Goal: Task Accomplishment & Management: Manage account settings

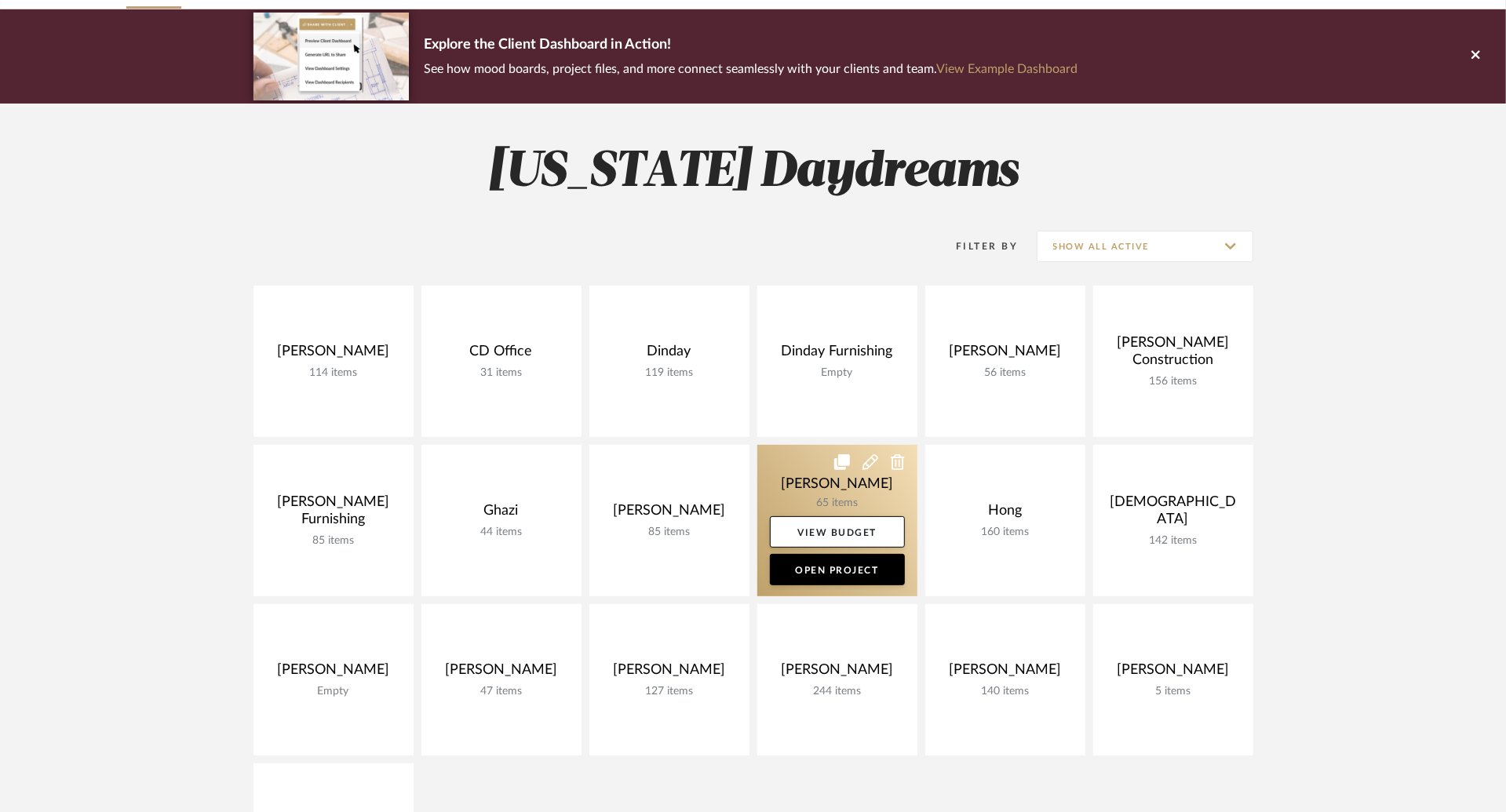
scroll to position [124, 0]
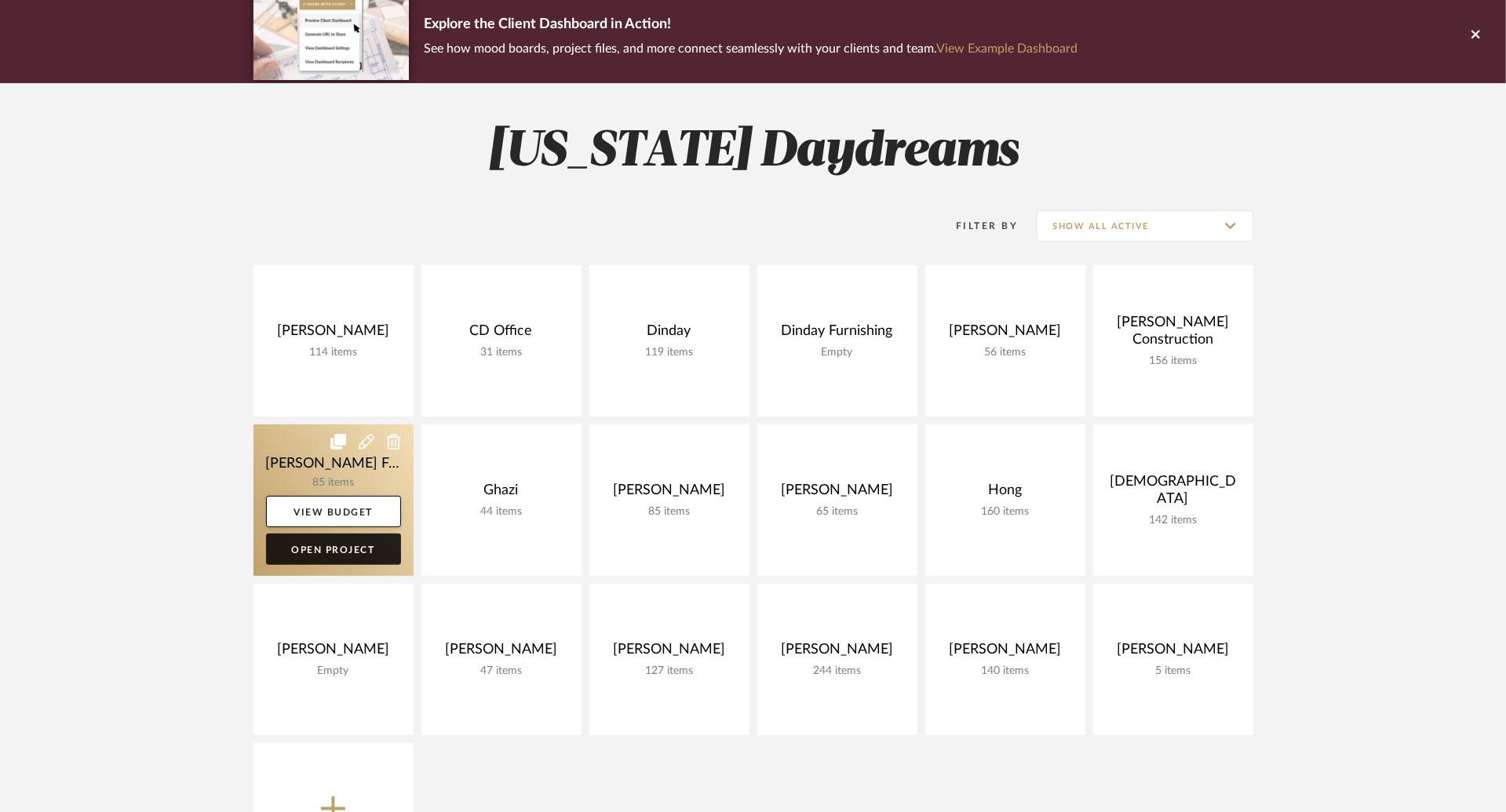
click at [356, 550] on link "Open Project" at bounding box center [333, 549] width 135 height 32
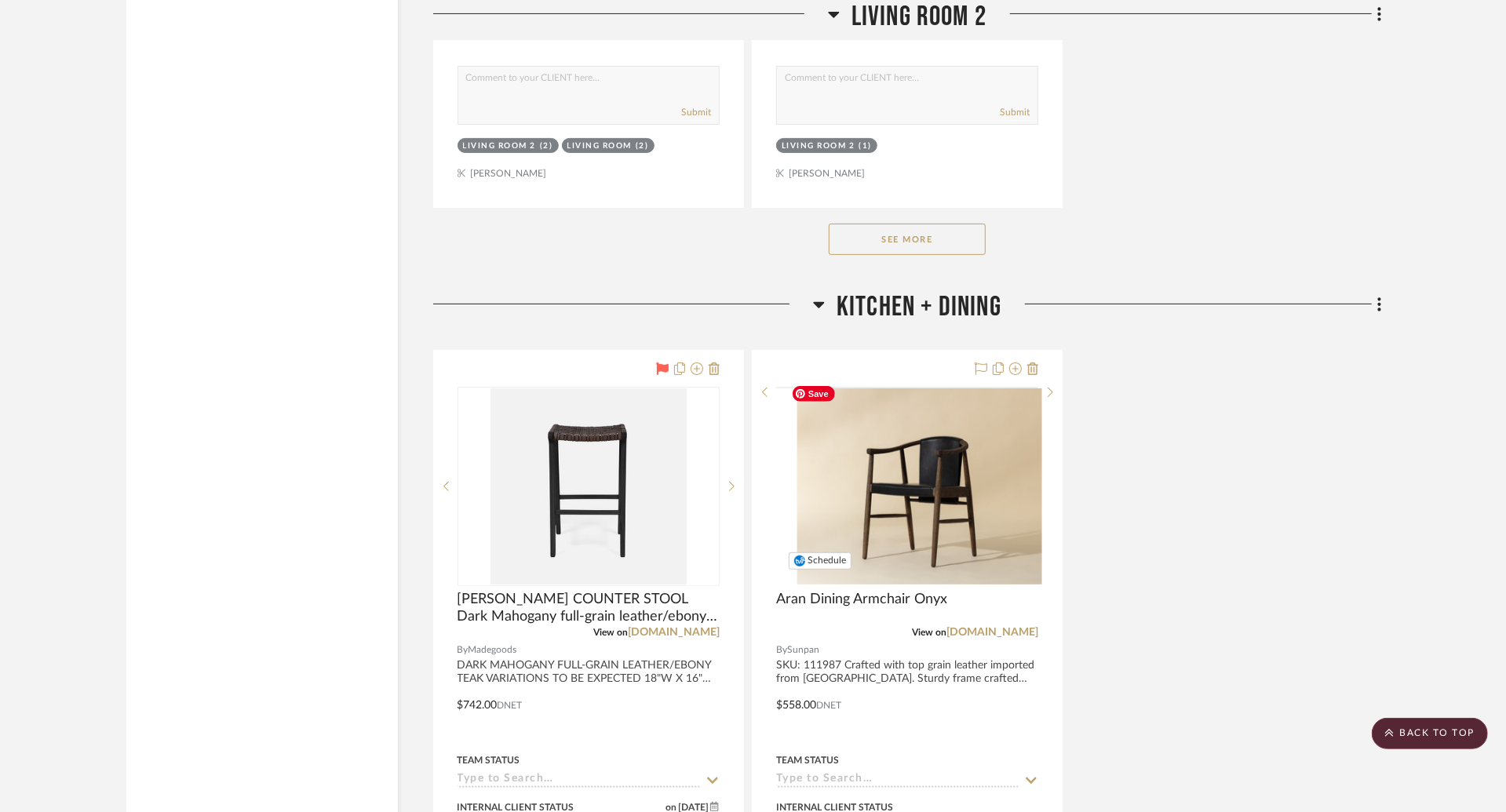
scroll to position [4927, 0]
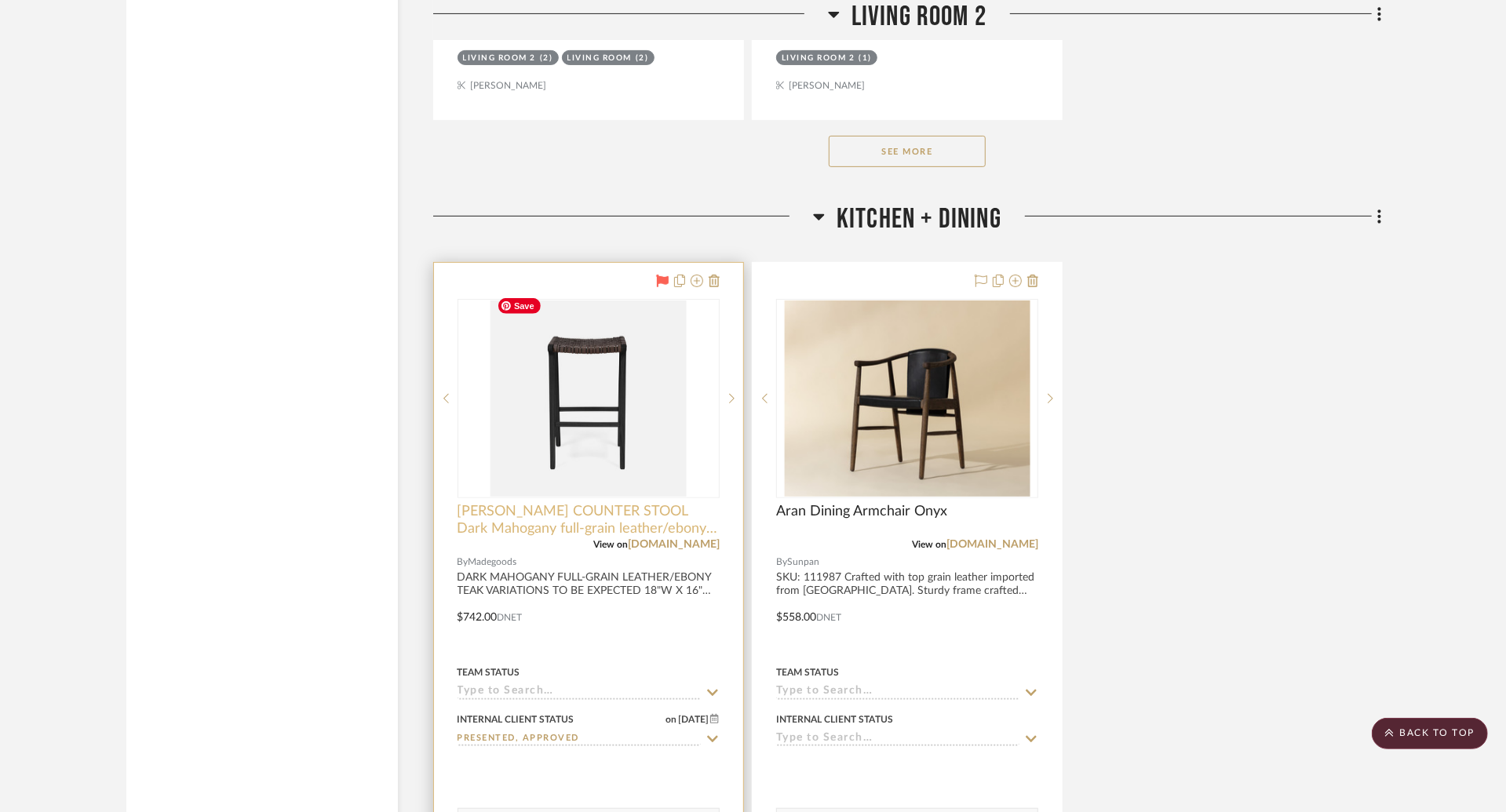
click at [551, 503] on span "[PERSON_NAME] COUNTER STOOL Dark Mahogany full-grain leather/ebony oak" at bounding box center [589, 520] width 262 height 35
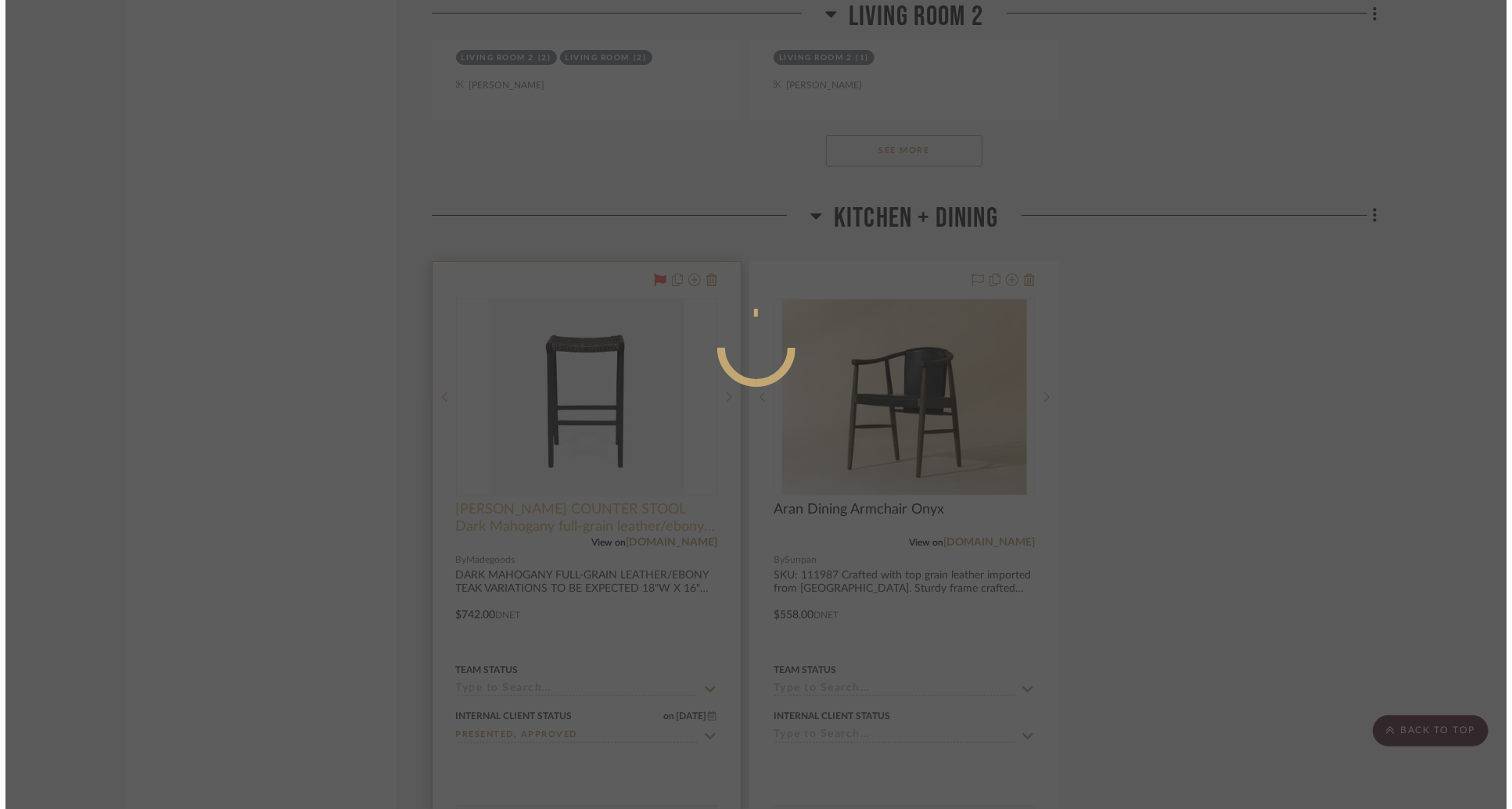
scroll to position [0, 0]
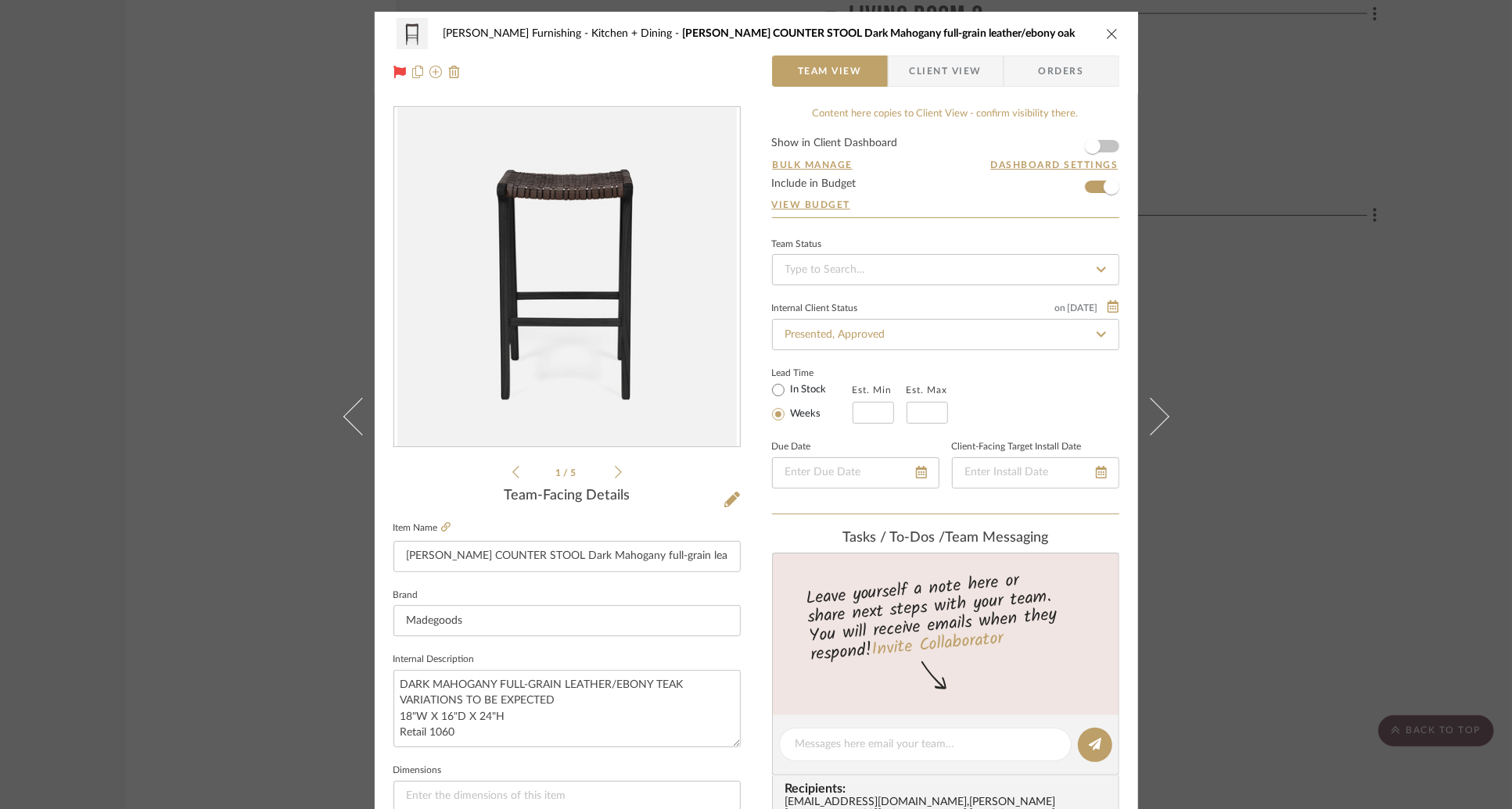
click at [956, 90] on div "[PERSON_NAME] Furnishing Kitchen + Dining [PERSON_NAME] COUNTER STOOL Dark Maho…" at bounding box center [756, 52] width 764 height 82
click at [956, 73] on span "Client View" at bounding box center [946, 71] width 72 height 32
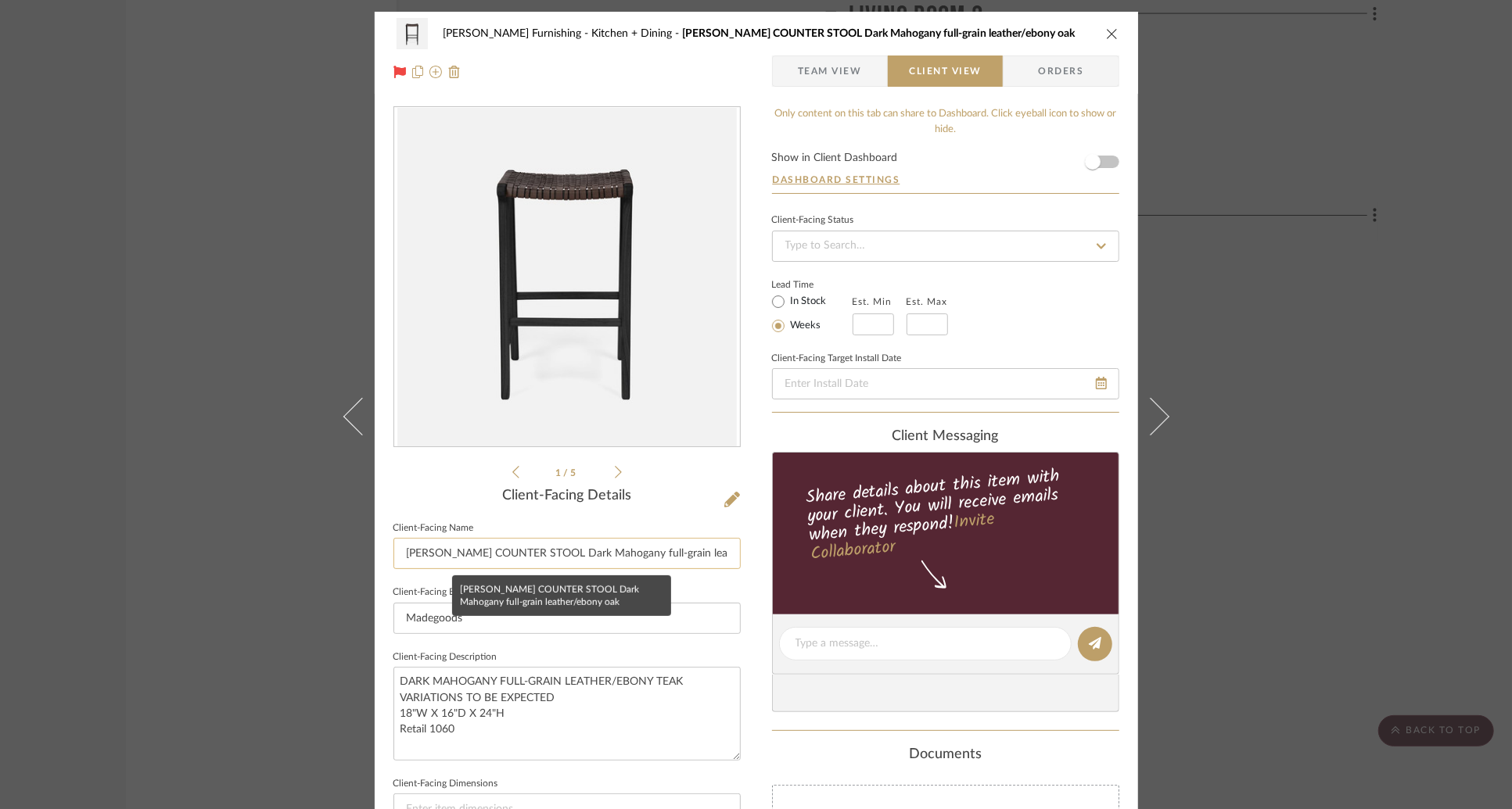
click at [558, 554] on input "[PERSON_NAME] COUNTER STOOL Dark Mahogany full-grain leather/ebony oak" at bounding box center [567, 554] width 348 height 32
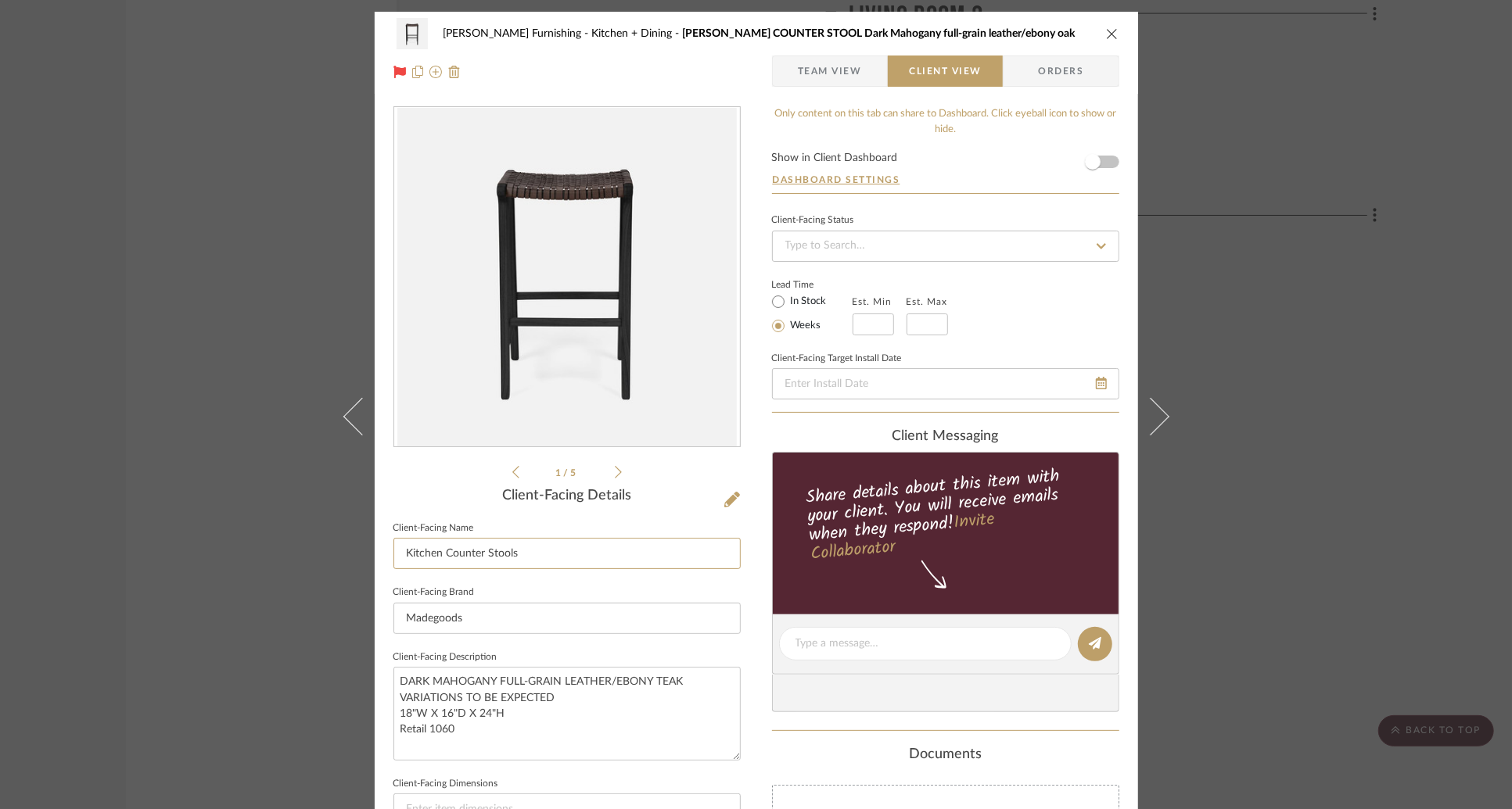
type input "Kitchen Counter Stools"
click at [751, 431] on div "[PERSON_NAME] Furnishing Kitchen + Dining [PERSON_NAME] COUNTER STOOL Dark Maho…" at bounding box center [756, 650] width 764 height 1276
click at [1107, 33] on icon "close" at bounding box center [1112, 34] width 13 height 13
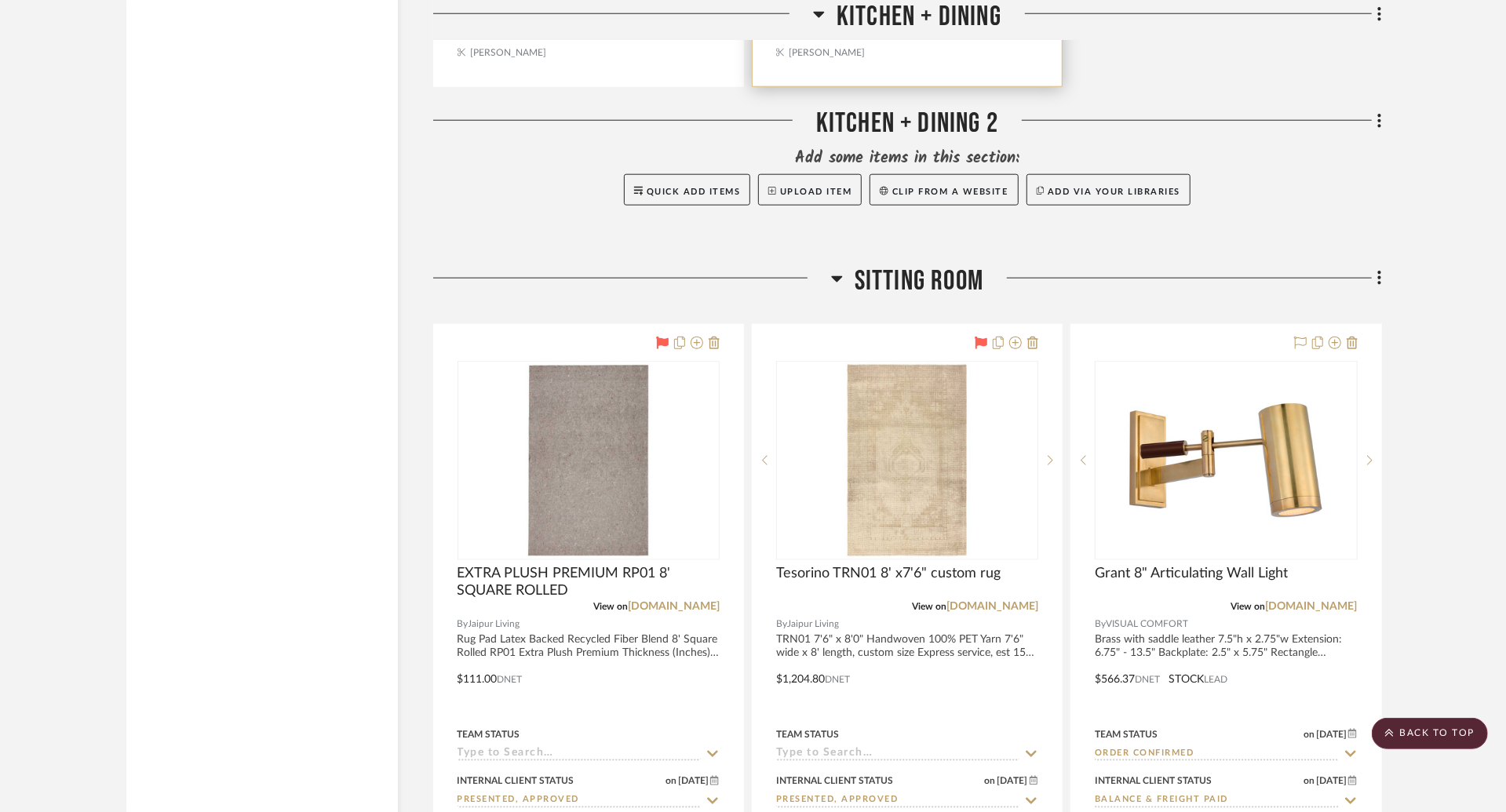
scroll to position [5791, 0]
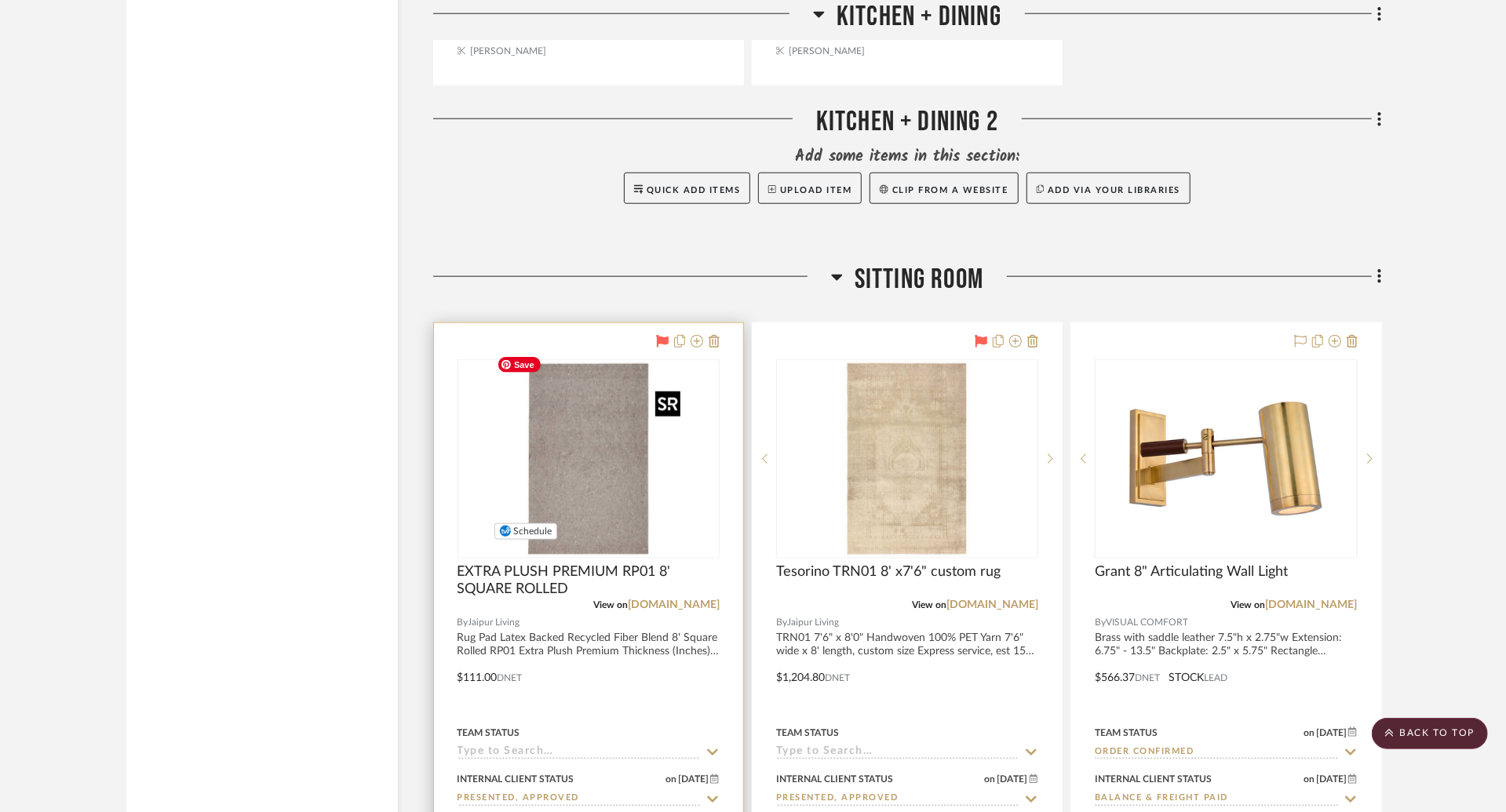
click at [586, 417] on img "0" at bounding box center [589, 459] width 196 height 196
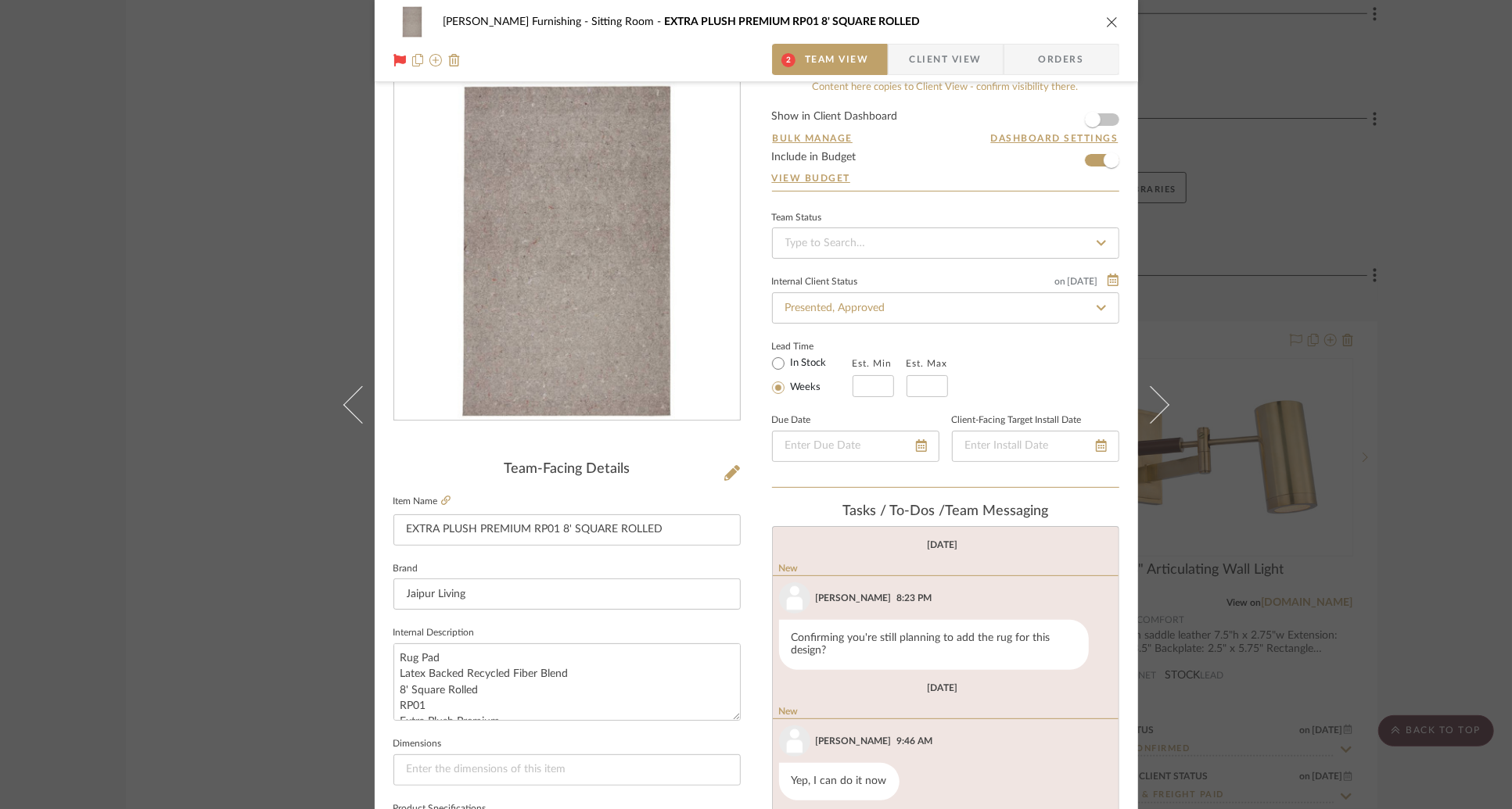
scroll to position [0, 0]
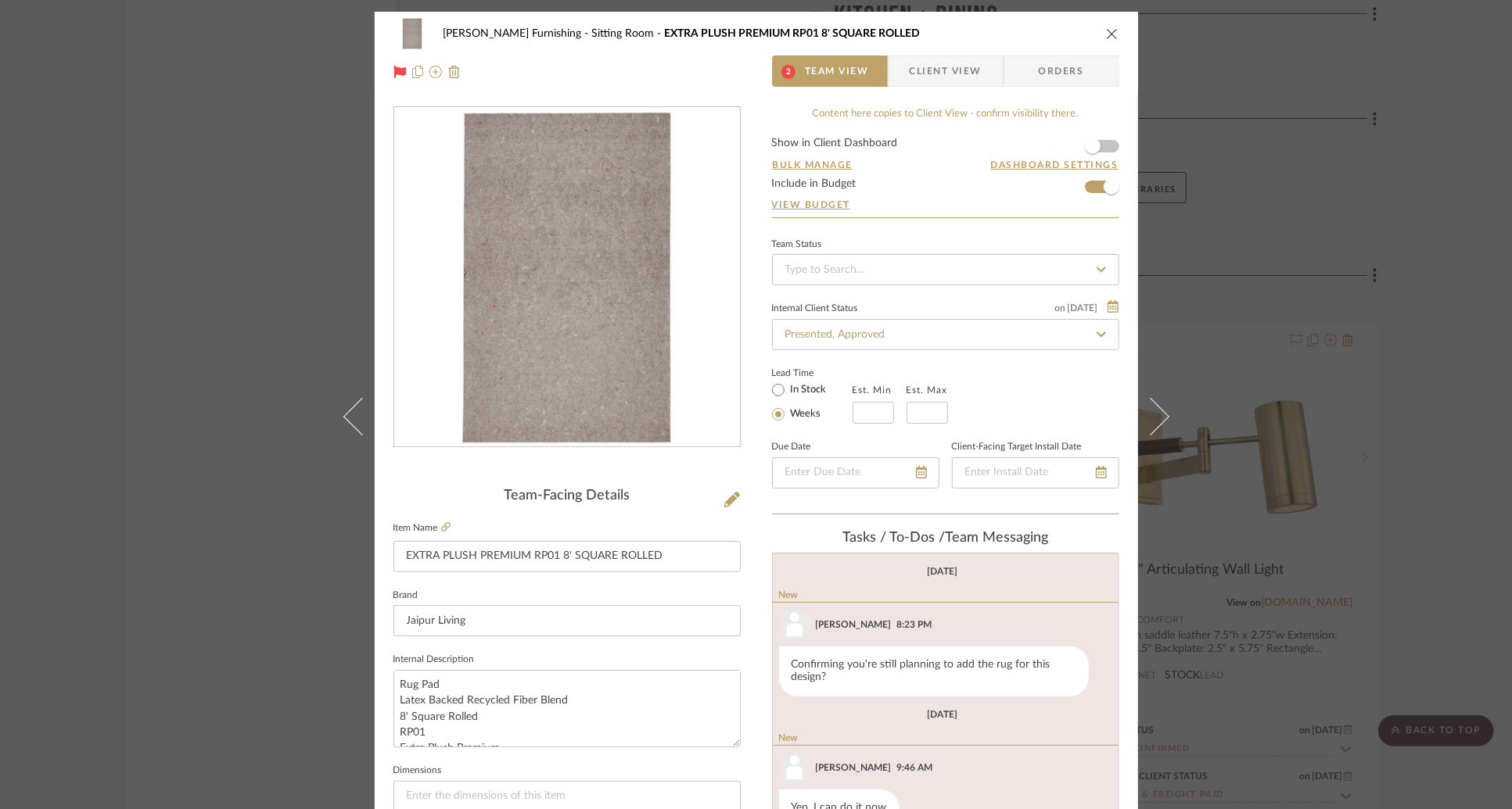
click at [949, 79] on span "Client View" at bounding box center [946, 71] width 72 height 32
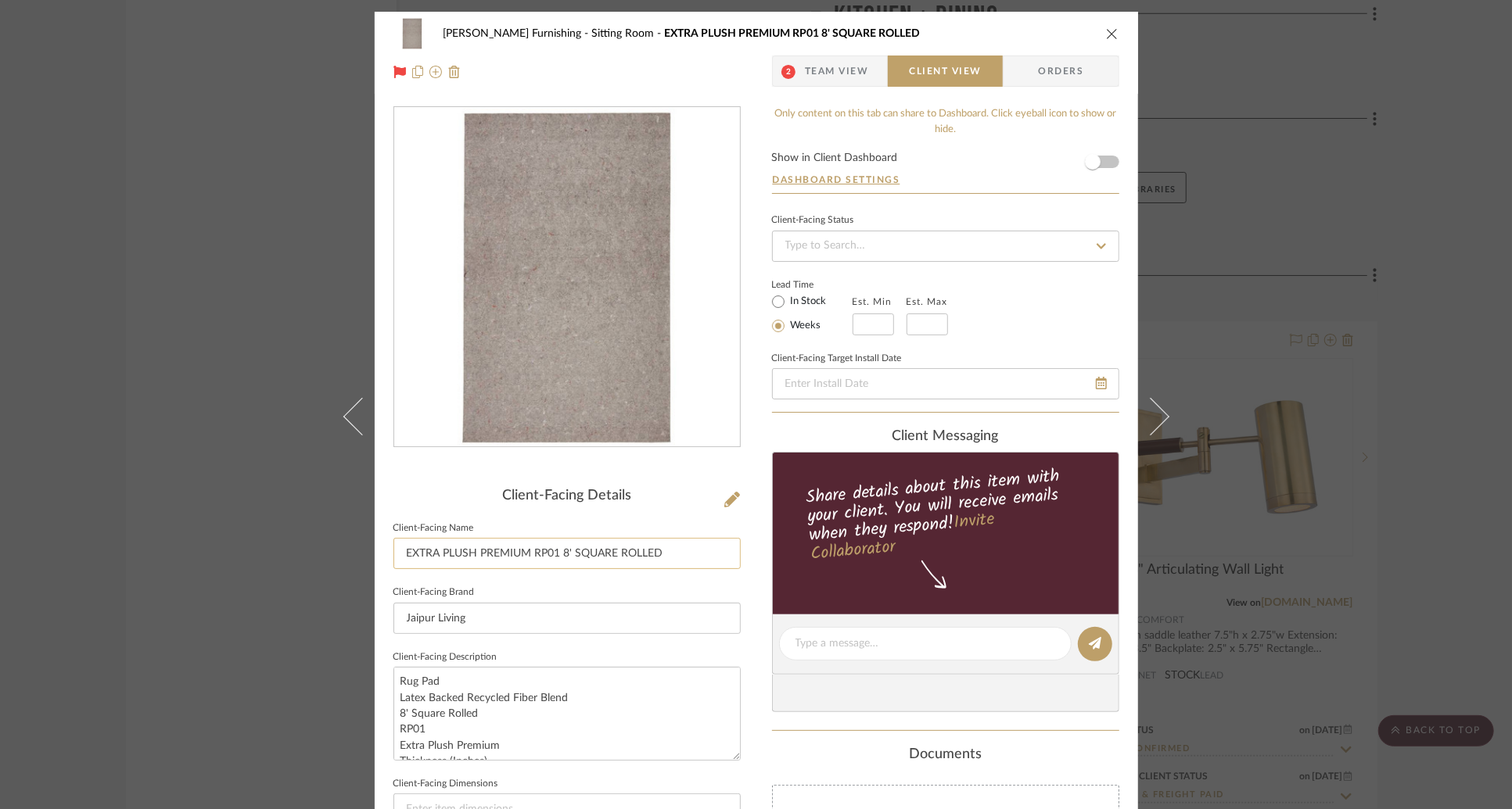
click at [534, 553] on input "EXTRA PLUSH PREMIUM RP01 8' SQUARE ROLLED" at bounding box center [567, 554] width 348 height 32
type input "Sitting Room Rug Pad"
click at [750, 470] on div "[PERSON_NAME] Furnishing Sitting Room EXTRA PLUSH PREMIUM RP01 8' SQUARE ROLLED…" at bounding box center [756, 650] width 764 height 1276
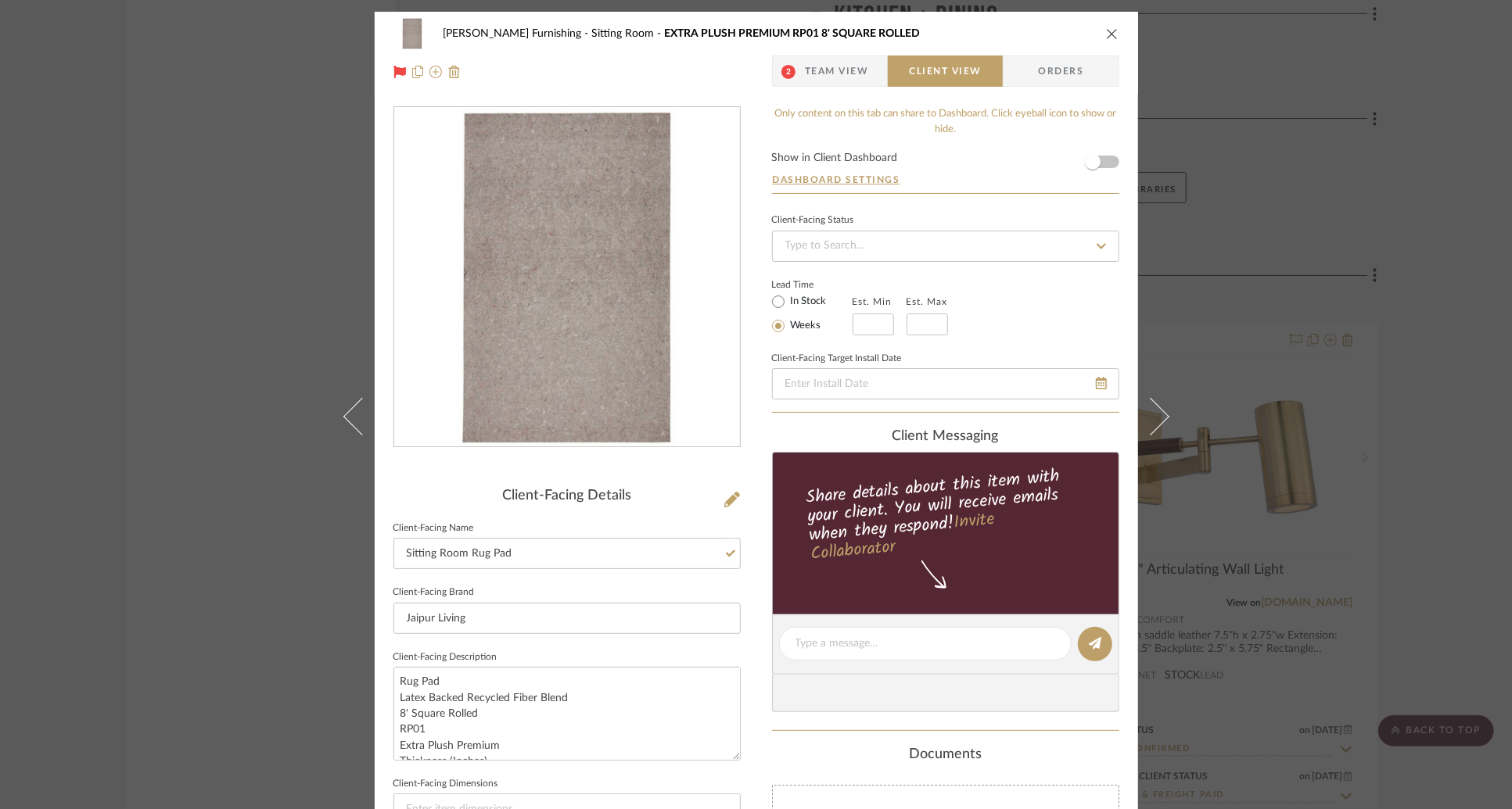
click at [1106, 35] on icon "close" at bounding box center [1112, 34] width 13 height 13
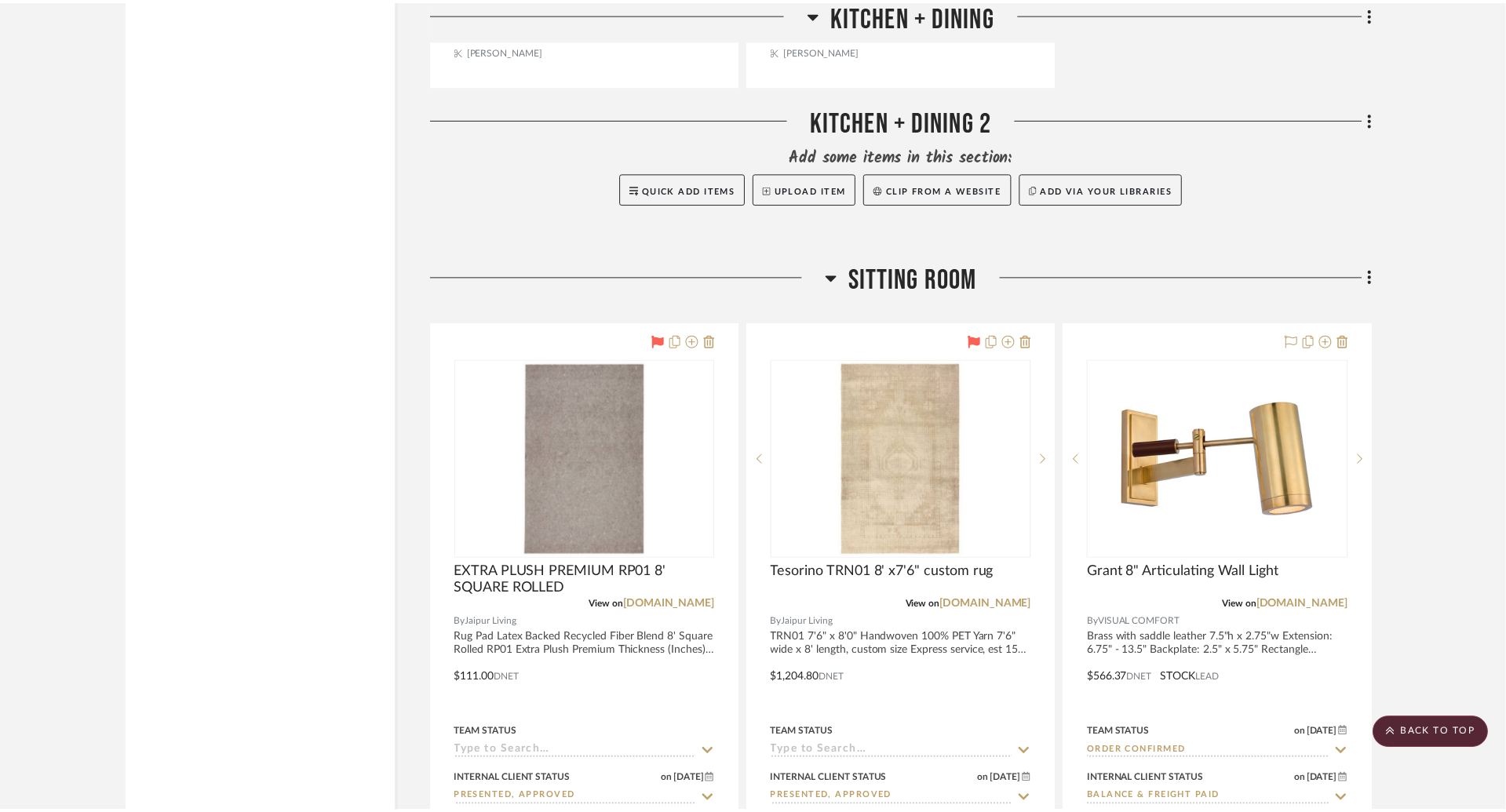
scroll to position [5791, 0]
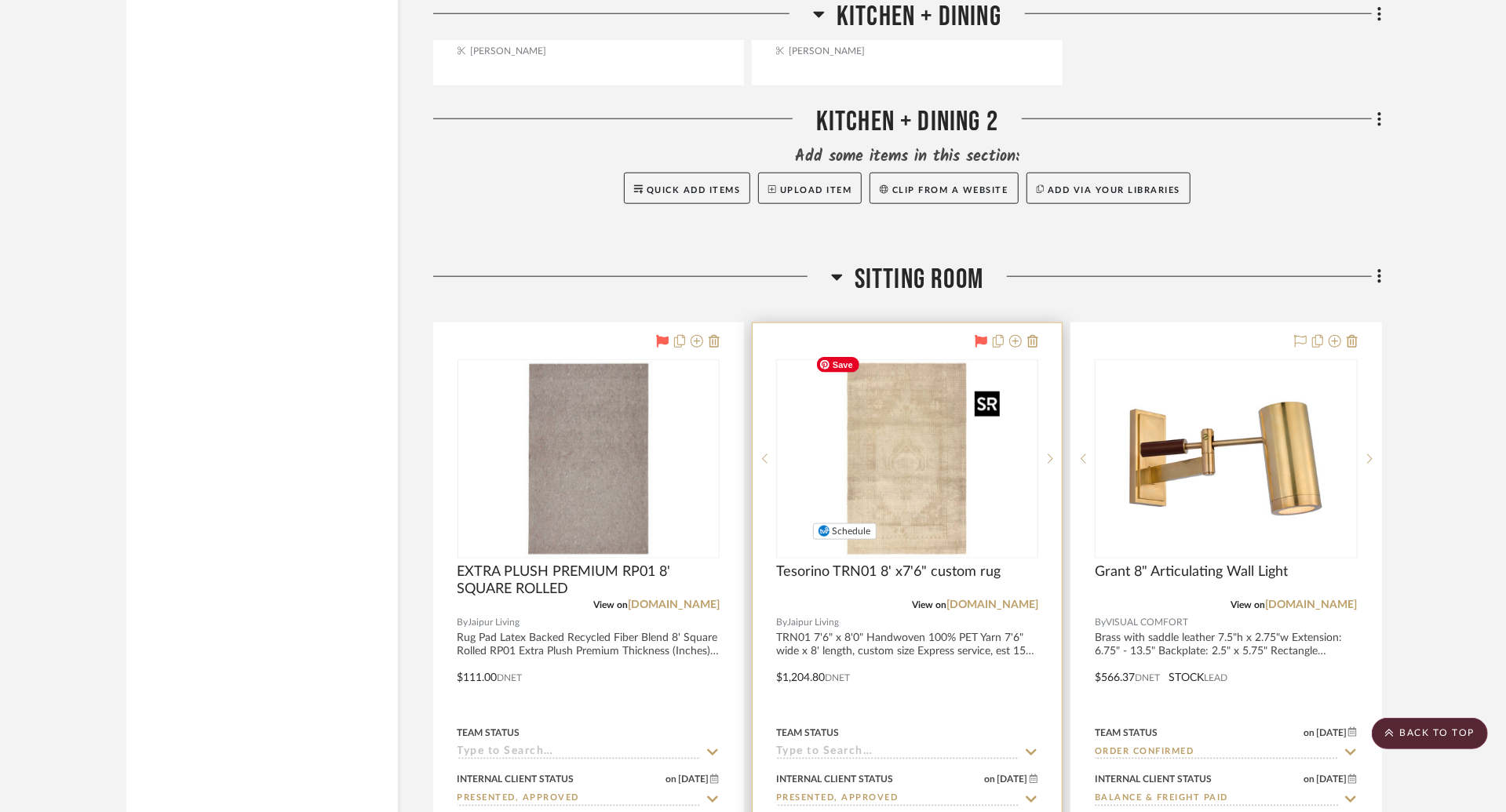
click at [825, 448] on img "0" at bounding box center [907, 459] width 196 height 196
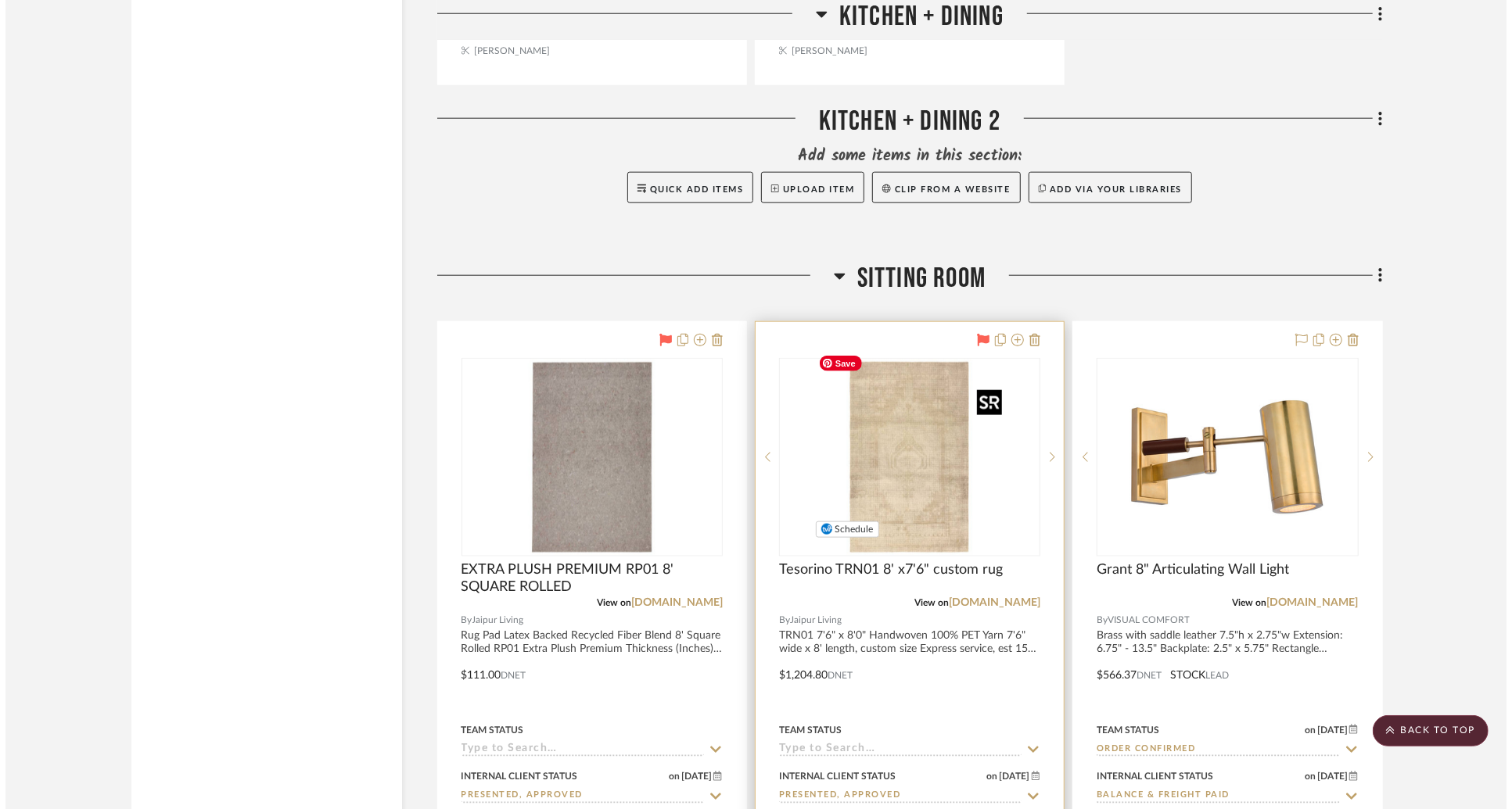
scroll to position [0, 0]
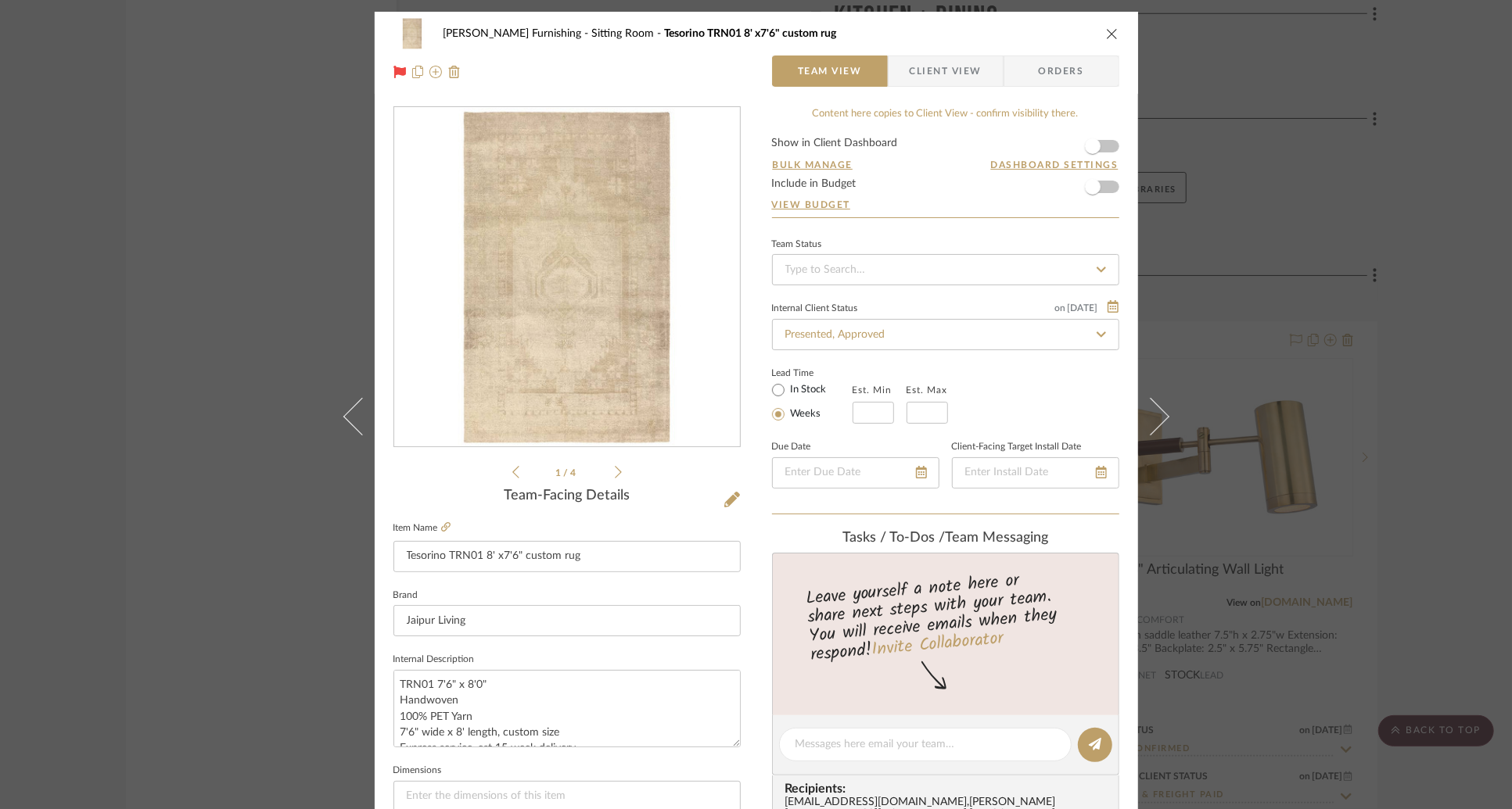
click at [956, 73] on span "Client View" at bounding box center [946, 71] width 72 height 32
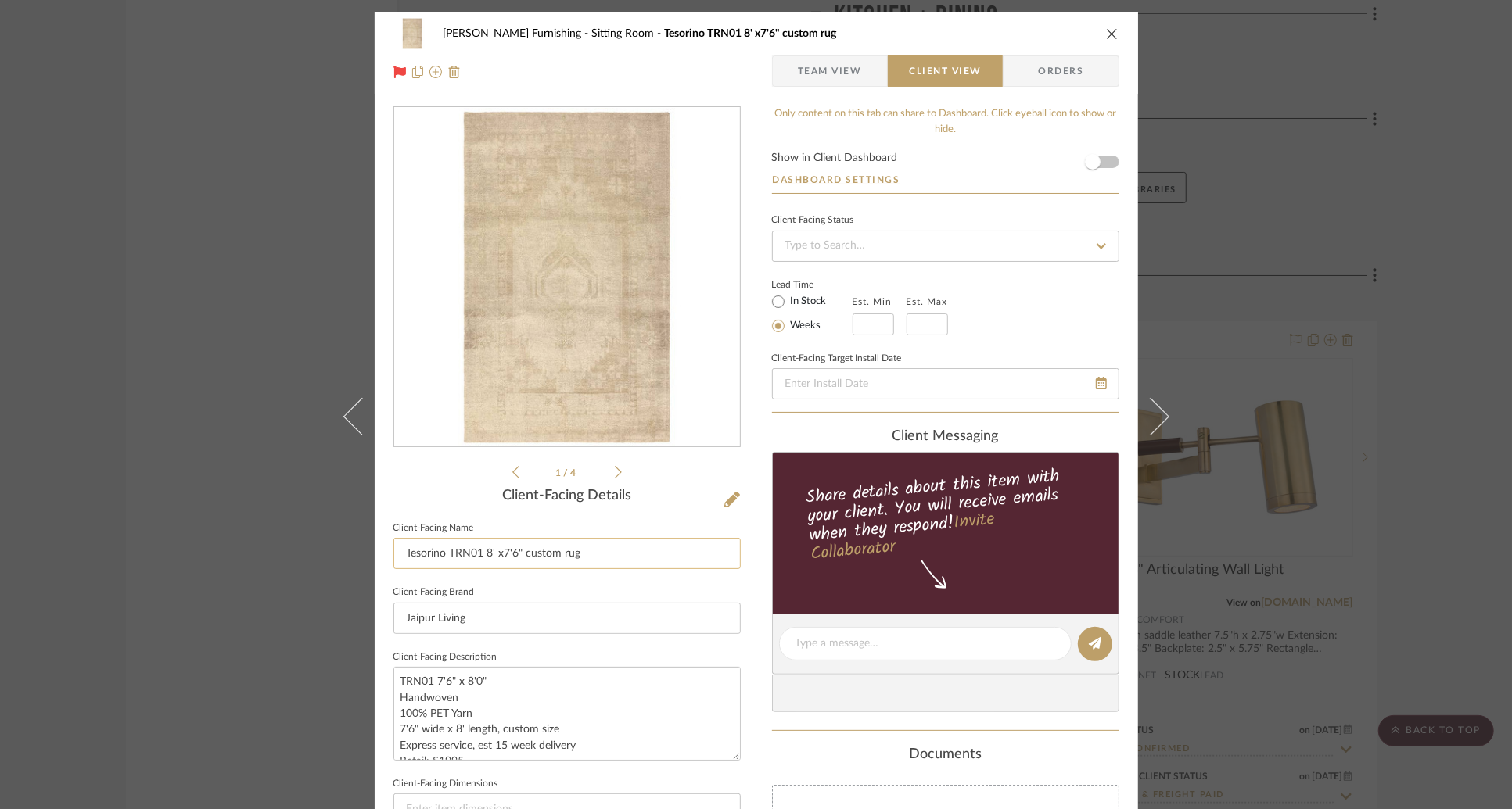
click at [609, 550] on input "Tesorino TRN01 8' x7'6" custom rug" at bounding box center [567, 554] width 348 height 32
type input "I"
type input "Sitting Room Rug"
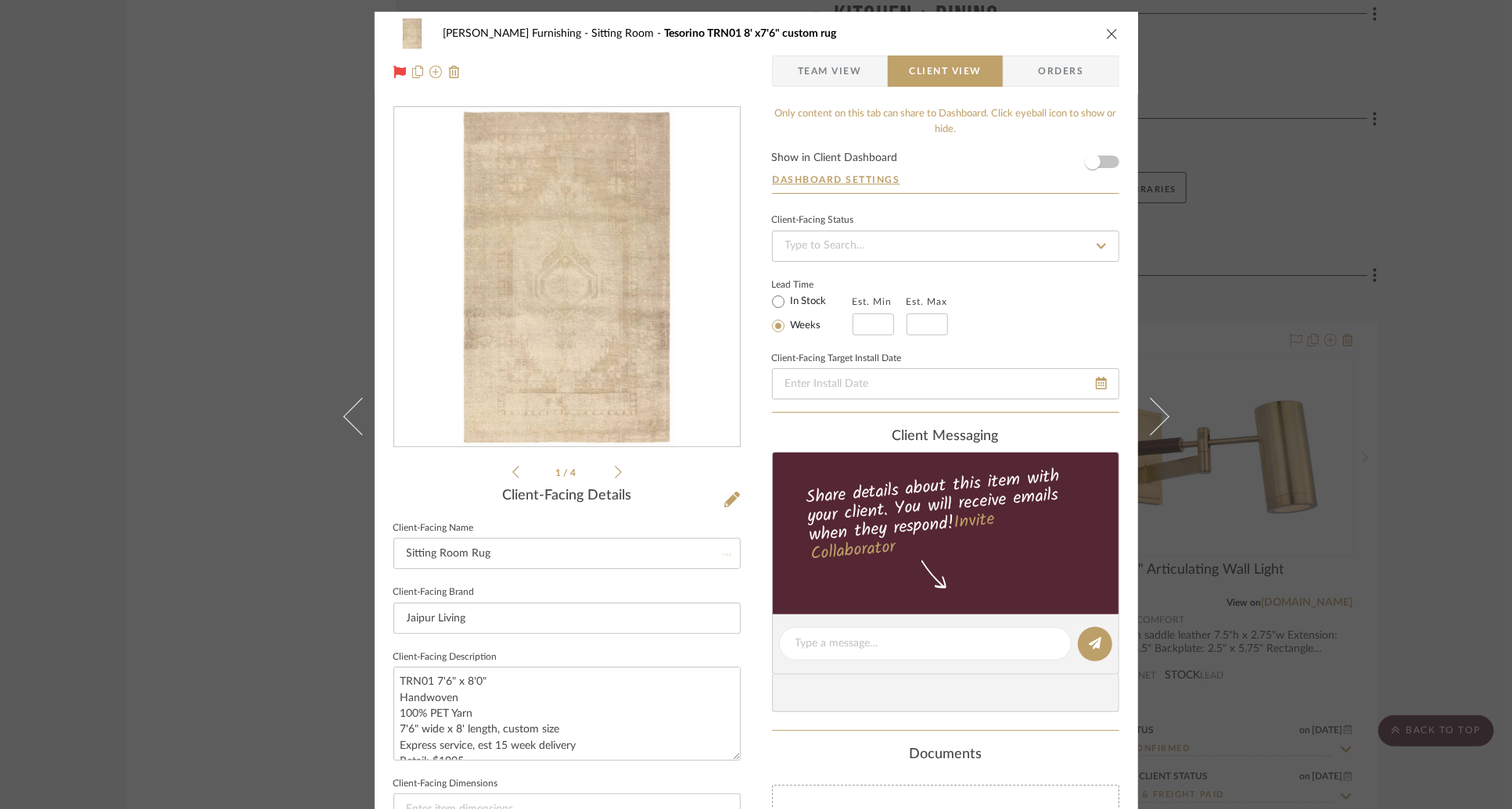
click at [989, 295] on div "Lead Time In Stock Weeks Est. Min Est. Max" at bounding box center [946, 305] width 348 height 61
click at [1112, 40] on icon "close" at bounding box center [1112, 34] width 13 height 13
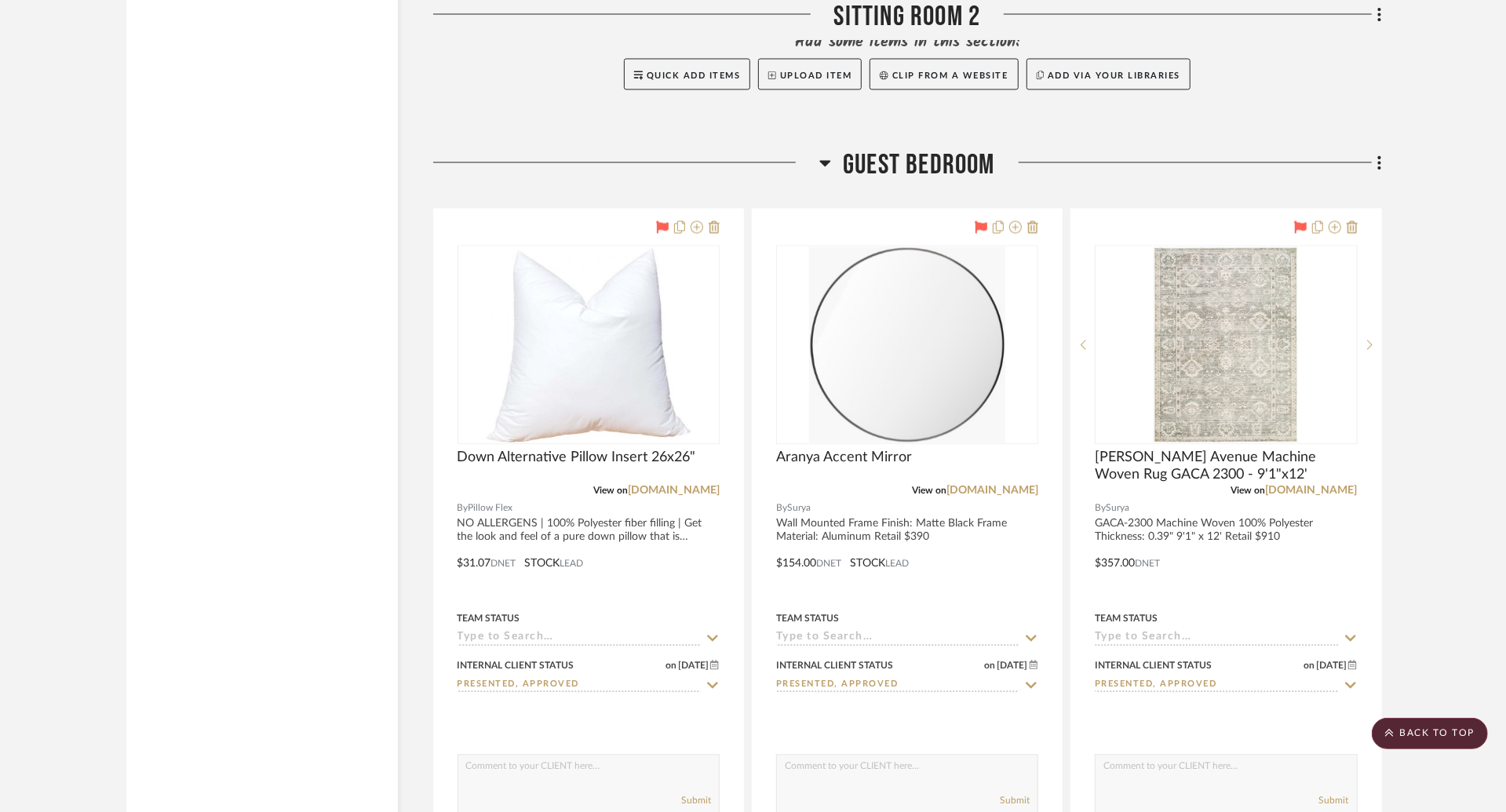
scroll to position [6891, 0]
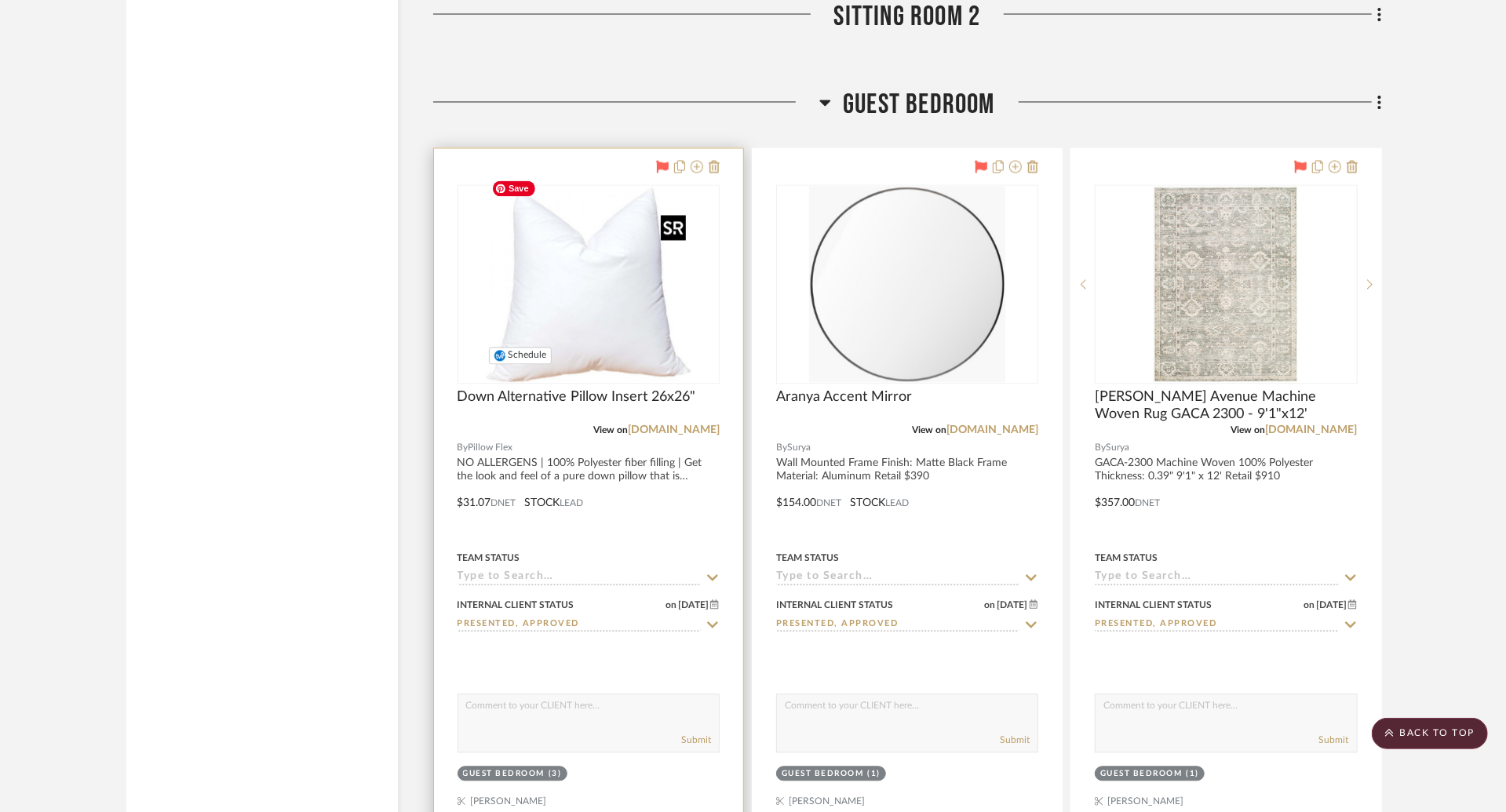
click at [632, 272] on img "0" at bounding box center [588, 285] width 207 height 196
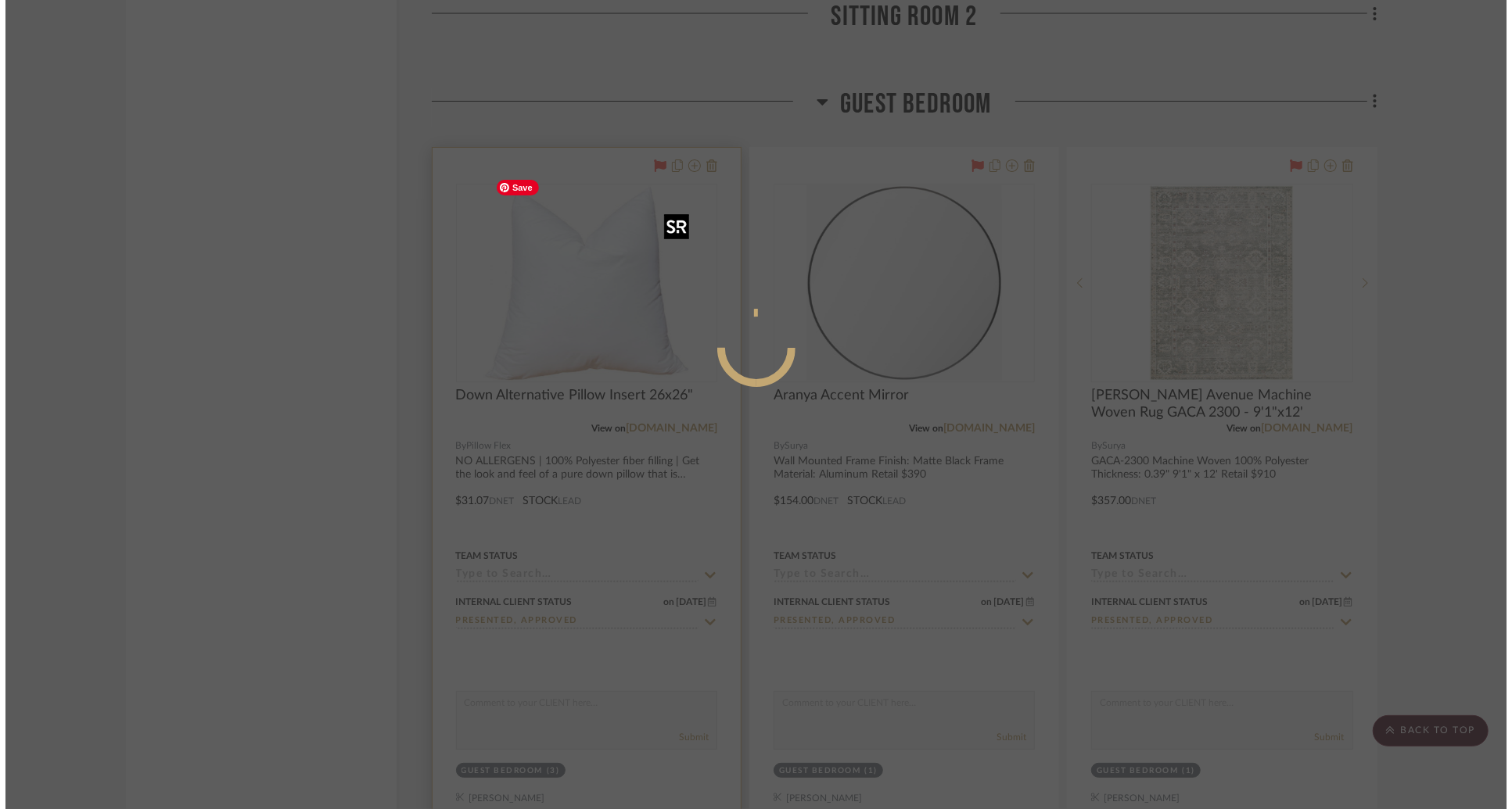
scroll to position [0, 0]
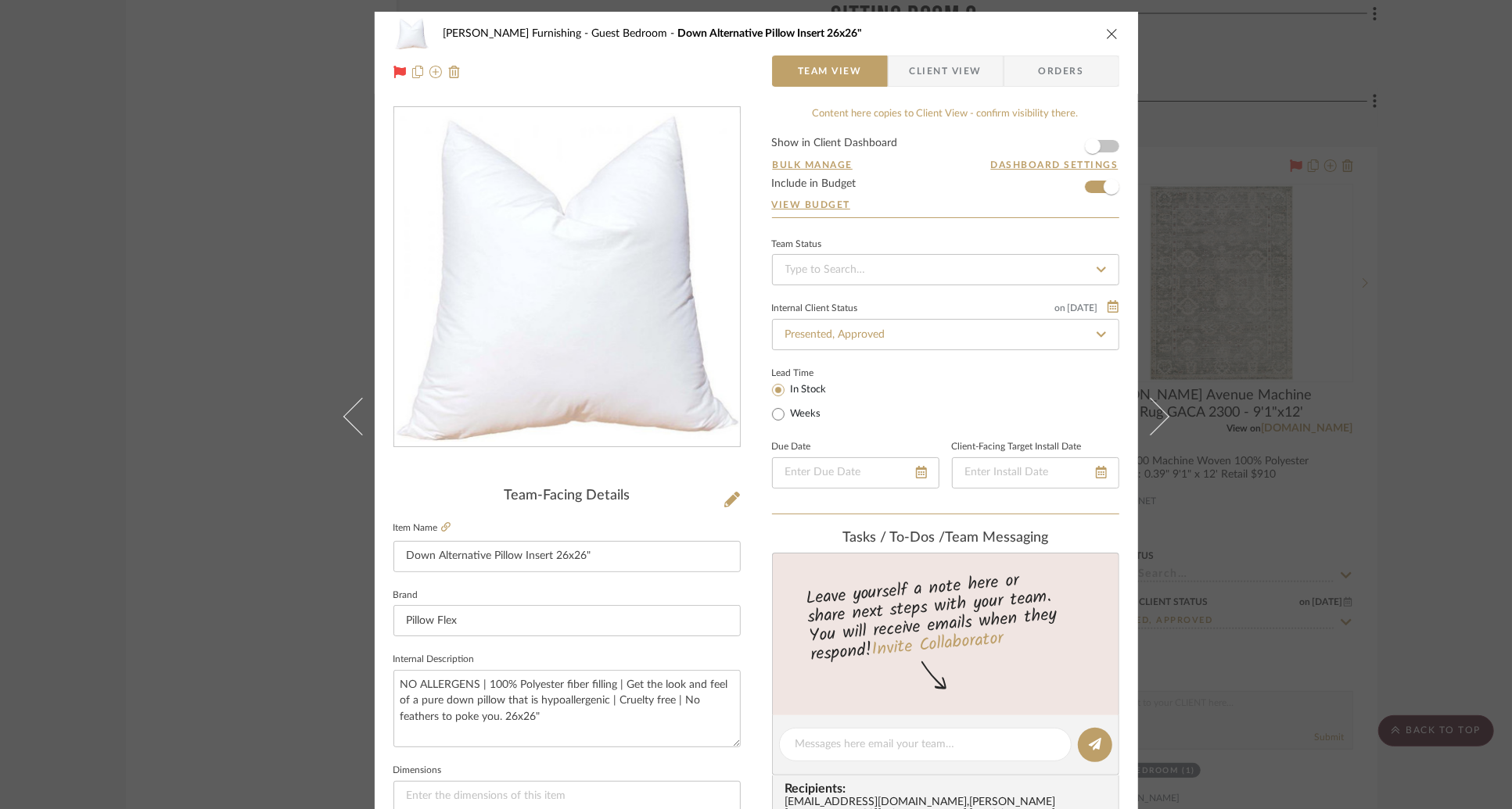
click at [956, 77] on span "Client View" at bounding box center [946, 71] width 72 height 32
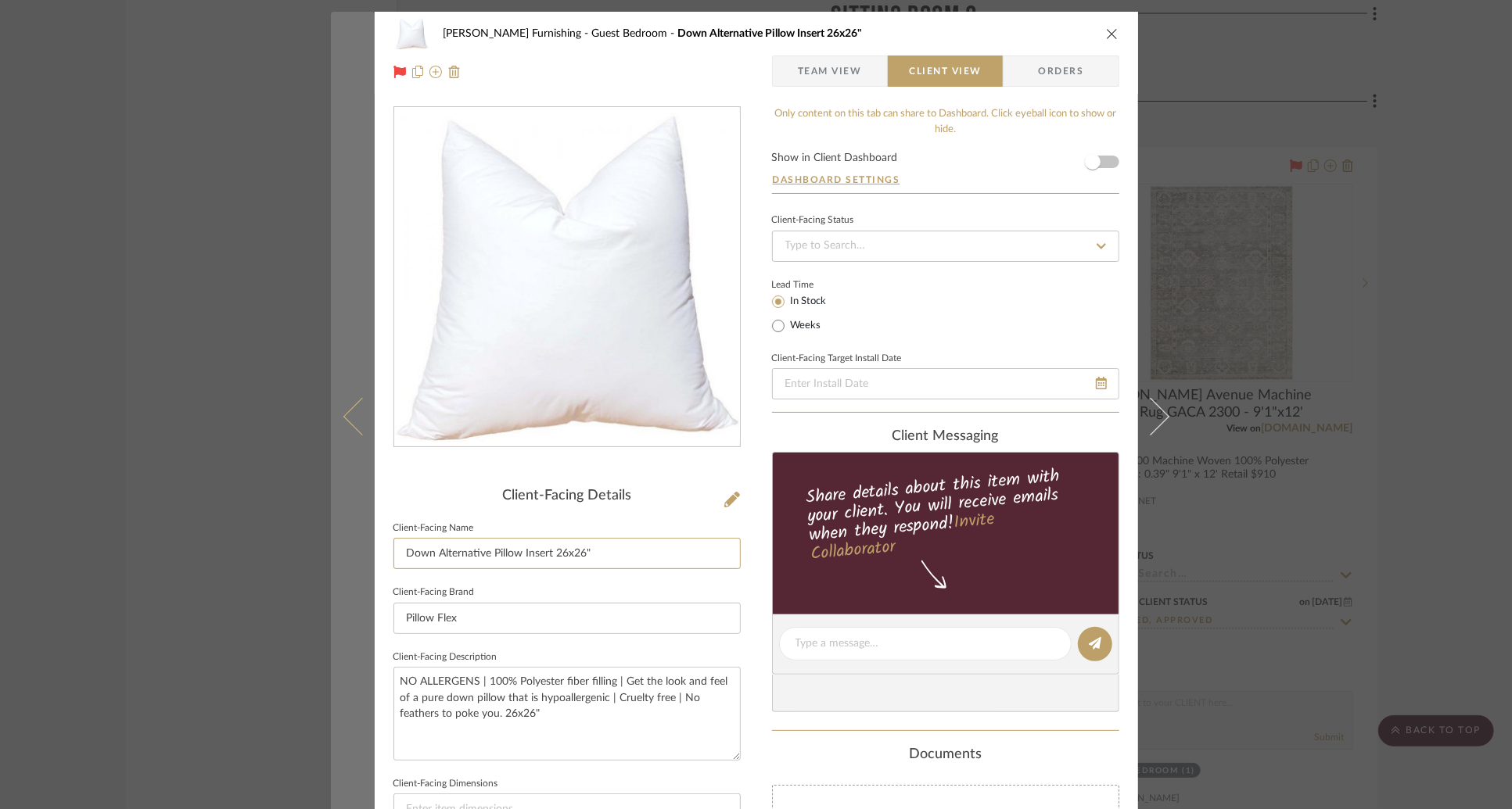
drag, startPoint x: 606, startPoint y: 553, endPoint x: 352, endPoint y: 531, distance: 255.0
click at [352, 531] on mat-dialog-content "[PERSON_NAME] Furnishing Guest Bedroom Down Alternative Pillow Insert 26x26" Te…" at bounding box center [756, 650] width 851 height 1276
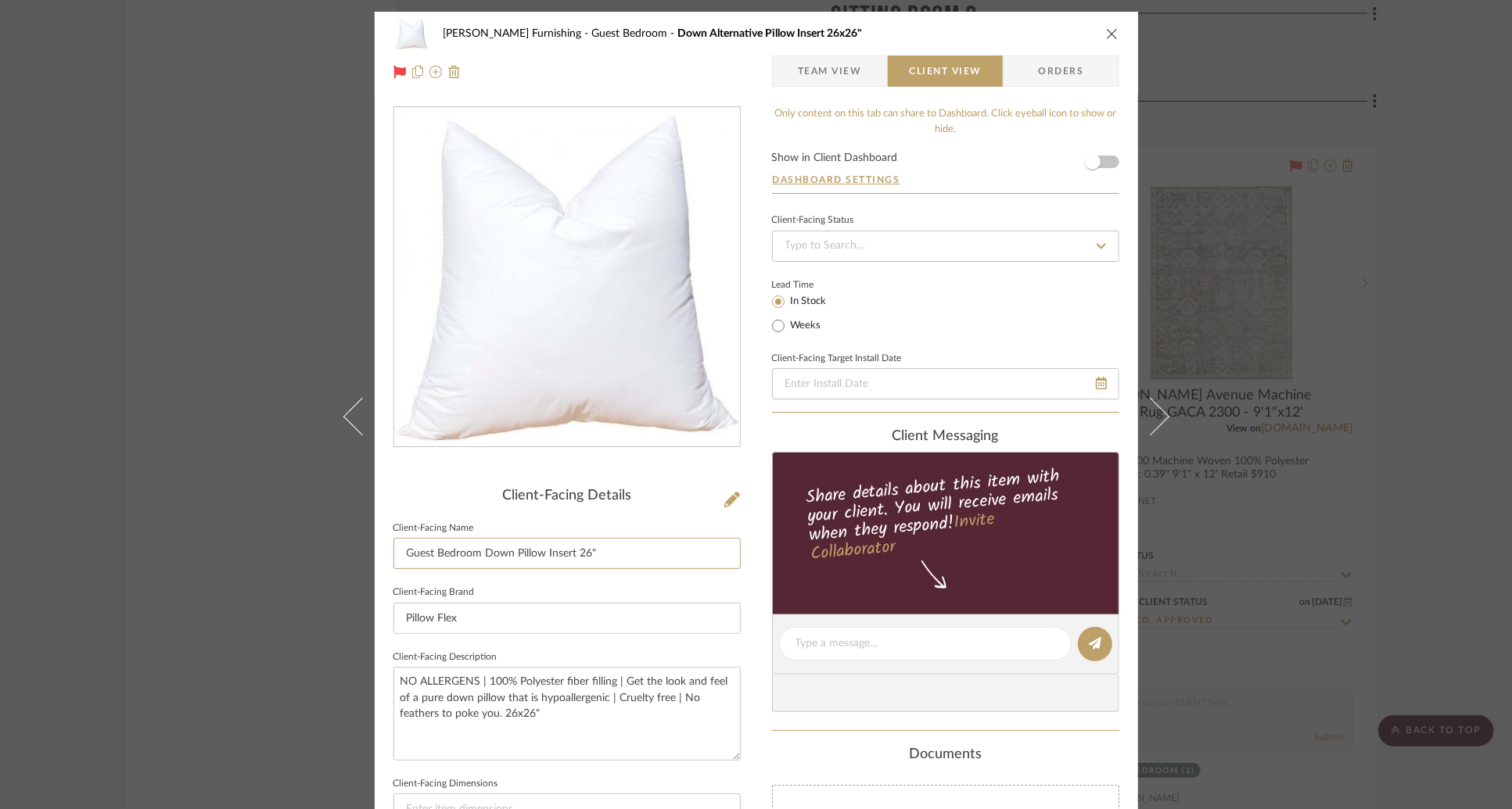
type input "Guest Bedroom Down Pillow Insert 26""
click at [934, 331] on div "Lead Time In Stock Weeks" at bounding box center [946, 305] width 348 height 61
click at [1106, 40] on icon "close" at bounding box center [1112, 34] width 13 height 13
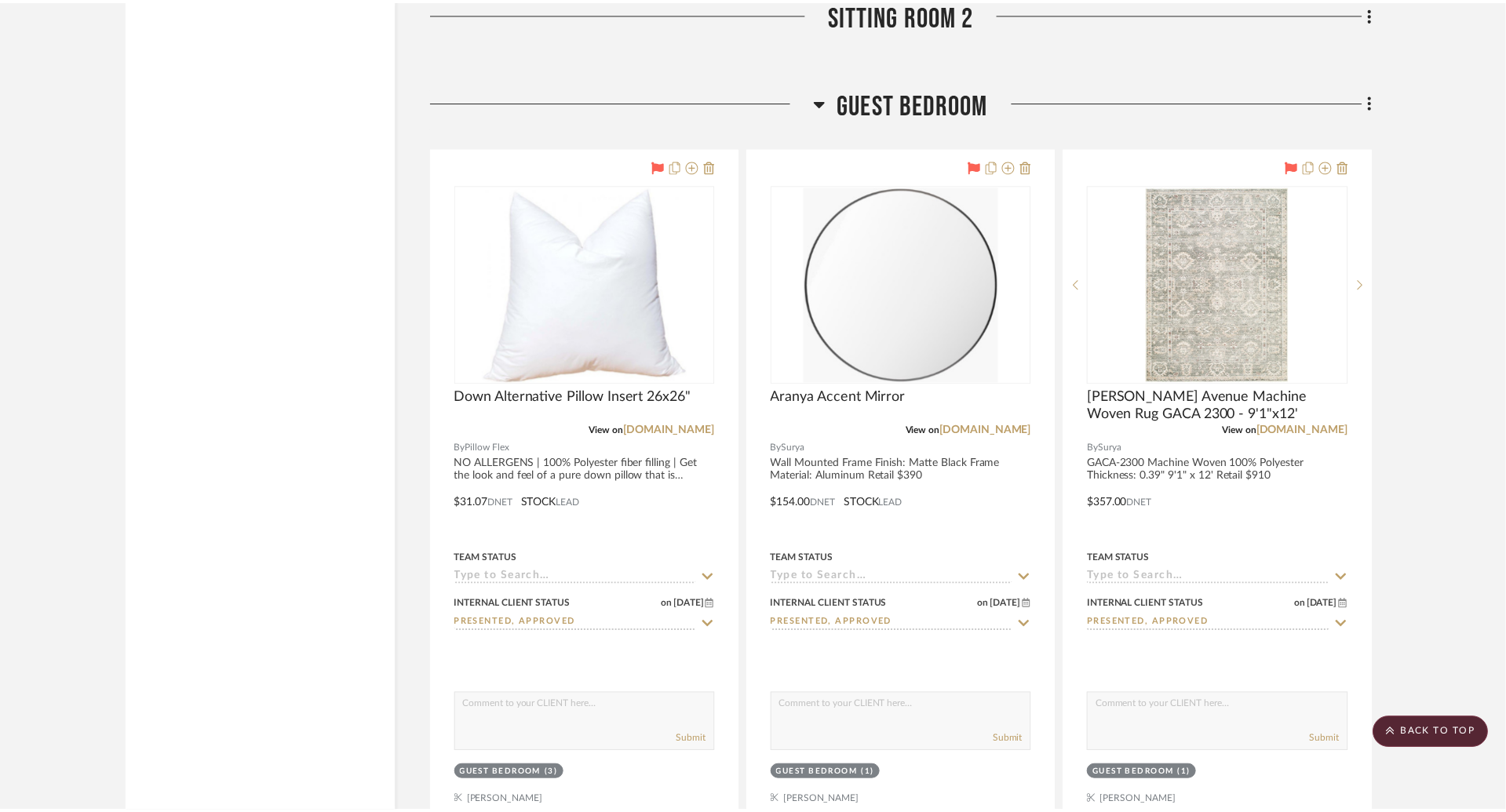
scroll to position [6891, 0]
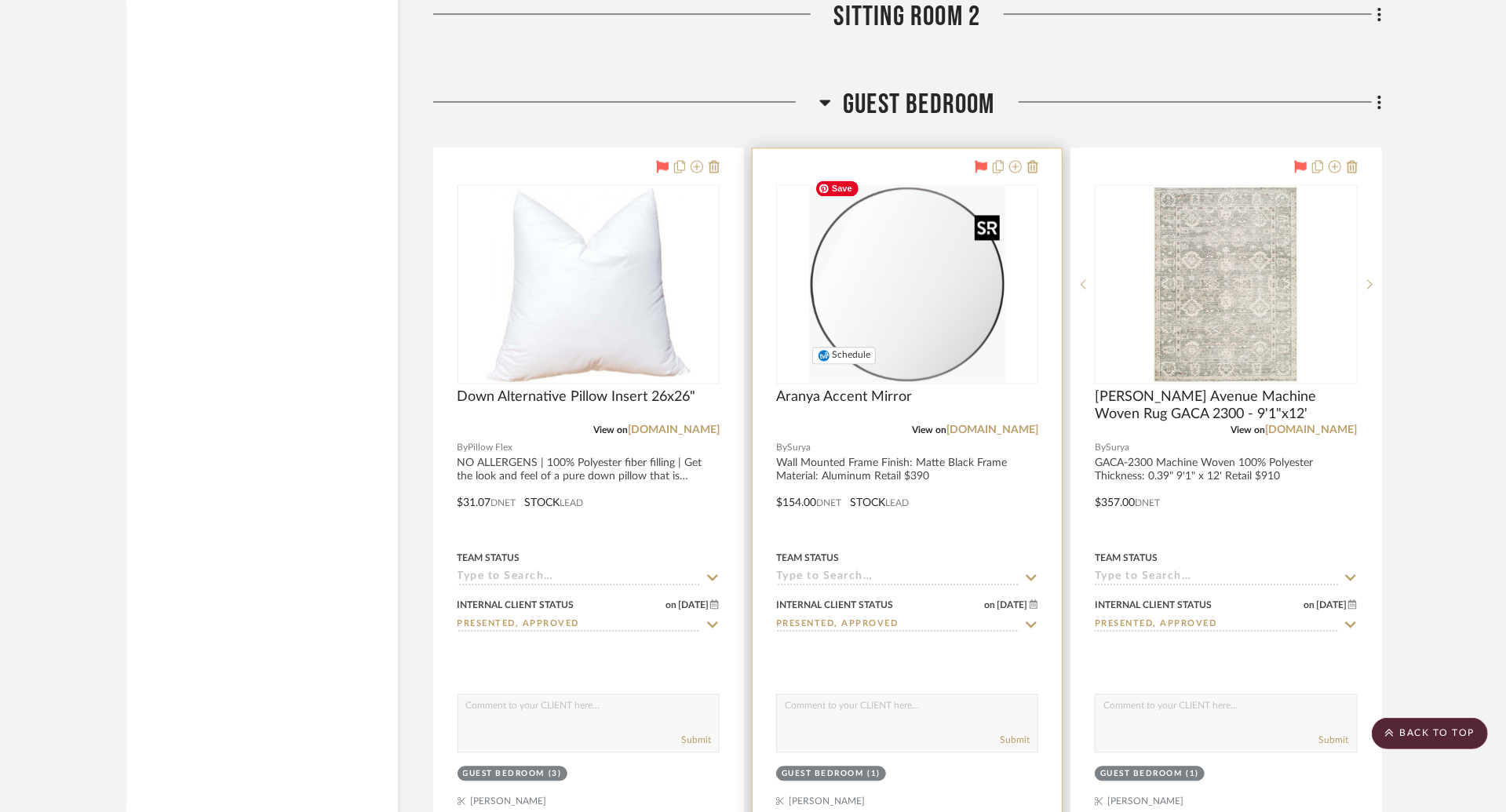
click at [947, 299] on img "0" at bounding box center [907, 285] width 197 height 196
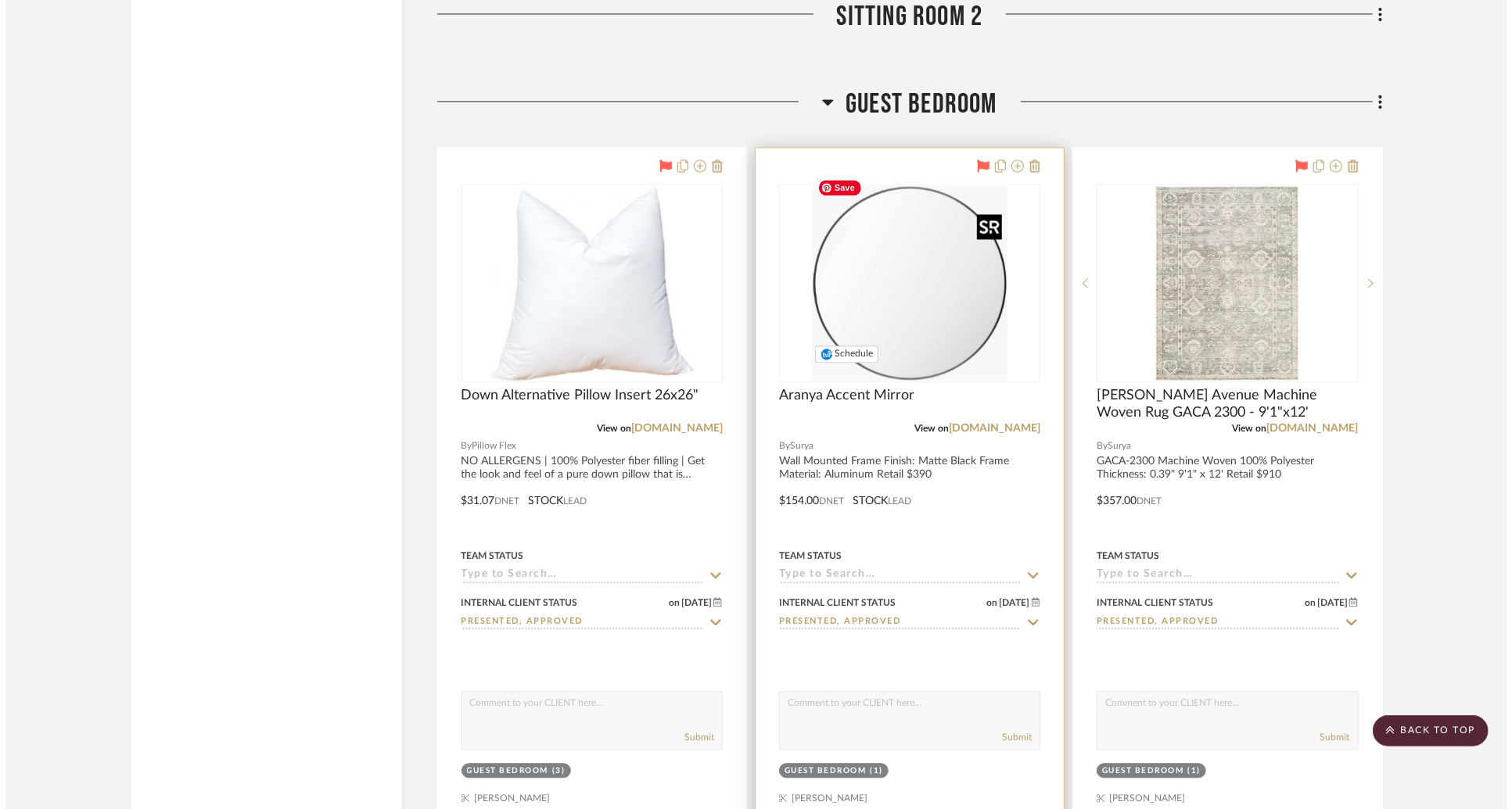
scroll to position [0, 0]
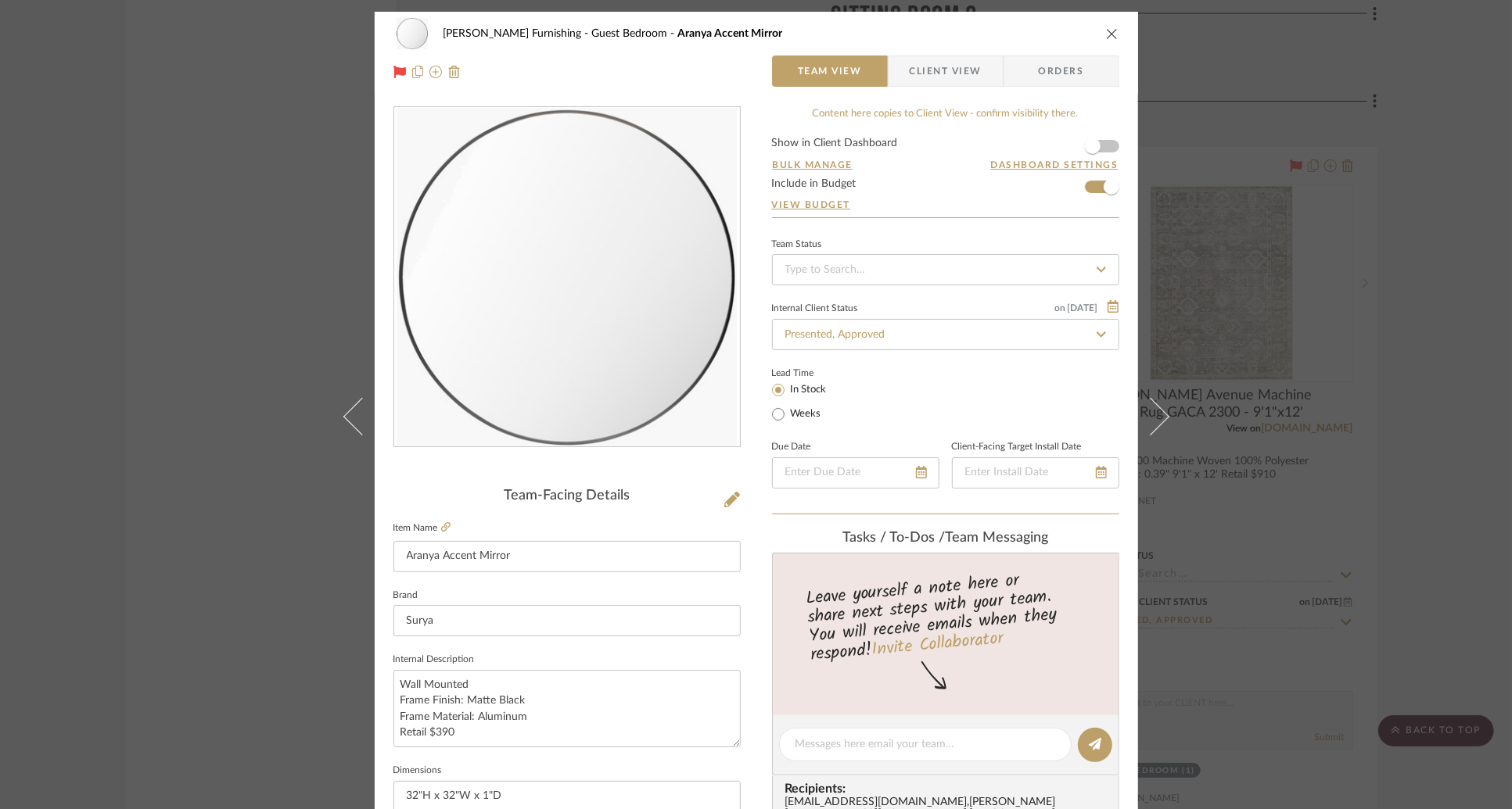
click at [929, 81] on span "Client View" at bounding box center [946, 71] width 72 height 32
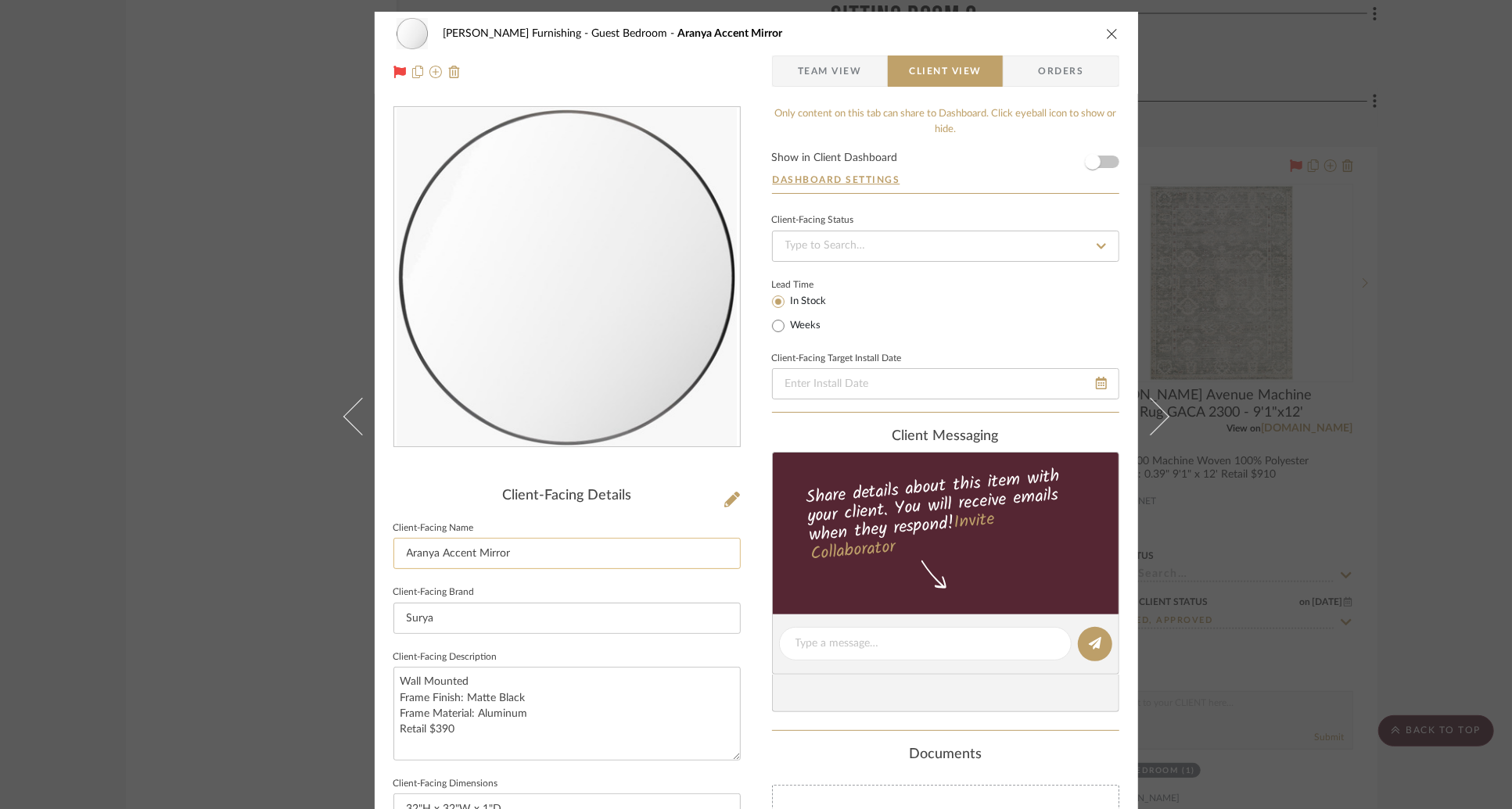
click at [546, 558] on input "Aranya Accent Mirror" at bounding box center [567, 554] width 348 height 32
type input "Guest Bedroom Circle Accent Mirror"
click at [1103, 312] on div "Lead Time In Stock Weeks" at bounding box center [946, 305] width 348 height 61
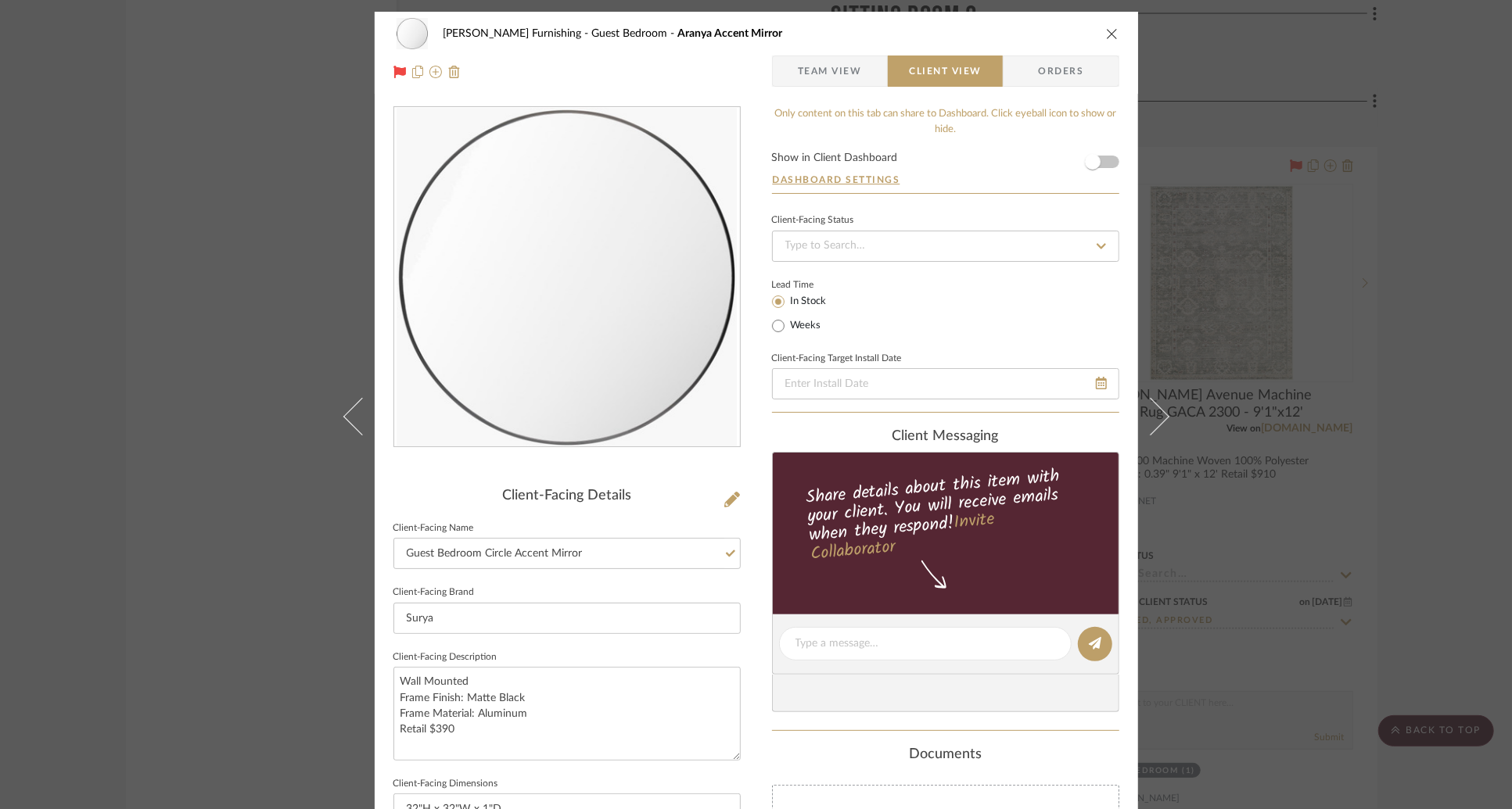
click at [1121, 25] on div "[PERSON_NAME] Furnishing Guest Bedroom Aranya Accent Mirror Team View Client Vi…" at bounding box center [756, 52] width 764 height 82
click at [1095, 36] on div "[PERSON_NAME] Furnishing Guest Bedroom Aranya Accent Mirror" at bounding box center [756, 34] width 726 height 32
click at [1095, 37] on div "[PERSON_NAME] Furnishing Guest Bedroom Aranya Accent Mirror" at bounding box center [756, 34] width 726 height 32
click at [1109, 32] on icon "close" at bounding box center [1112, 34] width 13 height 13
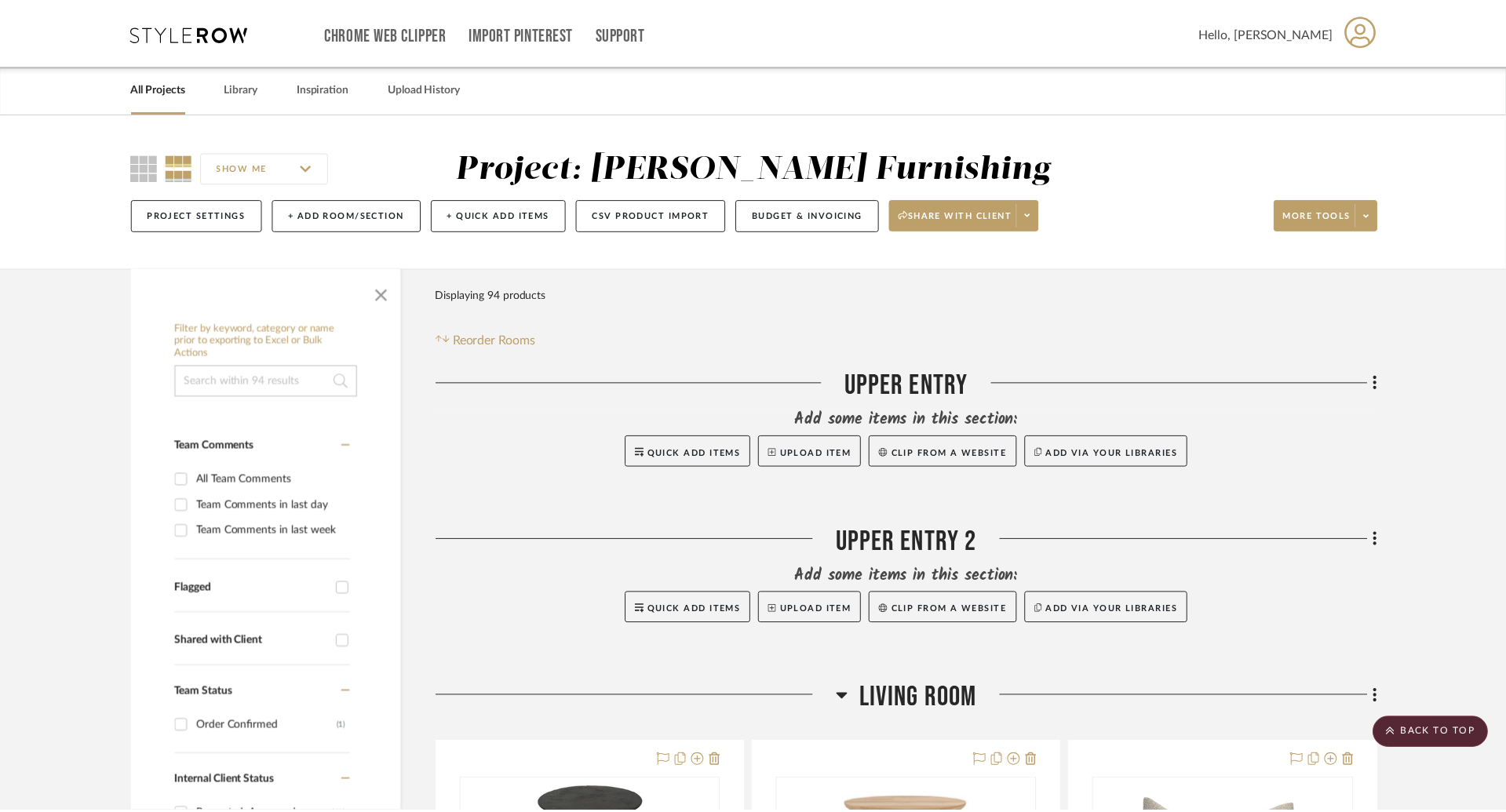
scroll to position [6891, 0]
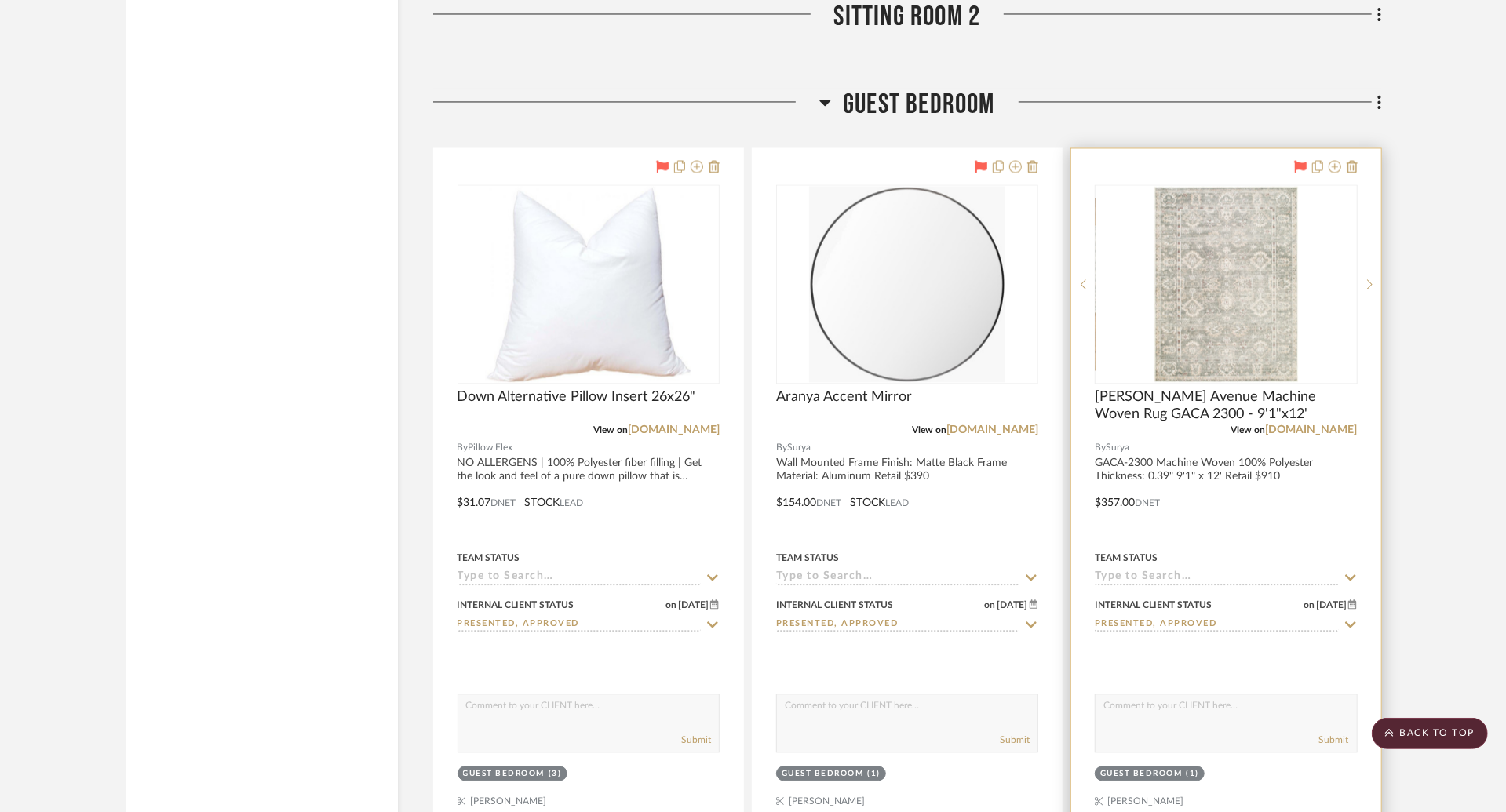
click at [1136, 242] on div "0" at bounding box center [1225, 285] width 261 height 198
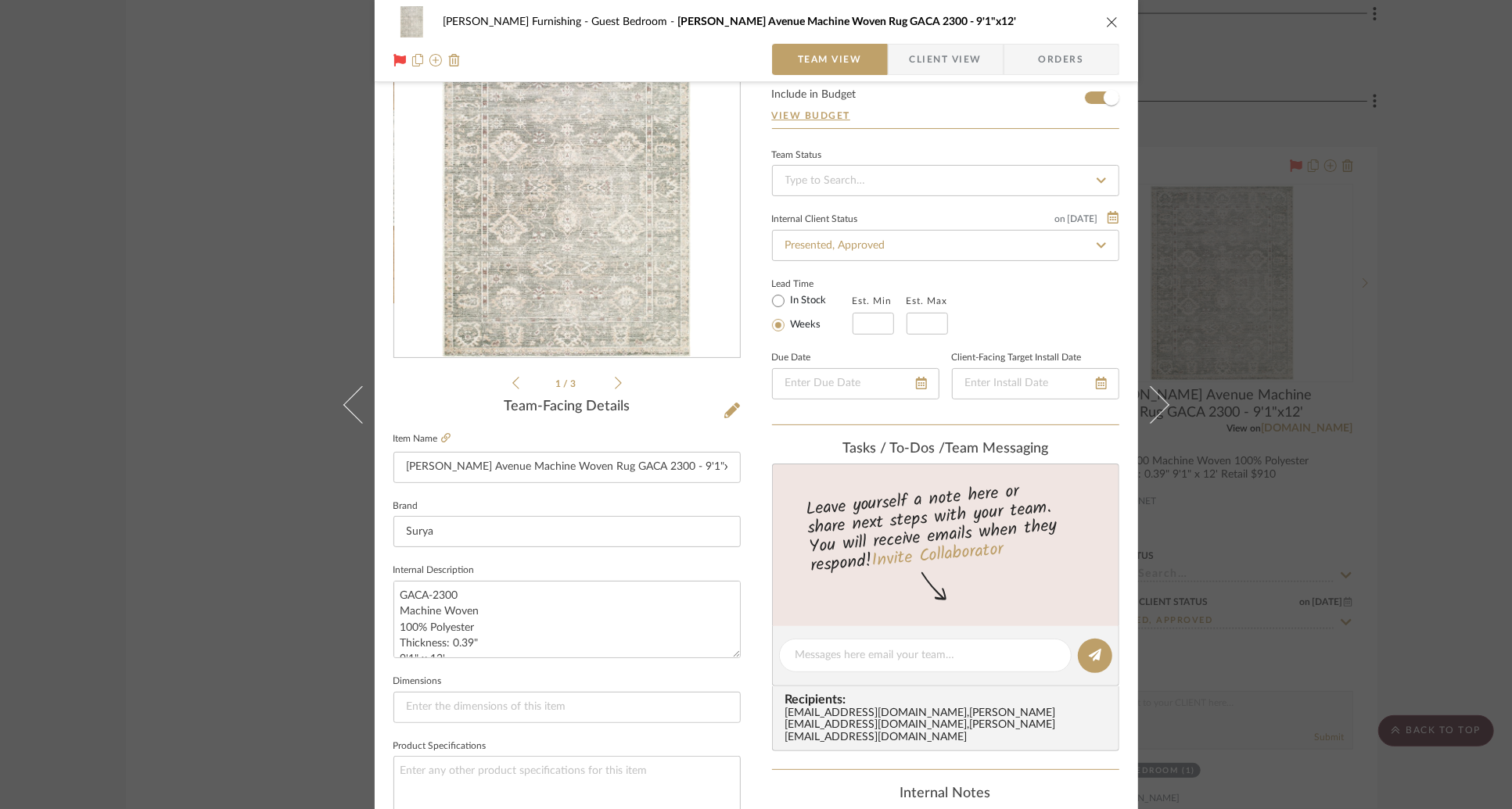
scroll to position [0, 0]
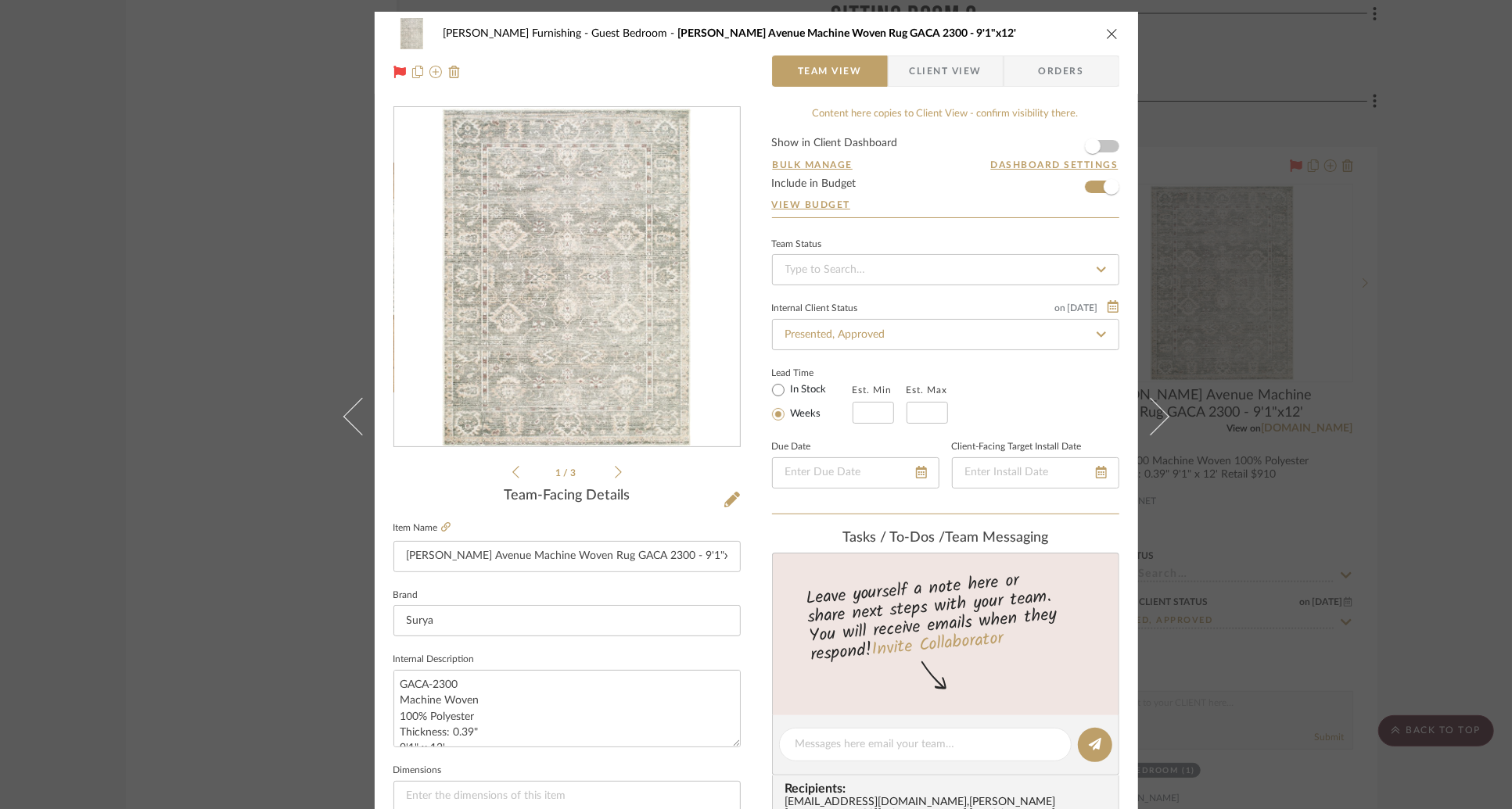
click at [952, 79] on span "Client View" at bounding box center [946, 71] width 72 height 32
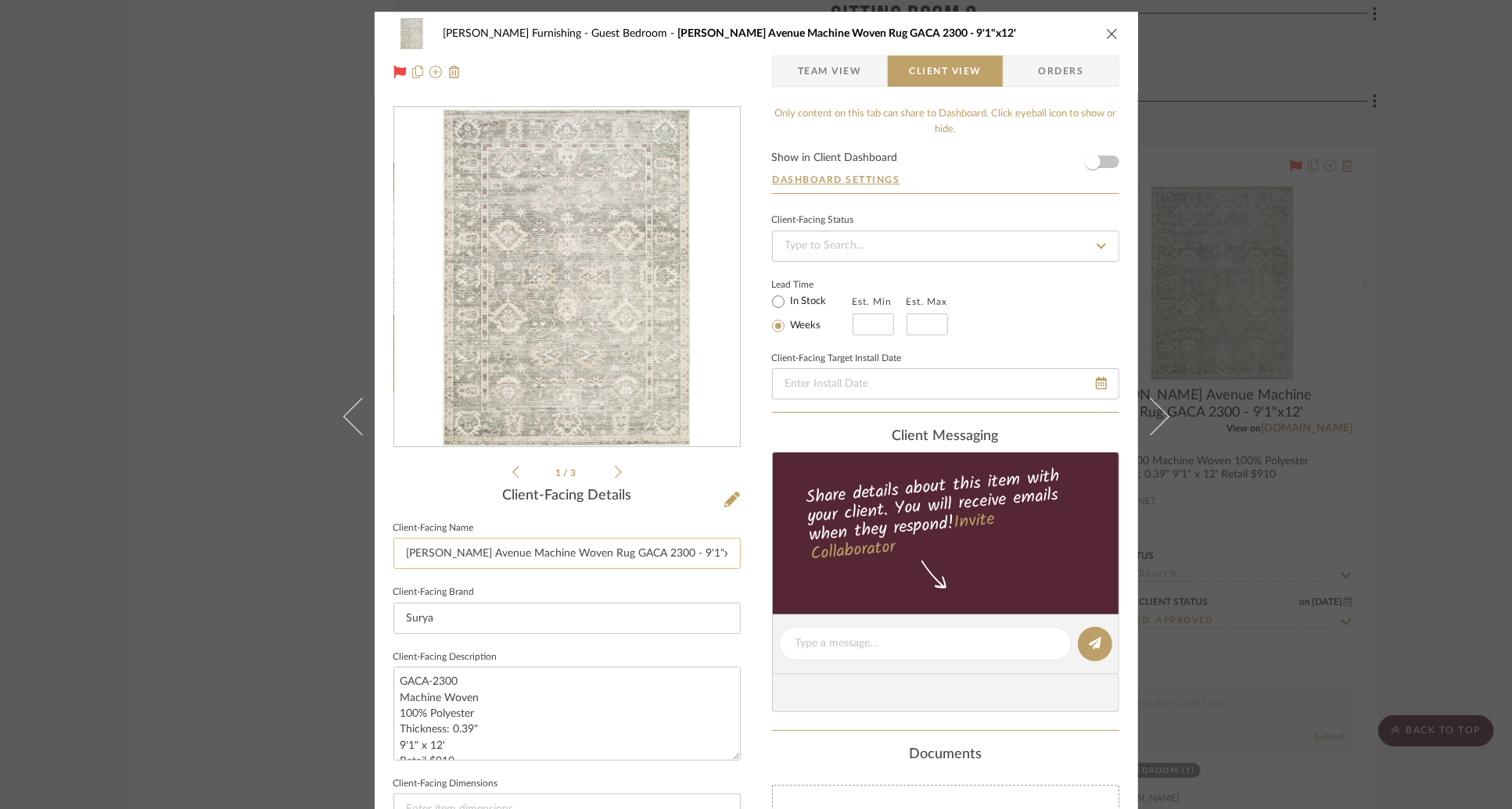
click at [587, 560] on input "[PERSON_NAME] Avenue Machine Woven Rug GACA 2300 - 9'1"x12'" at bounding box center [567, 554] width 348 height 32
click at [509, 555] on input "Guest Bedroom Woven Rug 9'1"x12'" at bounding box center [567, 554] width 348 height 32
type input "Guest Bedroom Rug 9'1"x12'"
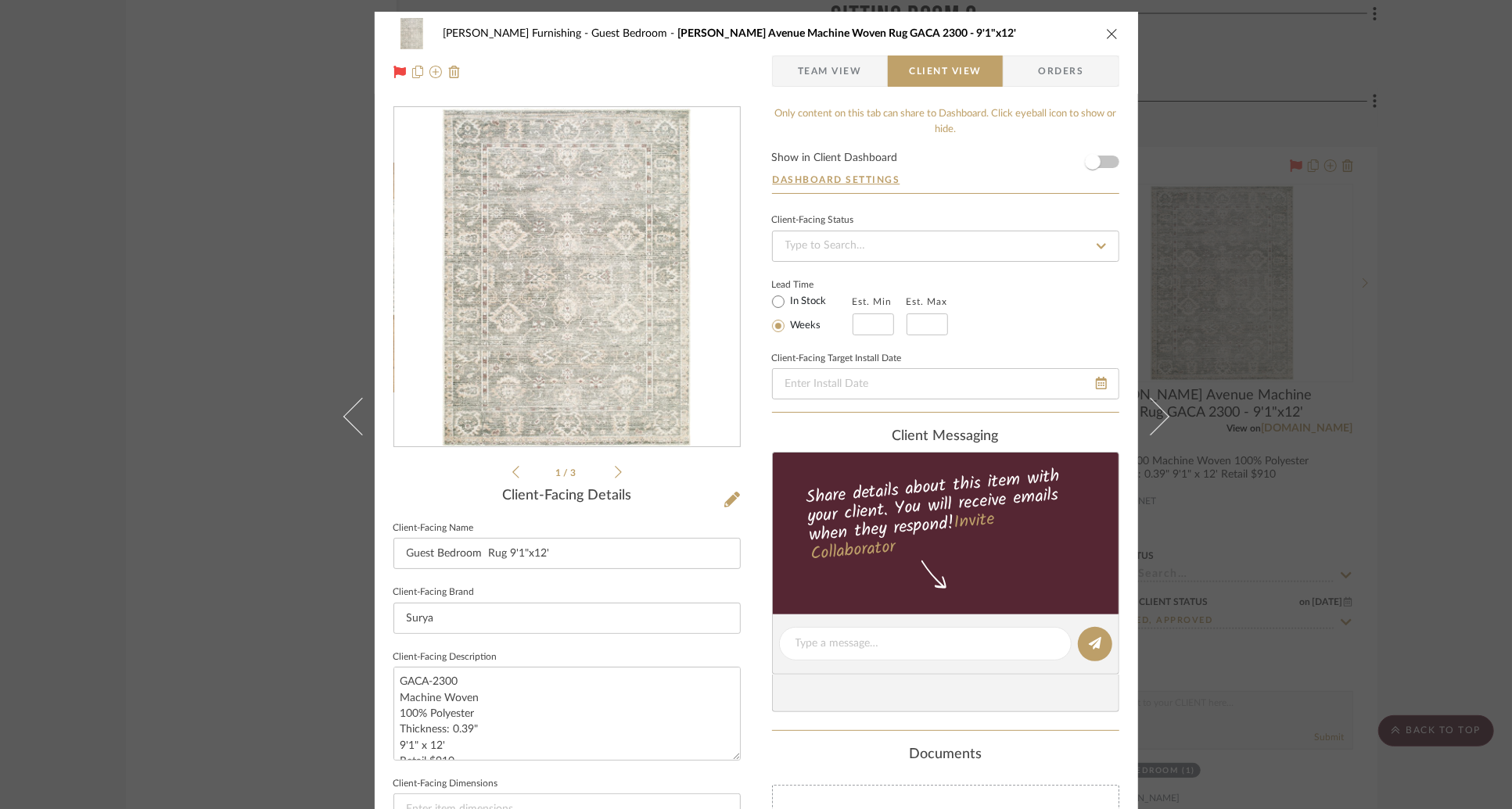
click at [965, 298] on sr-operation-status-container "Lead Time In Stock Weeks Est. Min Est. Max" at bounding box center [872, 306] width 200 height 58
click at [1110, 46] on div "[PERSON_NAME] Furnishing Guest Bedroom [PERSON_NAME][GEOGRAPHIC_DATA] Machine […" at bounding box center [756, 34] width 726 height 32
click at [1110, 39] on icon "close" at bounding box center [1112, 34] width 13 height 13
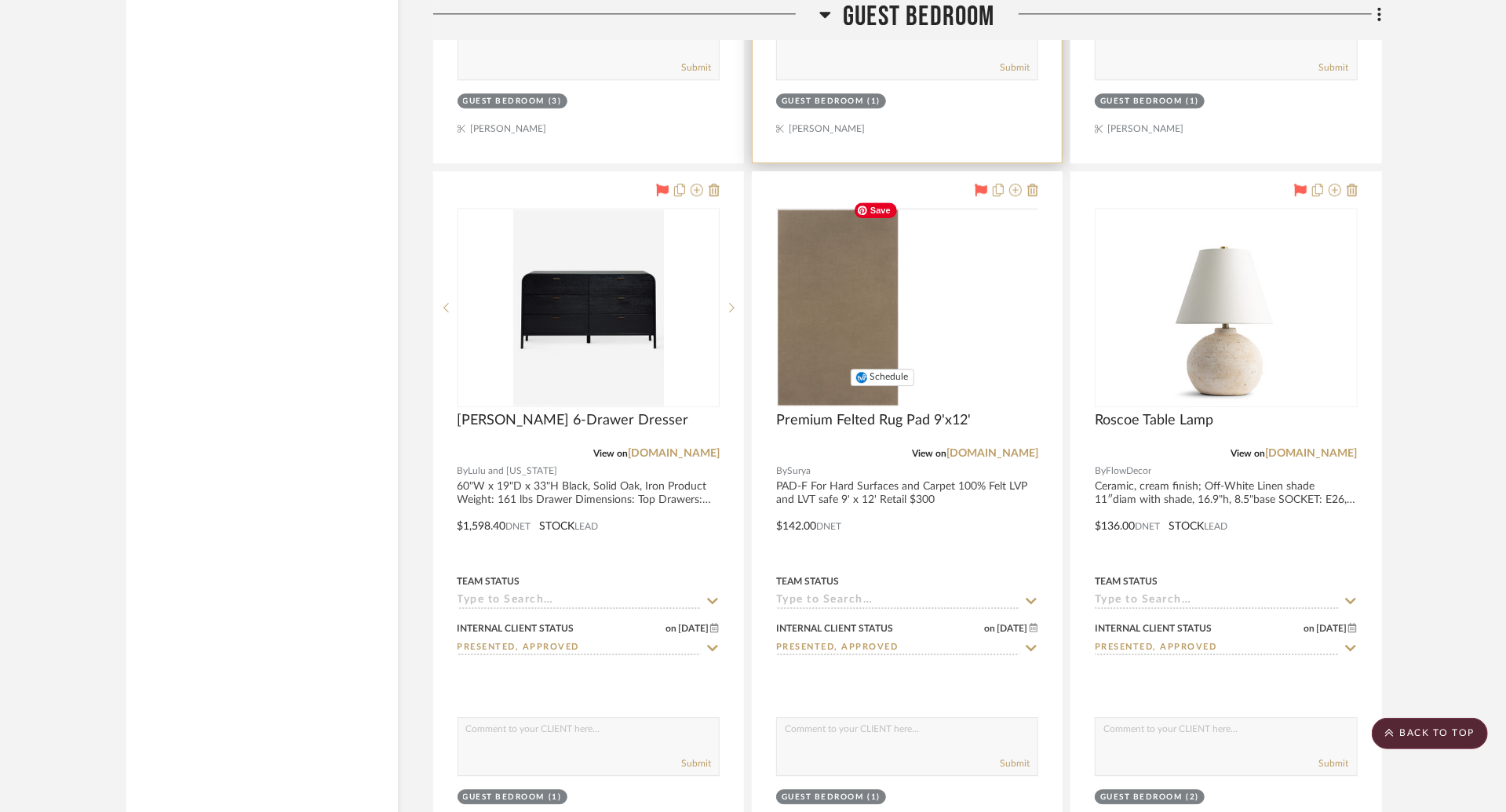
scroll to position [7644, 0]
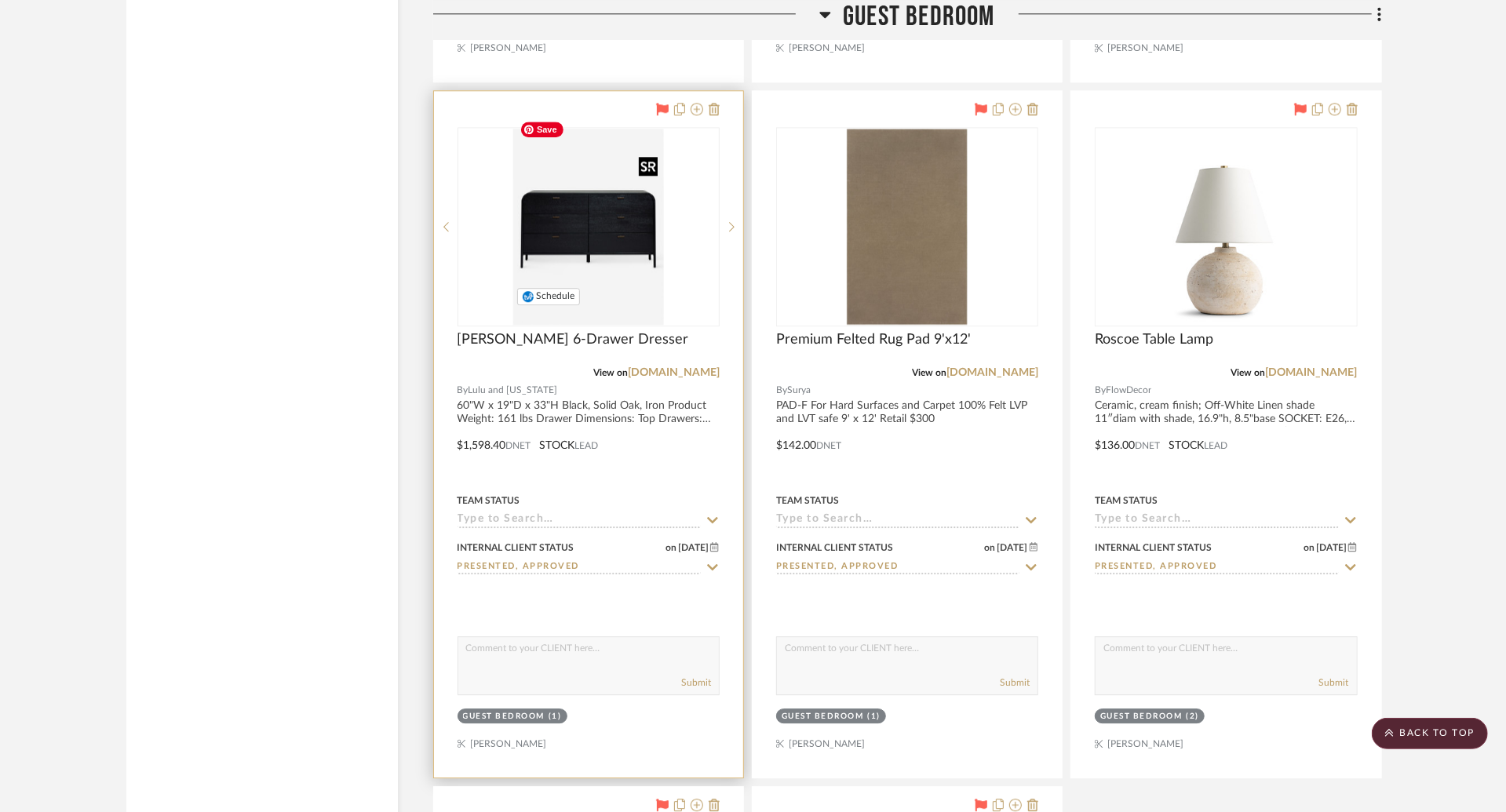
click at [0, 0] on img at bounding box center [0, 0] width 0 height 0
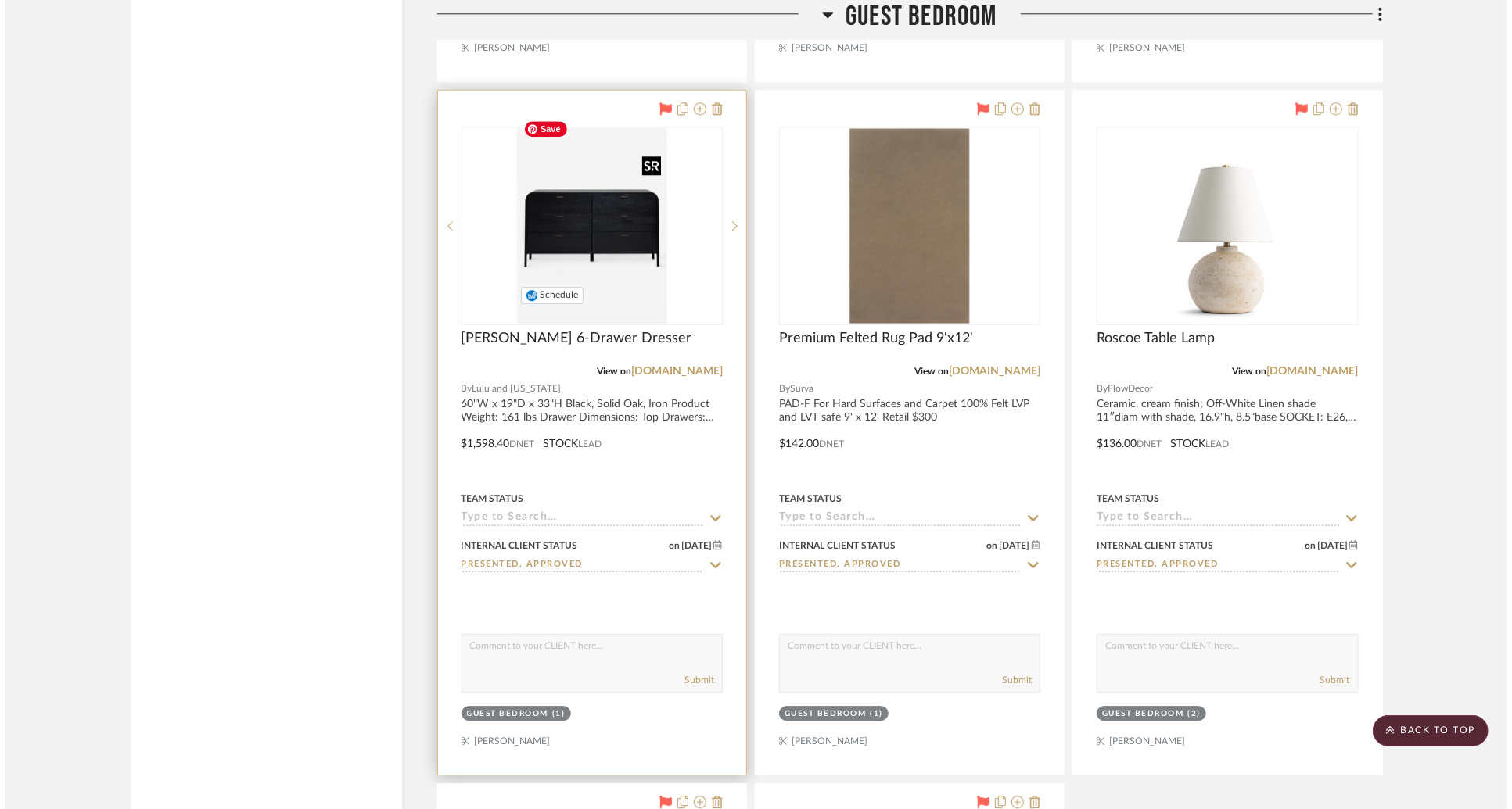
scroll to position [0, 0]
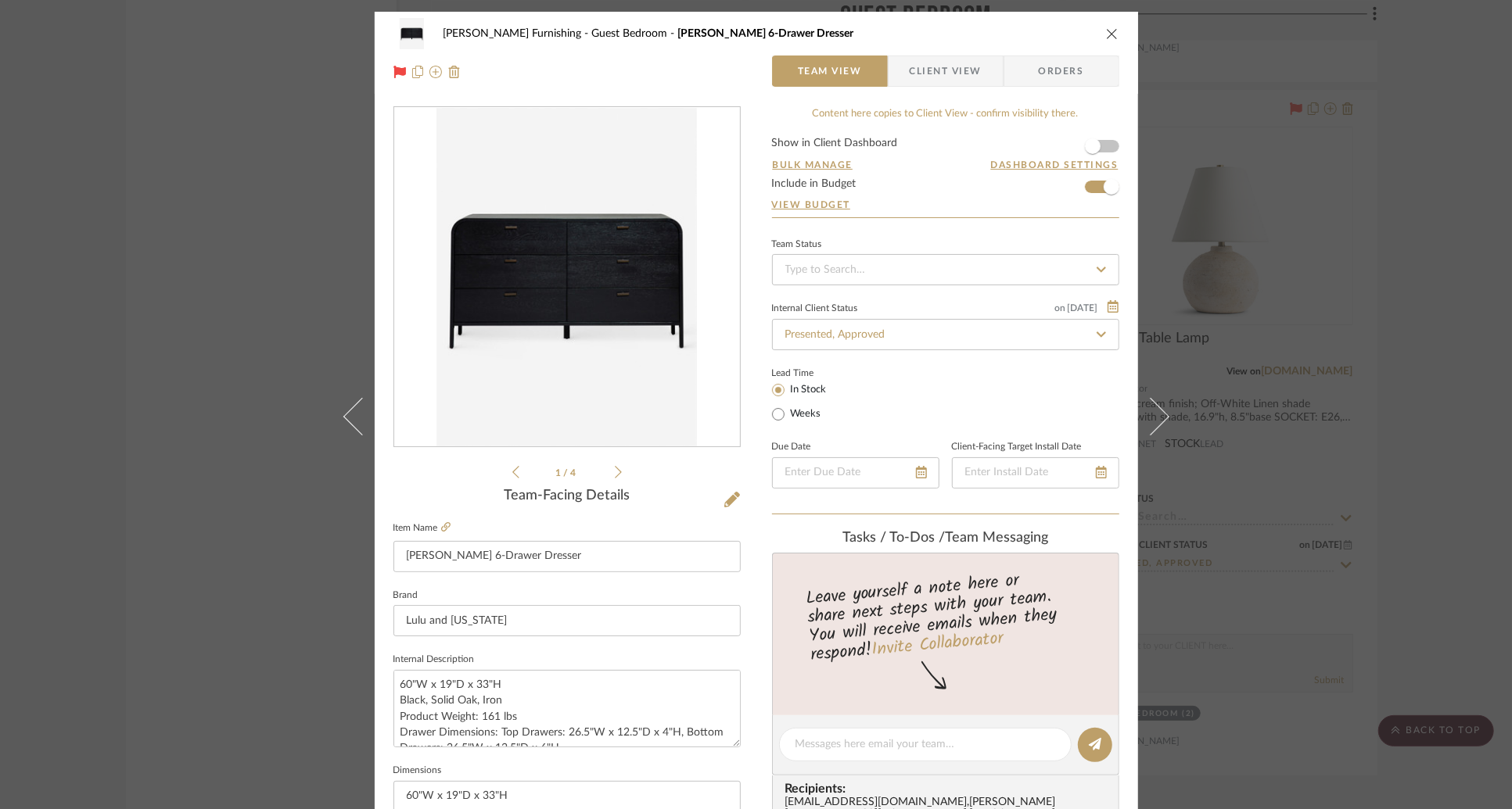
click at [960, 73] on span "Client View" at bounding box center [946, 71] width 72 height 32
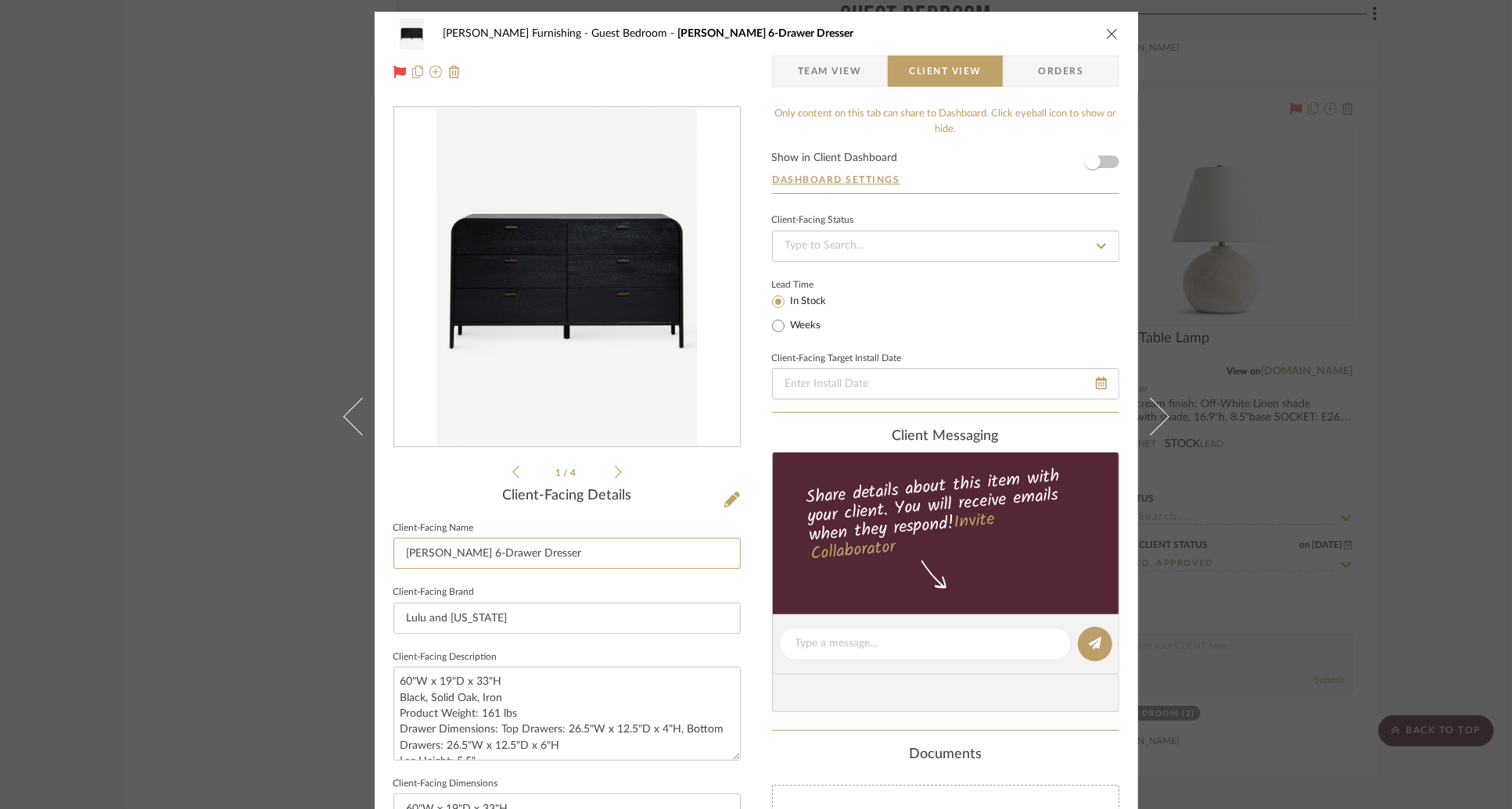
drag, startPoint x: 475, startPoint y: 553, endPoint x: 293, endPoint y: 553, distance: 182.0
click at [293, 553] on div "[PERSON_NAME] Furnishing Guest Bedroom [PERSON_NAME] 6-Drawer Dresser Team View…" at bounding box center [756, 404] width 1512 height 809
type input "Guest Bedroom 6 Drawer Dresser"
click at [967, 317] on div "Lead Time In Stock Weeks" at bounding box center [946, 305] width 348 height 61
click at [1106, 39] on icon "close" at bounding box center [1112, 34] width 13 height 13
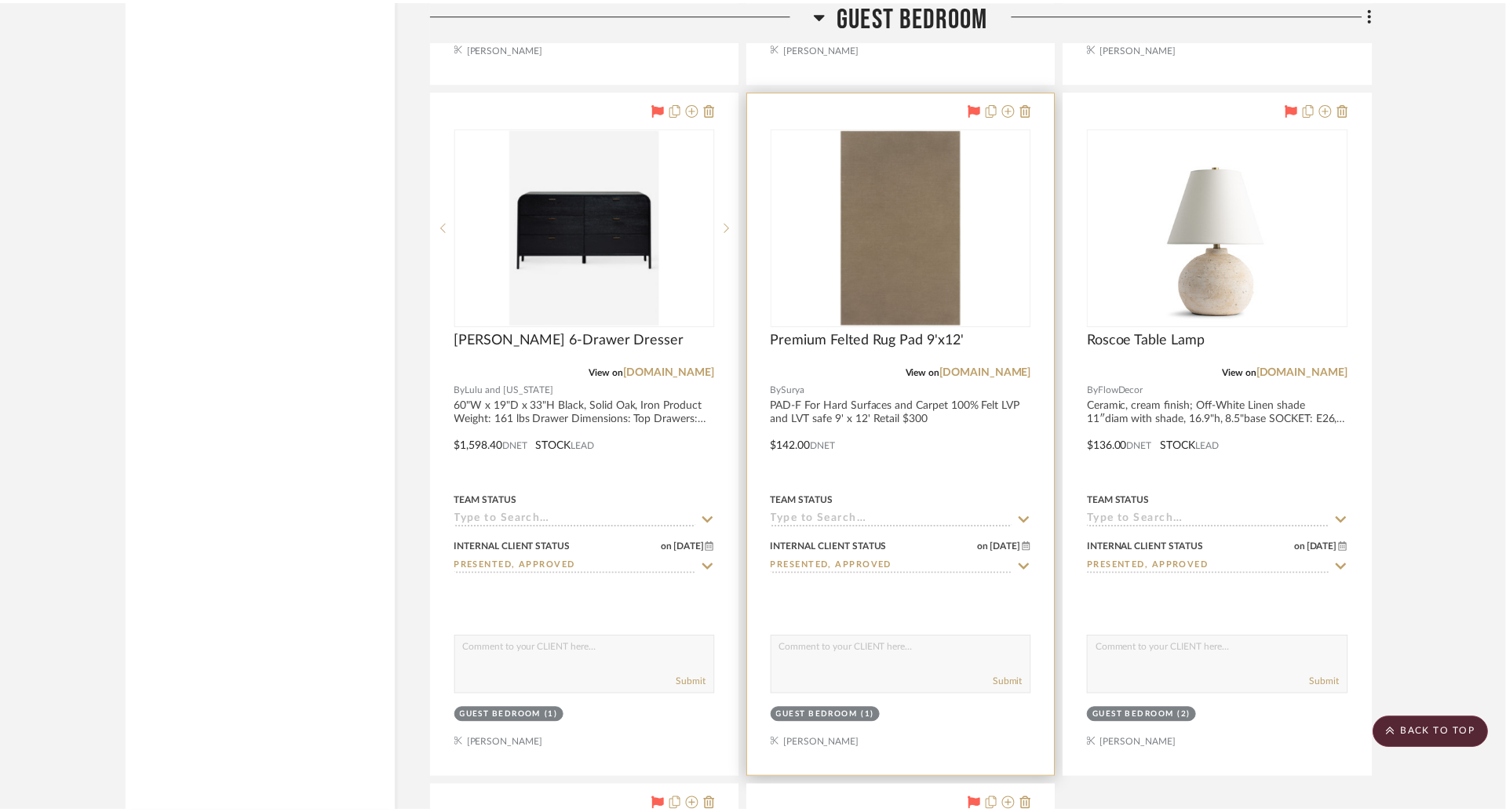
scroll to position [7644, 0]
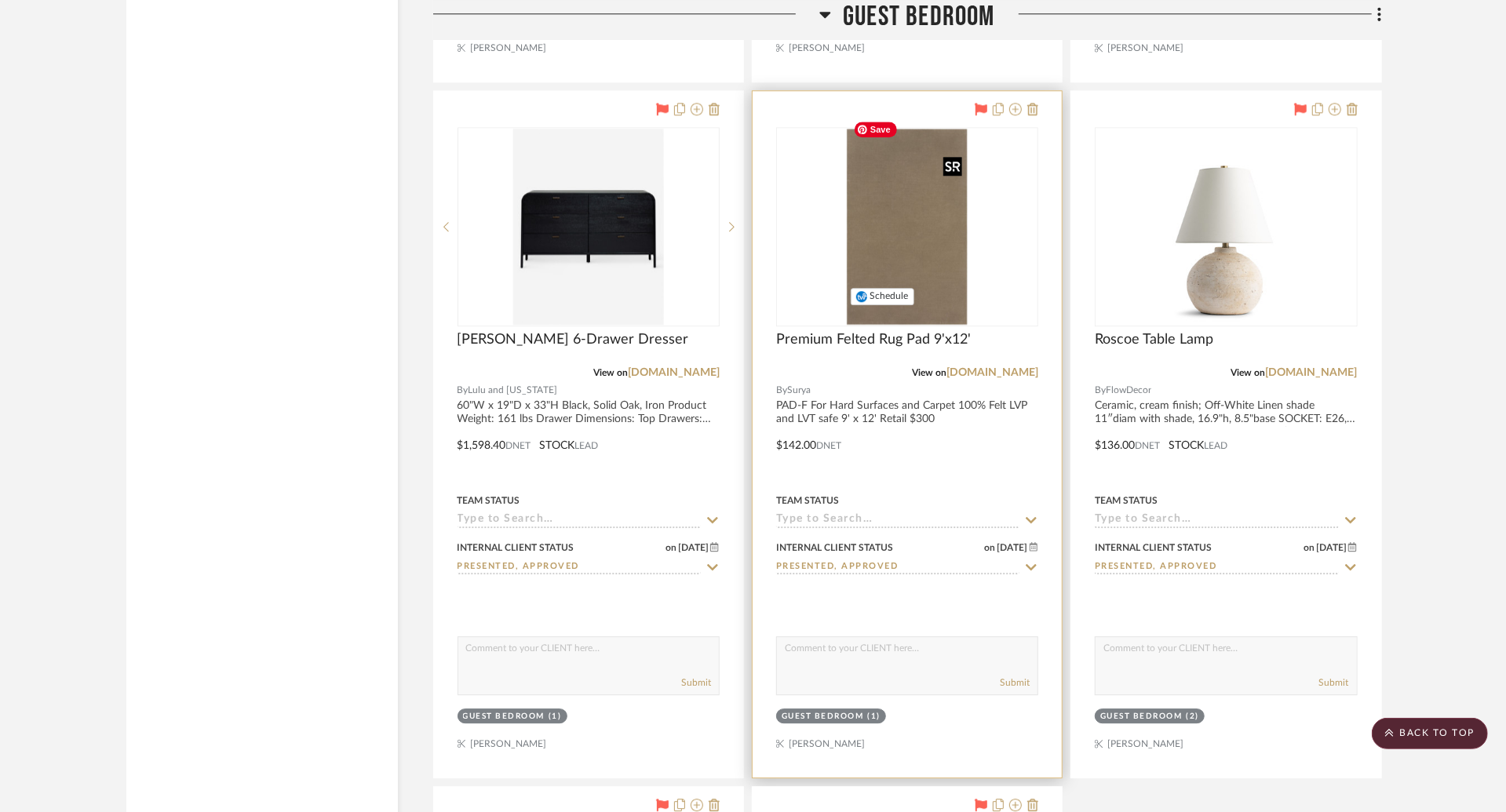
click at [931, 244] on img "0" at bounding box center [907, 227] width 121 height 196
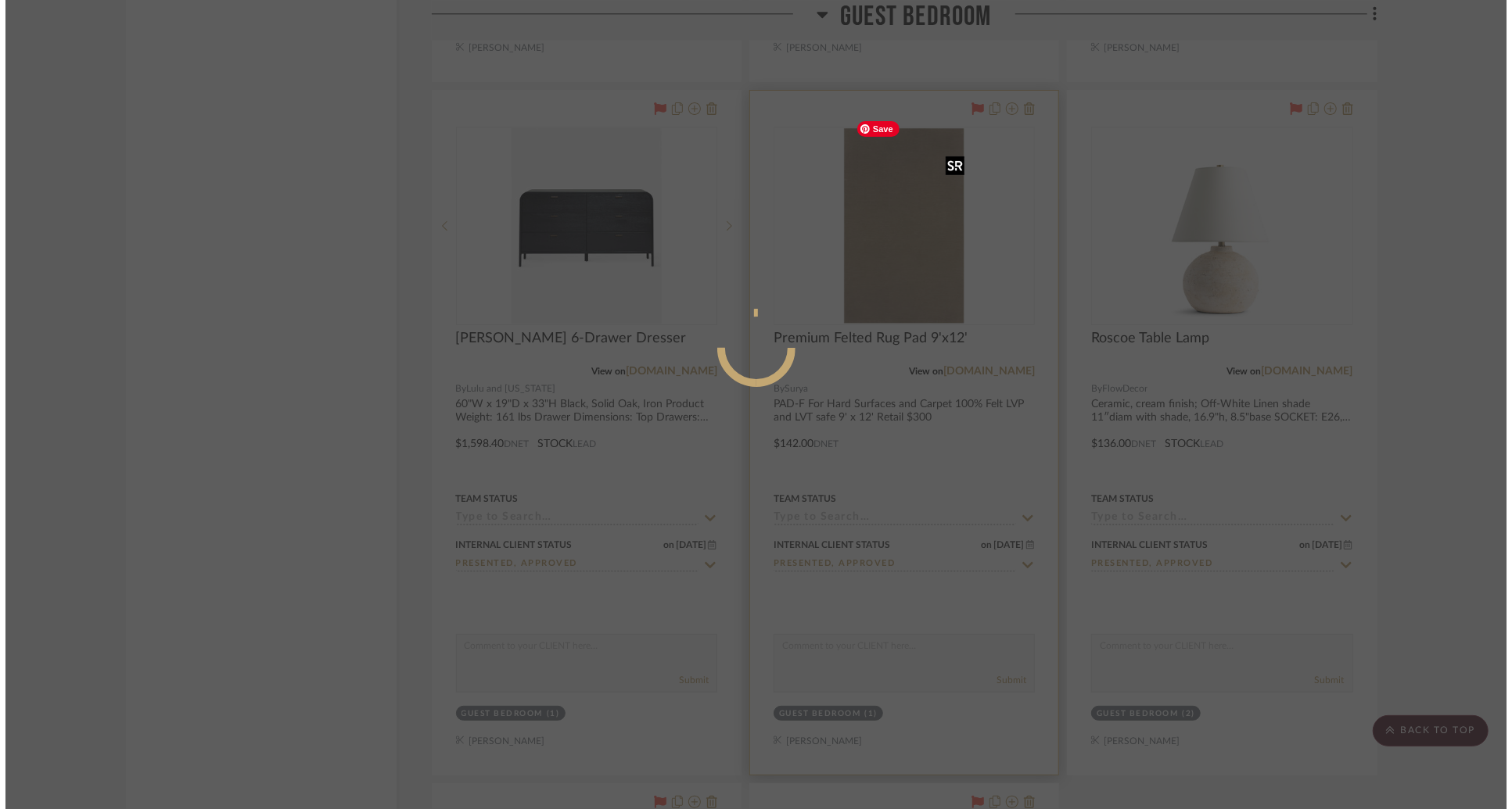
scroll to position [0, 0]
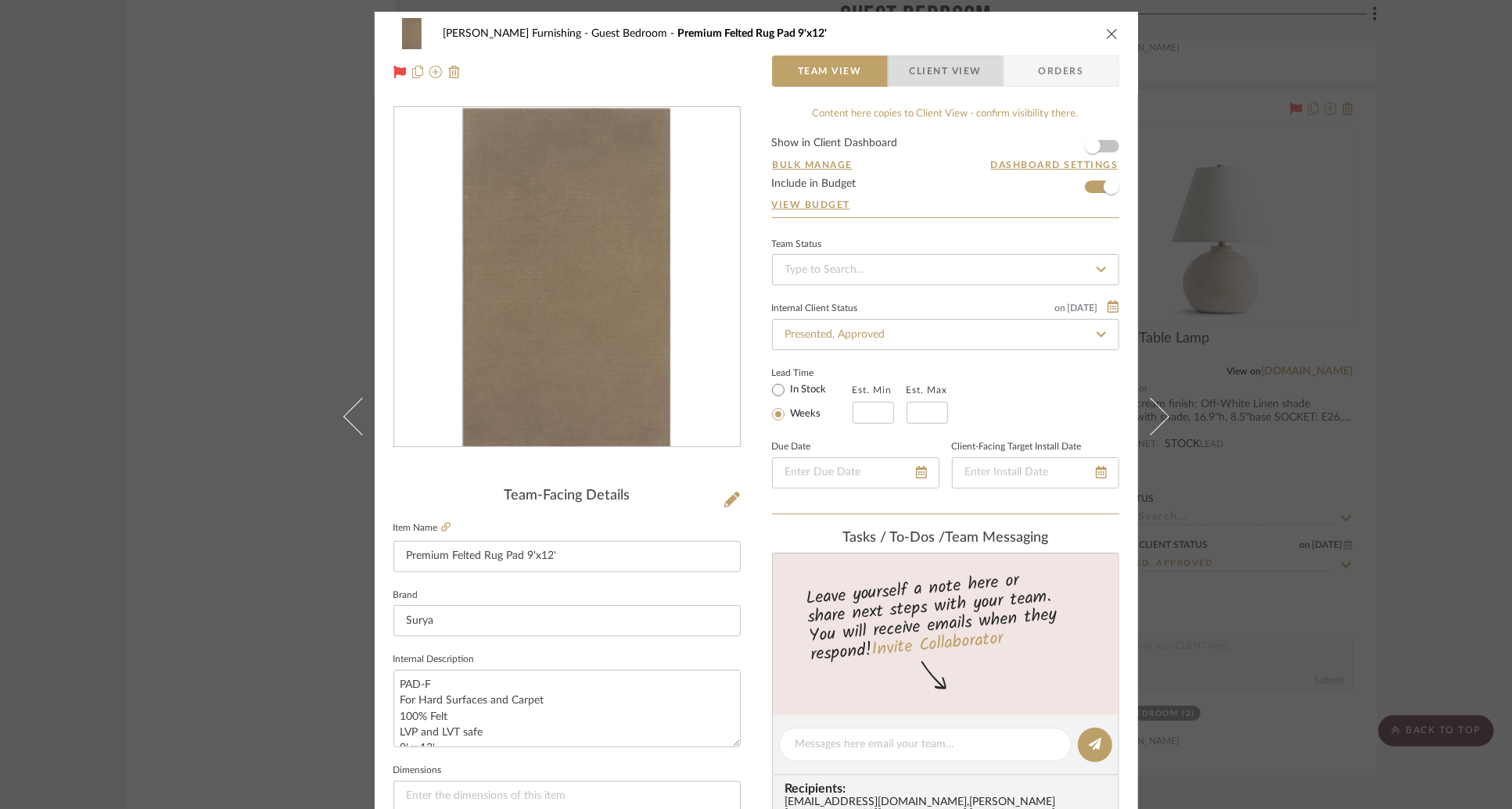
click at [933, 69] on span "Client View" at bounding box center [946, 71] width 72 height 32
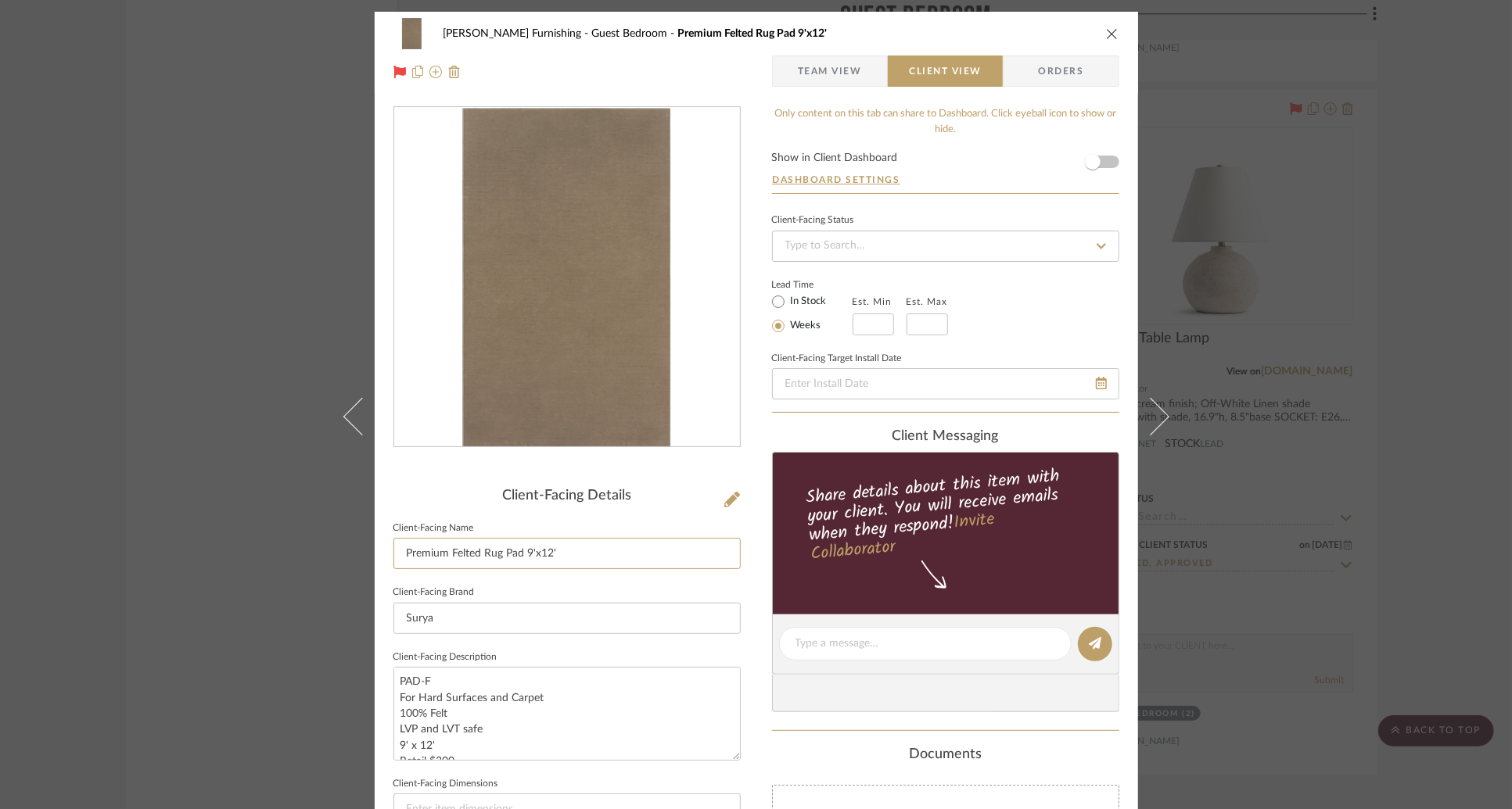
drag, startPoint x: 477, startPoint y: 550, endPoint x: 324, endPoint y: 545, distance: 153.1
click at [324, 549] on div "[PERSON_NAME] Furnishing Guest Bedroom Premium Felted Rug Pad 9'x12' Team View …" at bounding box center [756, 404] width 1512 height 809
type input "Guest Bedroom Premium Rug Pad 9'x12'"
click at [738, 398] on div "[PERSON_NAME] Furnishing Guest Bedroom Premium Felted Rug Pad 9'x12' Team View …" at bounding box center [756, 650] width 764 height 1276
click at [526, 554] on input "Guest Bedroom Premium Rug Pad 9'x12'" at bounding box center [567, 554] width 348 height 32
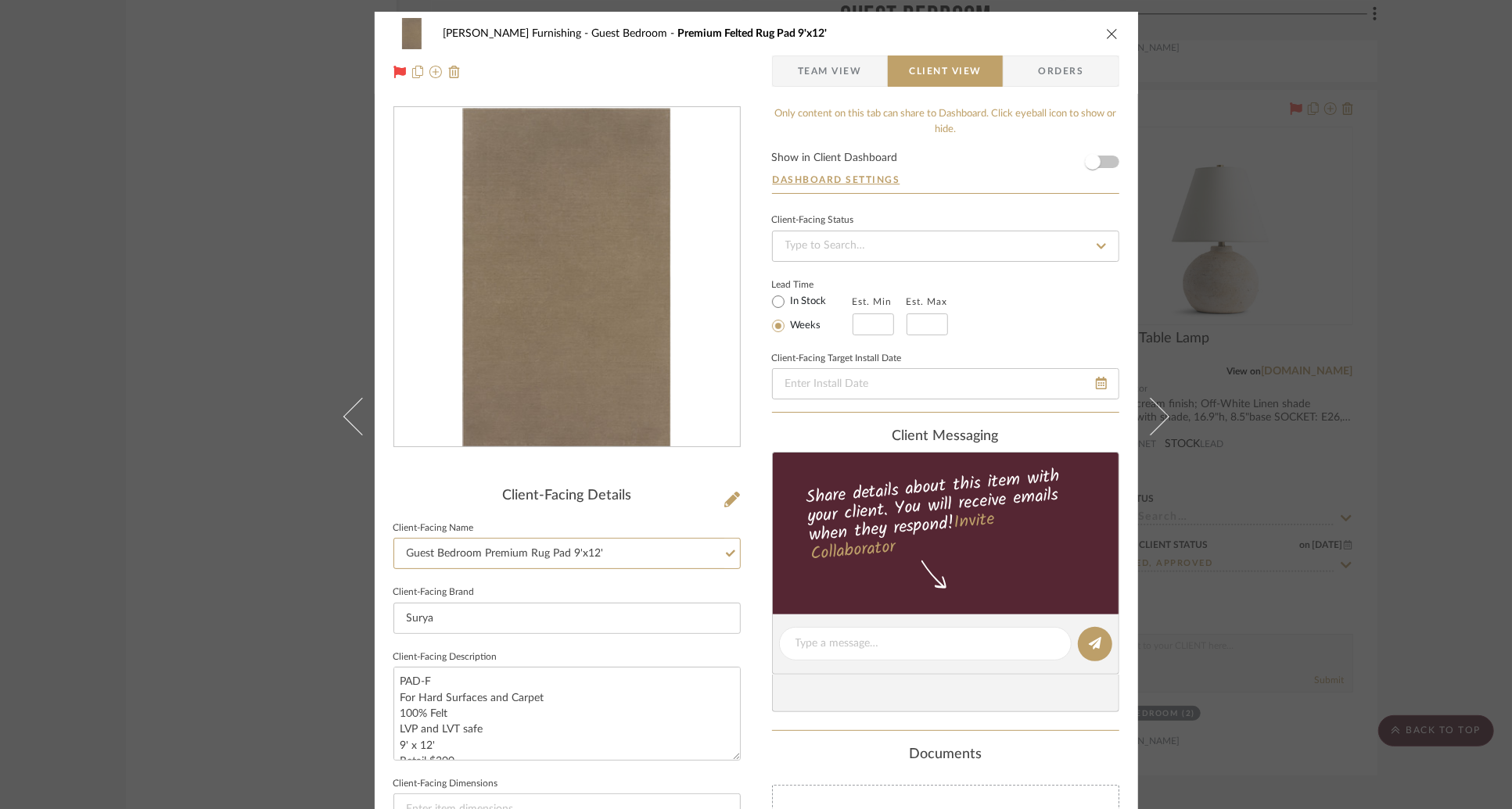
type input "Guest Bedroom Premium Rug Pad 9'x12'"
click at [966, 141] on div "Only content on this tab can share to Dashboard. Click eyeball icon to show or …" at bounding box center [946, 666] width 348 height 1119
click at [1115, 32] on div "[PERSON_NAME] Furnishing Guest Bedroom Premium Felted Rug Pad 9'x12' Team View …" at bounding box center [756, 52] width 764 height 82
click at [1106, 32] on icon "close" at bounding box center [1112, 34] width 13 height 13
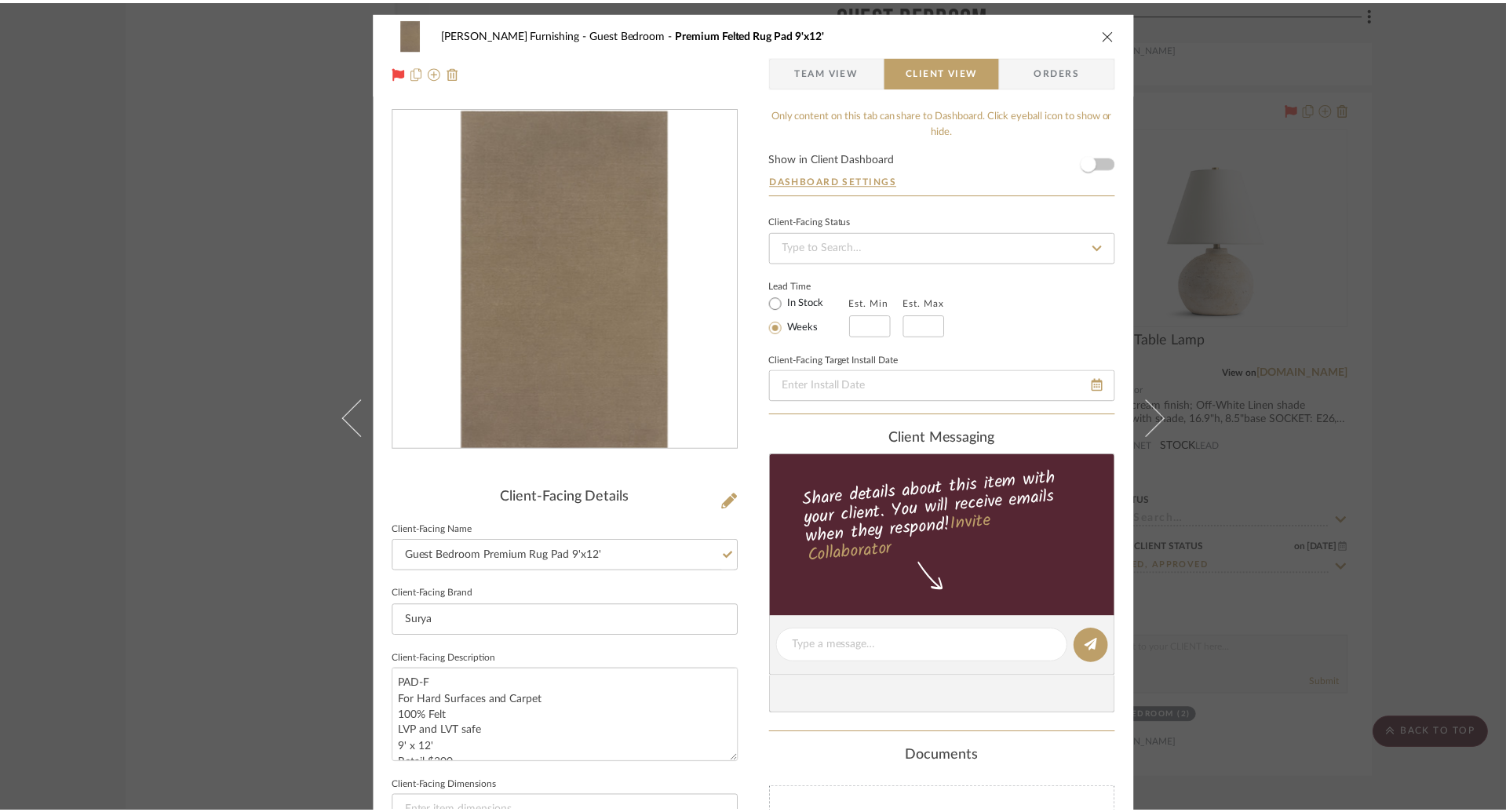
scroll to position [7644, 0]
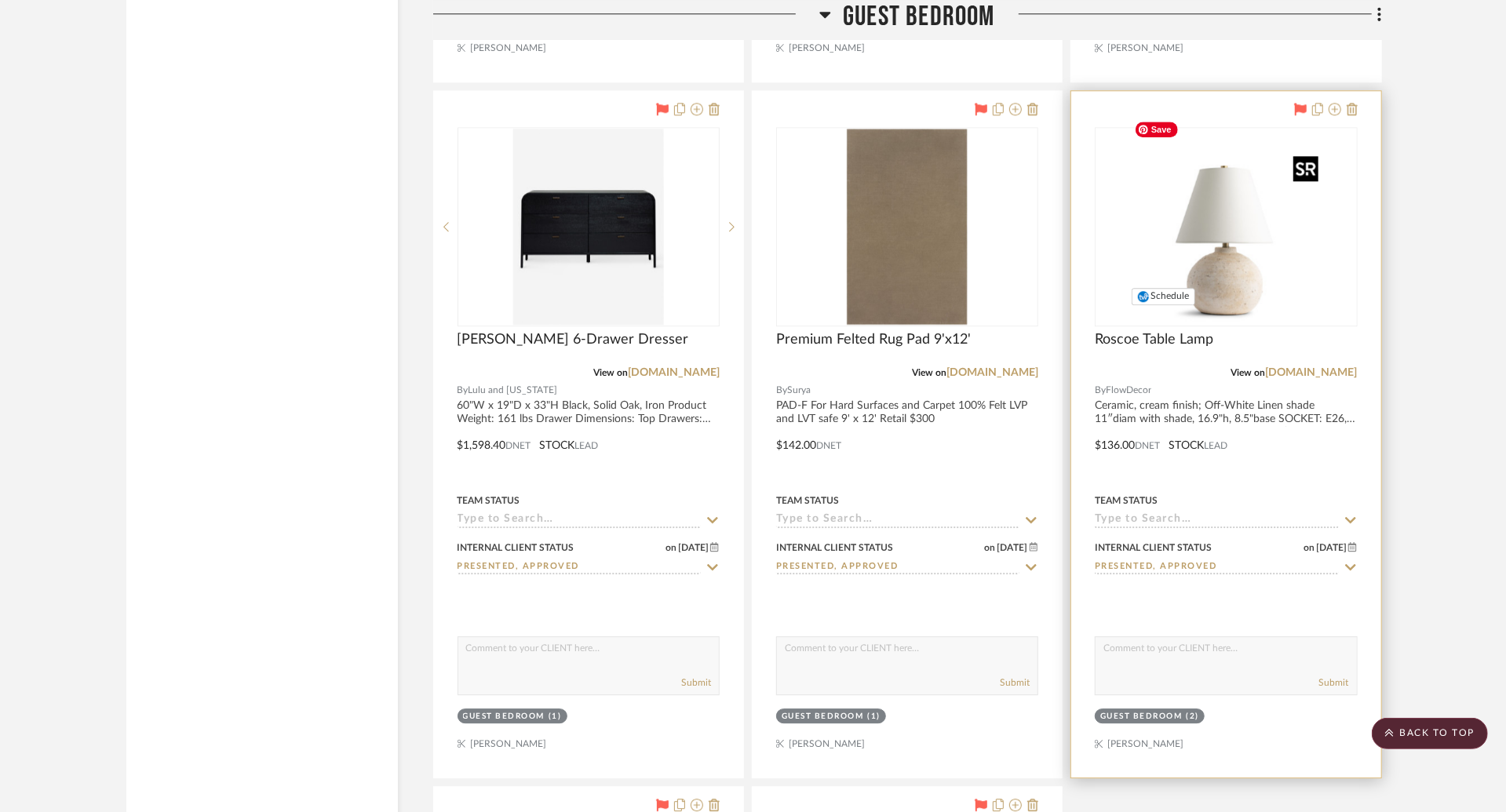
click at [1218, 275] on img "0" at bounding box center [1226, 227] width 196 height 196
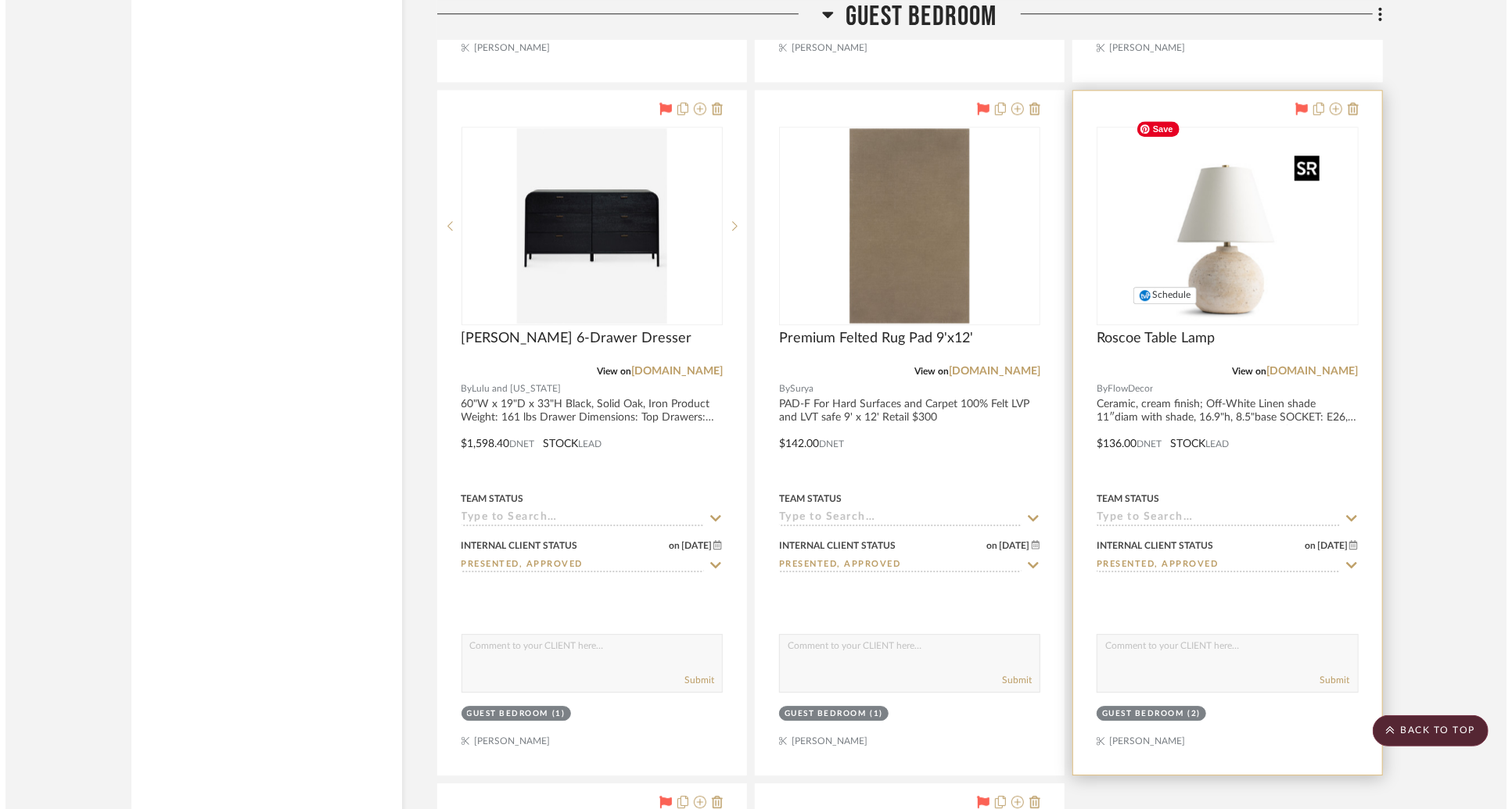
scroll to position [0, 0]
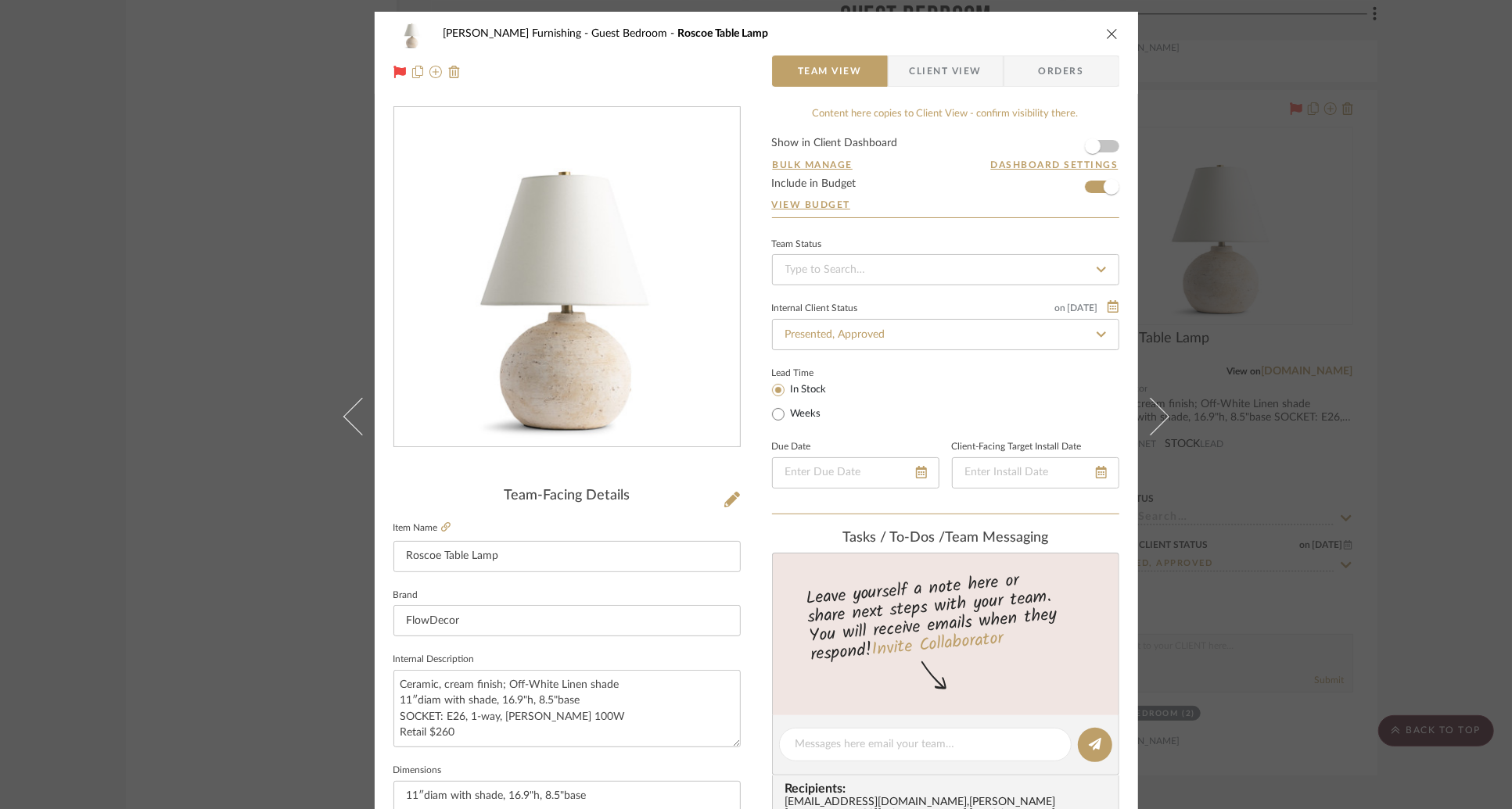
click at [922, 81] on span "Client View" at bounding box center [946, 71] width 72 height 32
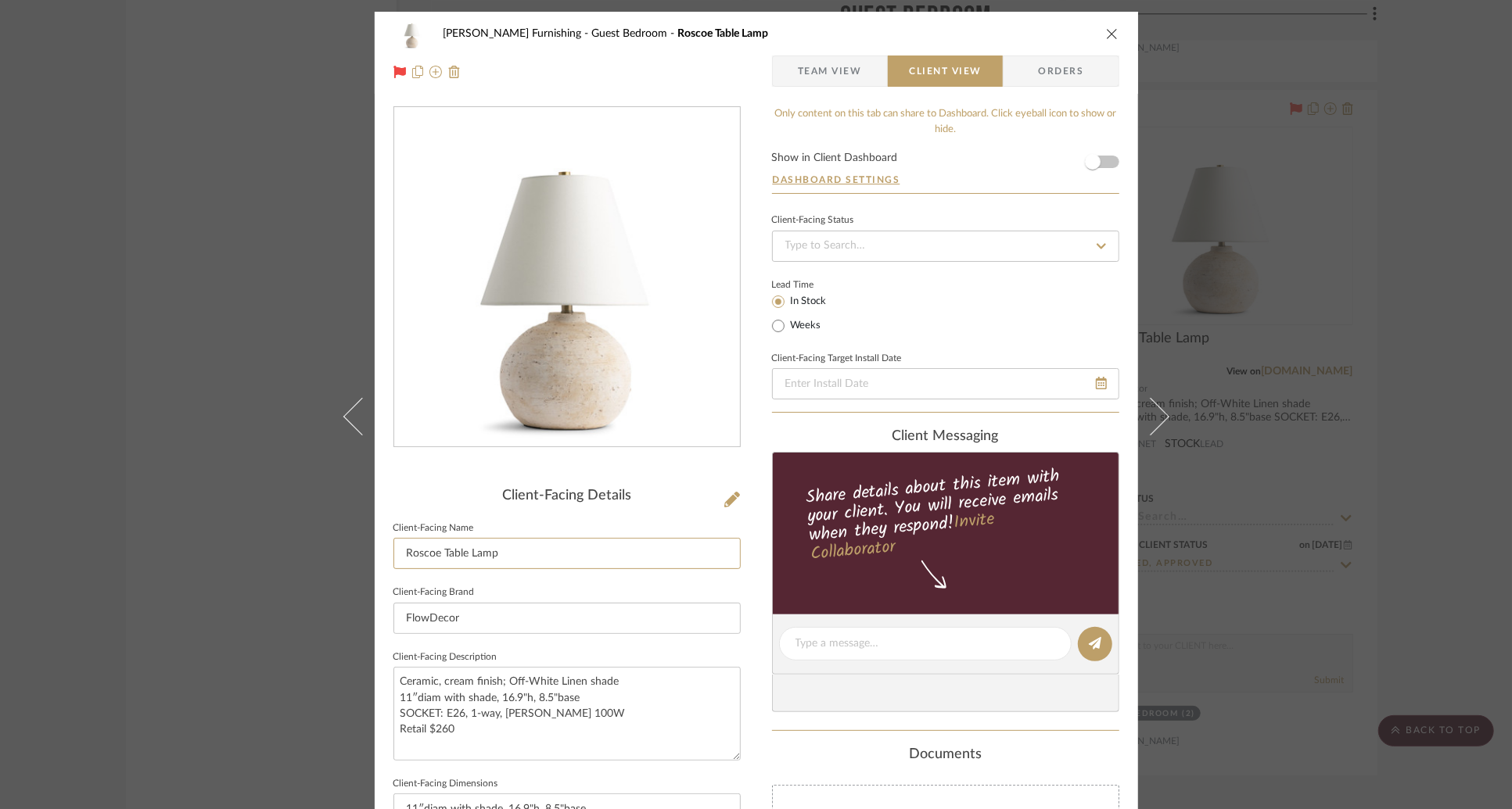
drag, startPoint x: 537, startPoint y: 547, endPoint x: 291, endPoint y: 526, distance: 246.9
click at [294, 533] on div "[PERSON_NAME] Furnishing Guest Bedroom Roscoe Table Lamp Team View Client View …" at bounding box center [756, 404] width 1512 height 809
type input "Guest Bedroom Cream Table Lamp"
click at [937, 286] on div "Lead Time In Stock Weeks" at bounding box center [946, 305] width 348 height 61
click at [1110, 33] on icon "close" at bounding box center [1112, 34] width 13 height 13
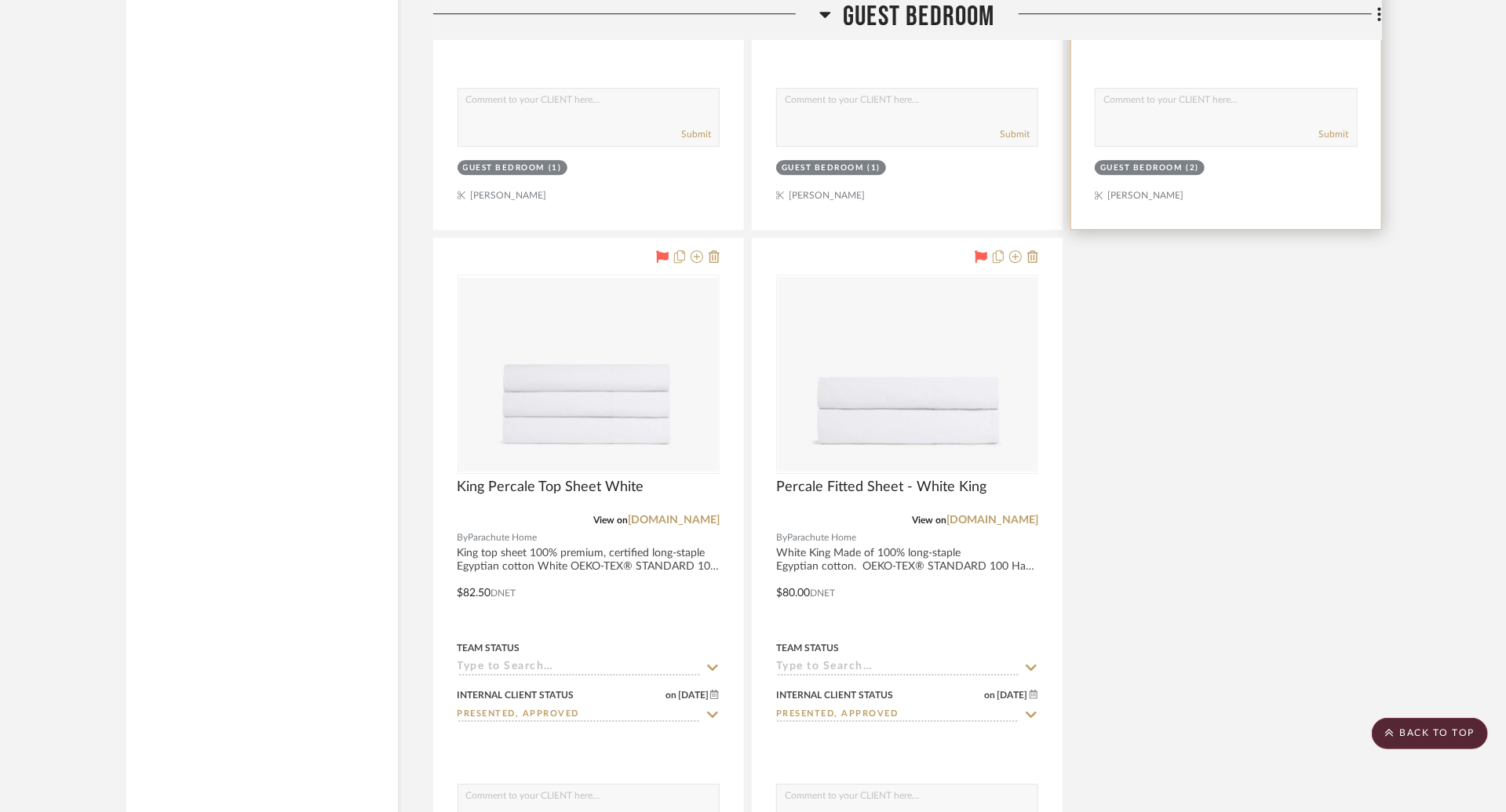
scroll to position [8223, 0]
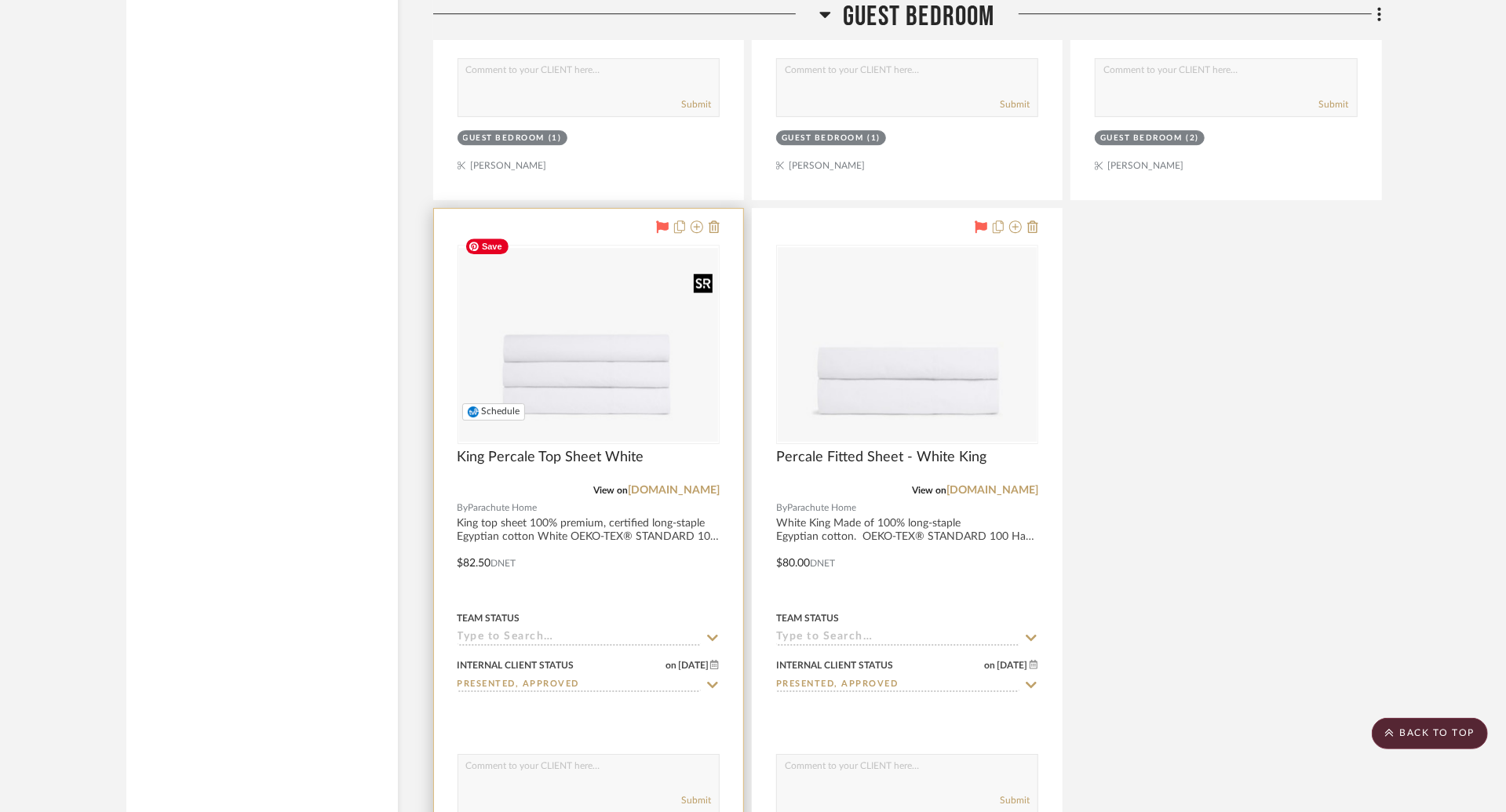
click at [605, 358] on img "0" at bounding box center [588, 345] width 259 height 194
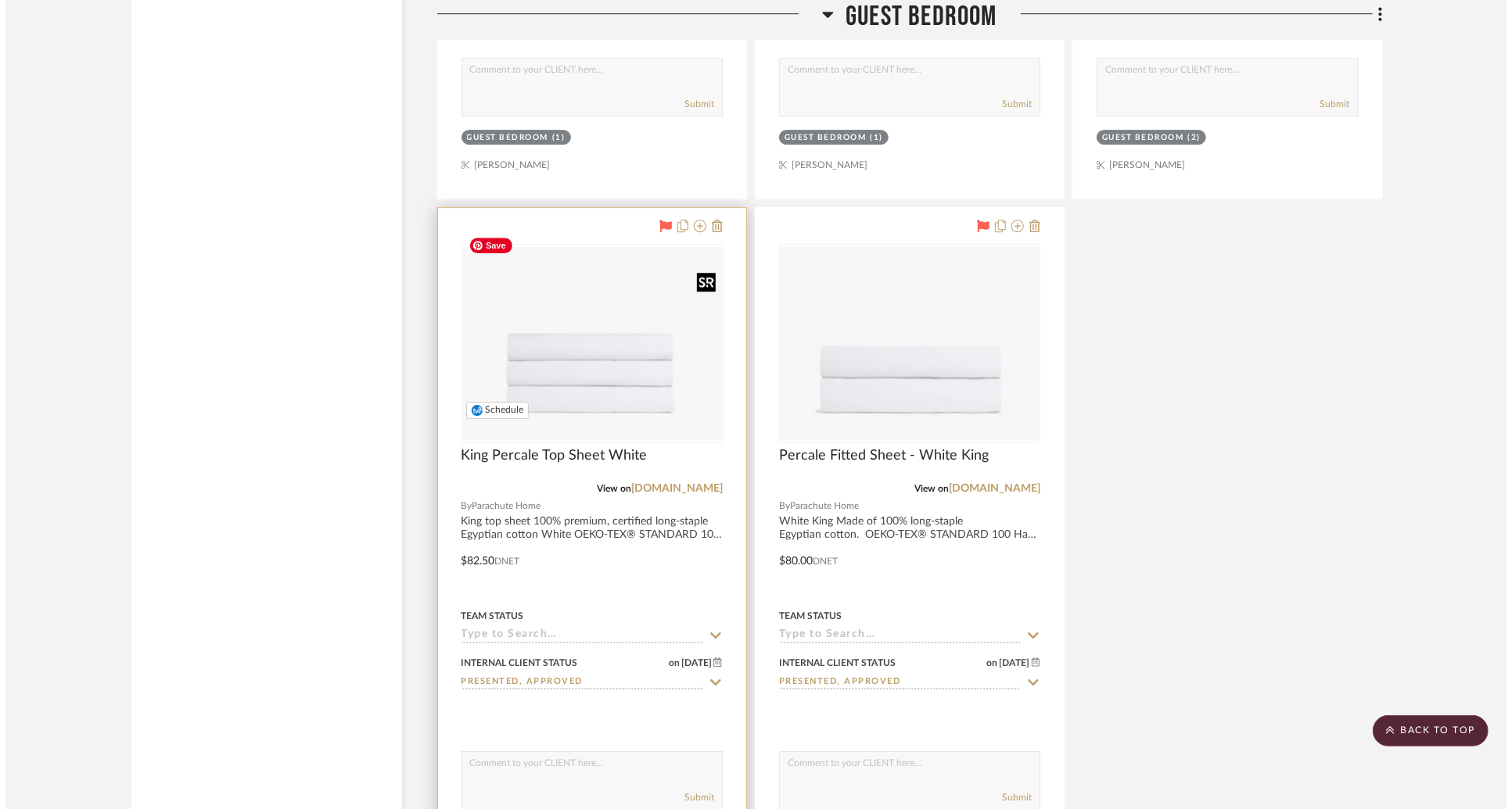
scroll to position [0, 0]
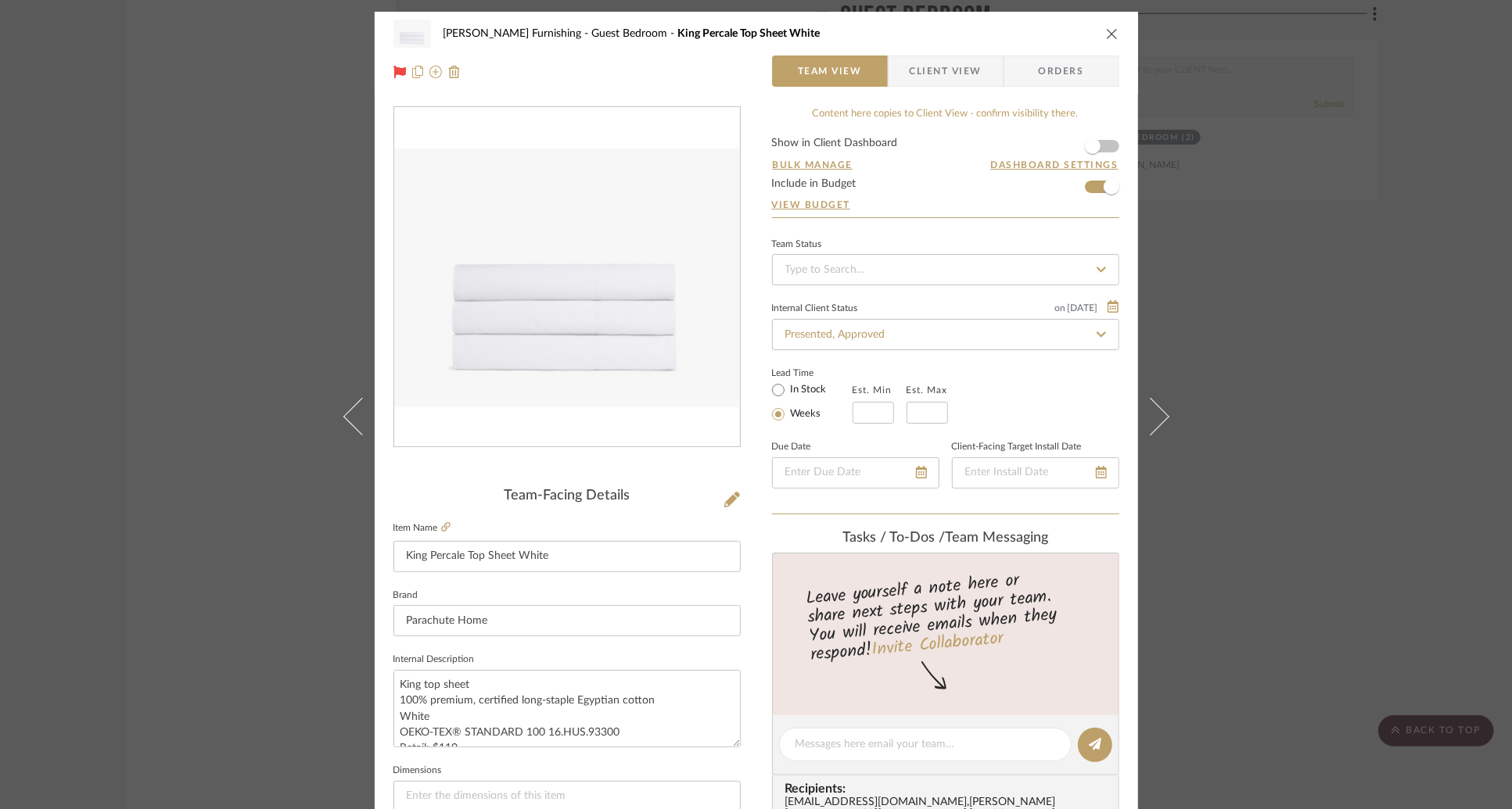
click at [951, 81] on span "Client View" at bounding box center [946, 71] width 72 height 32
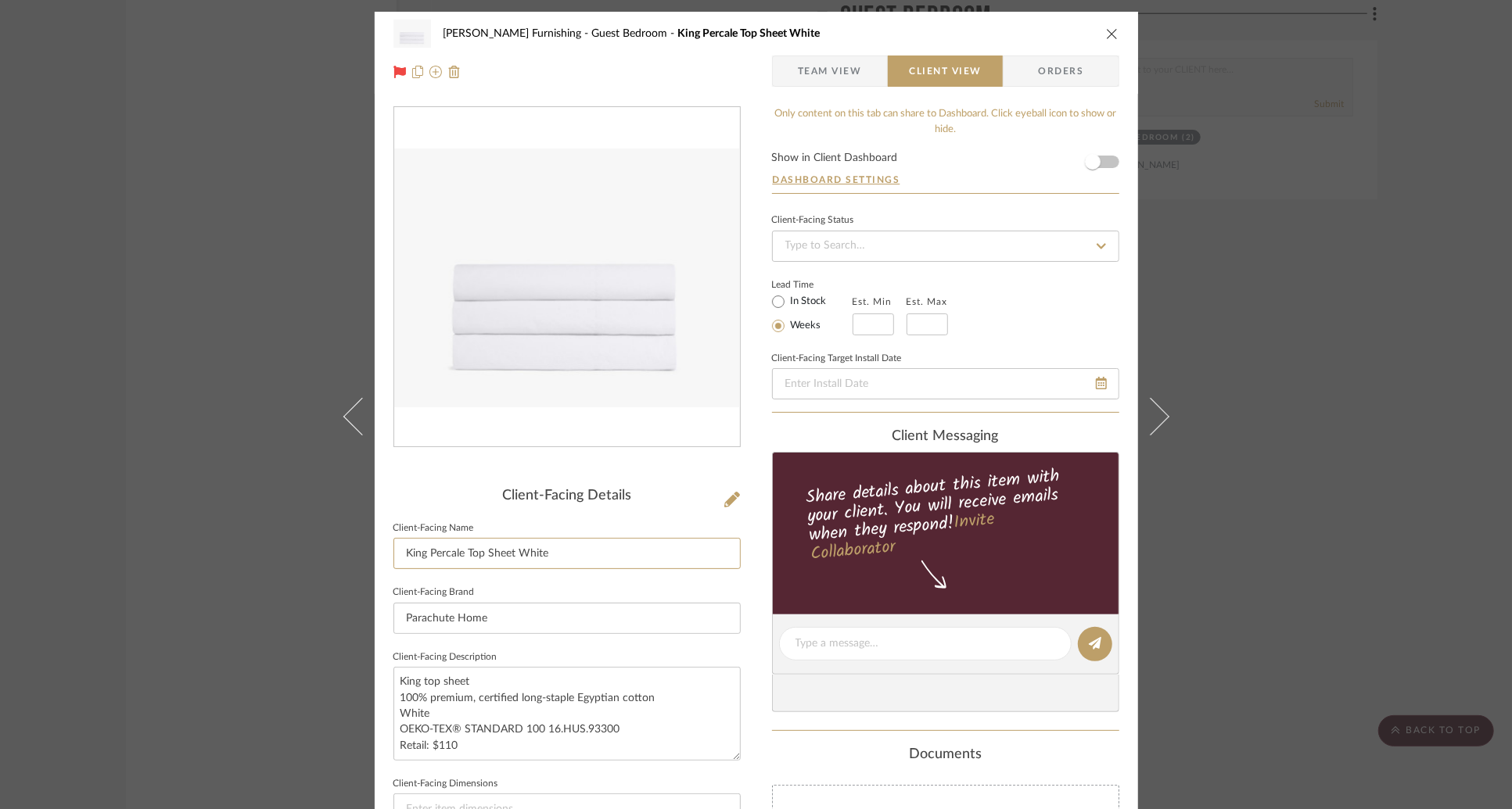
drag, startPoint x: 555, startPoint y: 552, endPoint x: 269, endPoint y: 527, distance: 287.1
click at [269, 527] on div "[PERSON_NAME] Furnishing Guest Bedroom King Percale Top Sheet White Team View C…" at bounding box center [756, 404] width 1512 height 809
type input "u"
type input "Guest Bedroom Top Sheet: King"
click at [1036, 340] on div "Client-Facing Status Lead Time In Stock Weeks Est. Min Est. Max Client-Facing T…" at bounding box center [946, 311] width 348 height 203
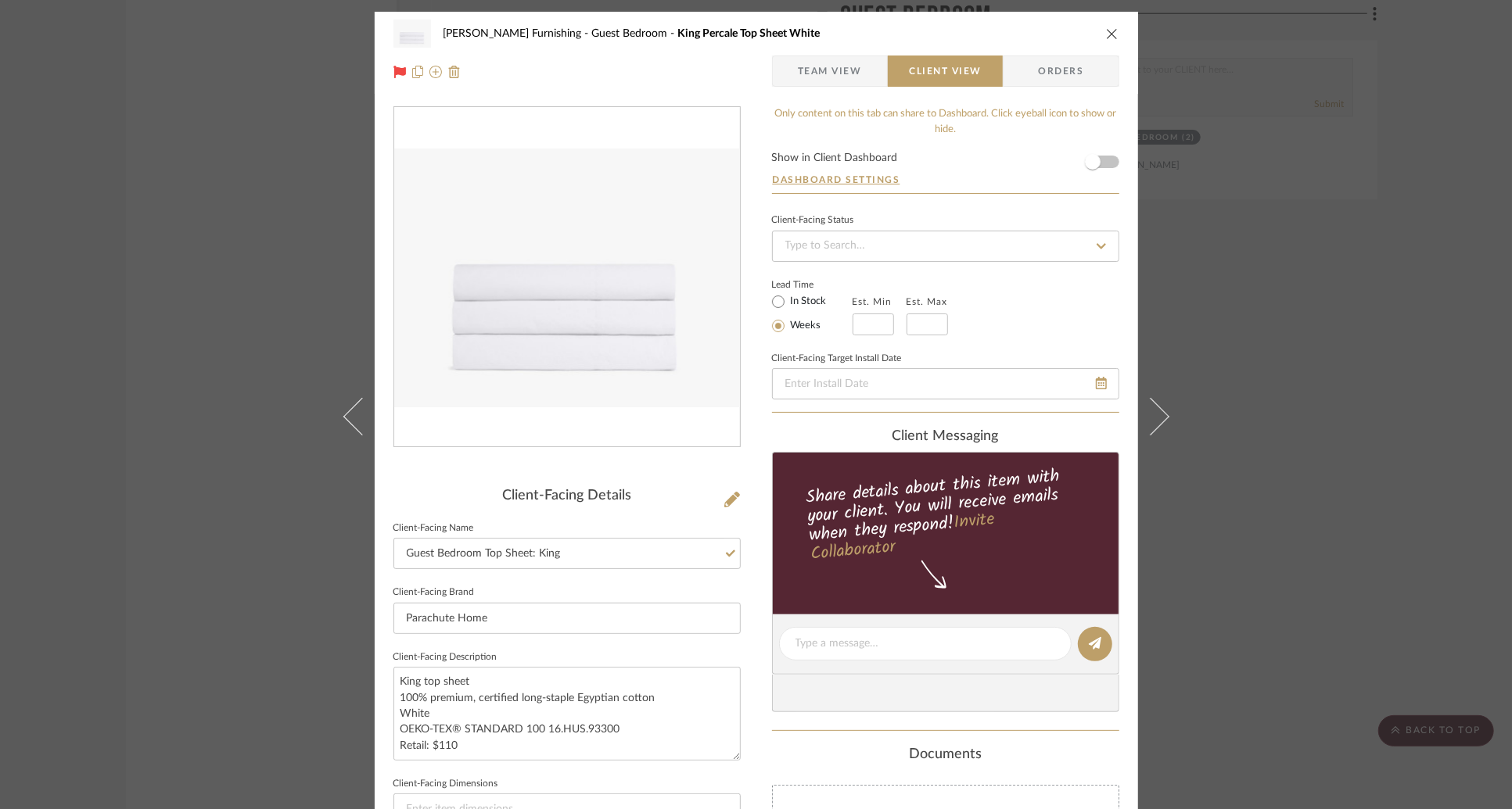
click at [1108, 35] on icon "close" at bounding box center [1112, 34] width 13 height 13
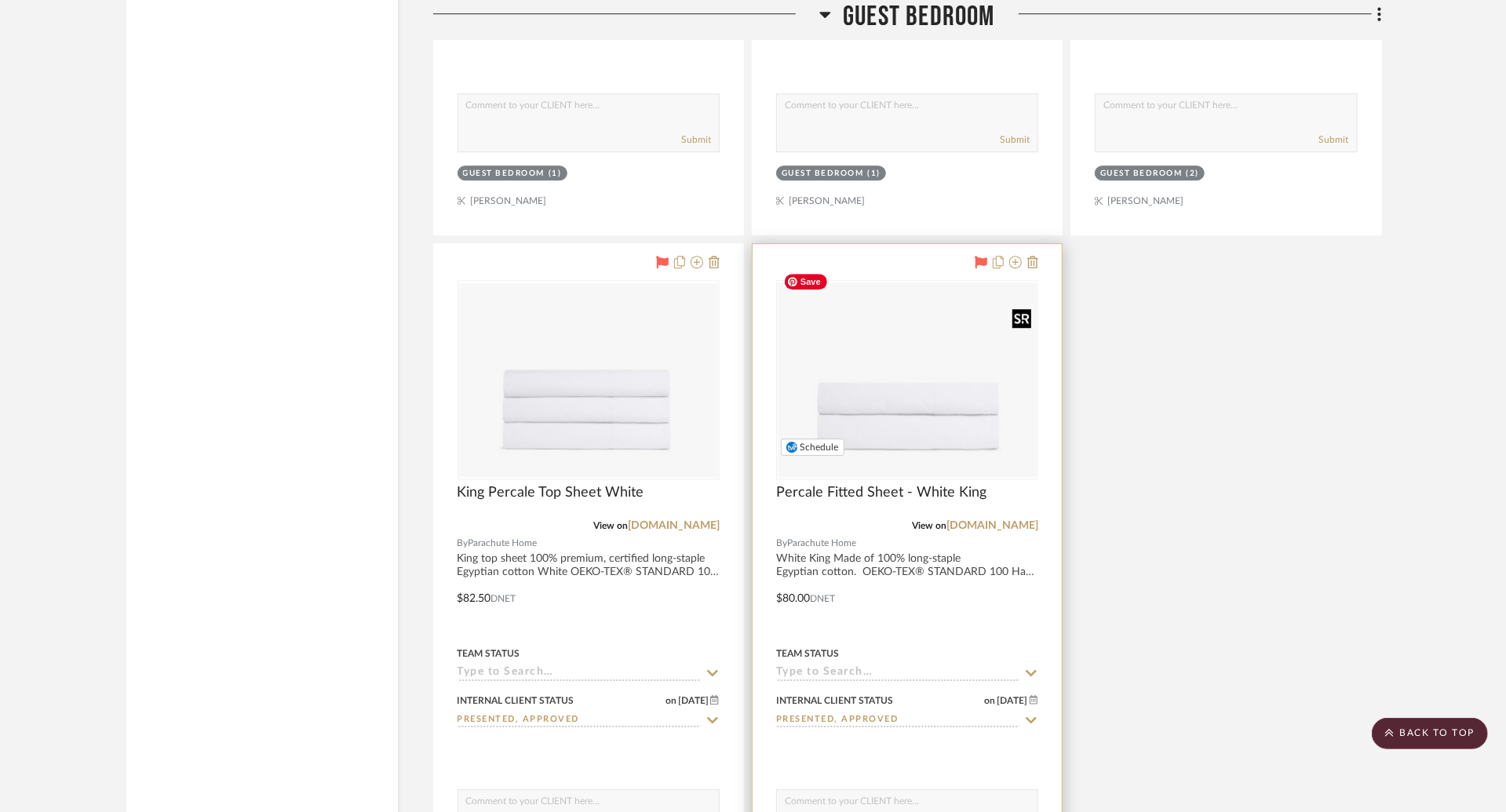
scroll to position [8185, 0]
click at [933, 386] on img "0" at bounding box center [907, 382] width 259 height 194
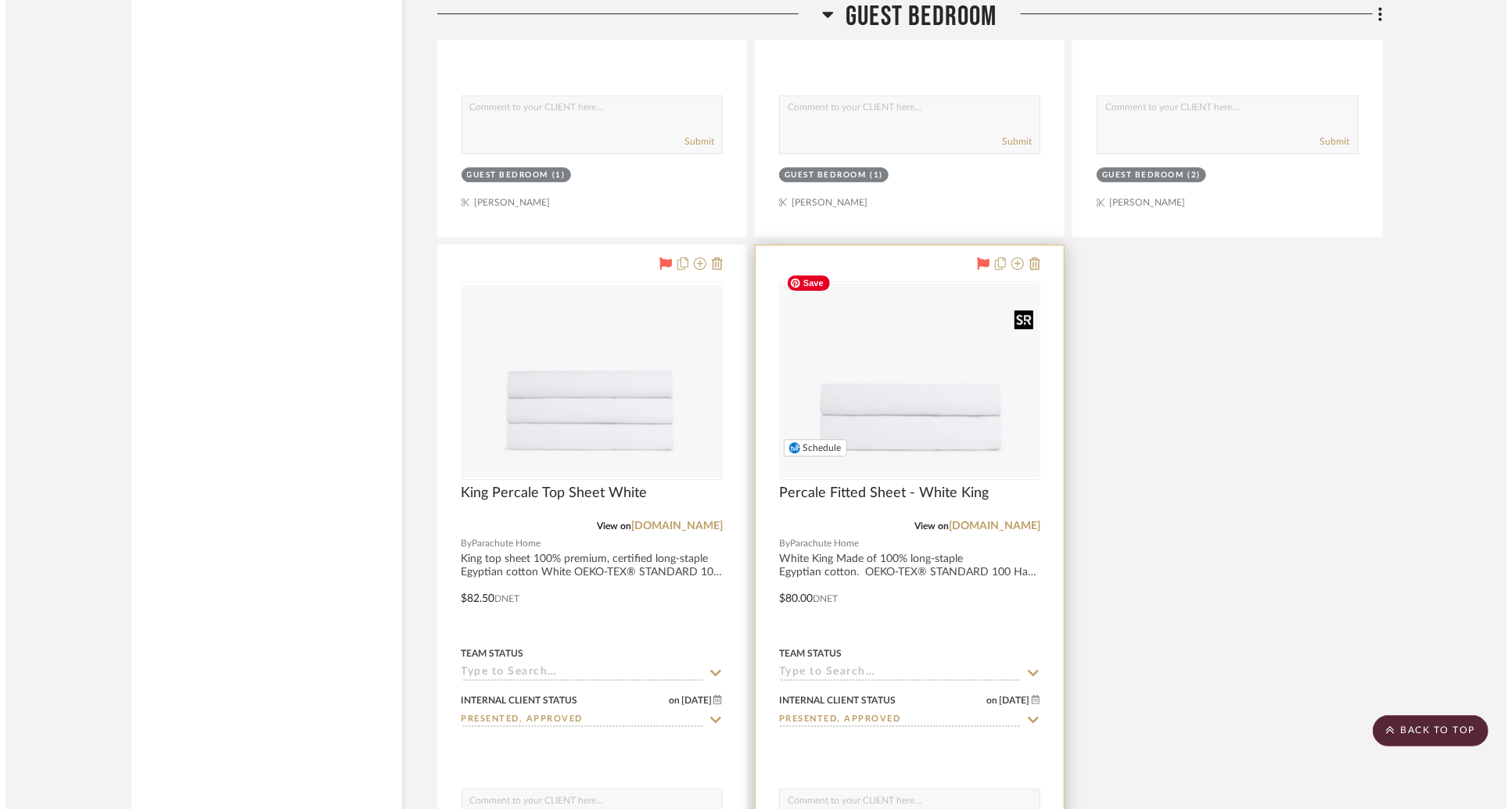
scroll to position [0, 0]
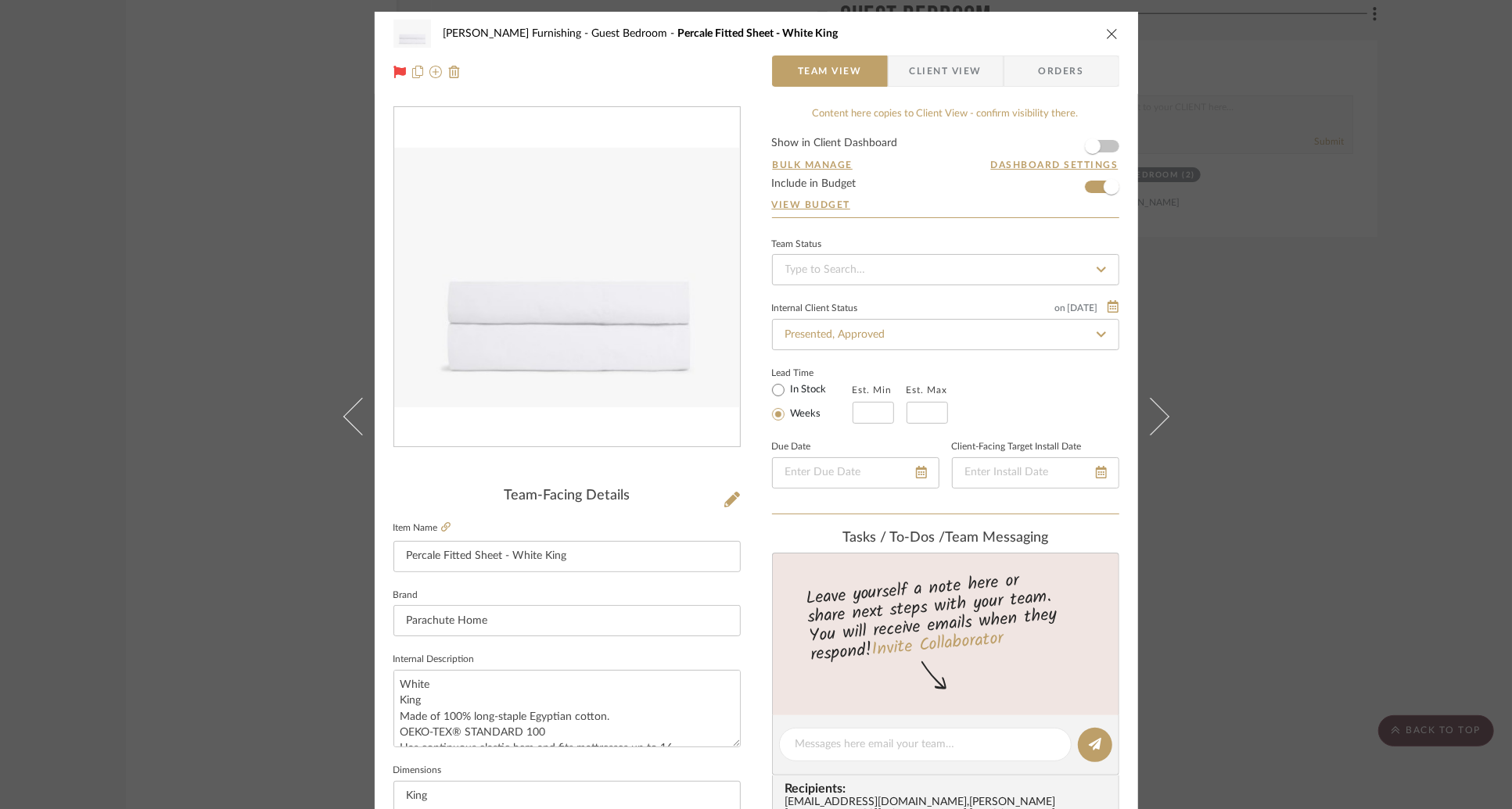
click at [937, 85] on span "Client View" at bounding box center [946, 71] width 72 height 32
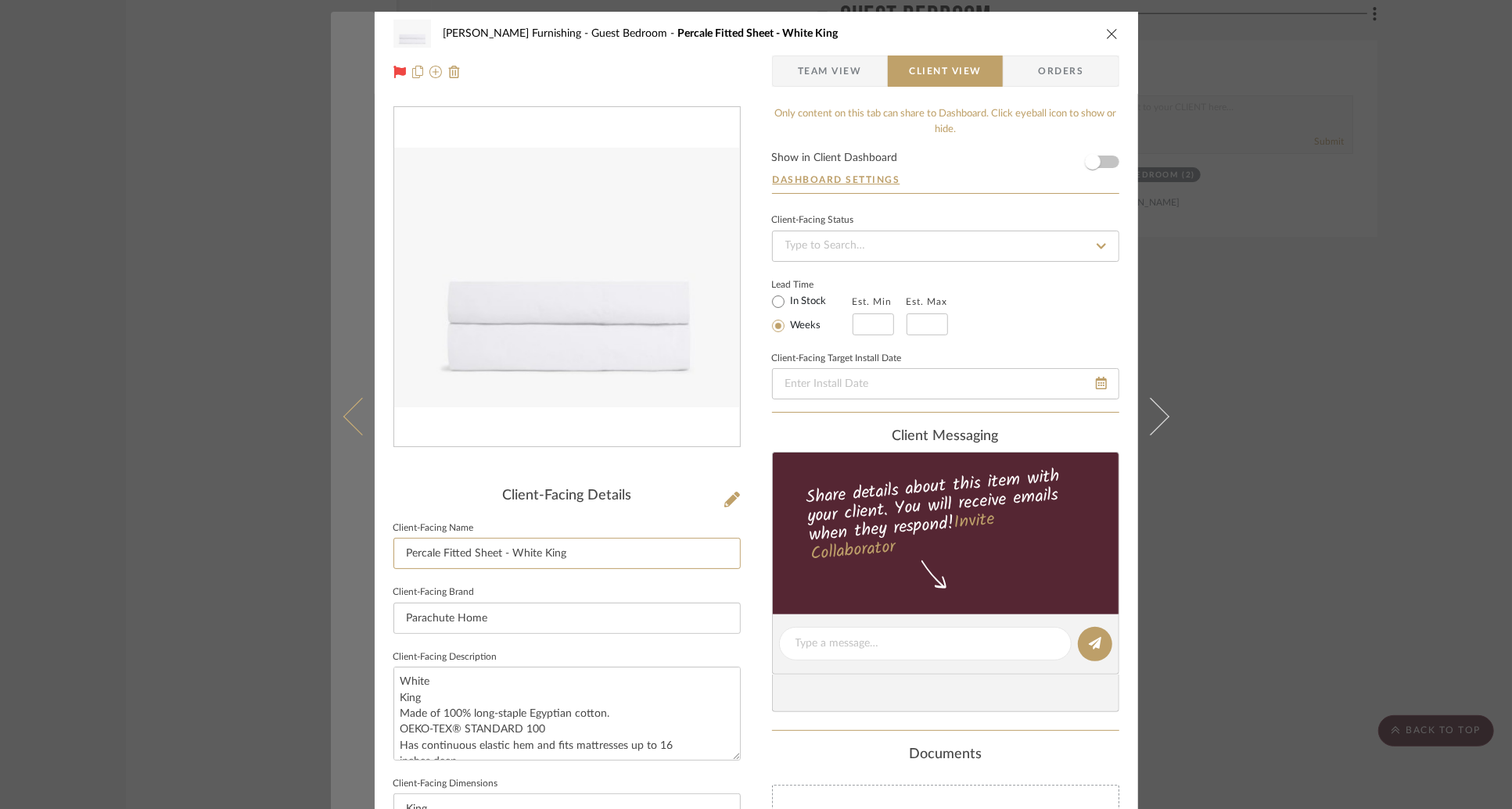
drag, startPoint x: 505, startPoint y: 560, endPoint x: 352, endPoint y: 558, distance: 153.0
click at [355, 560] on mat-dialog-content "[PERSON_NAME] Furnishing Guest Bedroom Percale Fitted Sheet - White King Team V…" at bounding box center [756, 650] width 851 height 1276
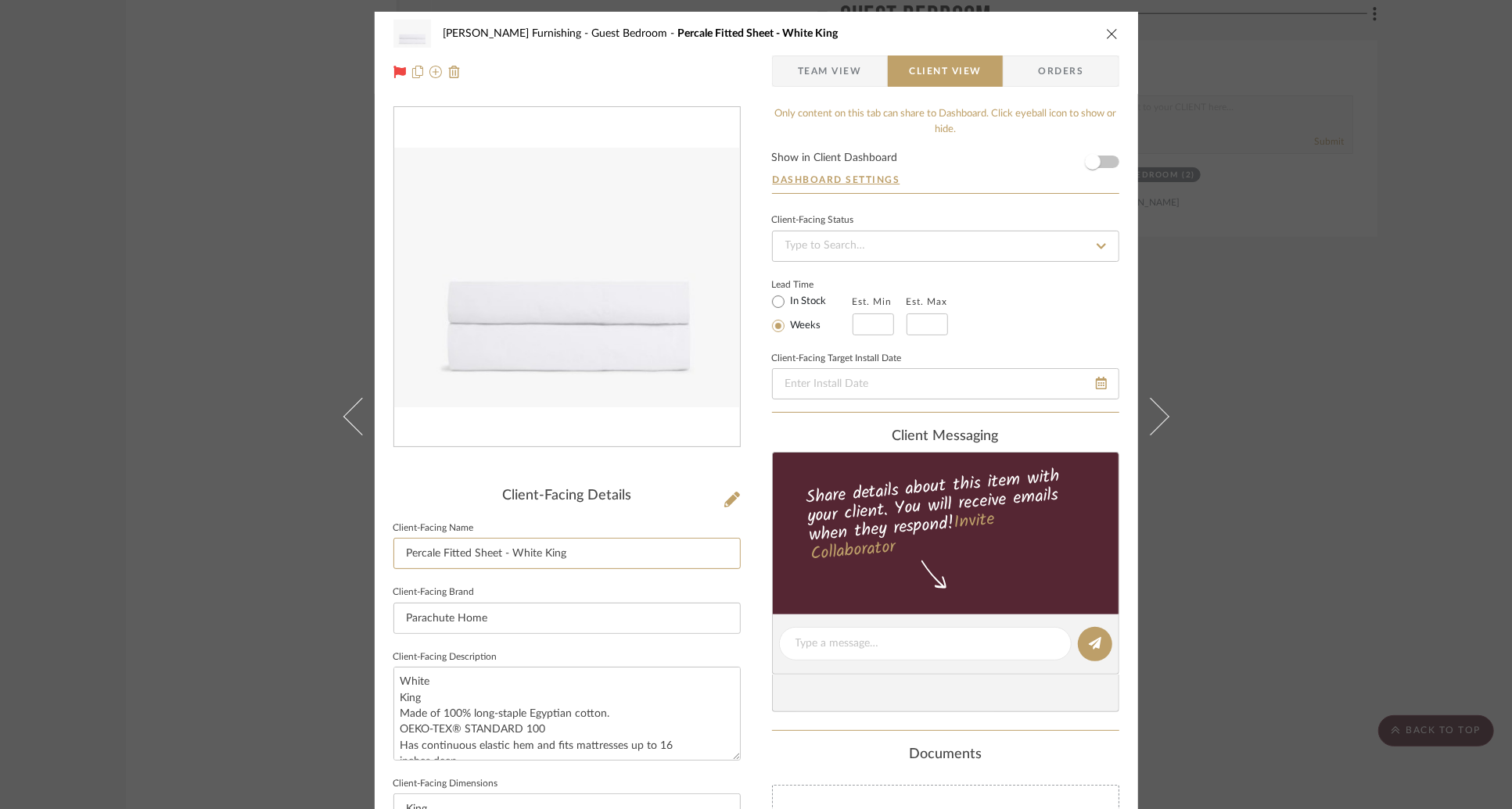
drag, startPoint x: 581, startPoint y: 546, endPoint x: 308, endPoint y: 528, distance: 273.6
click at [308, 528] on div "[PERSON_NAME] Furnishing Guest Bedroom Percale Fitted Sheet - White King Team V…" at bounding box center [756, 404] width 1512 height 809
click at [577, 550] on input "Percale Fitted Sheet - White King" at bounding box center [567, 554] width 348 height 32
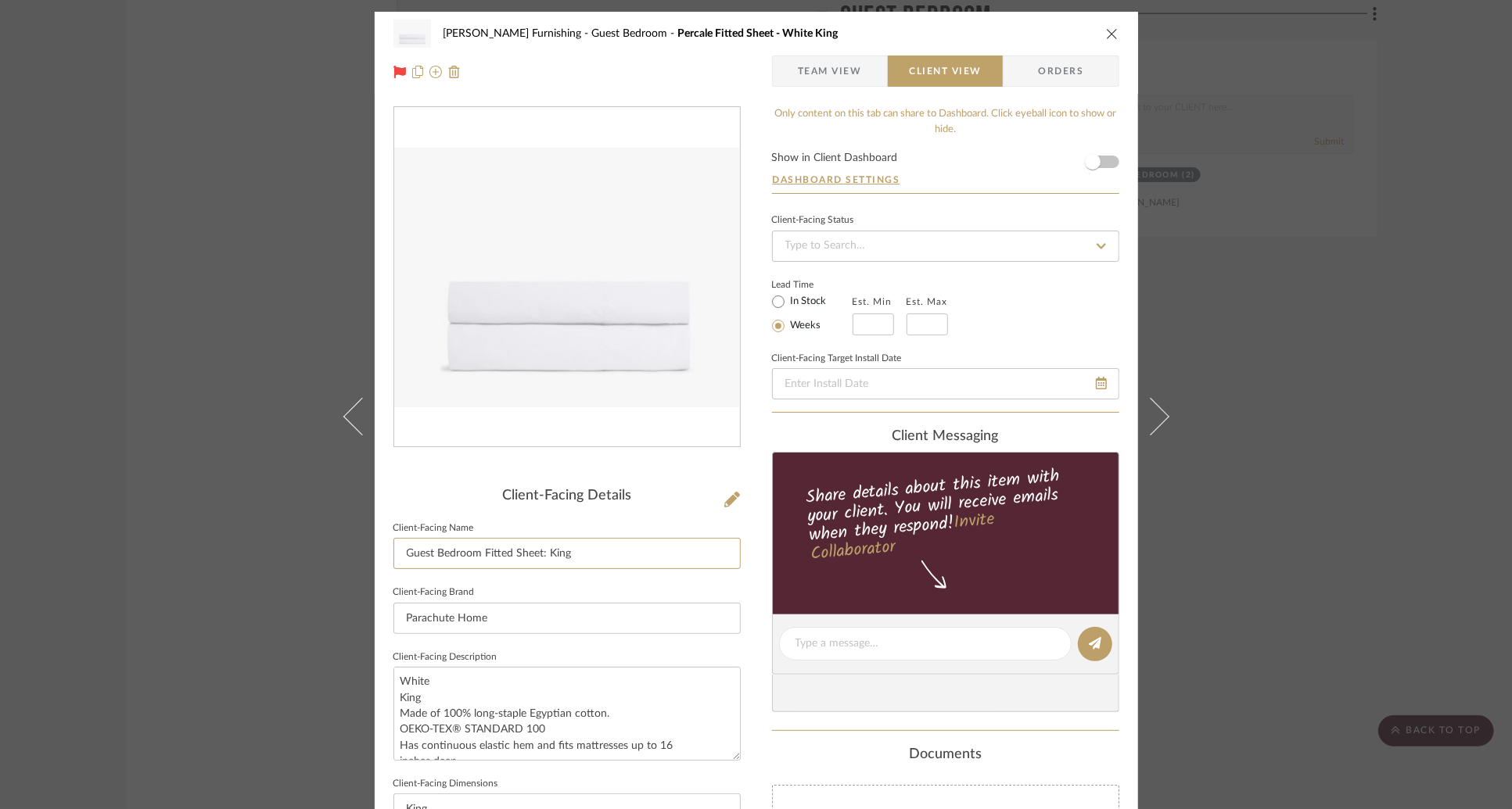
type input "Guest Bedroom Fitted Sheet: King"
click at [1036, 348] on fieldset "Client-Facing Target Install Date" at bounding box center [946, 373] width 348 height 52
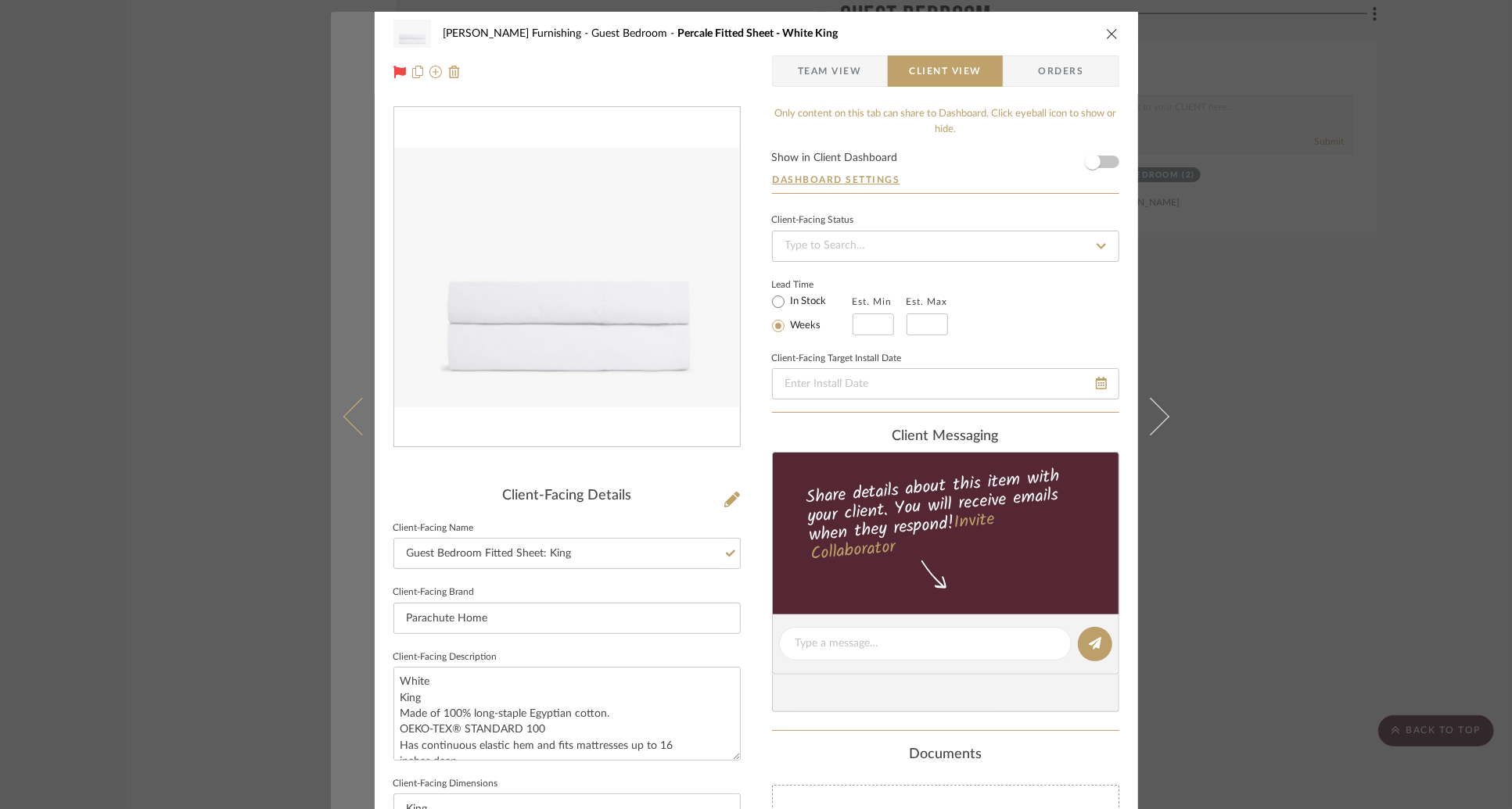
click at [344, 418] on icon at bounding box center [362, 416] width 38 height 38
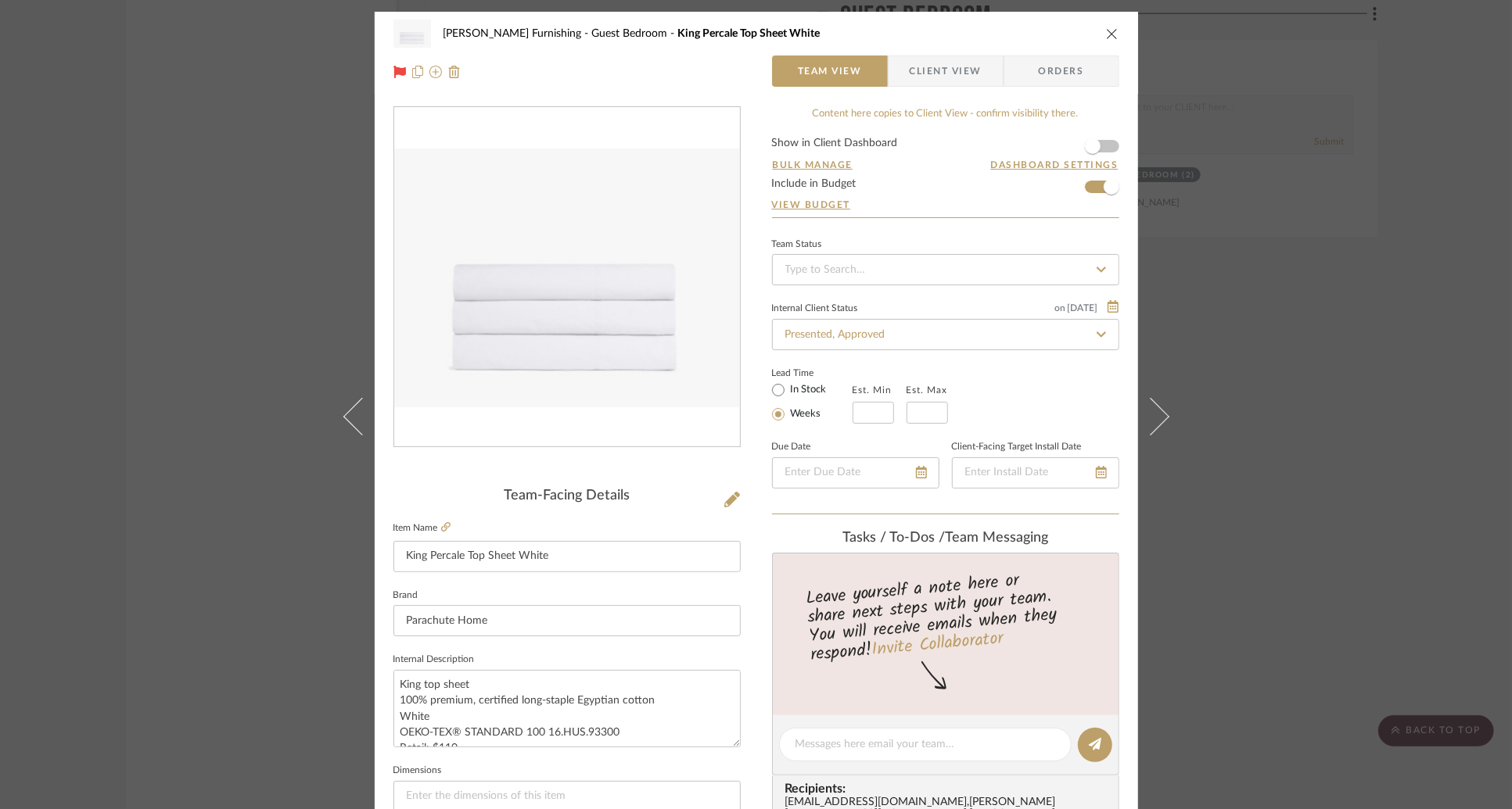
click at [936, 70] on span "Client View" at bounding box center [946, 71] width 72 height 32
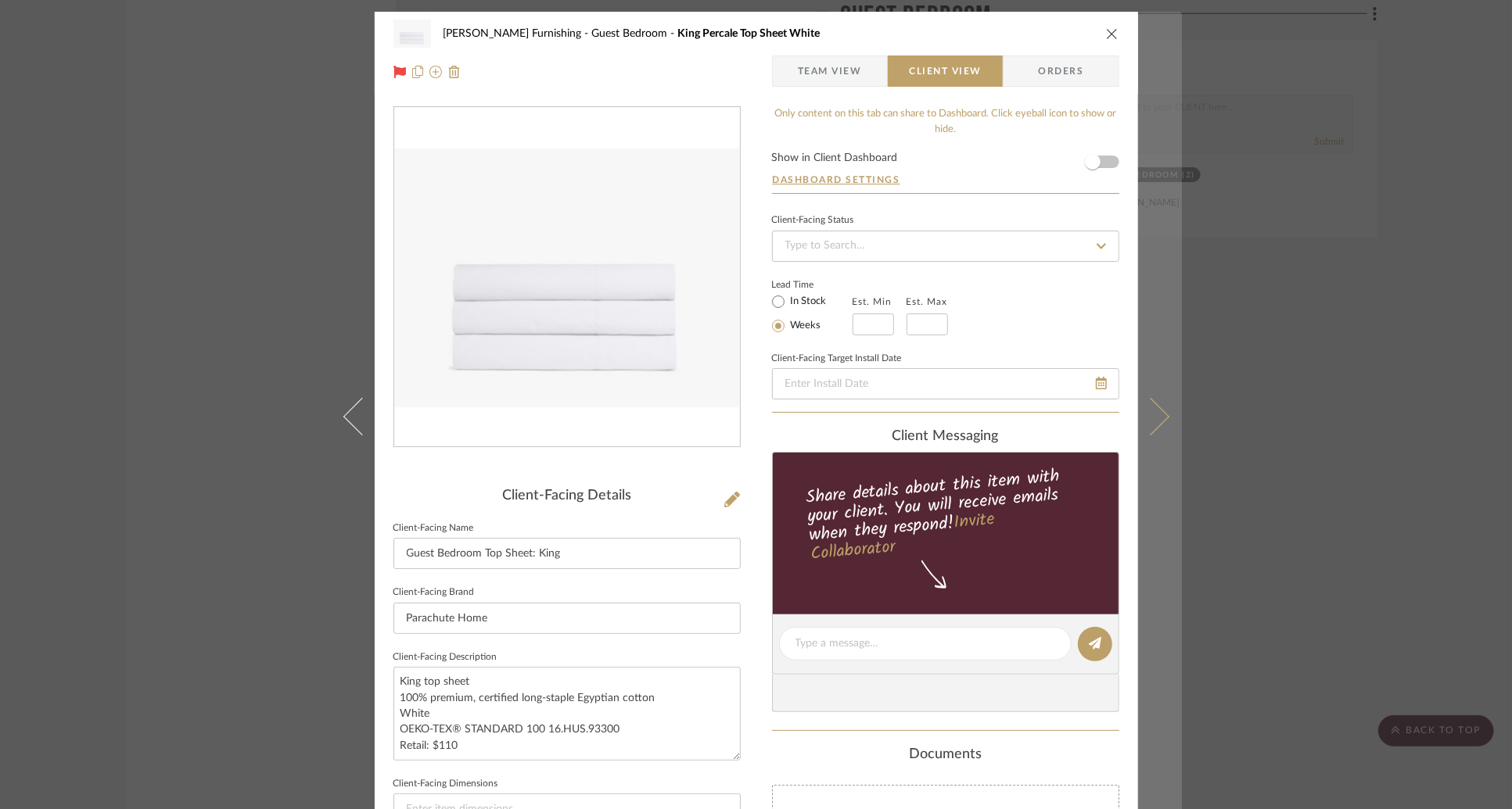
click at [1144, 418] on icon at bounding box center [1150, 416] width 38 height 38
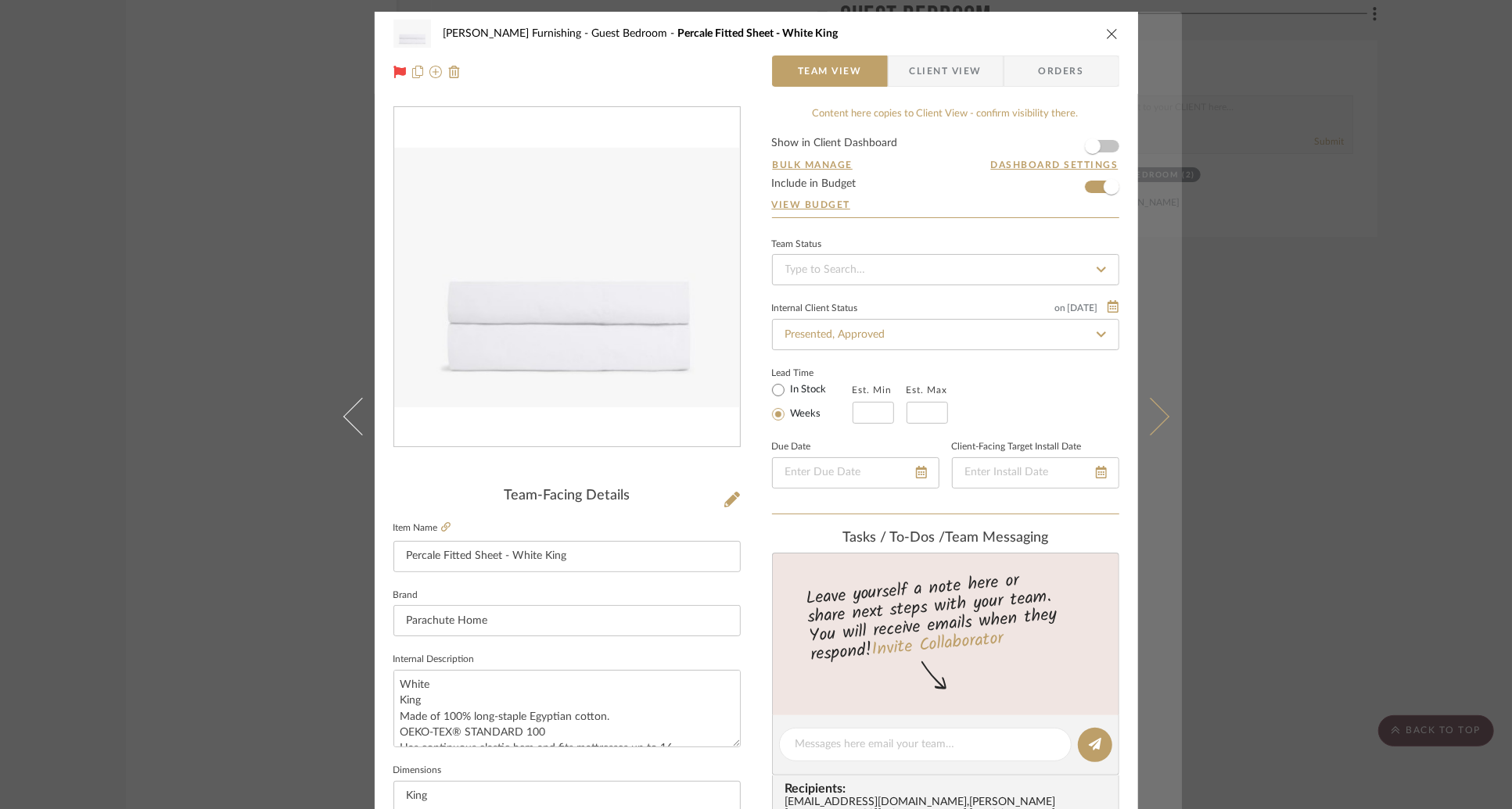
click at [1157, 414] on icon at bounding box center [1150, 416] width 38 height 38
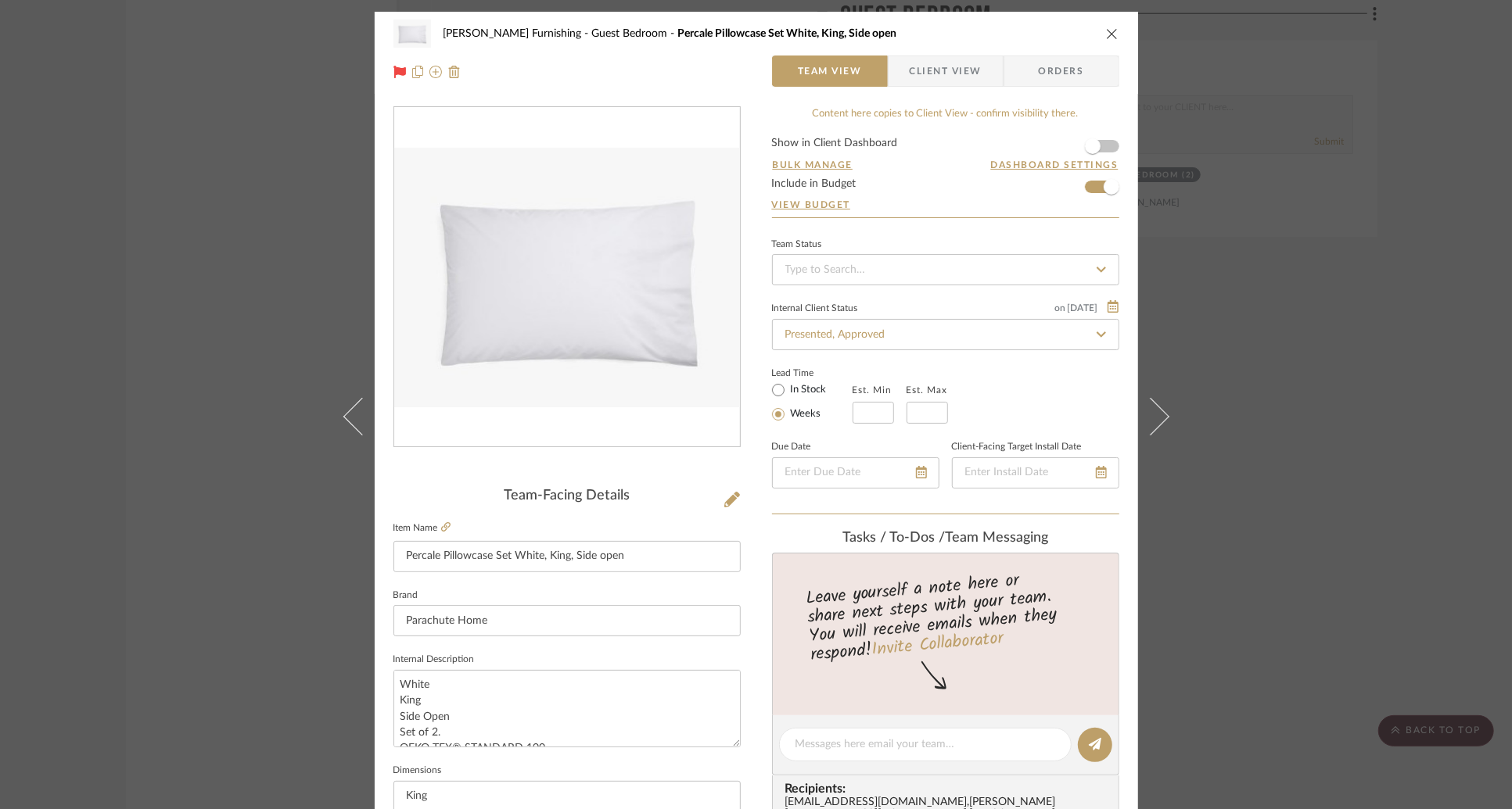
click at [954, 66] on span "Client View" at bounding box center [946, 71] width 72 height 32
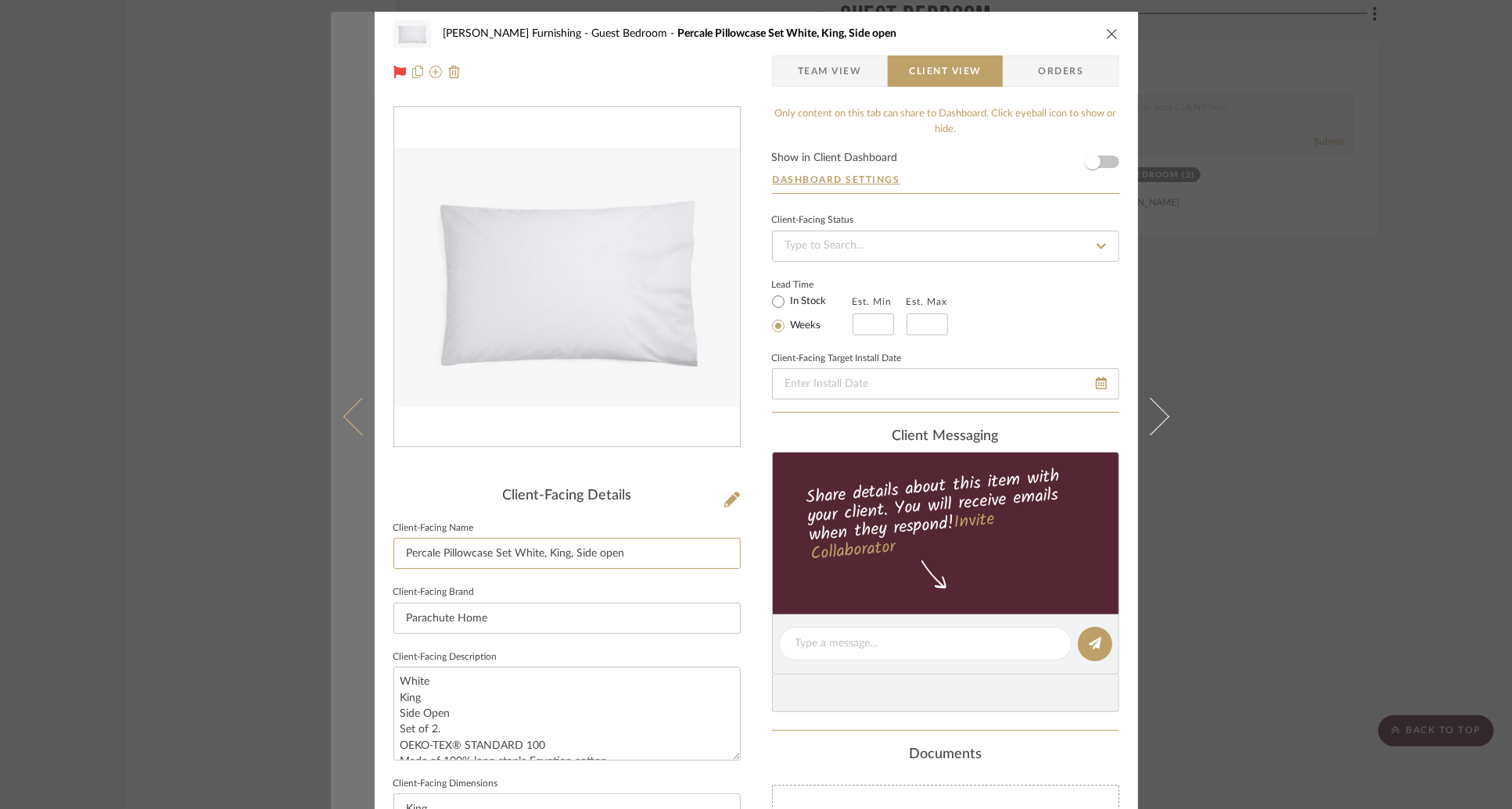
drag, startPoint x: 509, startPoint y: 554, endPoint x: 335, endPoint y: 531, distance: 175.5
click at [335, 537] on mat-dialog-content "[PERSON_NAME] Furnishing Guest Bedroom Percale Pillowcase Set White, King, Side…" at bounding box center [756, 650] width 851 height 1276
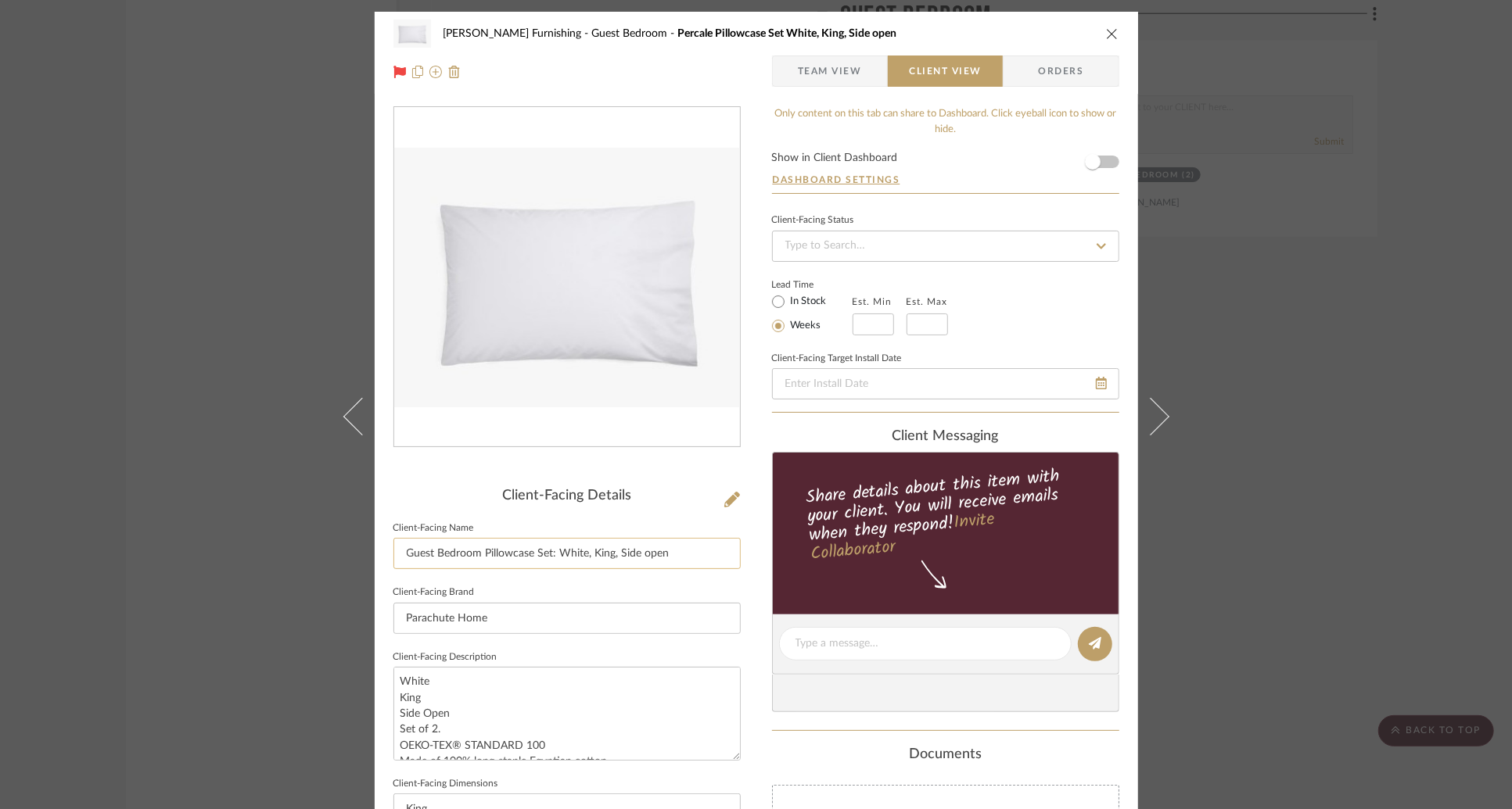
drag, startPoint x: 667, startPoint y: 554, endPoint x: 631, endPoint y: 549, distance: 36.3
click at [631, 554] on input "Guest Bedroom Pillowcase Set: White, King, Side open" at bounding box center [567, 554] width 348 height 32
type input "Guest Bedroom Pillowcase Set: White, King"
click at [1024, 275] on div "Lead Time In Stock Weeks Est. Min Est. Max" at bounding box center [946, 305] width 348 height 61
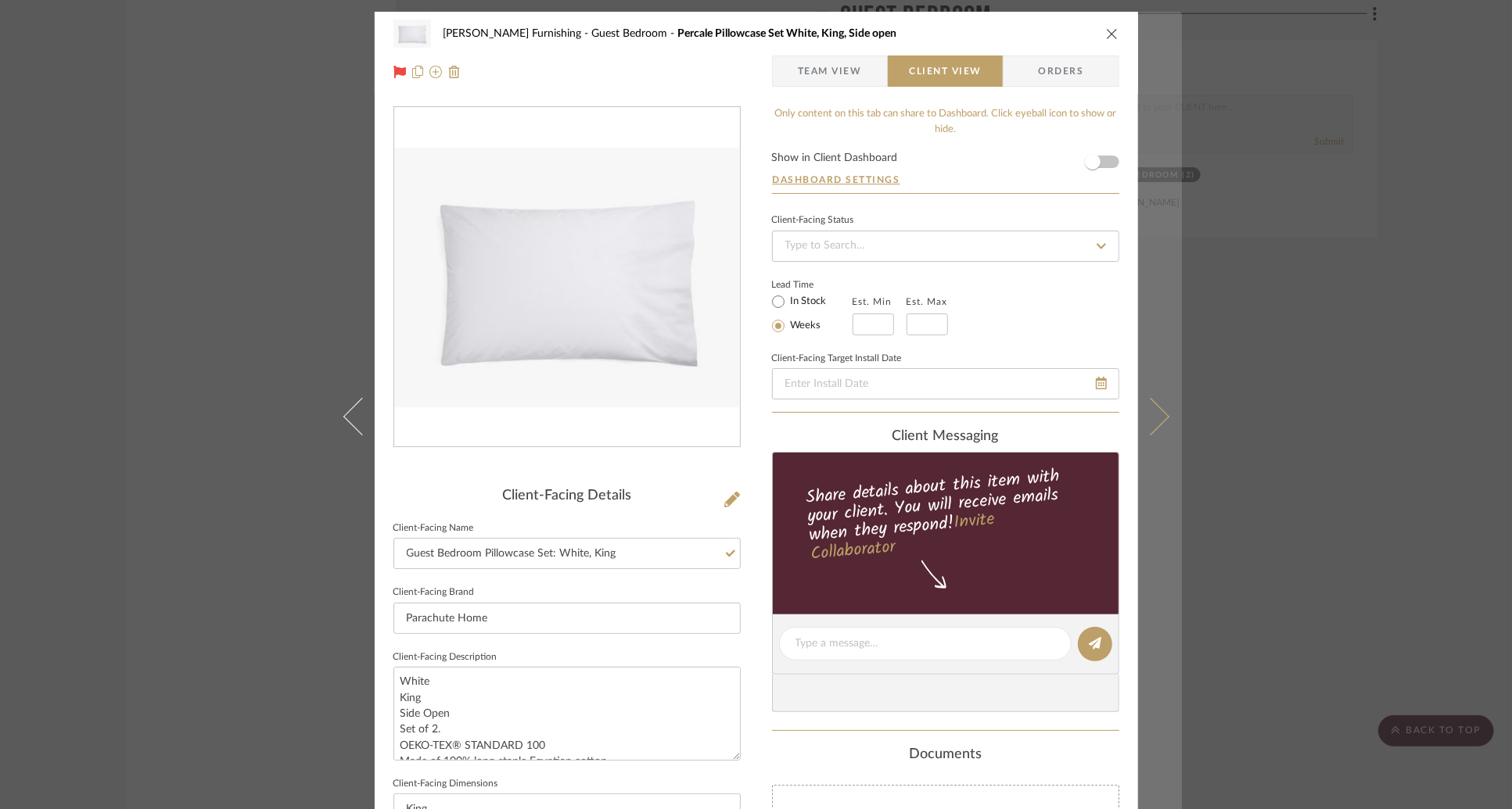
click at [1149, 426] on icon at bounding box center [1150, 416] width 38 height 38
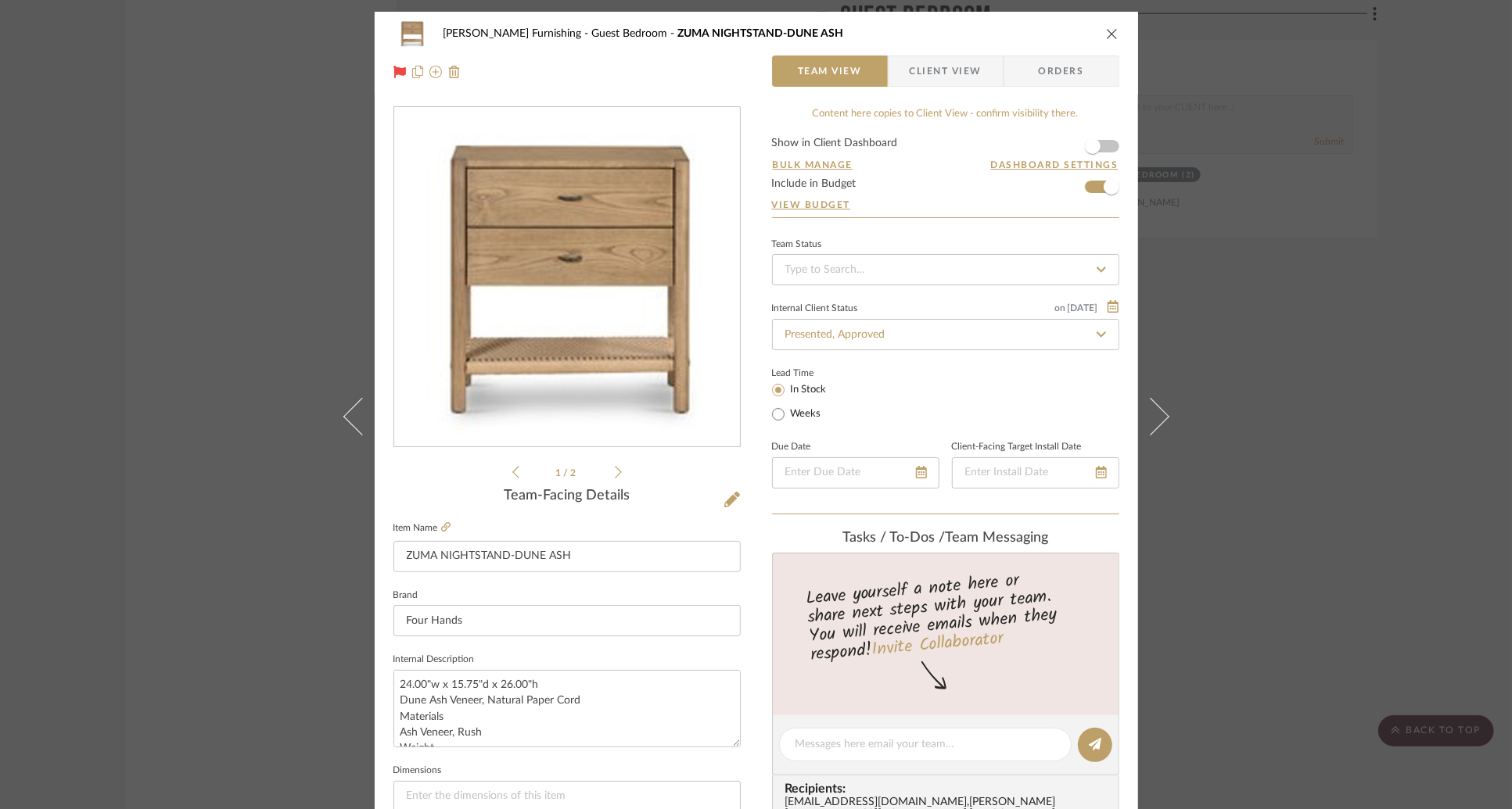
click at [916, 81] on span "Client View" at bounding box center [946, 71] width 72 height 32
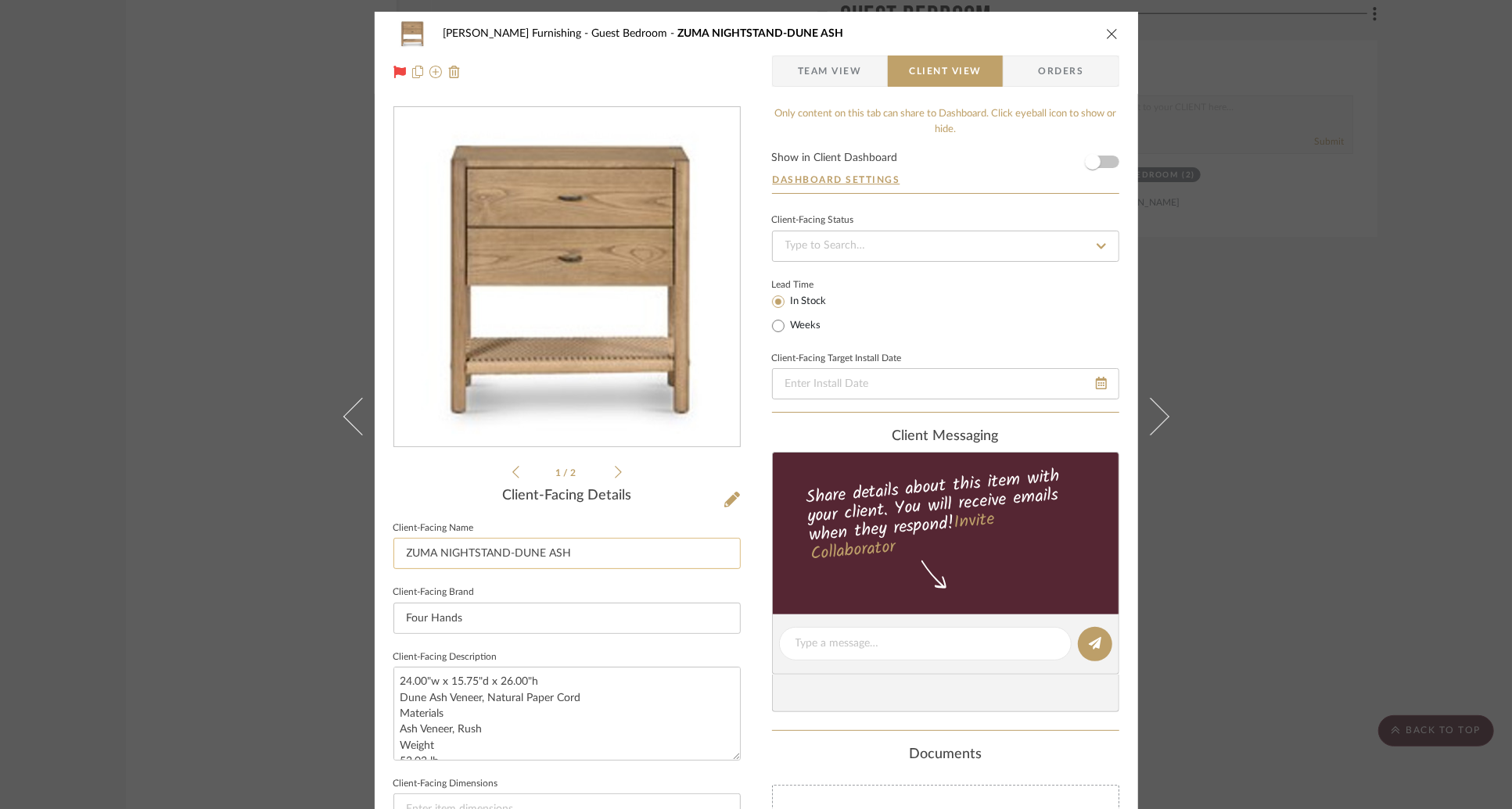
click at [599, 557] on input "ZUMA NIGHTSTAND-DUNE ASH" at bounding box center [567, 554] width 348 height 32
type input "Guest Bedroom Wooden Nightstand"
click at [995, 318] on div "Lead Time In Stock Weeks" at bounding box center [946, 305] width 348 height 61
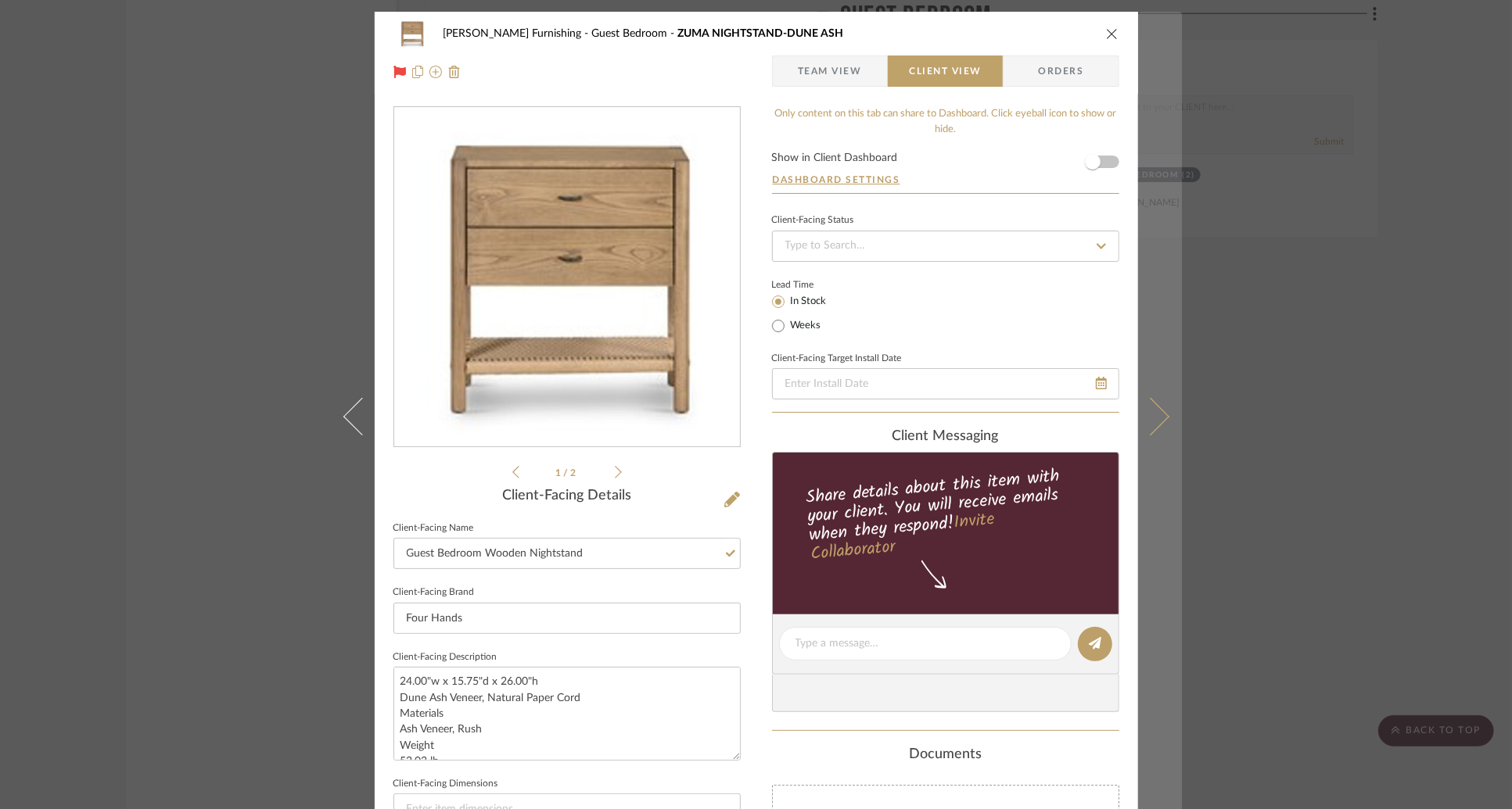
click at [1143, 405] on icon at bounding box center [1150, 416] width 38 height 38
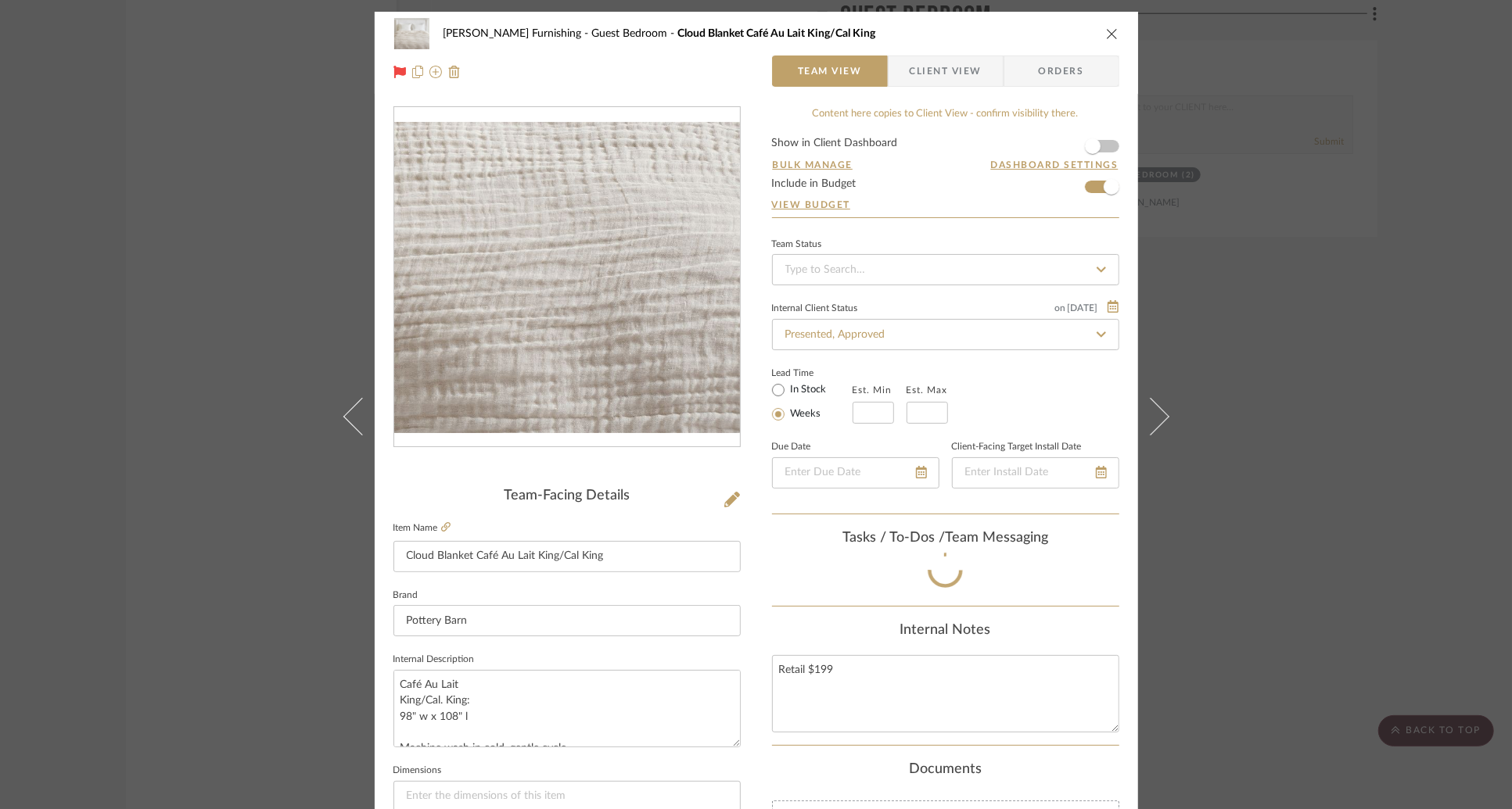
click at [732, 381] on img "0" at bounding box center [567, 278] width 346 height 311
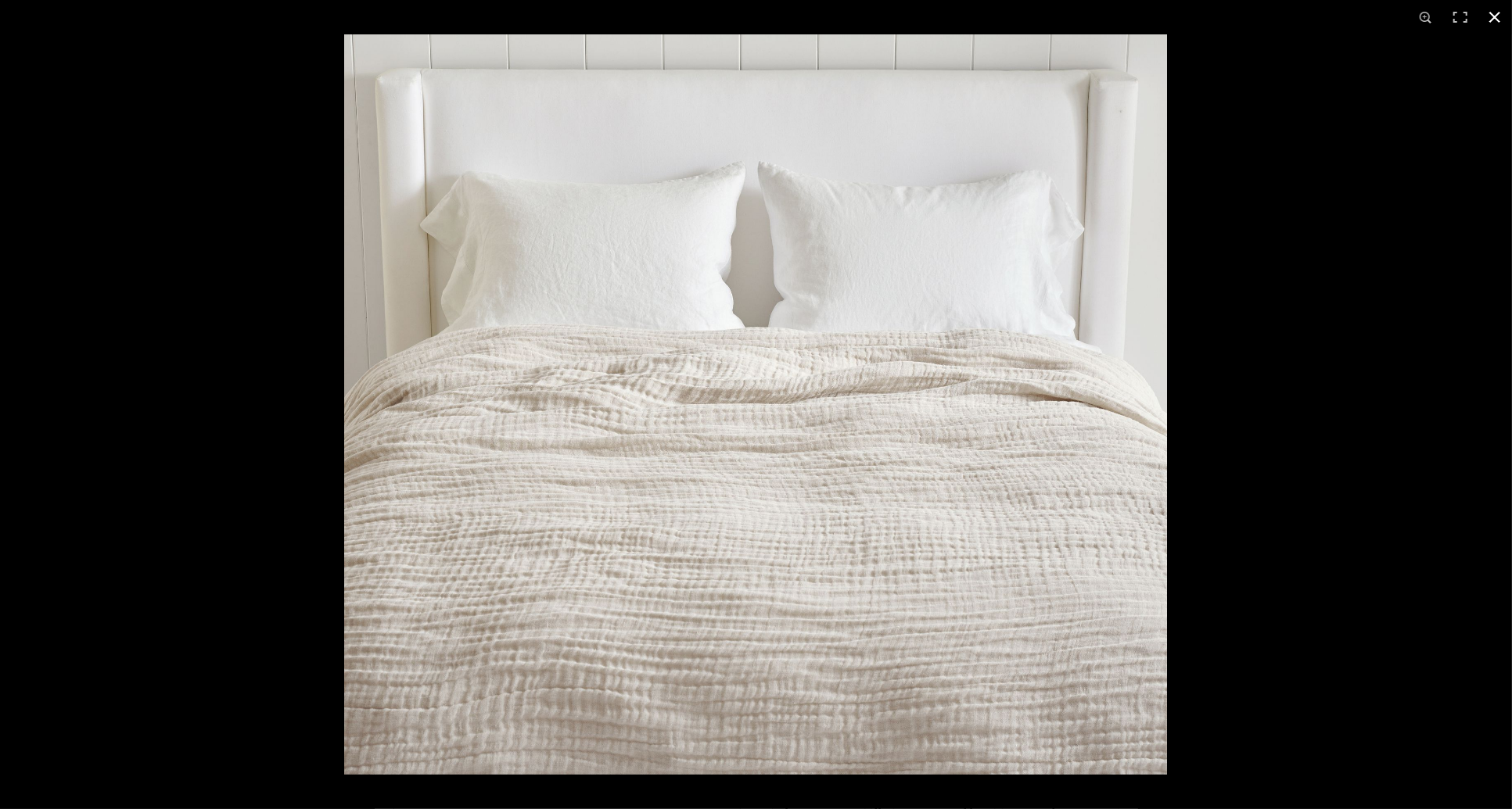
click at [1325, 85] on div at bounding box center [1100, 439] width 1512 height 809
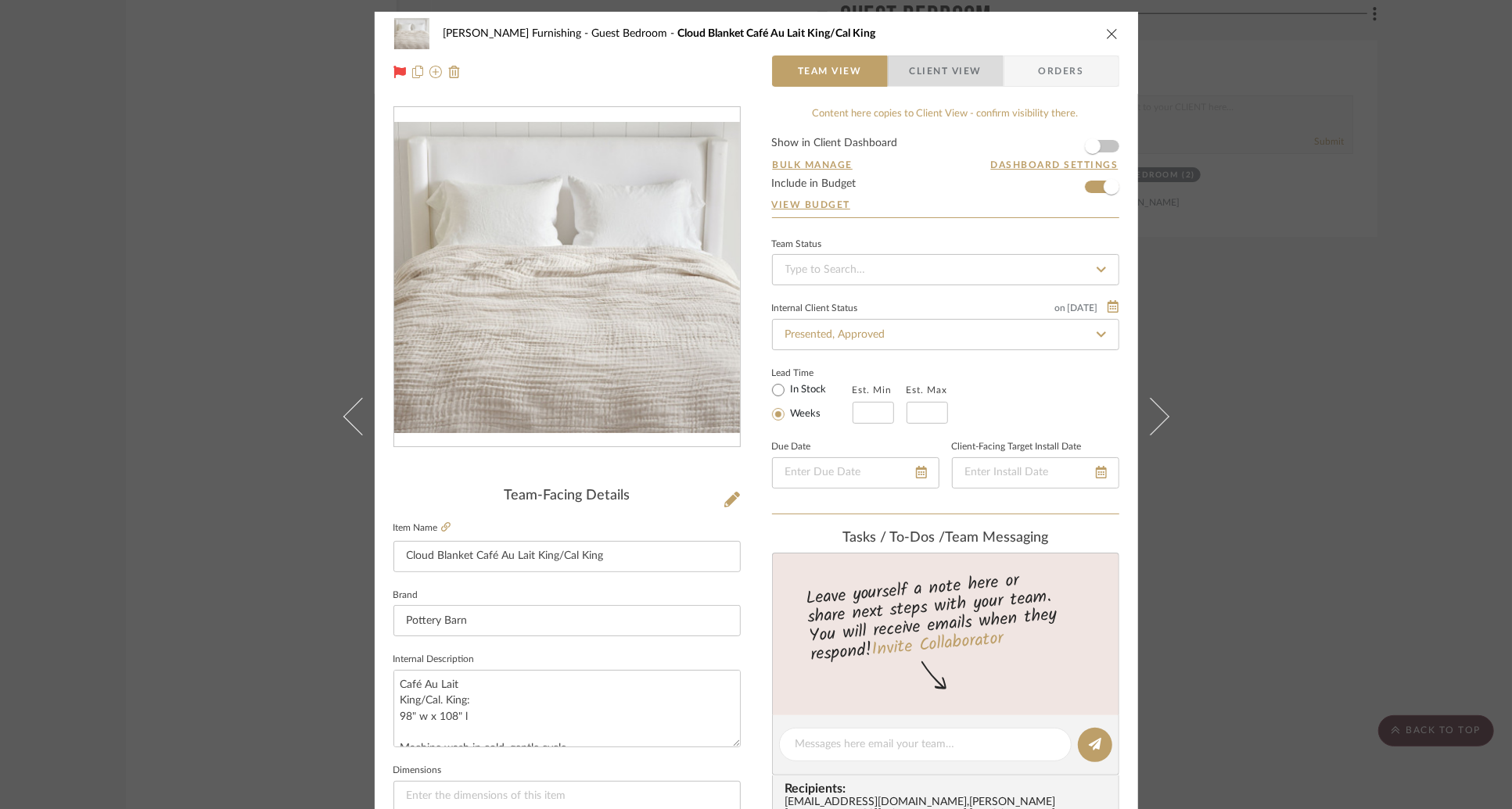
click at [949, 70] on span "Client View" at bounding box center [946, 71] width 72 height 32
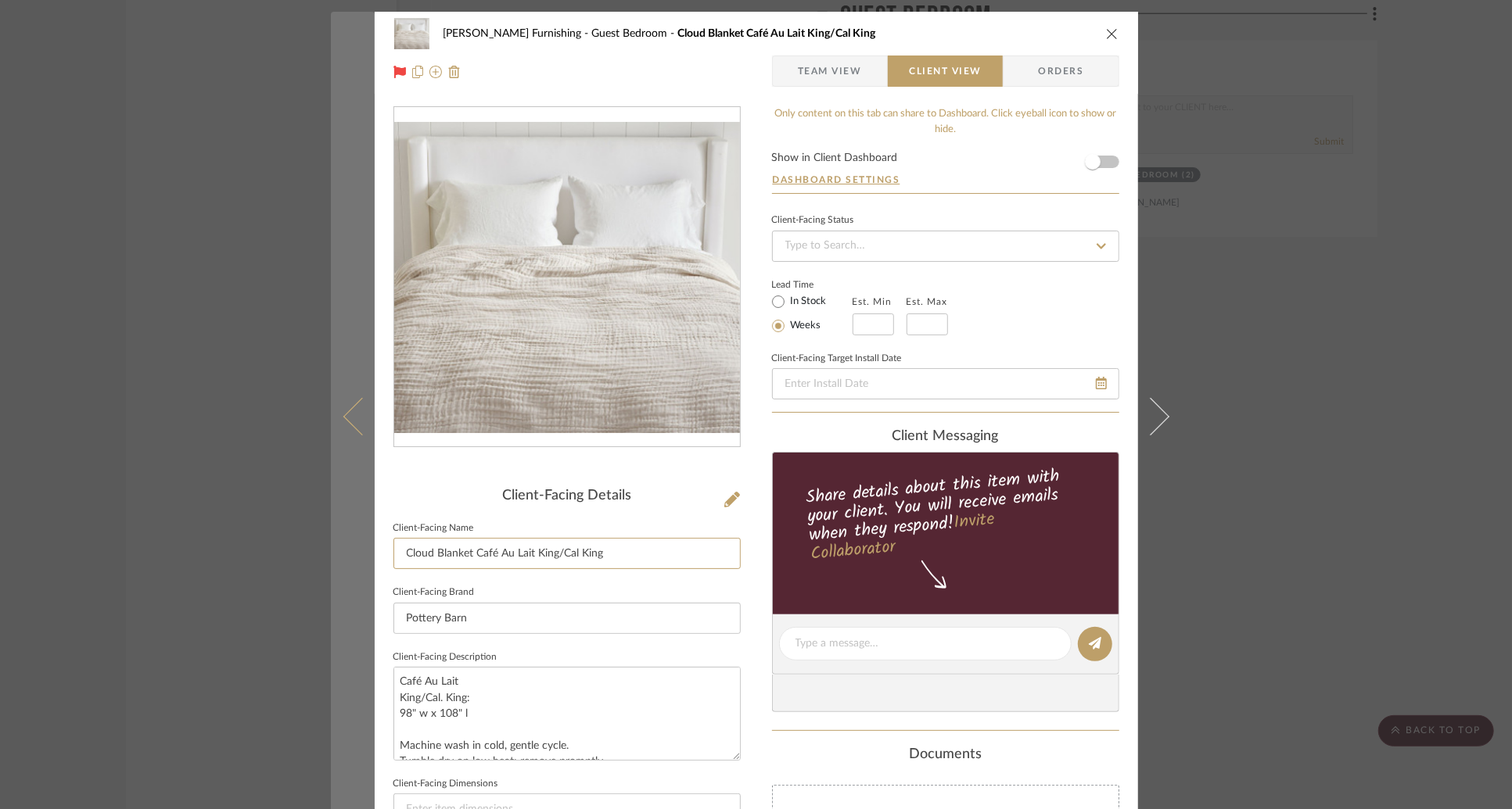
drag, startPoint x: 604, startPoint y: 556, endPoint x: 333, endPoint y: 549, distance: 271.1
click at [333, 549] on mat-dialog-content "[PERSON_NAME] Furnishing Guest Bedroom Cloud Blanket Café Au Lait King/Cal King…" at bounding box center [756, 650] width 851 height 1276
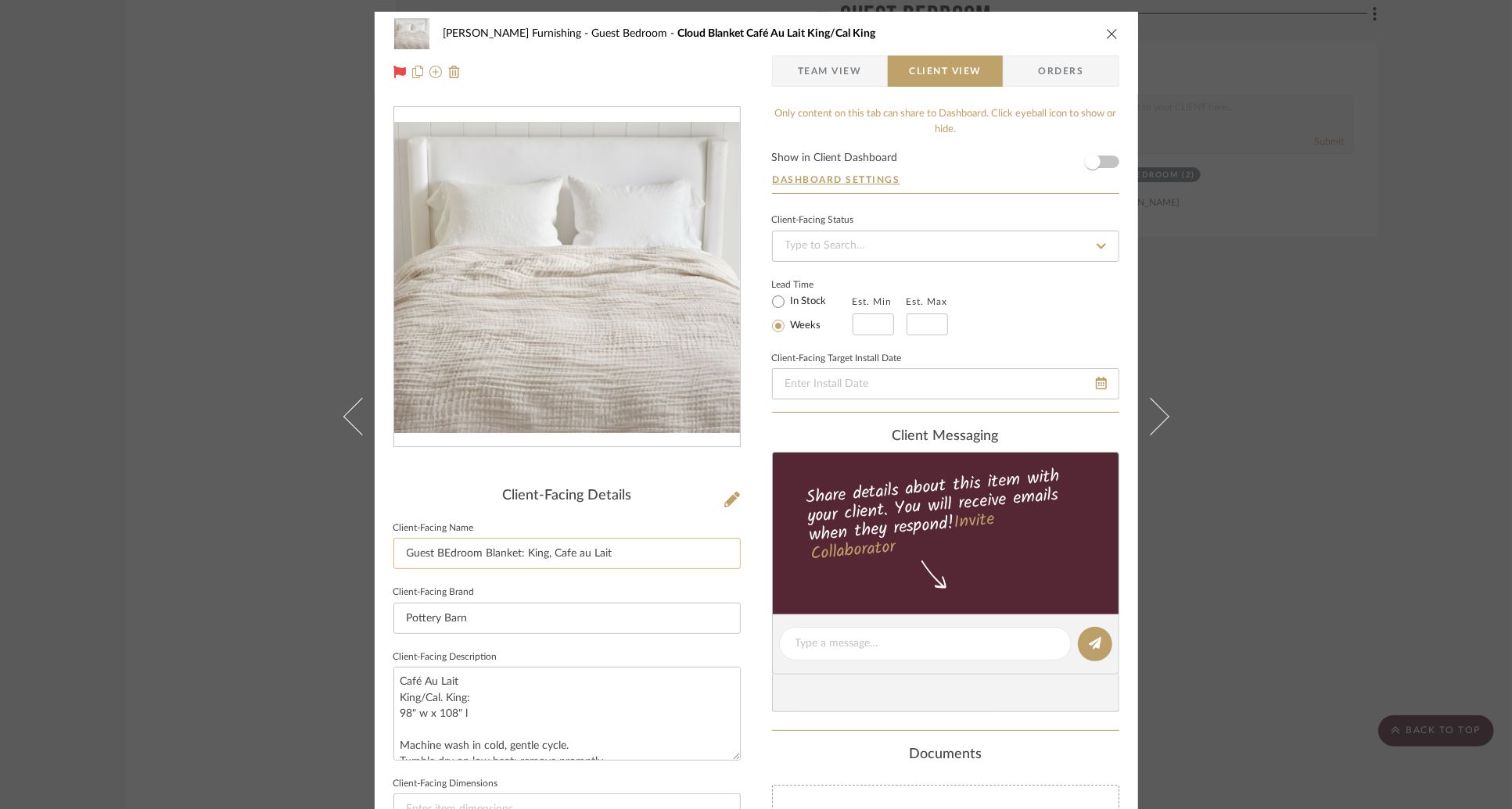
click at [446, 557] on input "Guest BEdroom Blanket: King, Cafe au Lait" at bounding box center [567, 554] width 348 height 32
type input "Guest Bedroom Blanket: King, Cafe au [GEOGRAPHIC_DATA]"
click at [1008, 294] on div "Lead Time In Stock Weeks Est. Min Est. Max" at bounding box center [946, 305] width 348 height 61
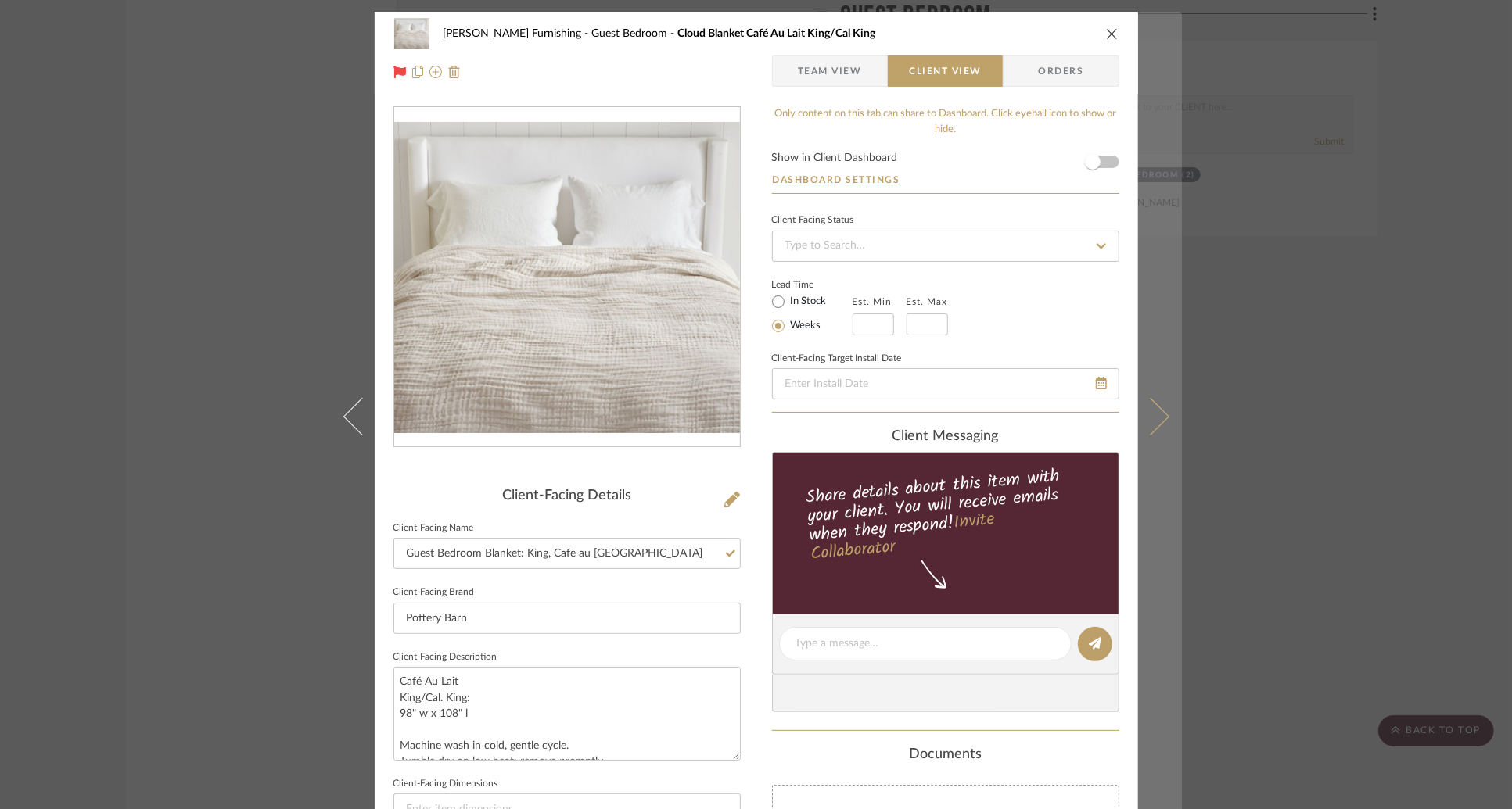
click at [1151, 402] on button at bounding box center [1160, 416] width 43 height 809
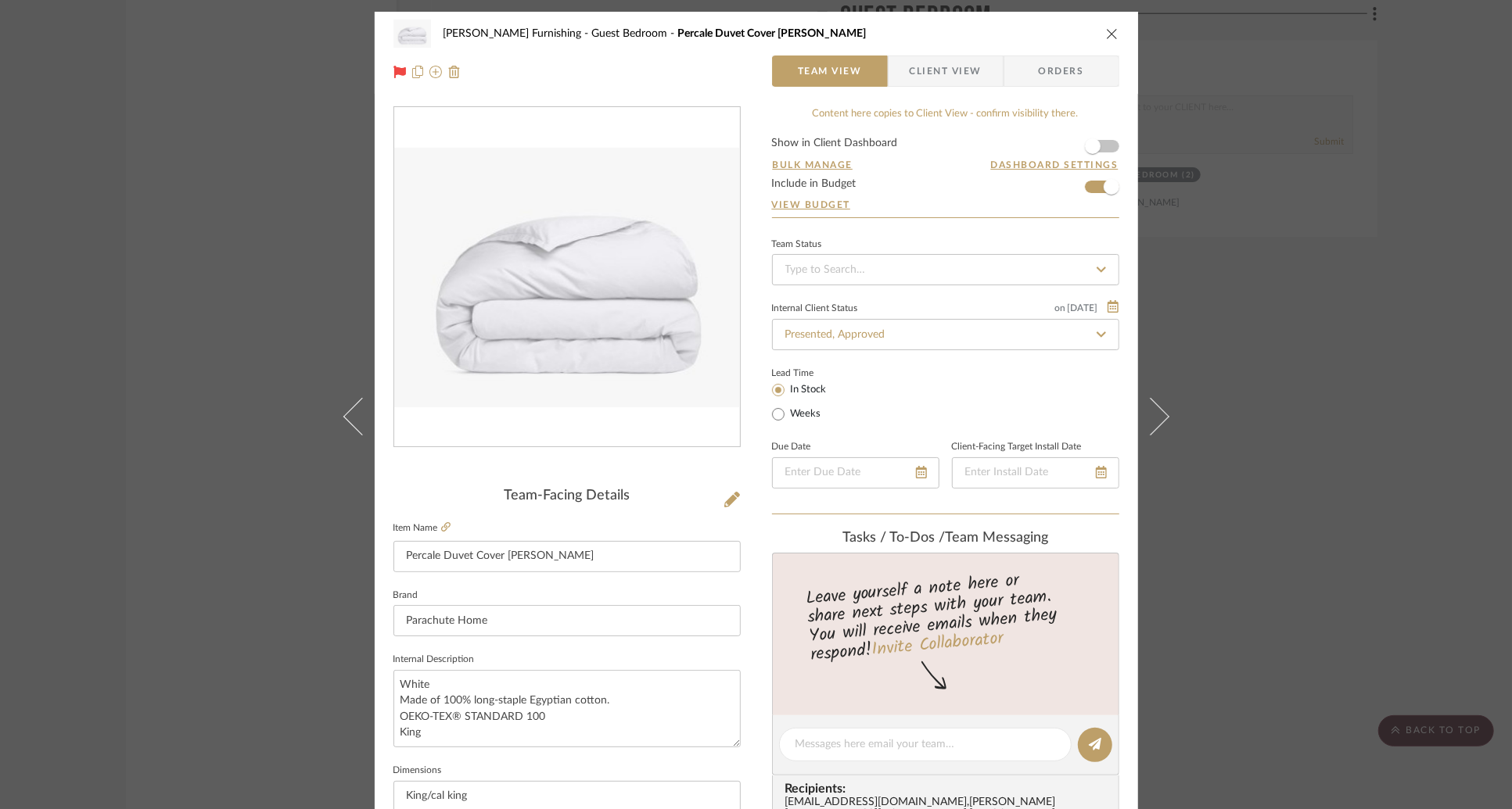
click at [944, 77] on span "Client View" at bounding box center [946, 71] width 72 height 32
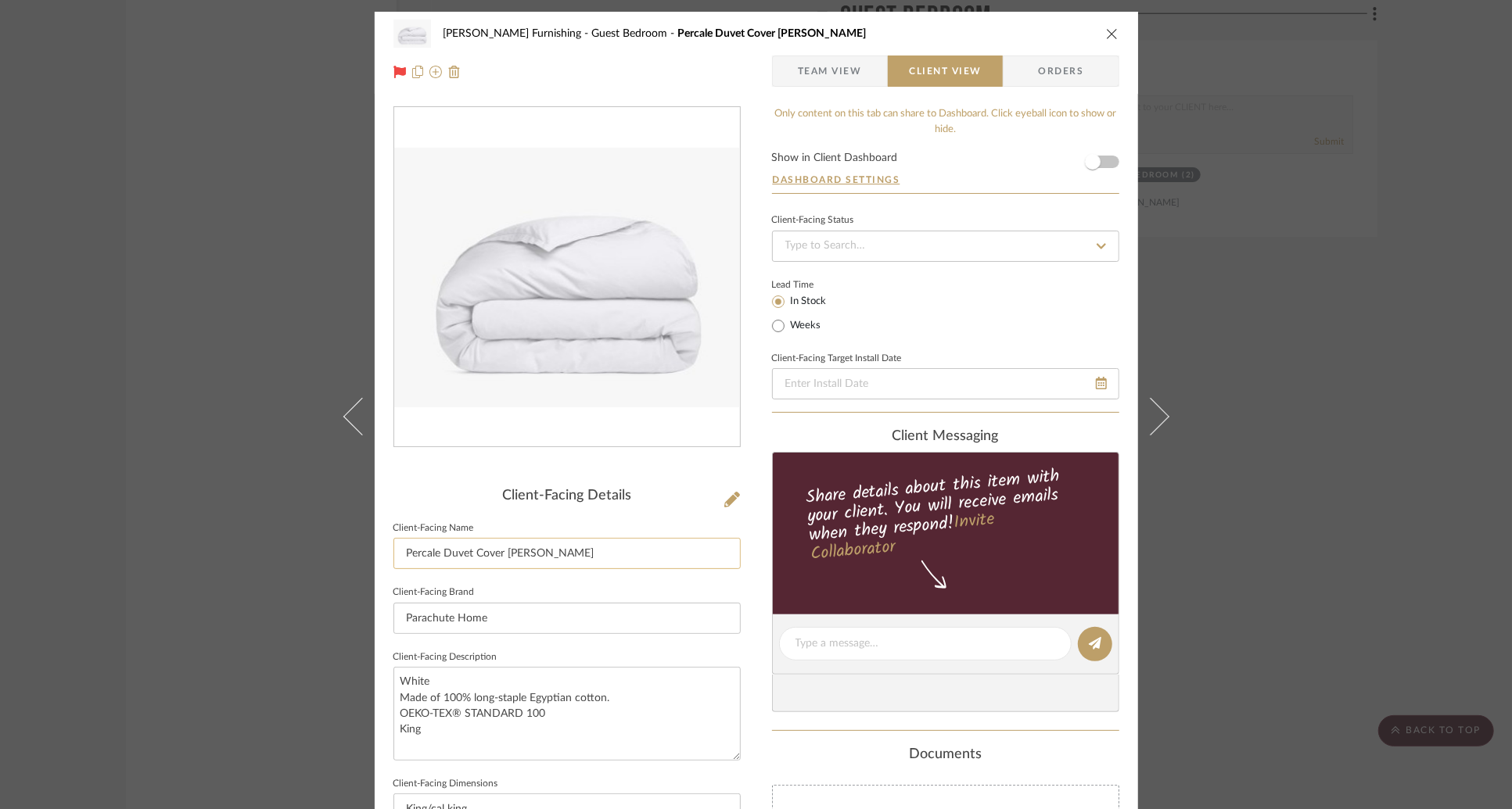
click at [568, 552] on input "Percale Duvet Cover [PERSON_NAME]" at bounding box center [567, 554] width 348 height 32
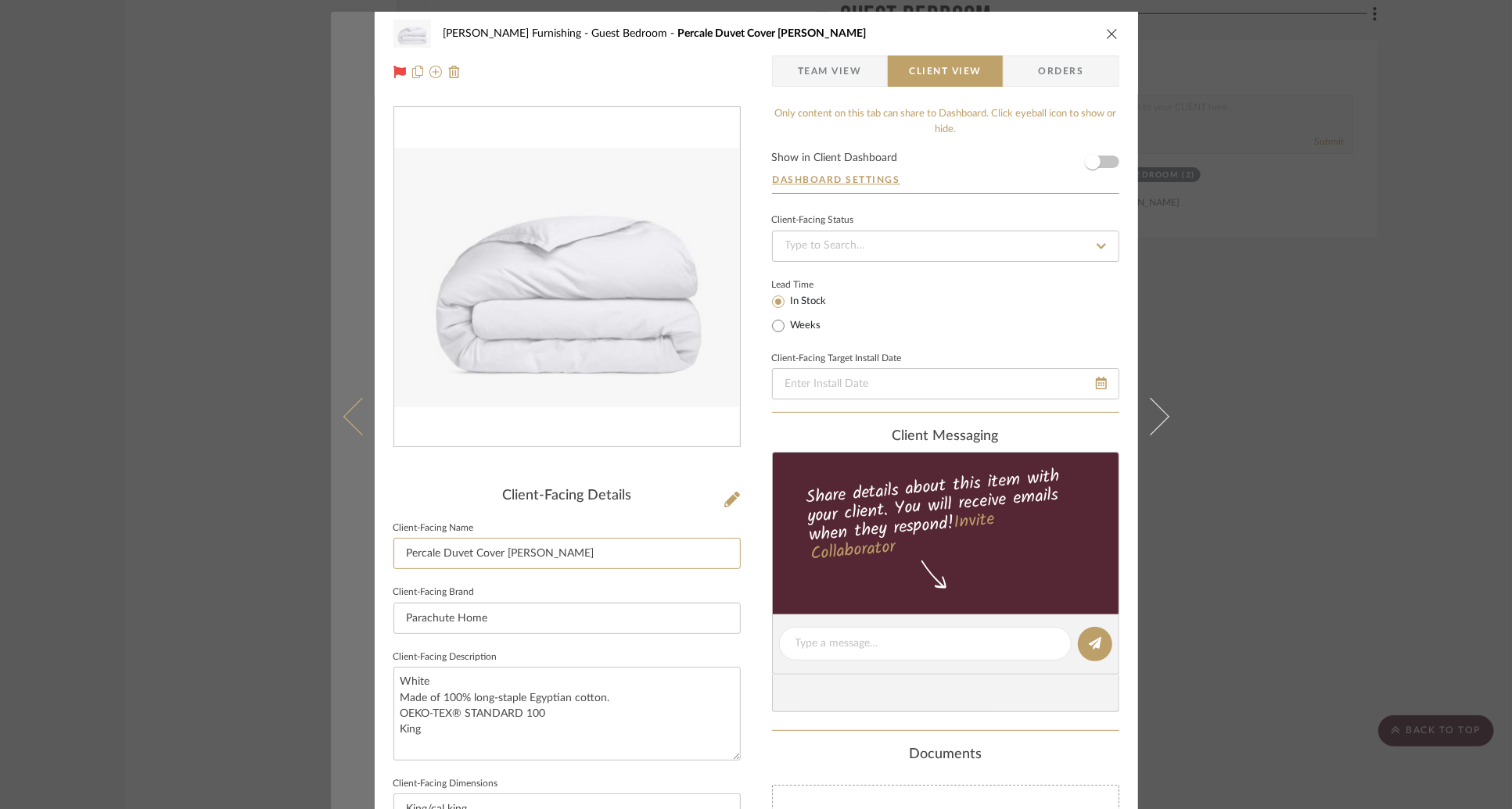
drag, startPoint x: 502, startPoint y: 554, endPoint x: 367, endPoint y: 546, distance: 135.2
click at [367, 546] on mat-dialog-content "[PERSON_NAME] Furnishing Guest Bedroom Percale Duvet Cover [PERSON_NAME] Team V…" at bounding box center [756, 650] width 851 height 1276
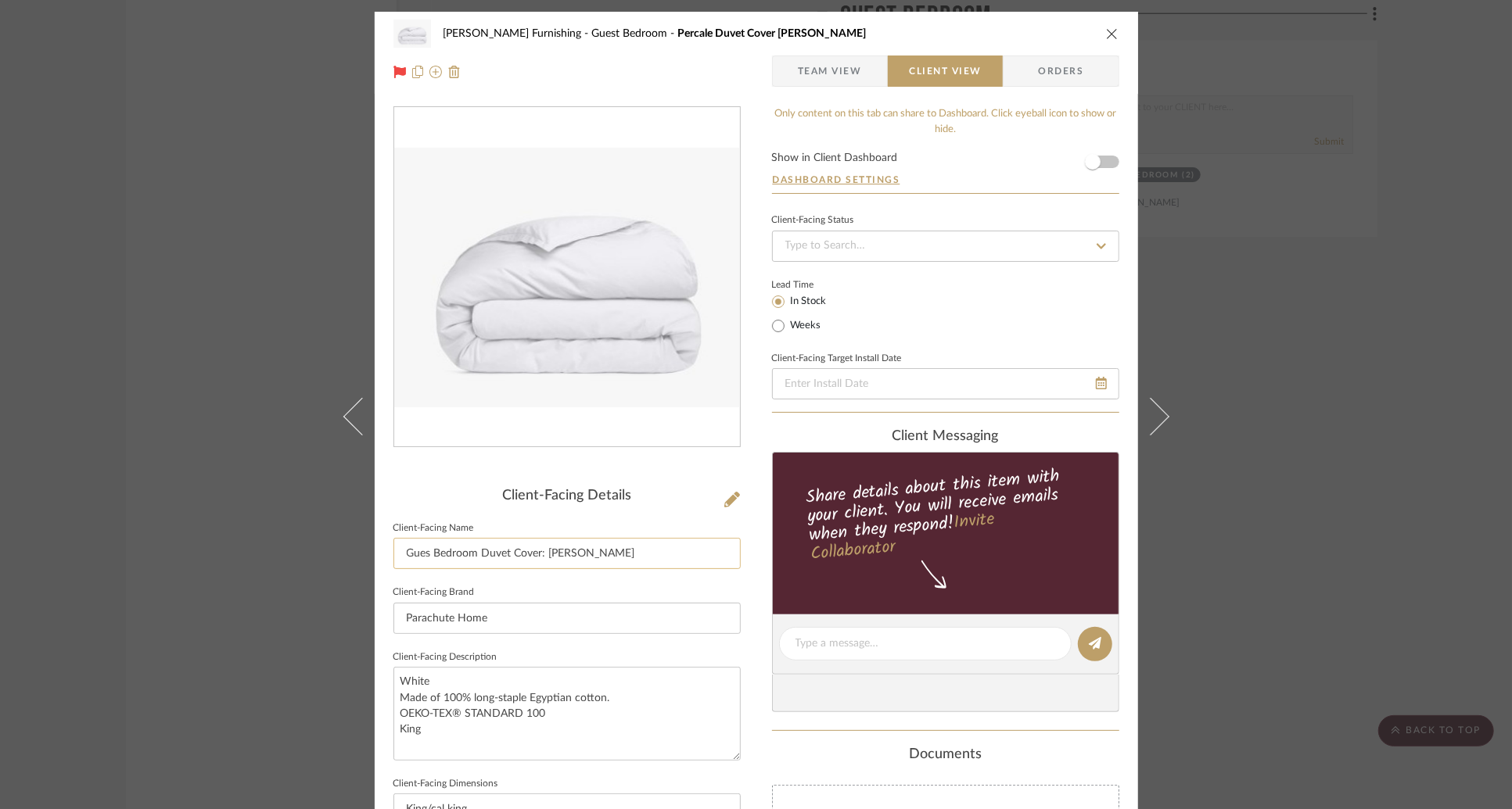
drag, startPoint x: 576, startPoint y: 554, endPoint x: 556, endPoint y: 554, distance: 20.0
click at [557, 554] on input "Gues Bedroom Duvet Cover: [PERSON_NAME]" at bounding box center [567, 554] width 348 height 32
type input "Gues Bedroom Duvet Cover: King, White"
click at [1015, 321] on div "Lead Time In Stock Weeks" at bounding box center [946, 305] width 348 height 61
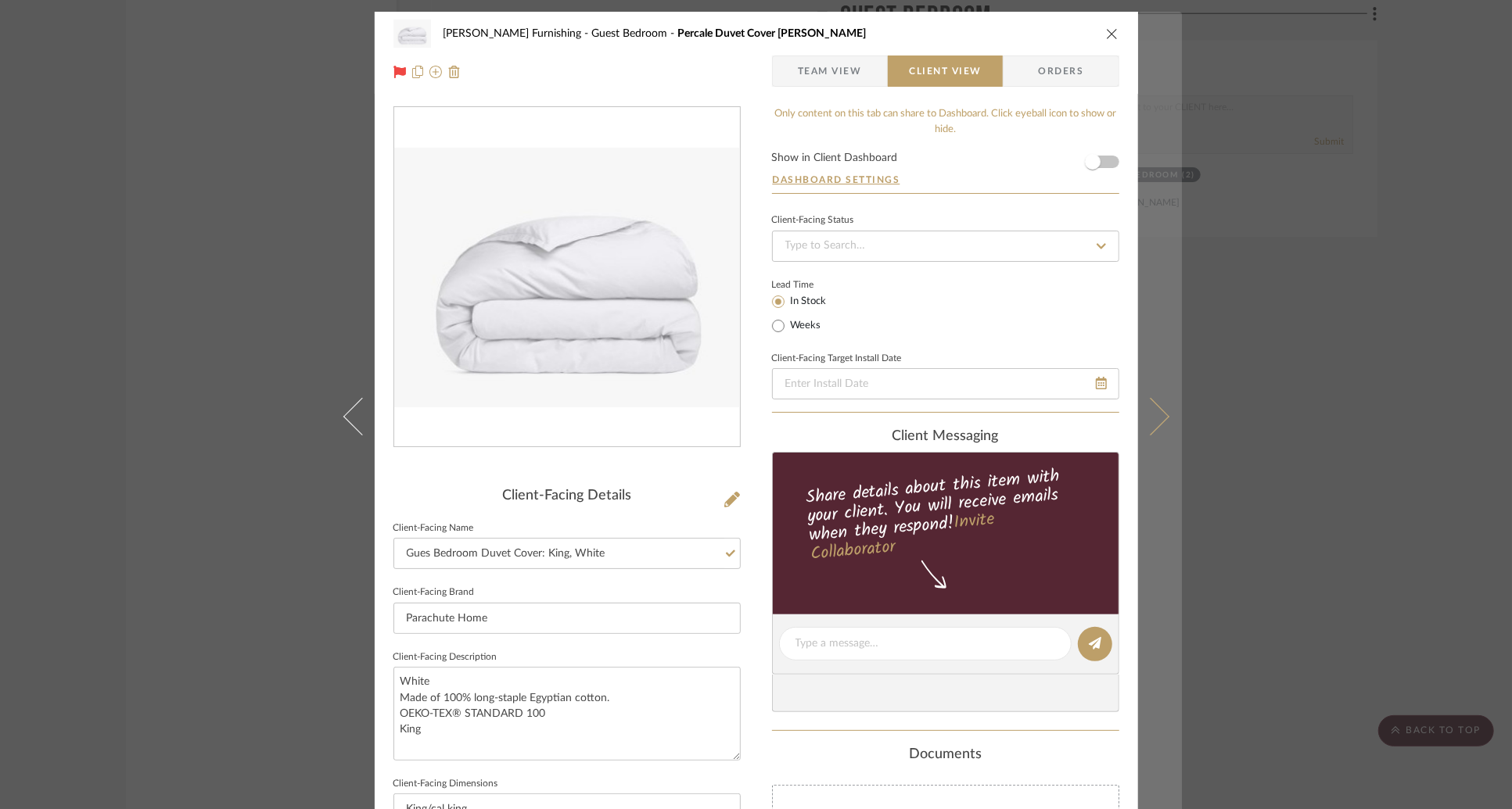
click at [1158, 401] on button at bounding box center [1160, 416] width 43 height 809
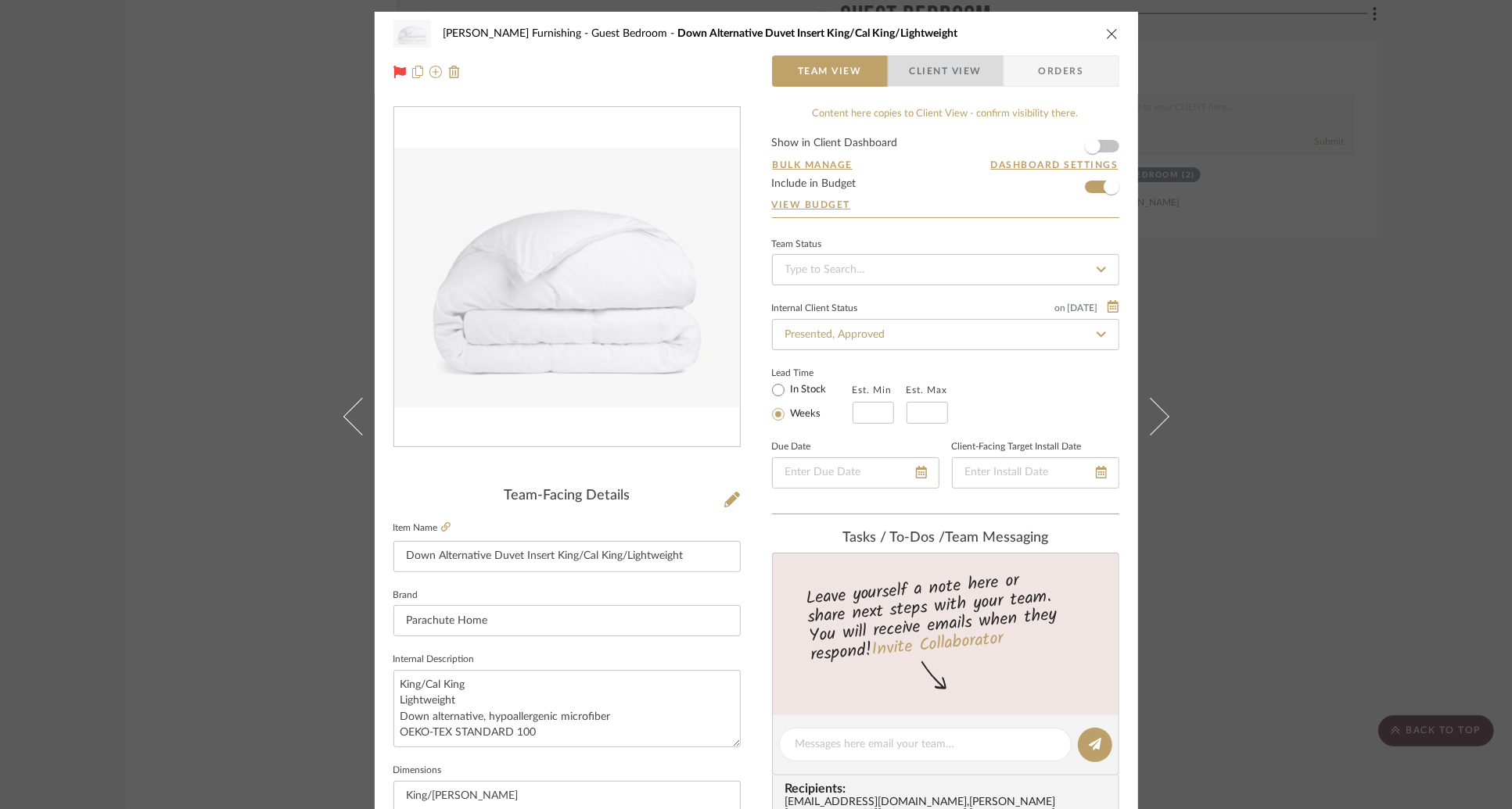
click at [943, 77] on span "Client View" at bounding box center [946, 71] width 72 height 32
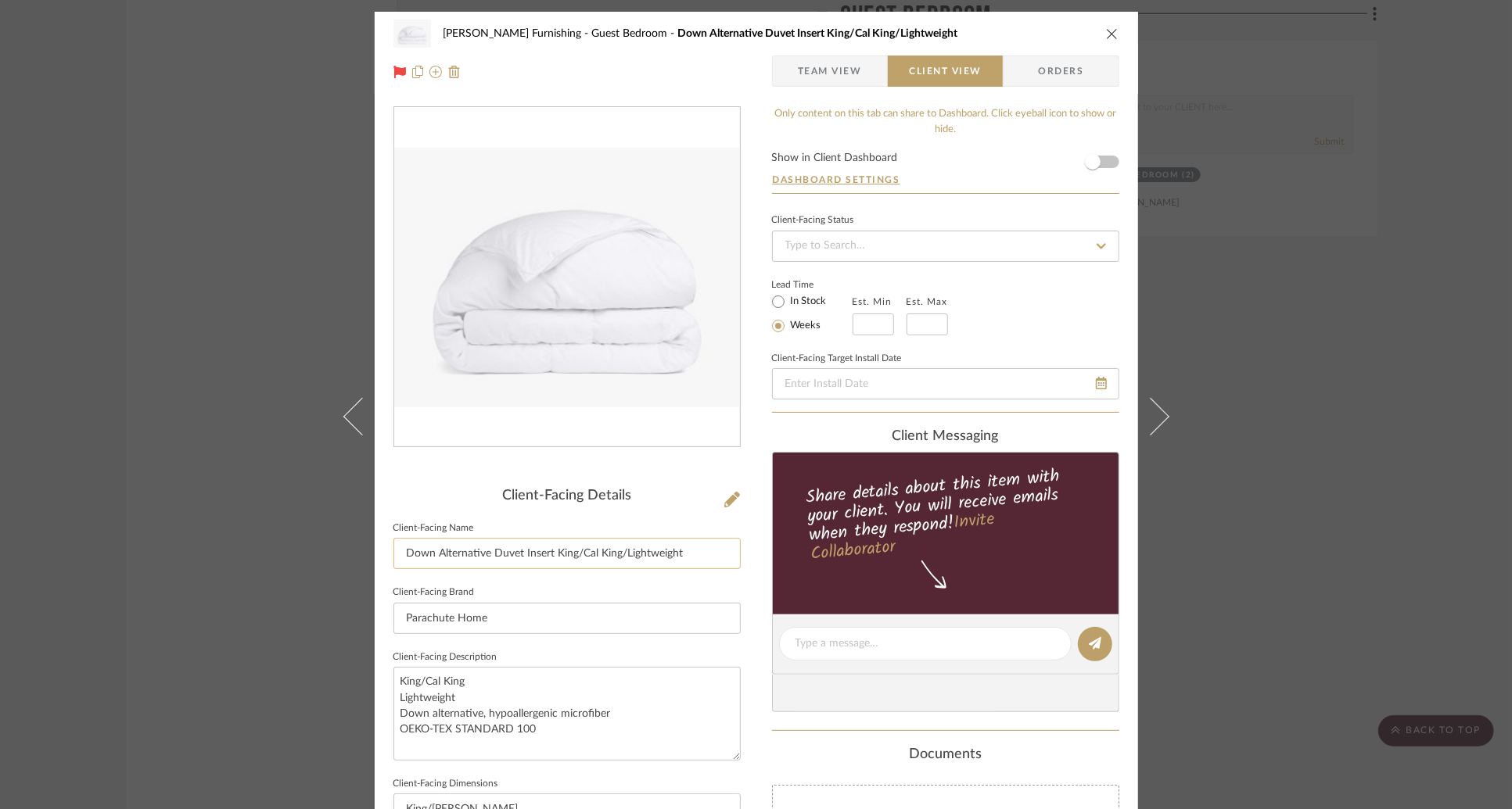
click at [589, 553] on input "Down Alternative Duvet Insert King/Cal King/Lightweight" at bounding box center [567, 554] width 348 height 32
type input "Guest Bedroom Duvet Insert: King, Lightweight"
click at [1006, 313] on div "Lead Time In Stock Weeks Est. Min Est. Max" at bounding box center [946, 305] width 348 height 61
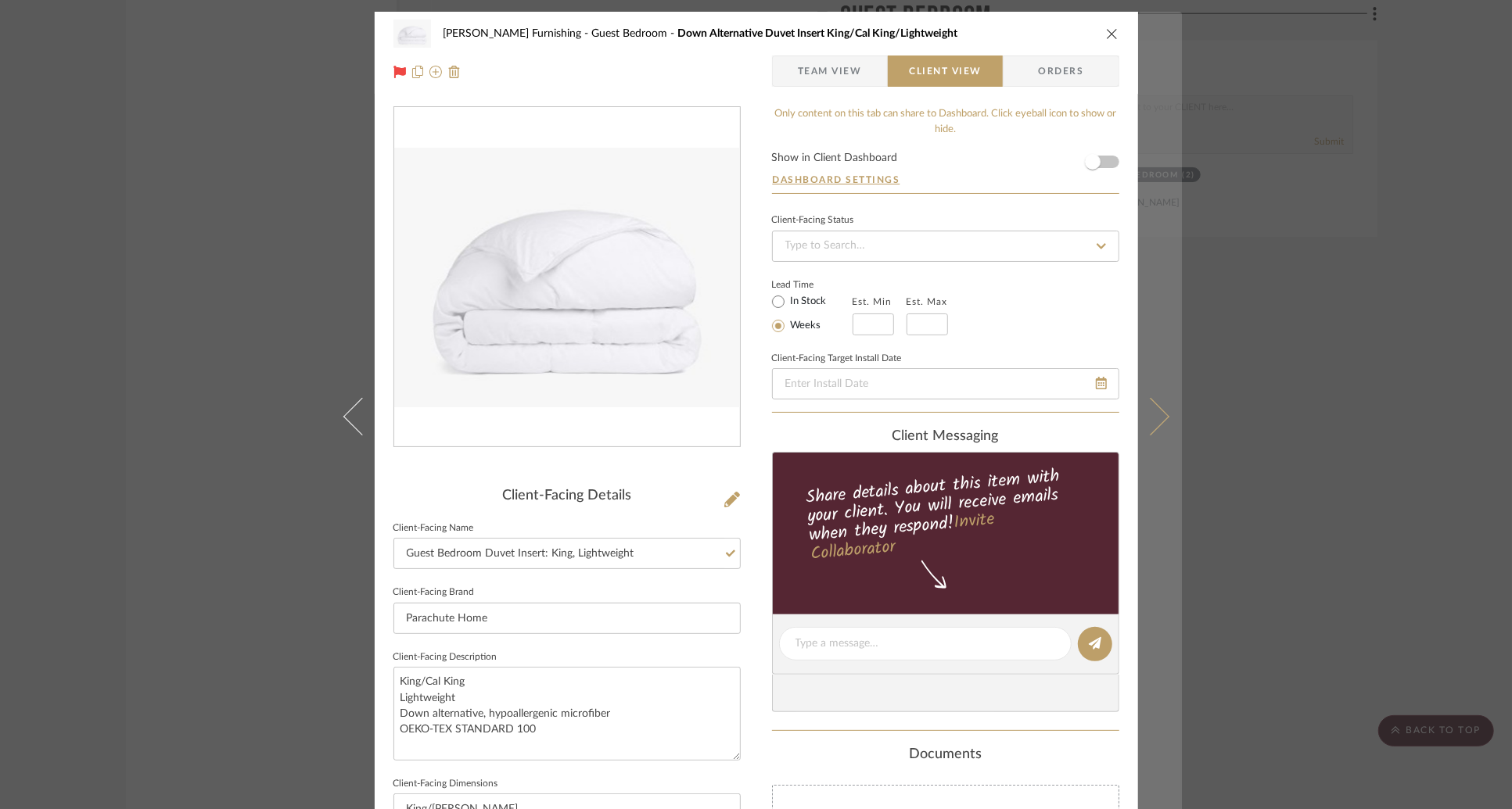
click at [1146, 391] on button at bounding box center [1160, 416] width 43 height 809
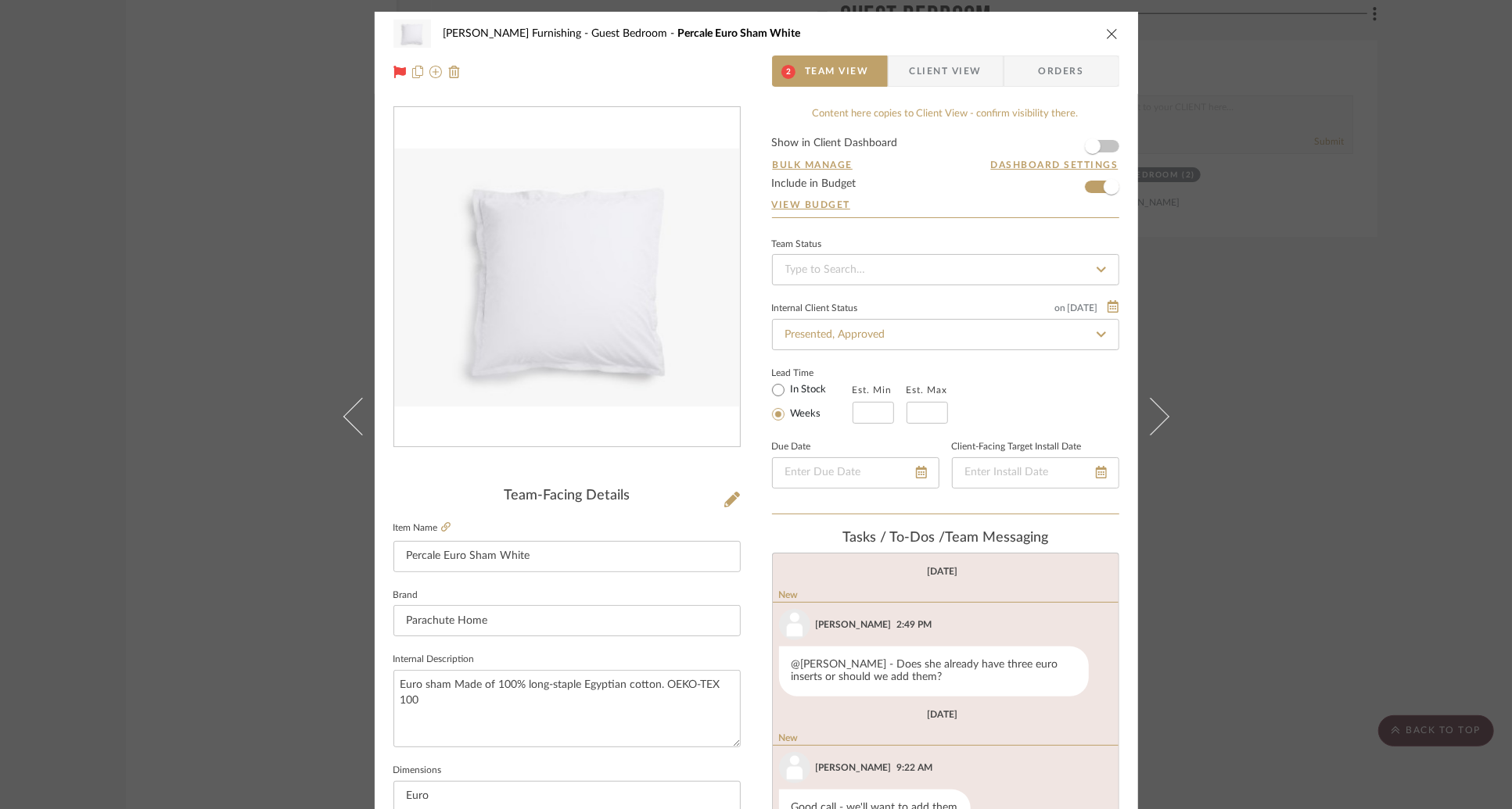
click at [937, 77] on span "Client View" at bounding box center [946, 71] width 72 height 32
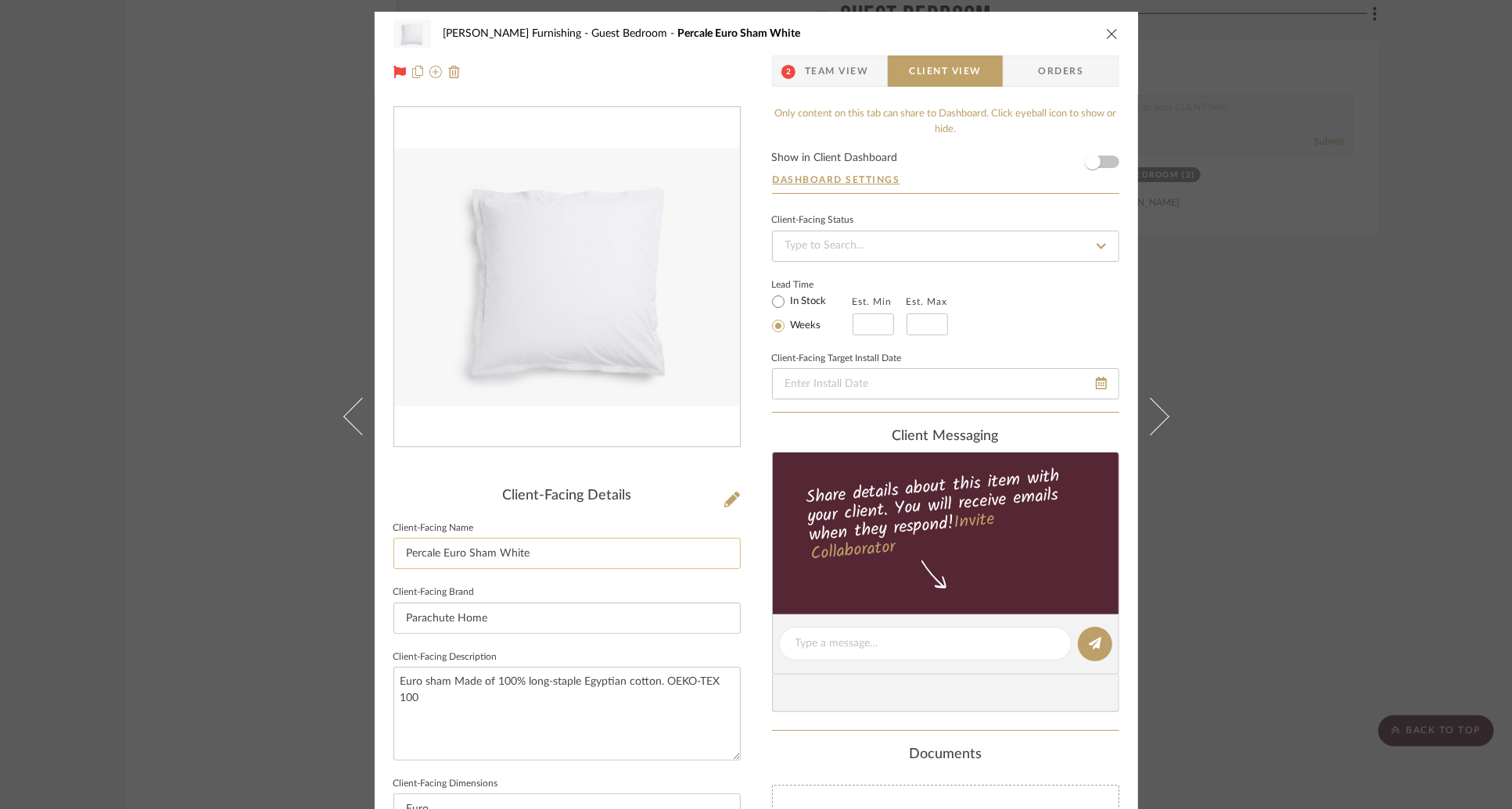
click at [526, 553] on input "Percale Euro Sham White" at bounding box center [567, 554] width 348 height 32
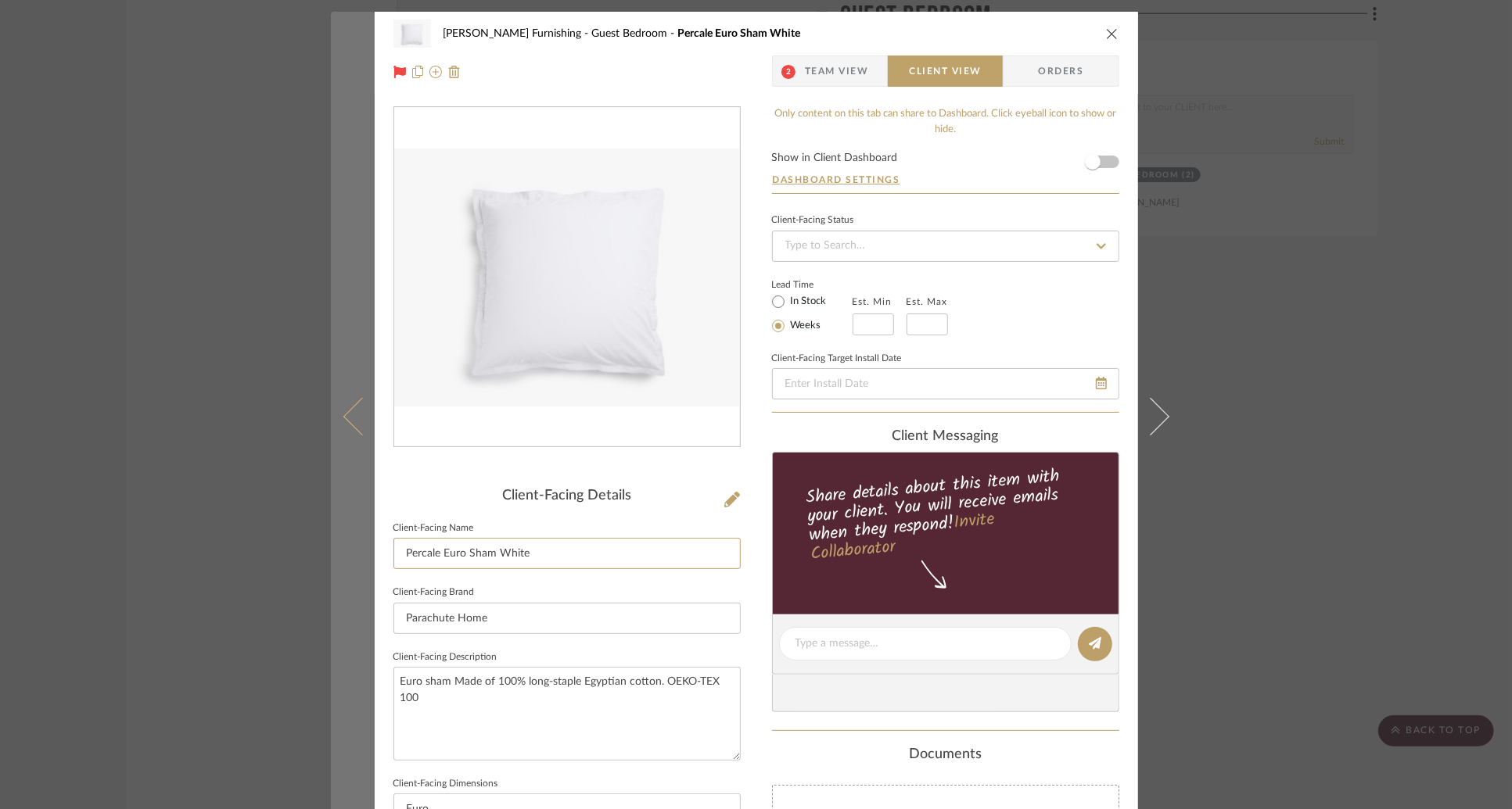
drag, startPoint x: 526, startPoint y: 553, endPoint x: 346, endPoint y: 550, distance: 180.0
click at [346, 550] on mat-dialog-content "[PERSON_NAME] Furnishing Guest Bedroom Percale Euro Sham White 2 Team View Clie…" at bounding box center [756, 650] width 851 height 1276
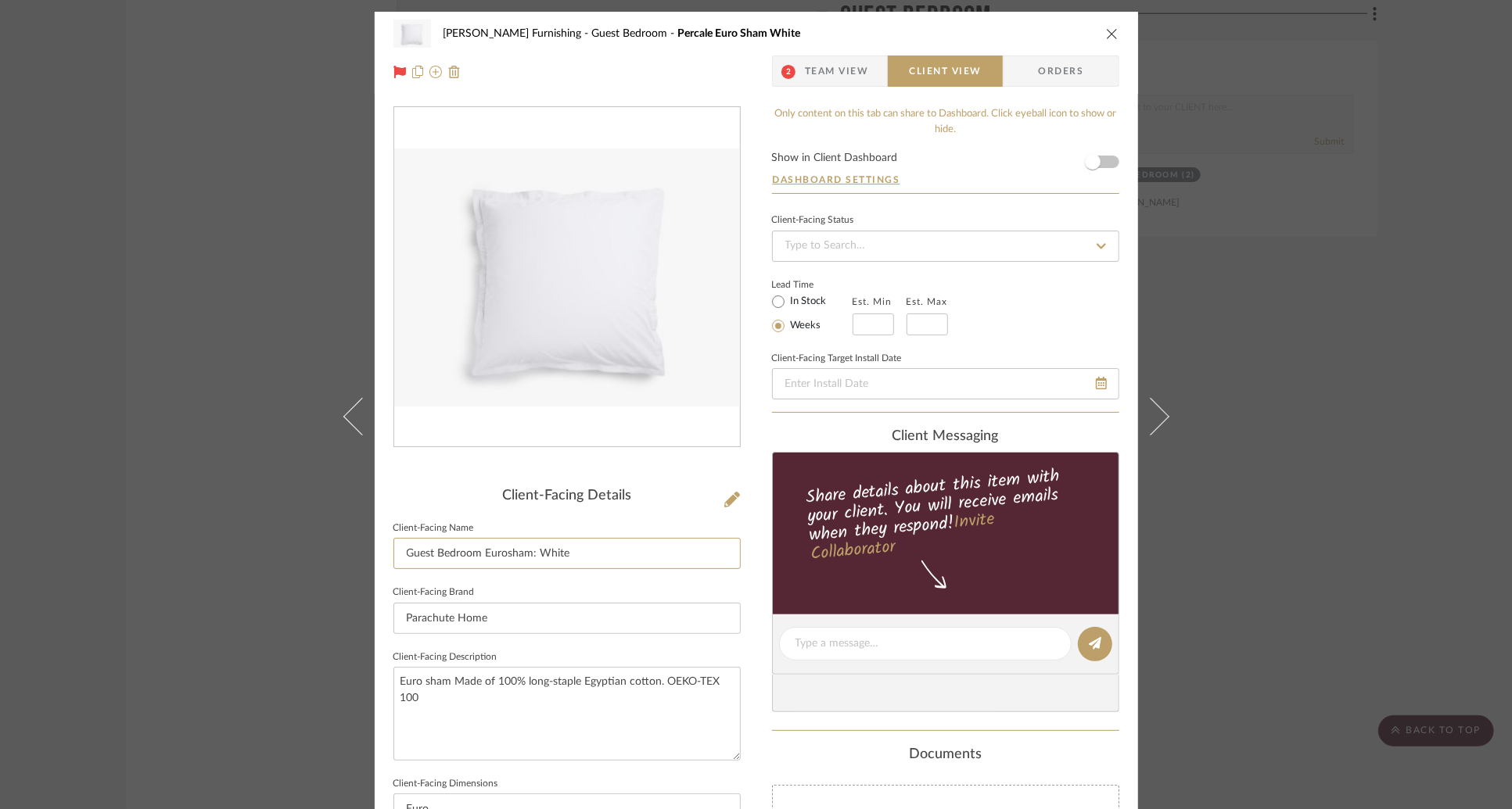
type input "Guest Bedroom Eurosham: White"
click at [1023, 276] on div "Lead Time In Stock Weeks Est. Min Est. Max" at bounding box center [946, 305] width 348 height 61
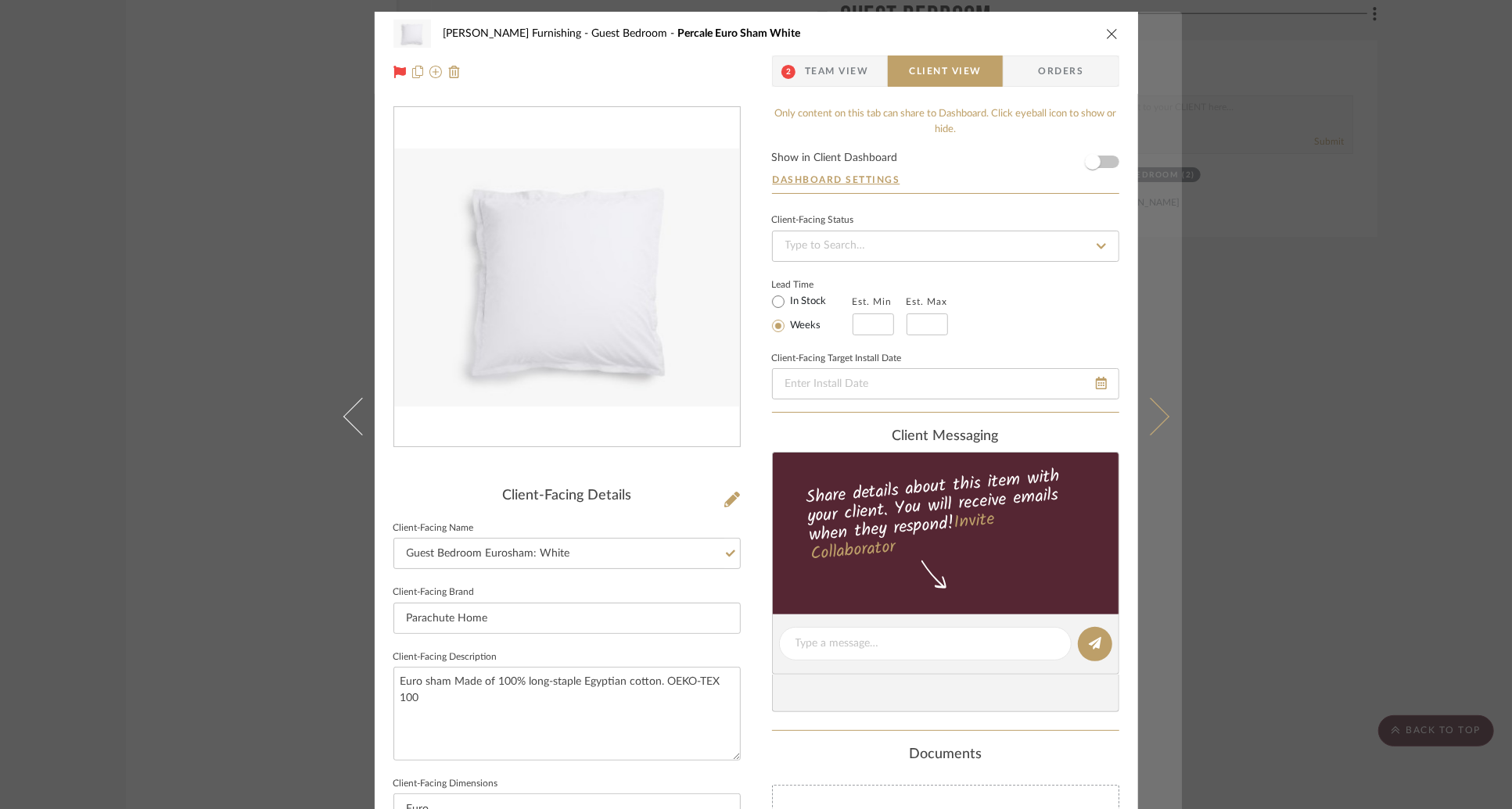
click at [1141, 402] on icon at bounding box center [1150, 416] width 38 height 38
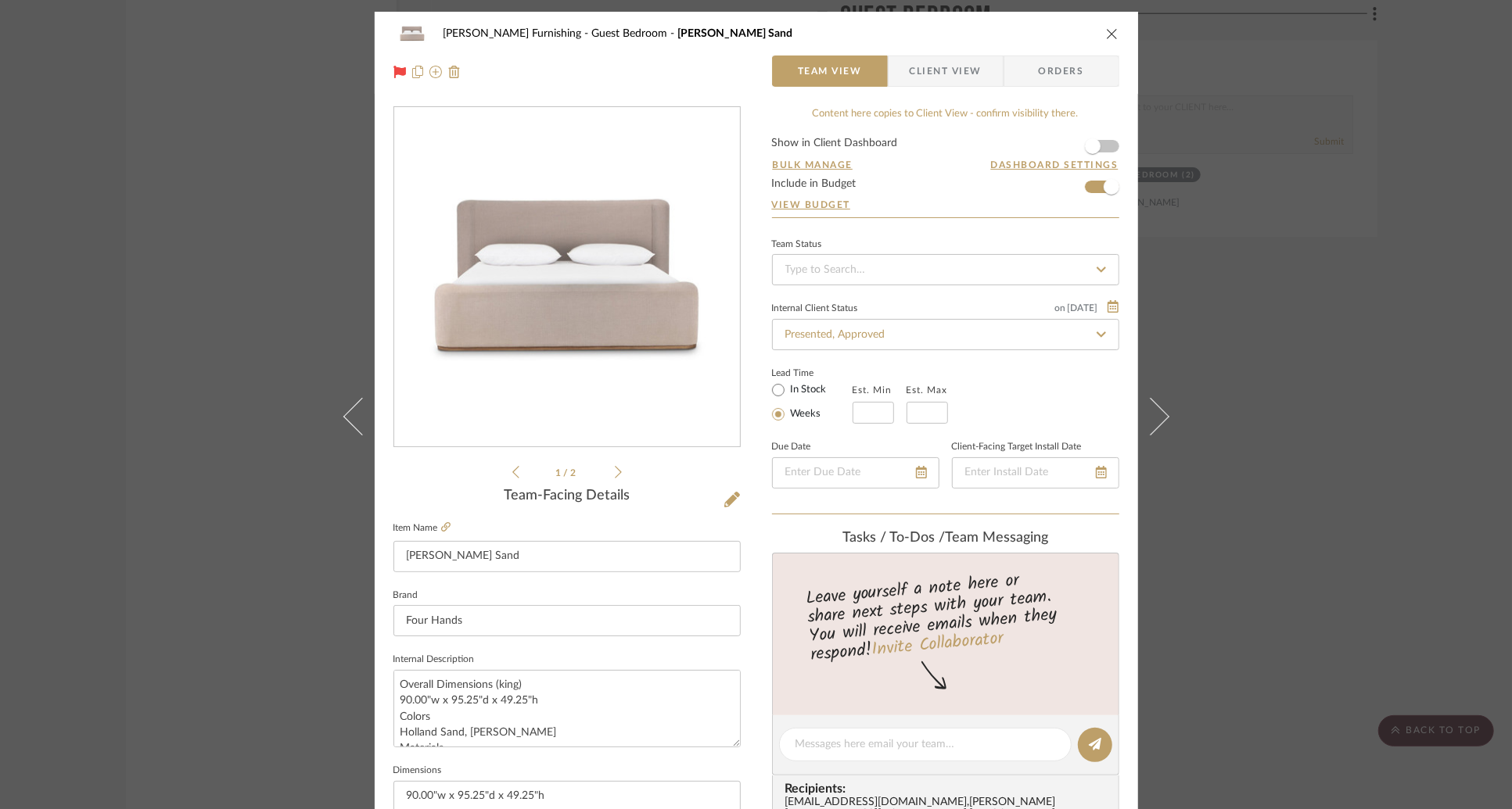
click at [940, 74] on span "Client View" at bounding box center [946, 71] width 72 height 32
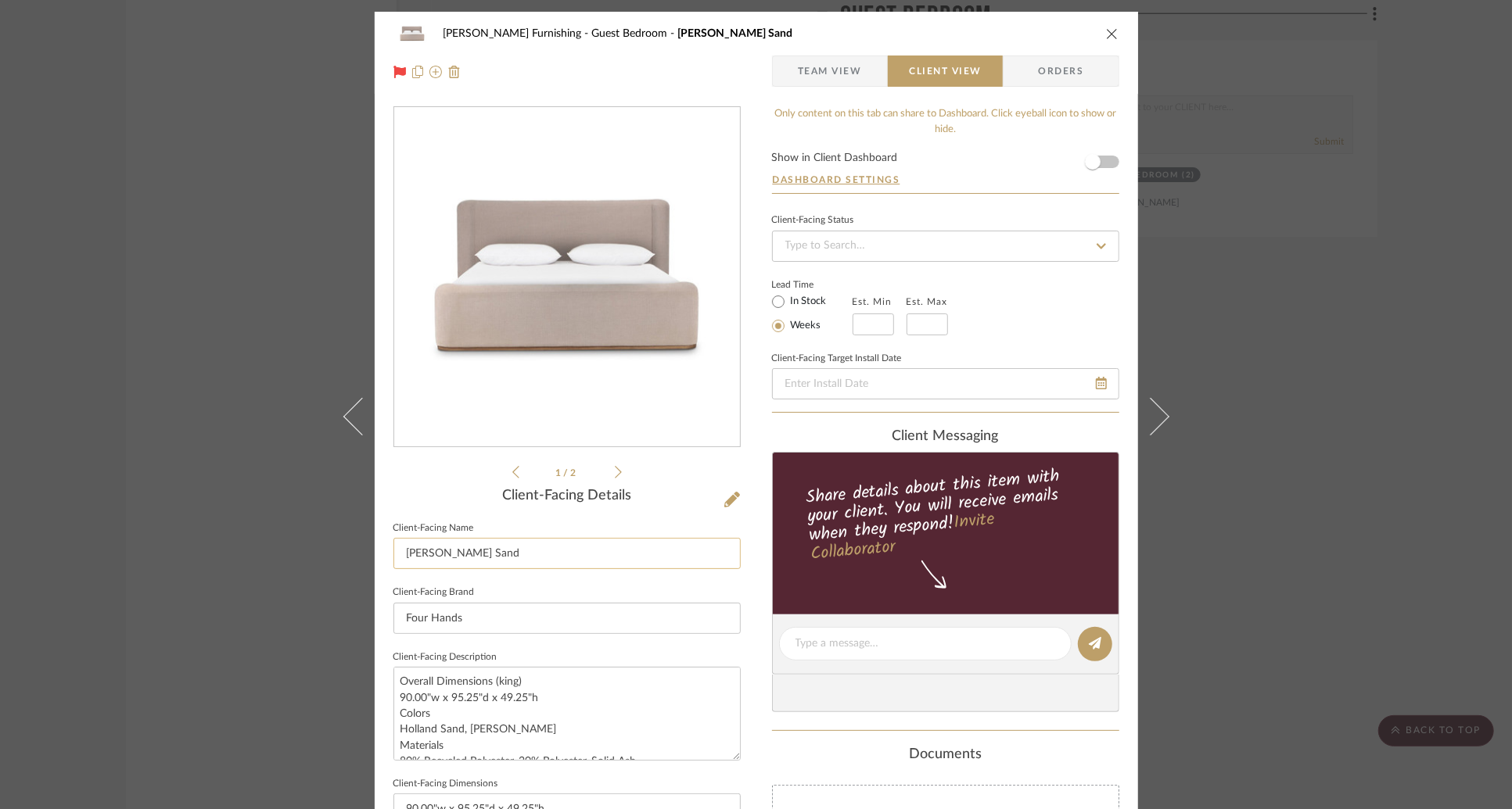
click at [517, 554] on input "[PERSON_NAME] Sand" at bounding box center [567, 554] width 348 height 32
type input "Guest Bedroom Bed: King"
click at [1044, 305] on div "Lead Time In Stock Weeks Est. Min Est. Max" at bounding box center [946, 305] width 348 height 61
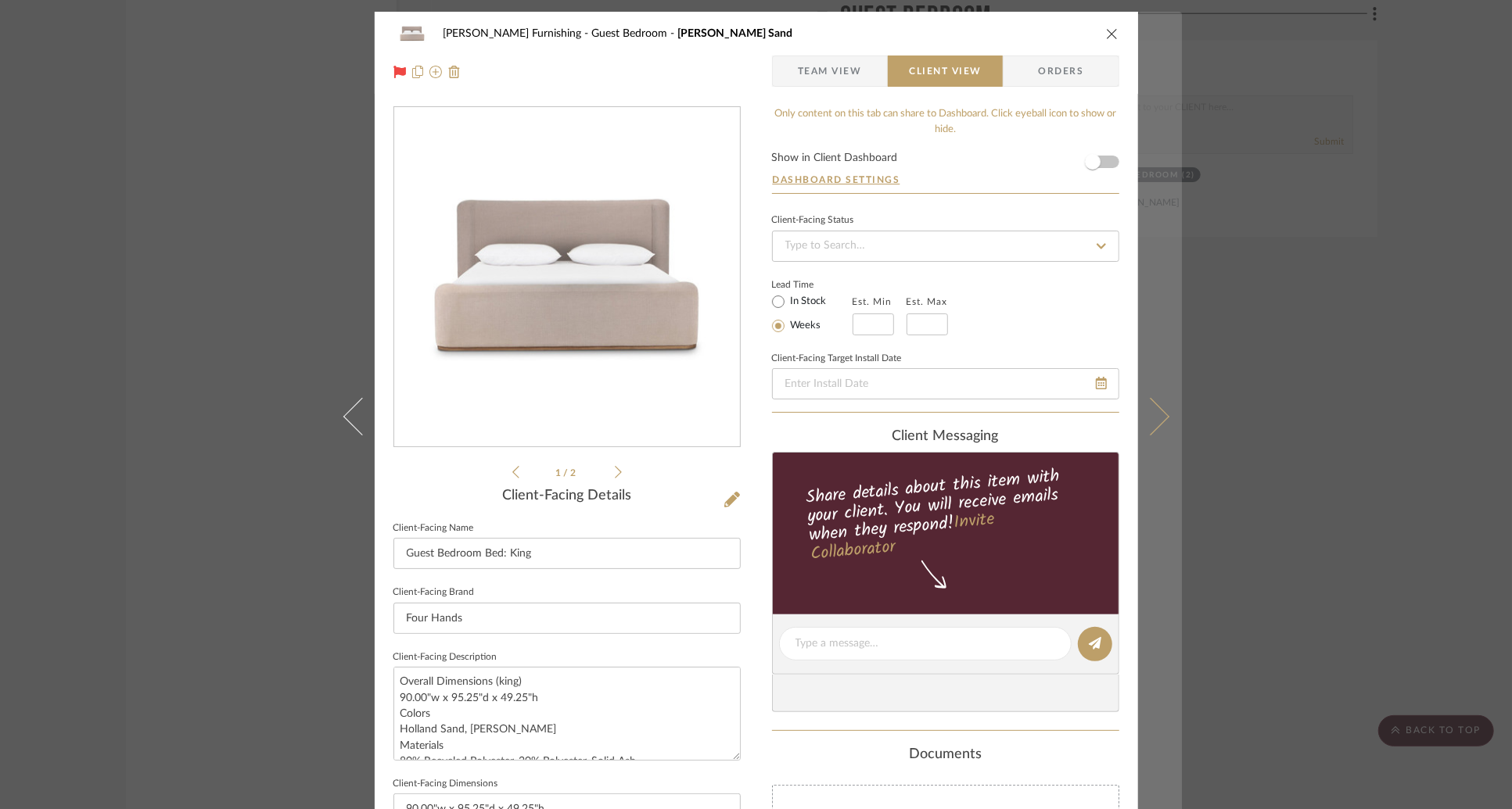
click at [1154, 413] on icon at bounding box center [1150, 416] width 38 height 38
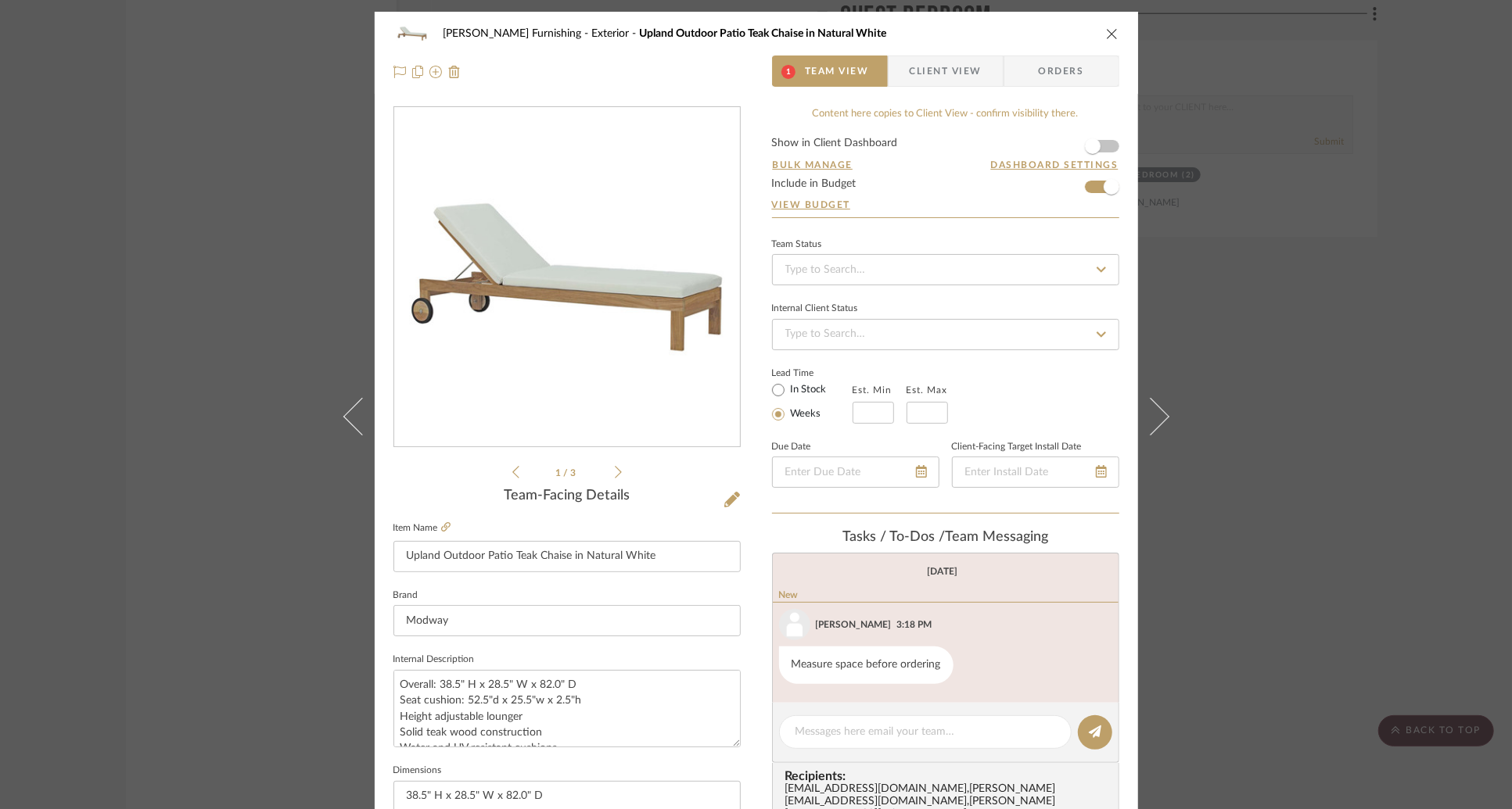
click at [1110, 46] on div "[PERSON_NAME] Furnishing Exterior Upland Outdoor Patio Teak Chaise in Natural W…" at bounding box center [756, 34] width 726 height 32
click at [1109, 39] on icon "close" at bounding box center [1112, 34] width 13 height 13
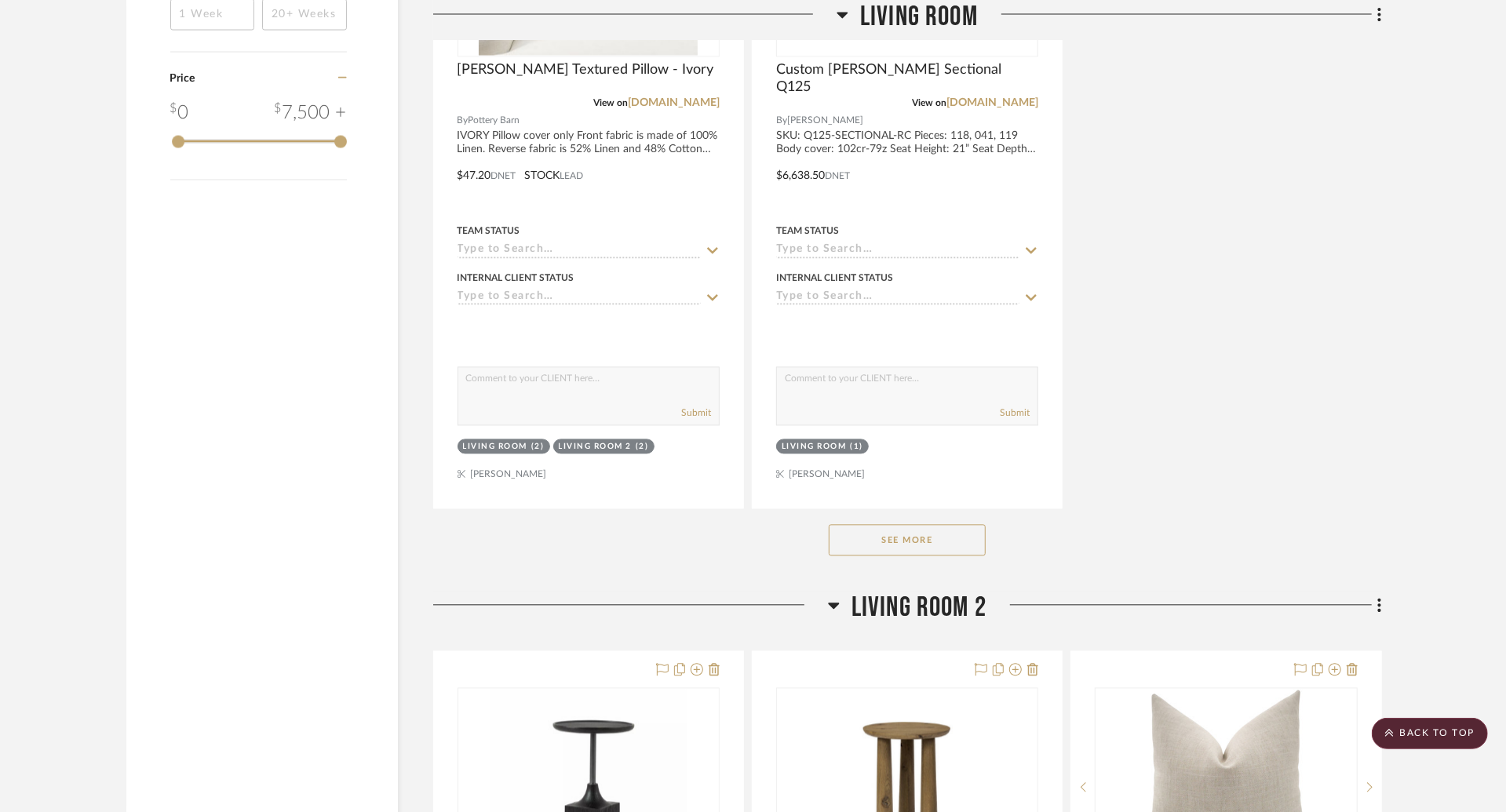
scroll to position [2485, 0]
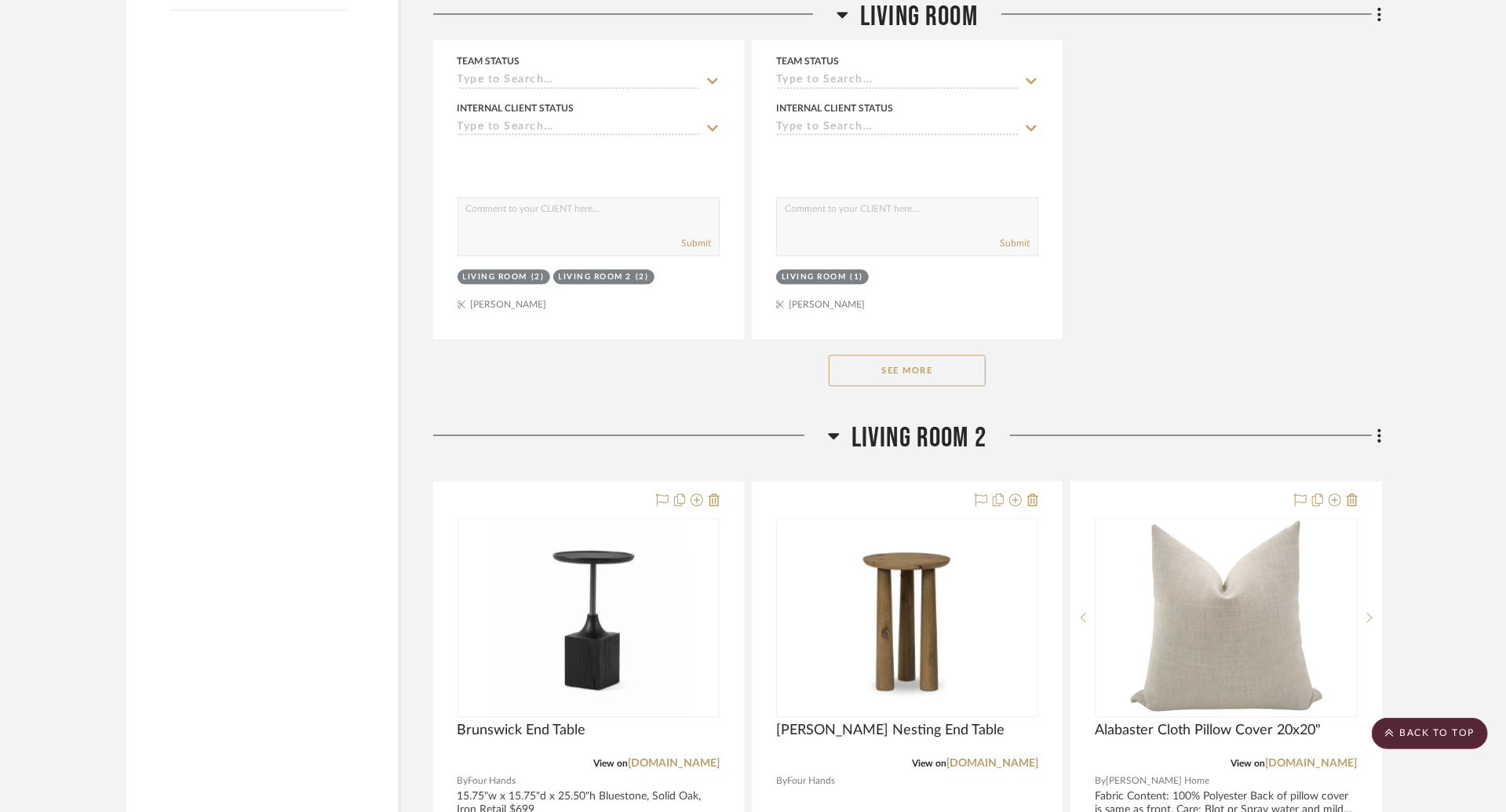
click at [945, 371] on button "See More" at bounding box center [907, 371] width 157 height 32
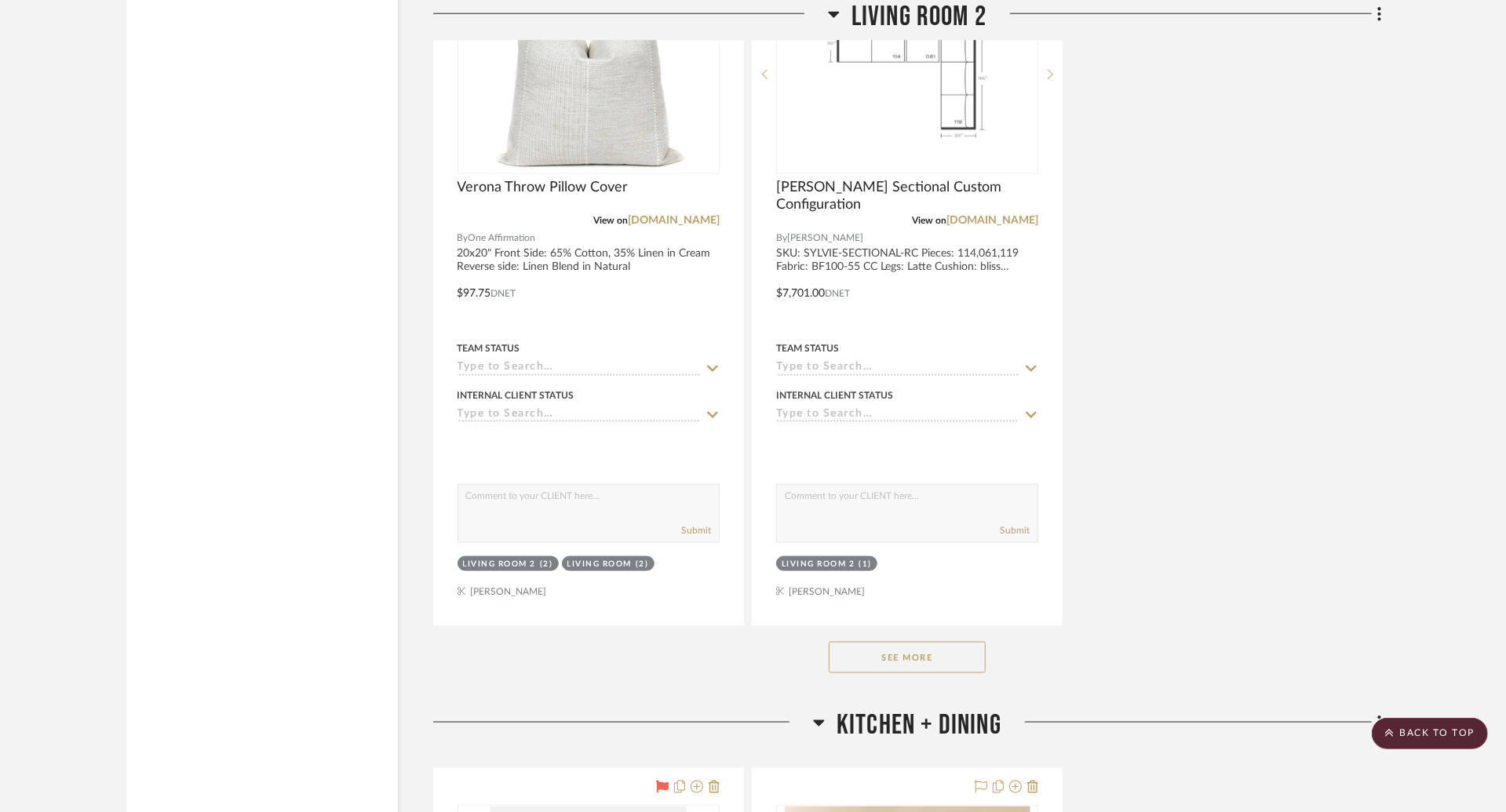
scroll to position [5950, 0]
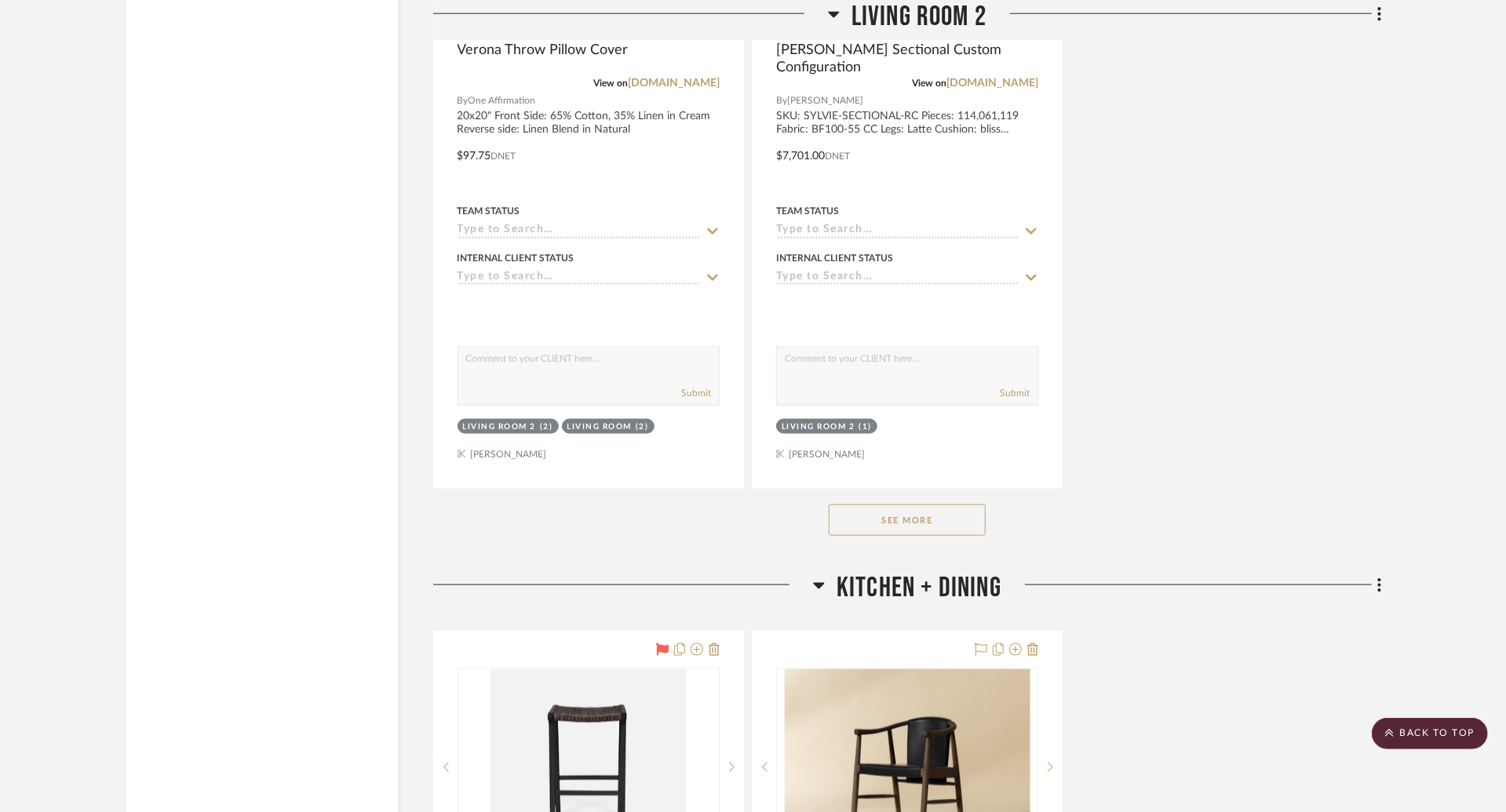
click at [955, 507] on button "See More" at bounding box center [907, 521] width 157 height 32
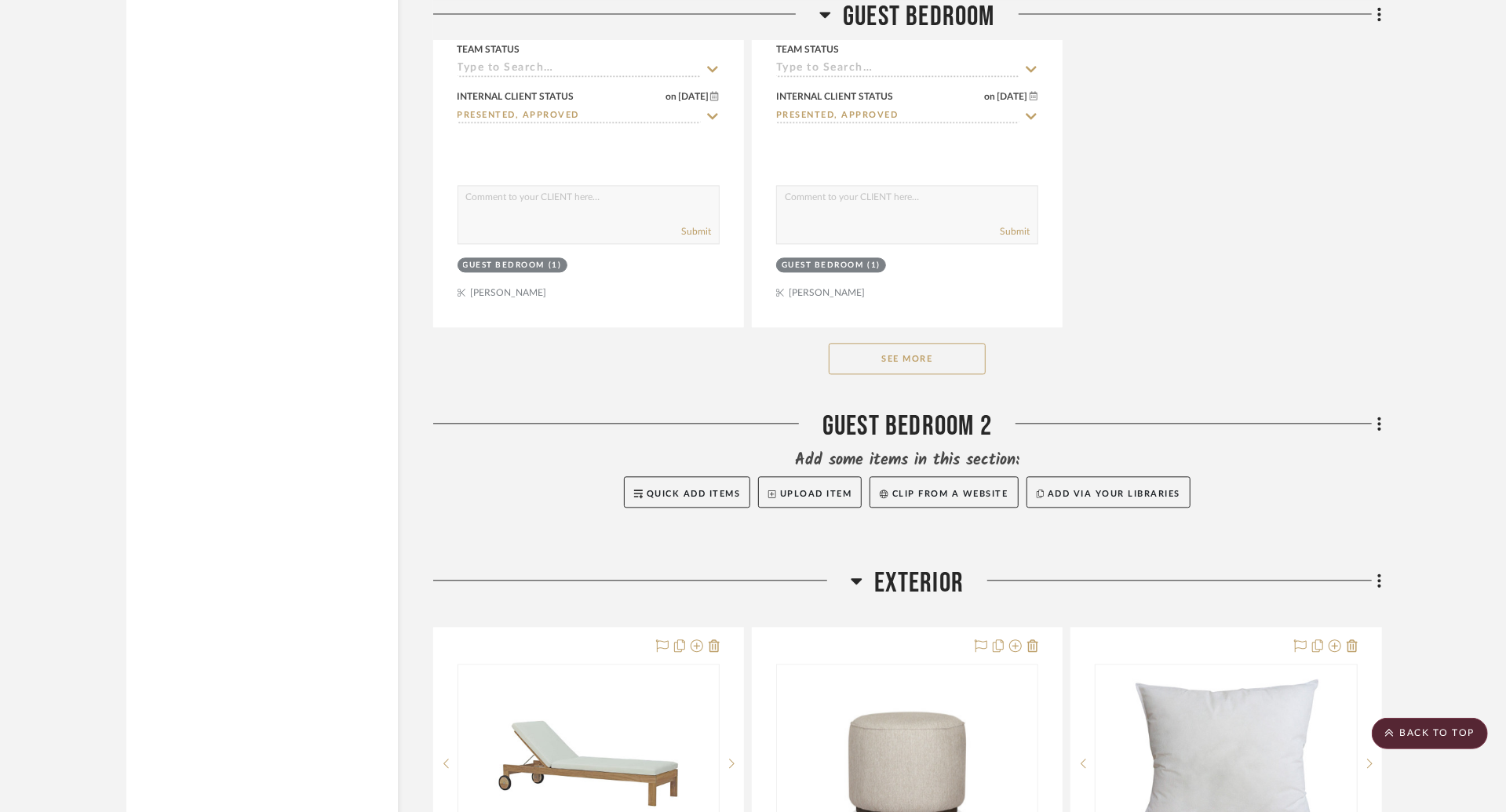
scroll to position [11658, 0]
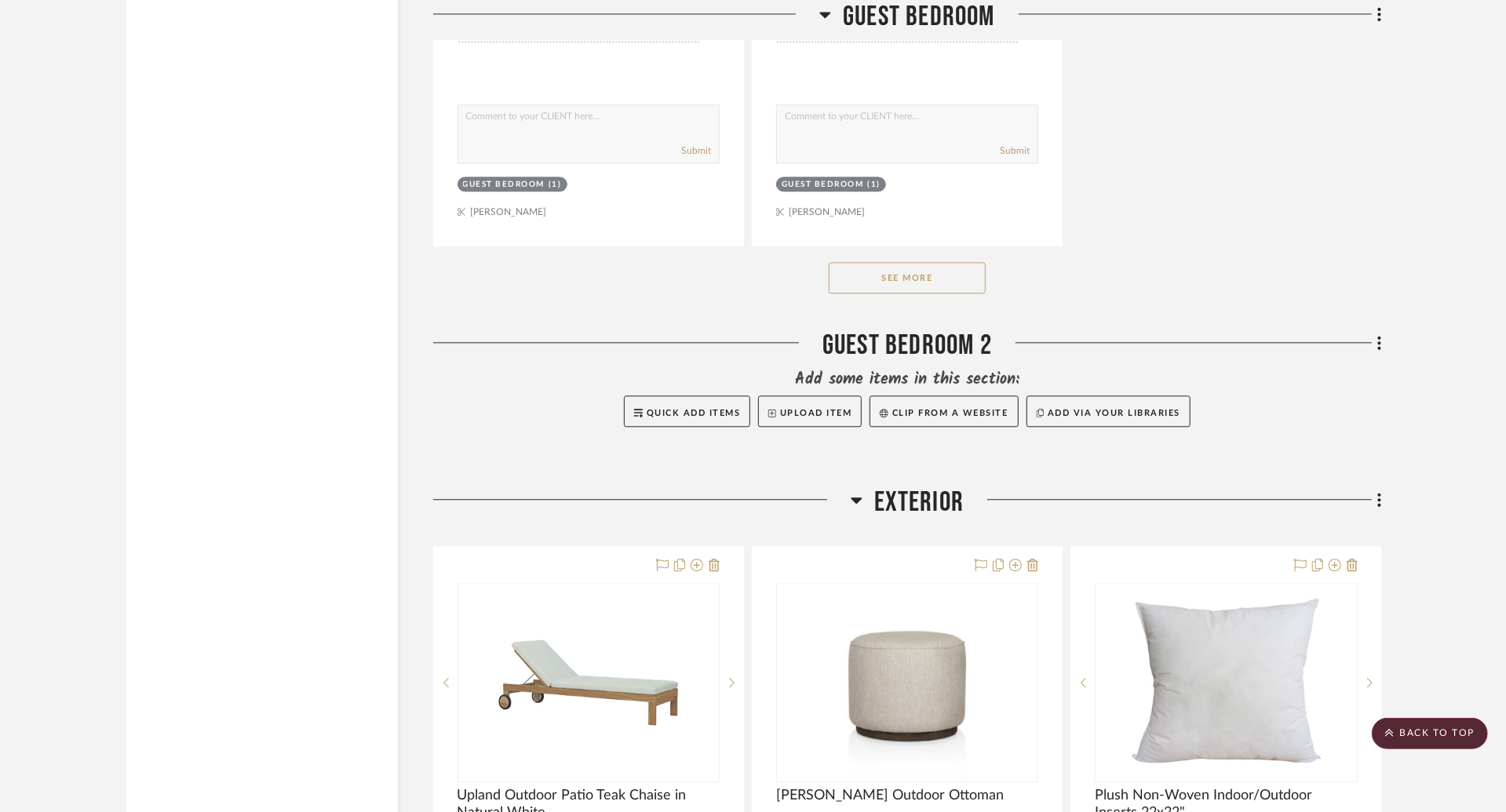
click at [937, 262] on button "See More" at bounding box center [907, 278] width 157 height 32
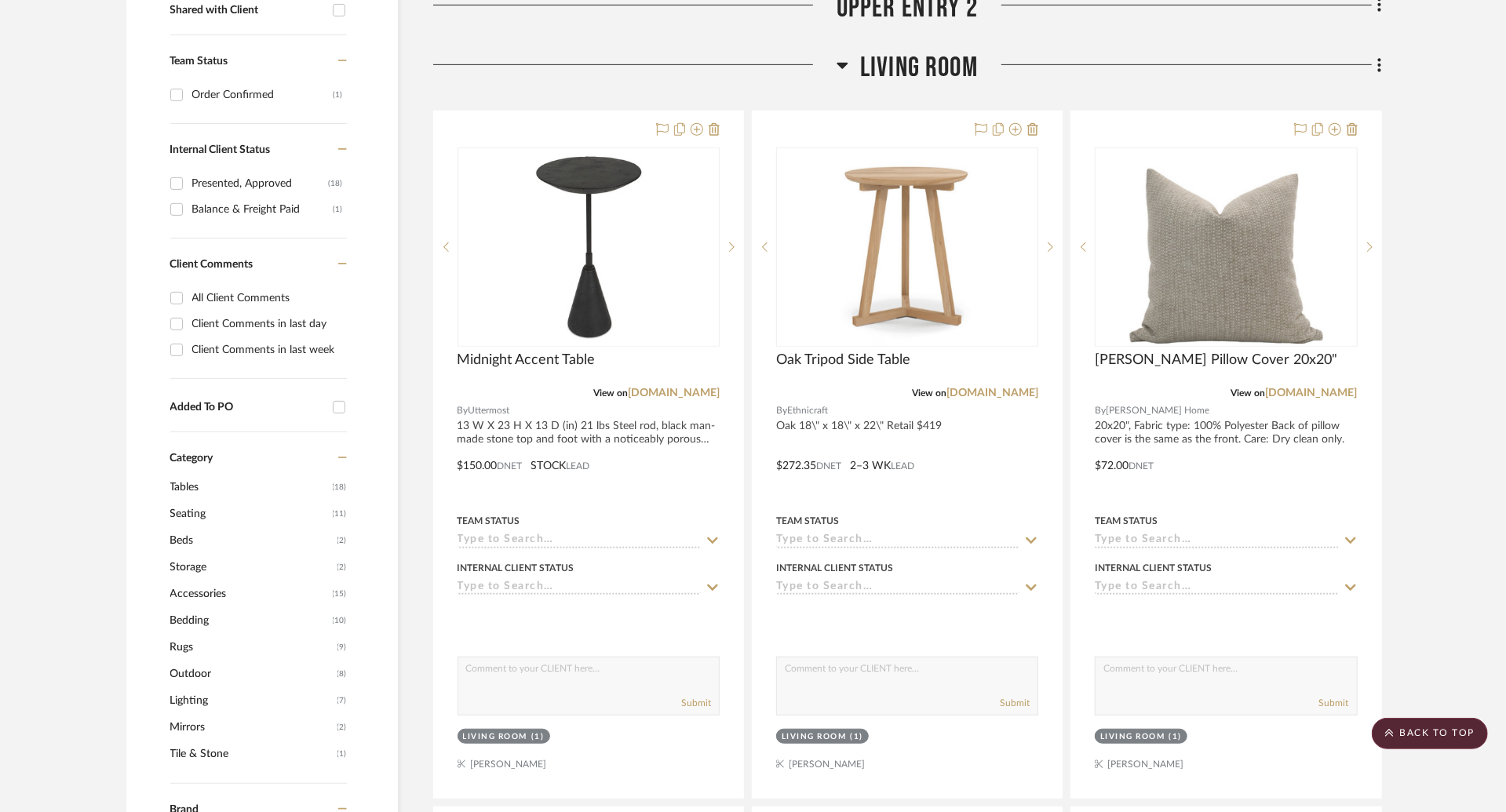
scroll to position [0, 0]
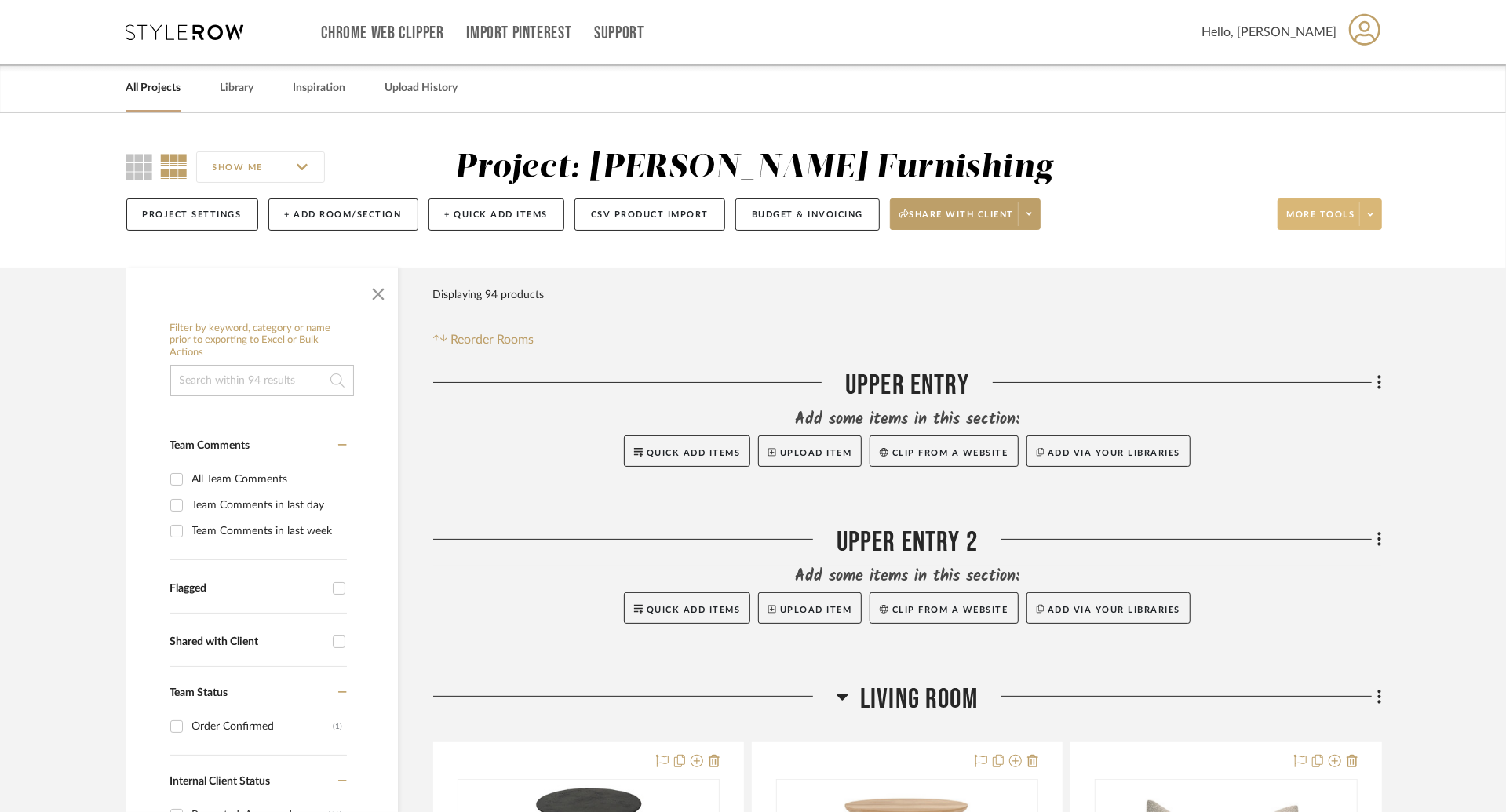
click at [1376, 220] on span at bounding box center [1370, 214] width 22 height 24
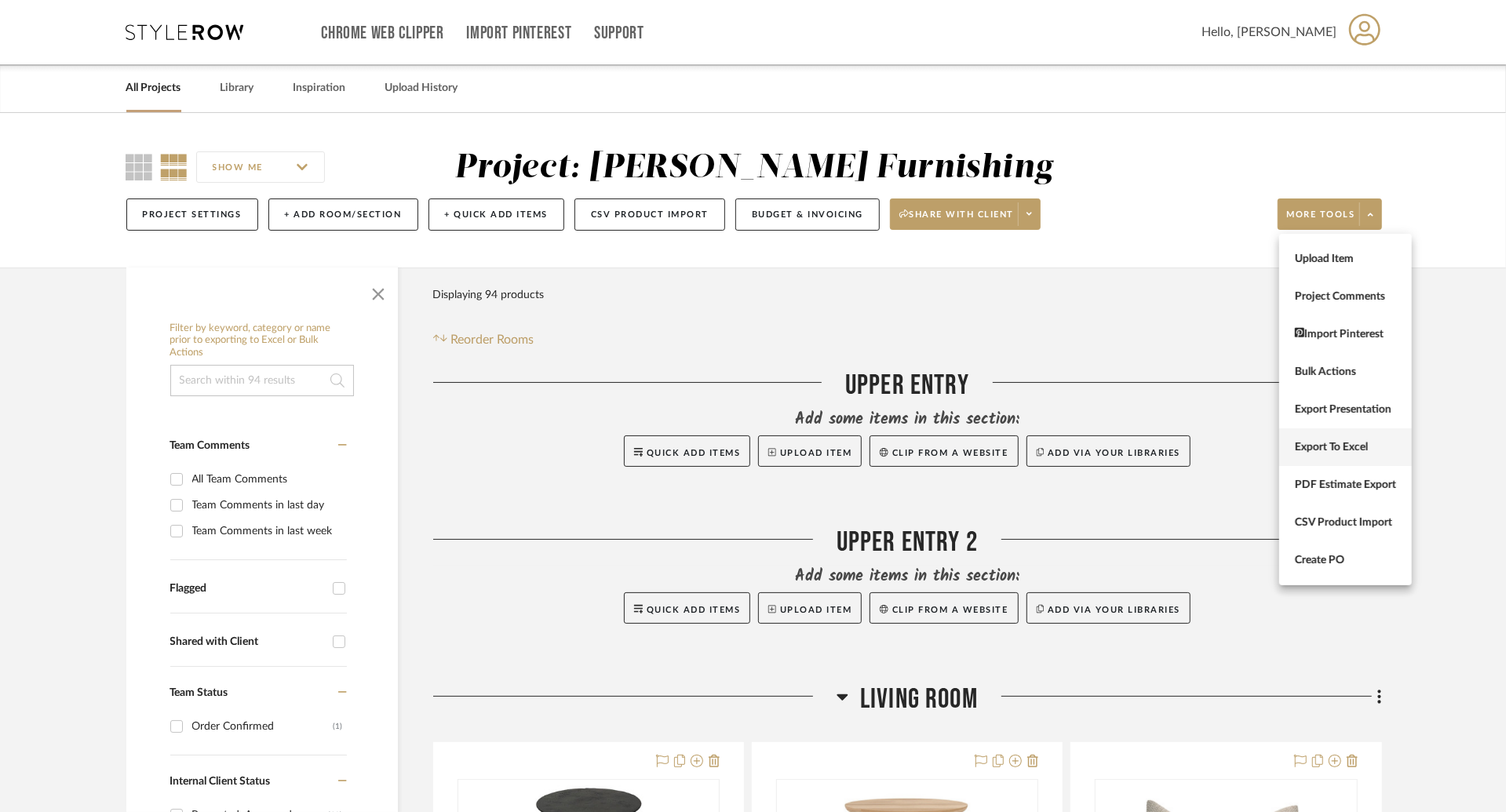
click at [1374, 454] on button "Export To Excel" at bounding box center [1345, 447] width 133 height 38
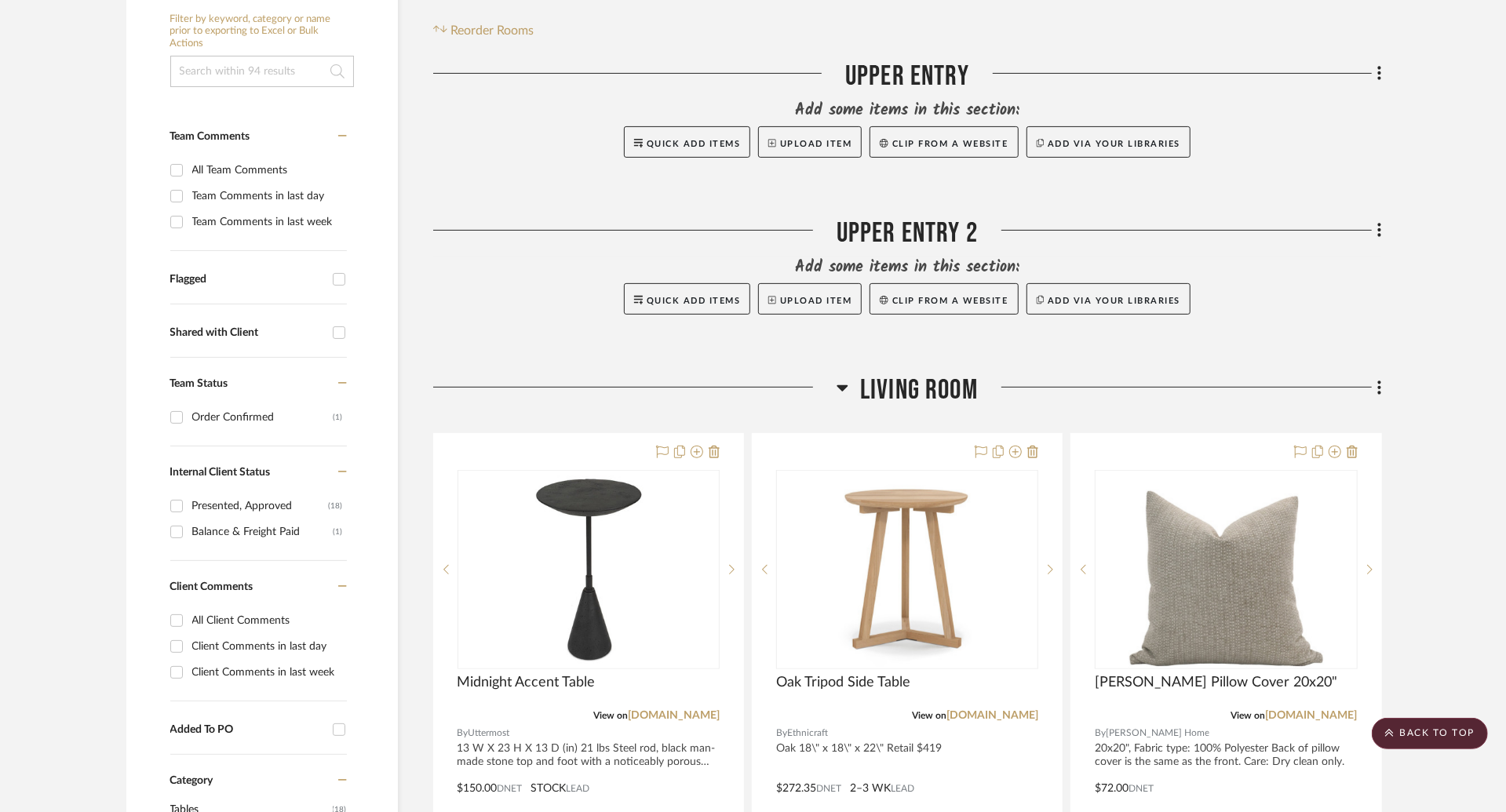
scroll to position [325, 0]
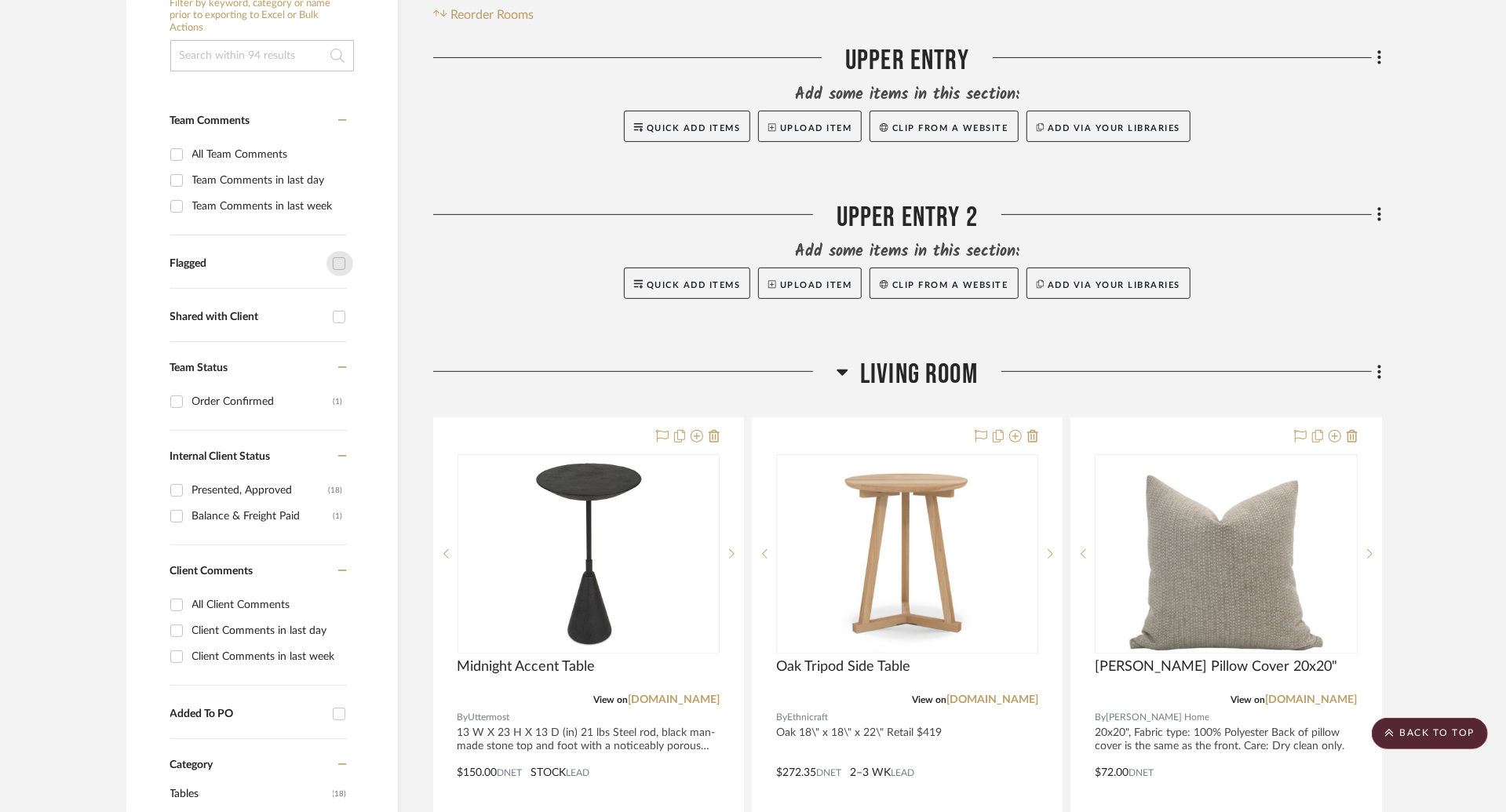
click at [337, 257] on input "Flagged" at bounding box center [338, 263] width 25 height 25
checkbox input "true"
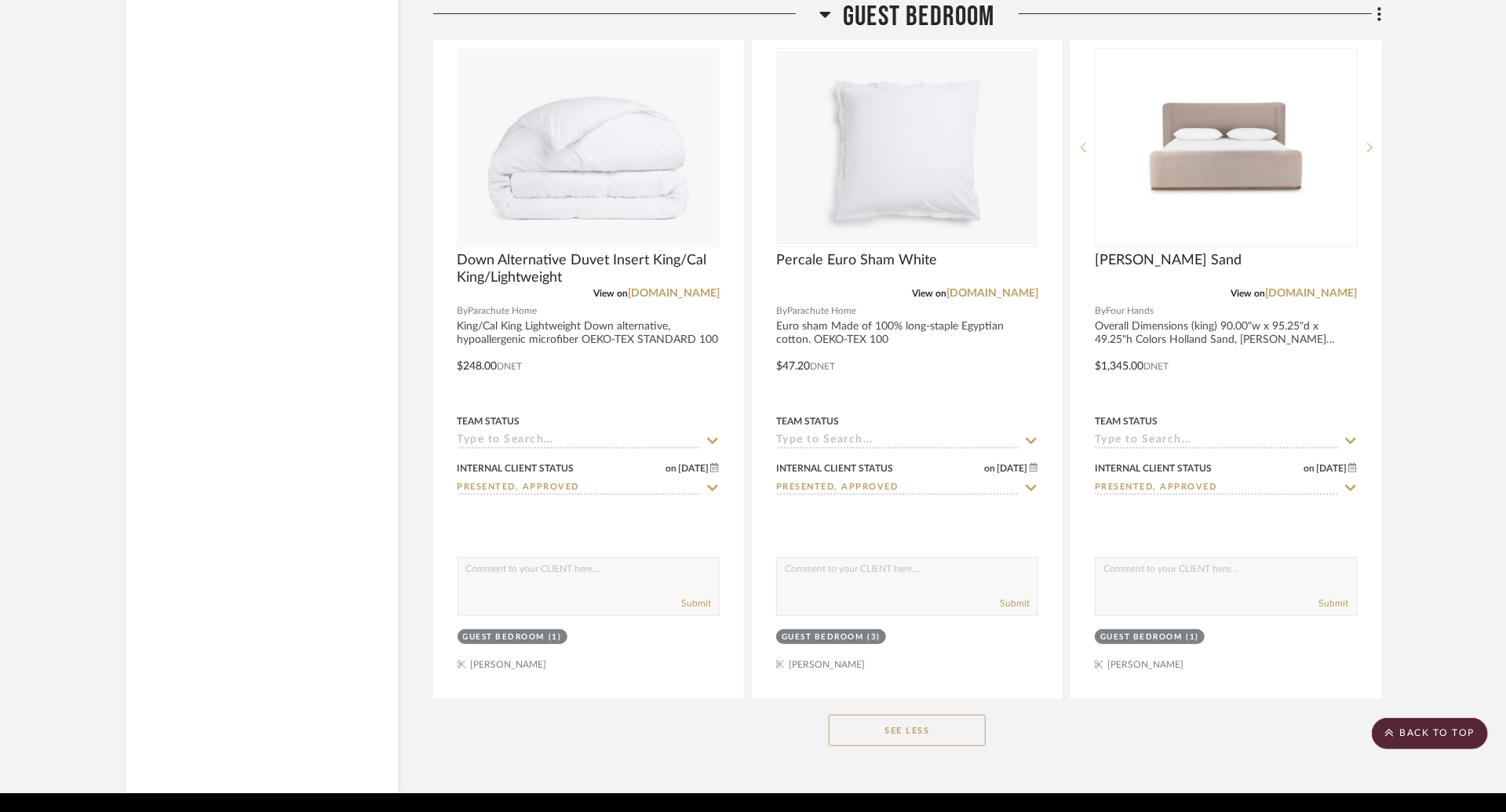
scroll to position [4809, 0]
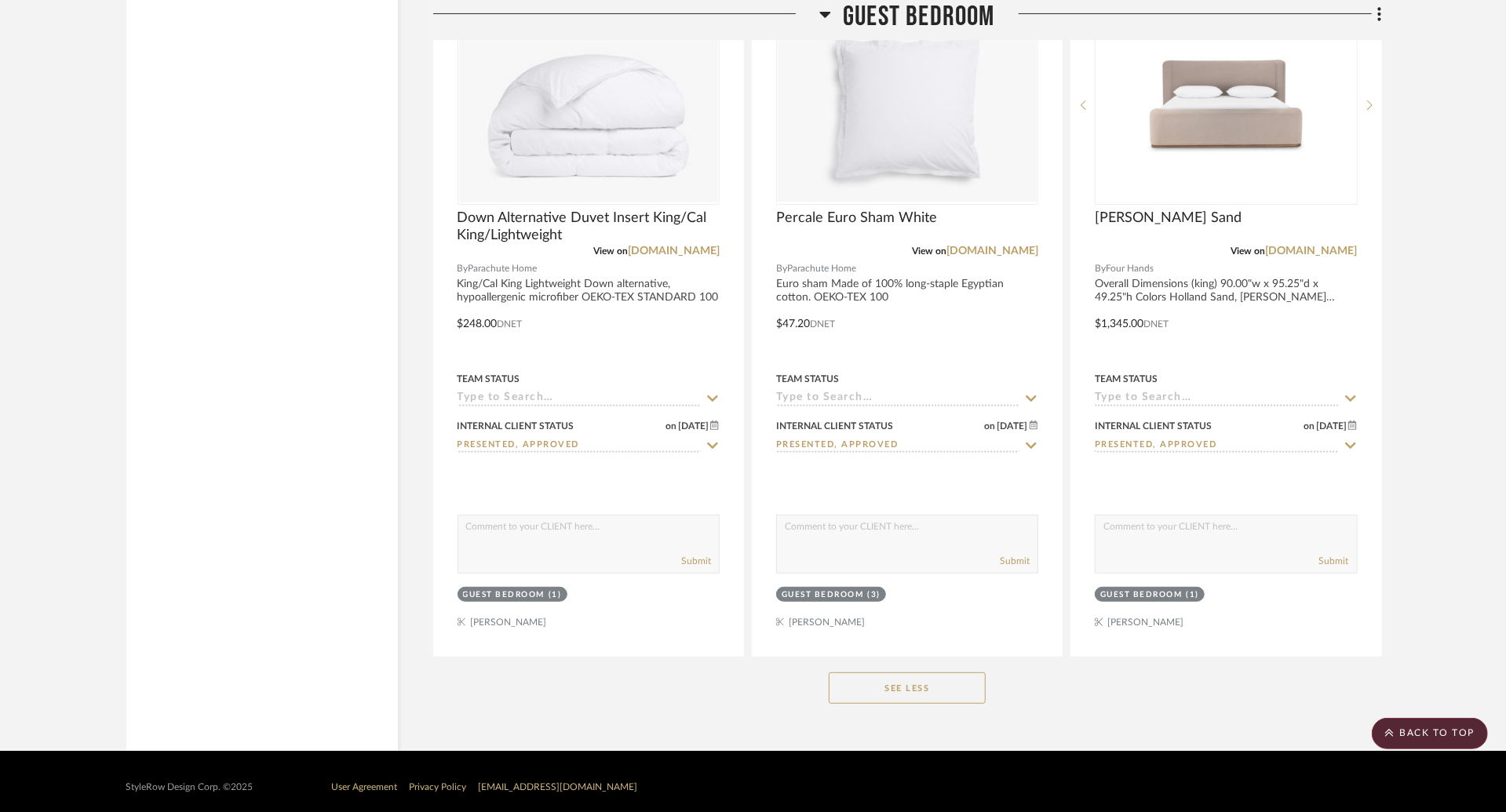
click at [917, 691] on button "See Less" at bounding box center [907, 688] width 157 height 32
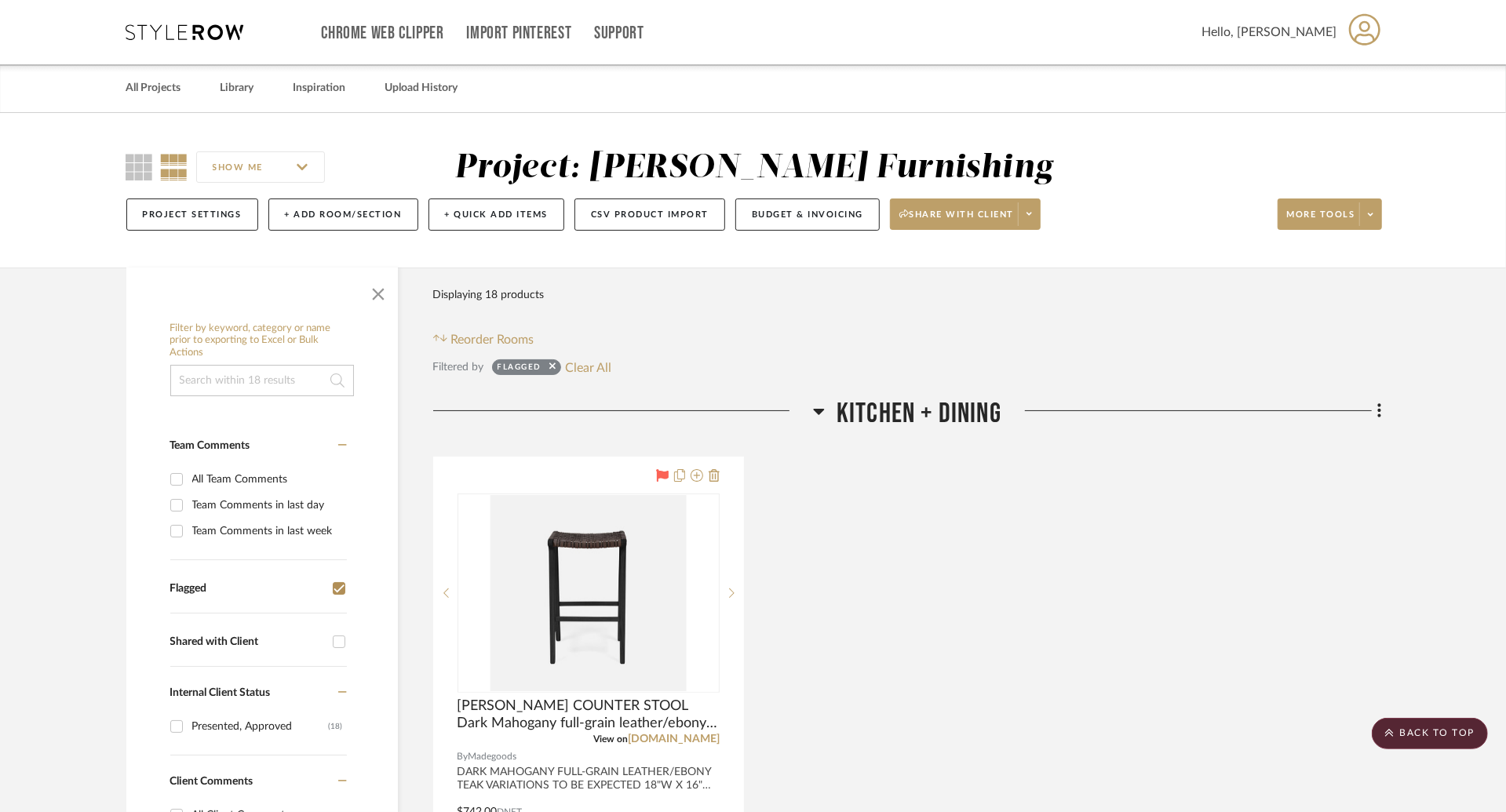
scroll to position [429, 0]
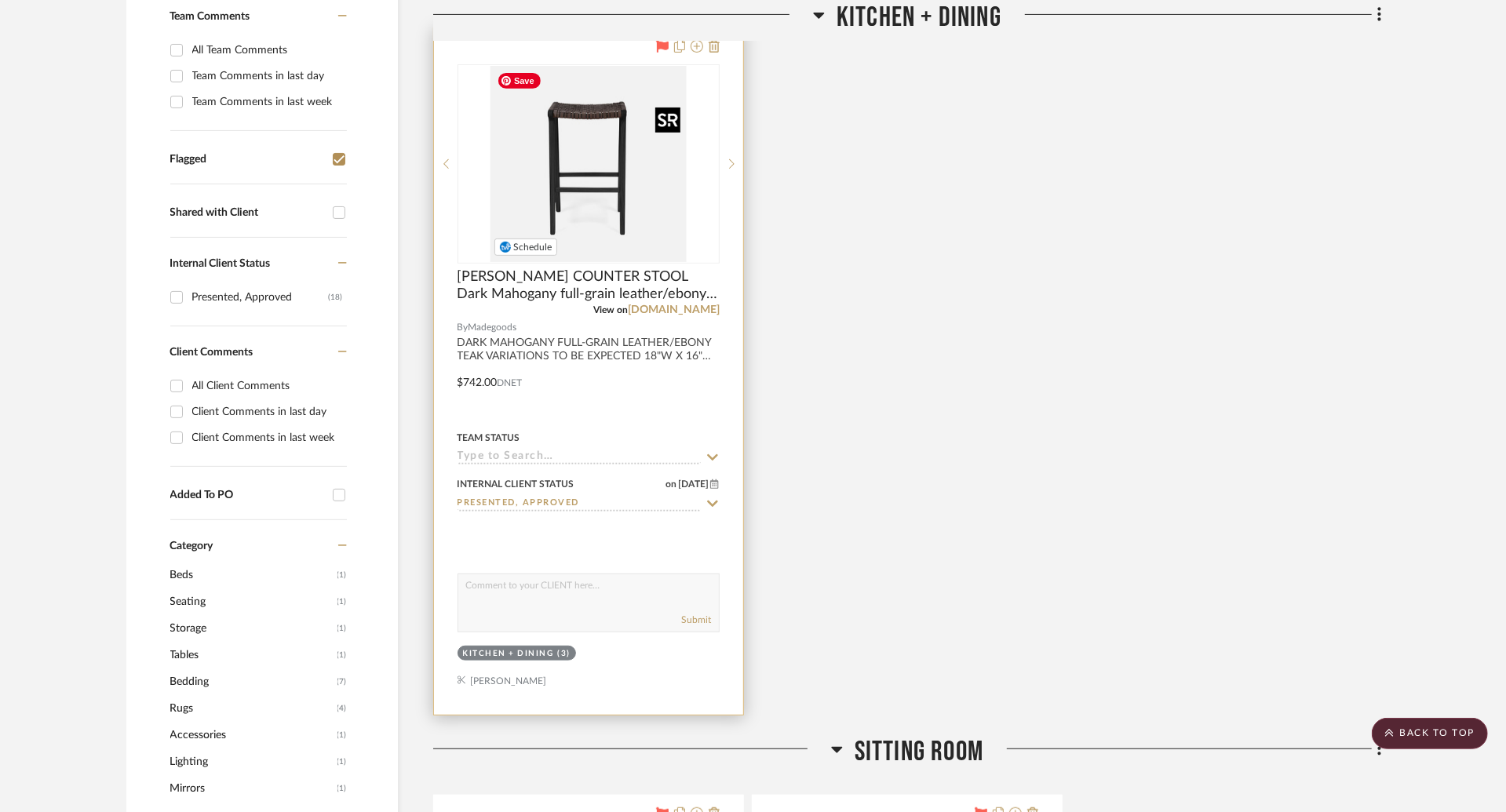
click at [640, 155] on img "0" at bounding box center [589, 165] width 196 height 196
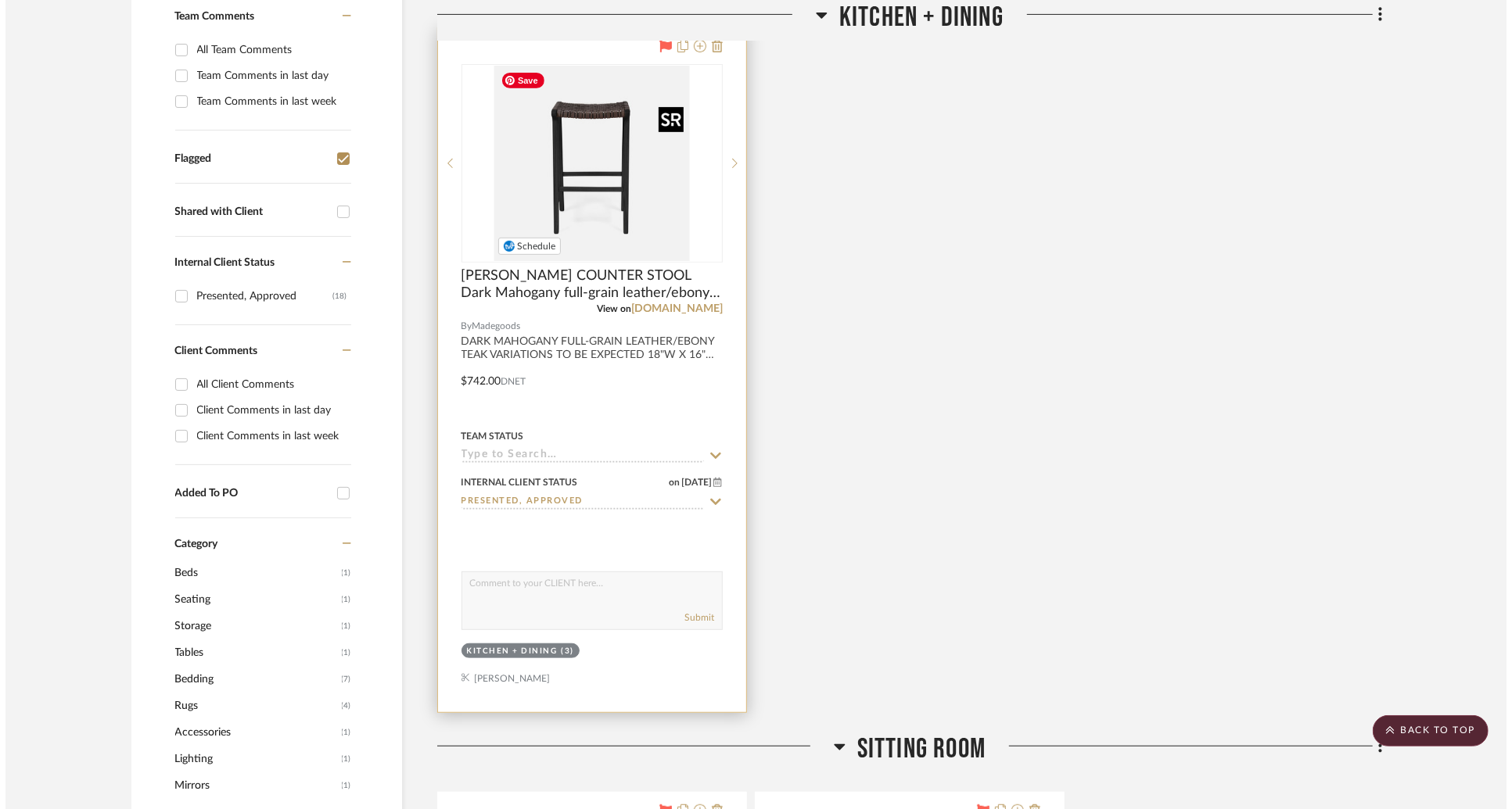
scroll to position [0, 0]
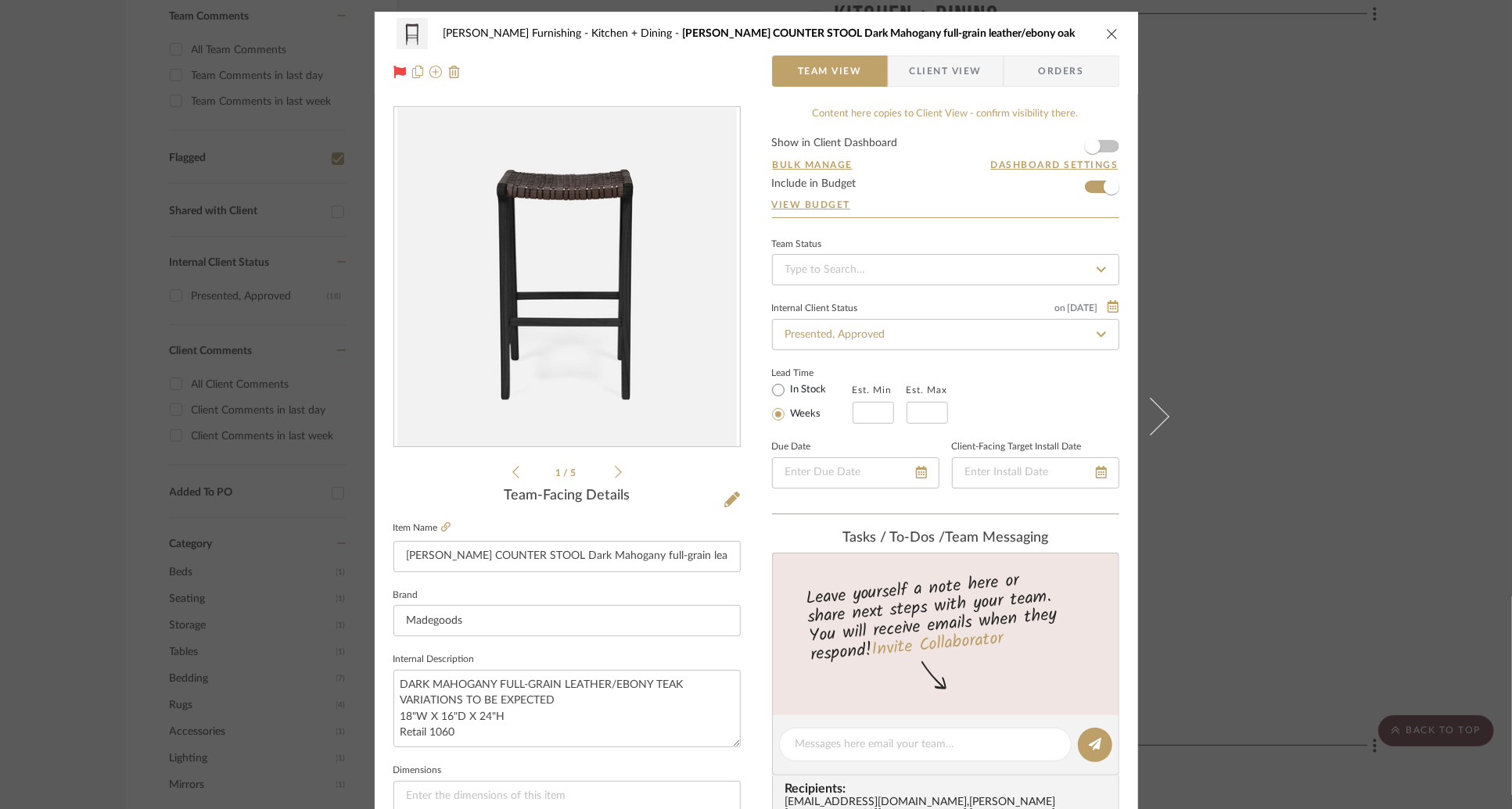
click at [941, 76] on span "Client View" at bounding box center [946, 71] width 72 height 32
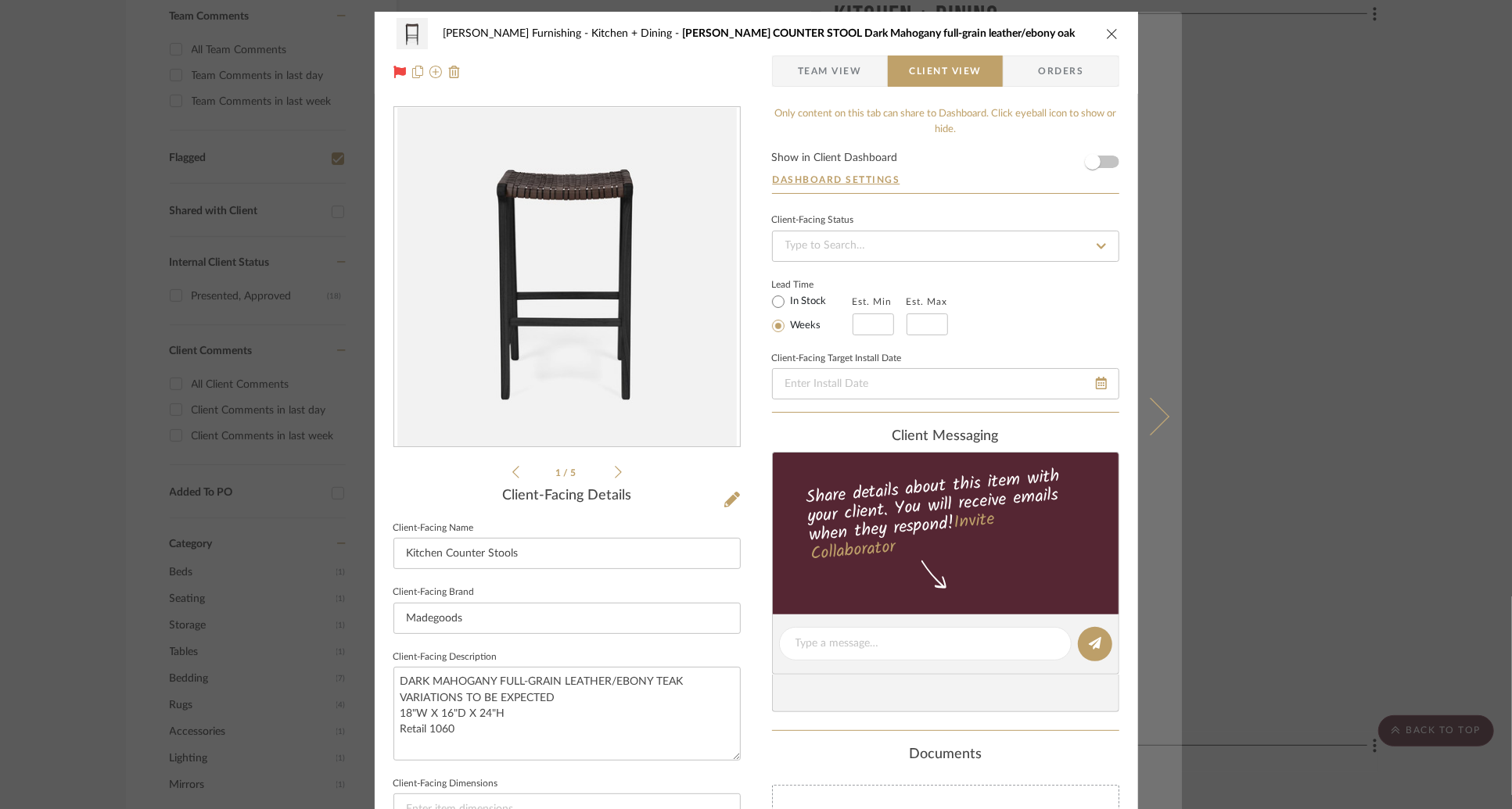
click at [1152, 420] on icon at bounding box center [1150, 416] width 38 height 38
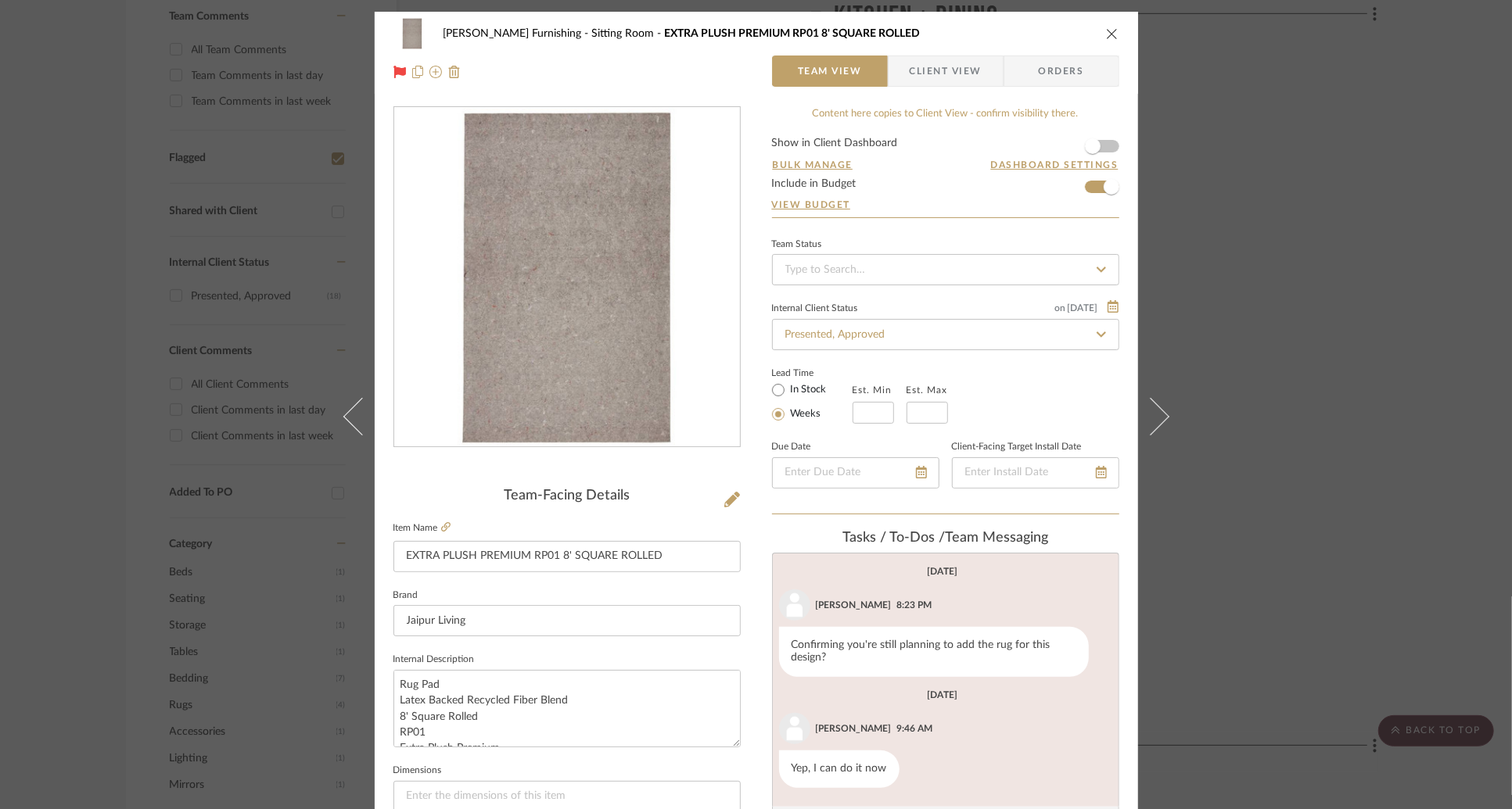
click at [966, 72] on span "Client View" at bounding box center [946, 71] width 72 height 32
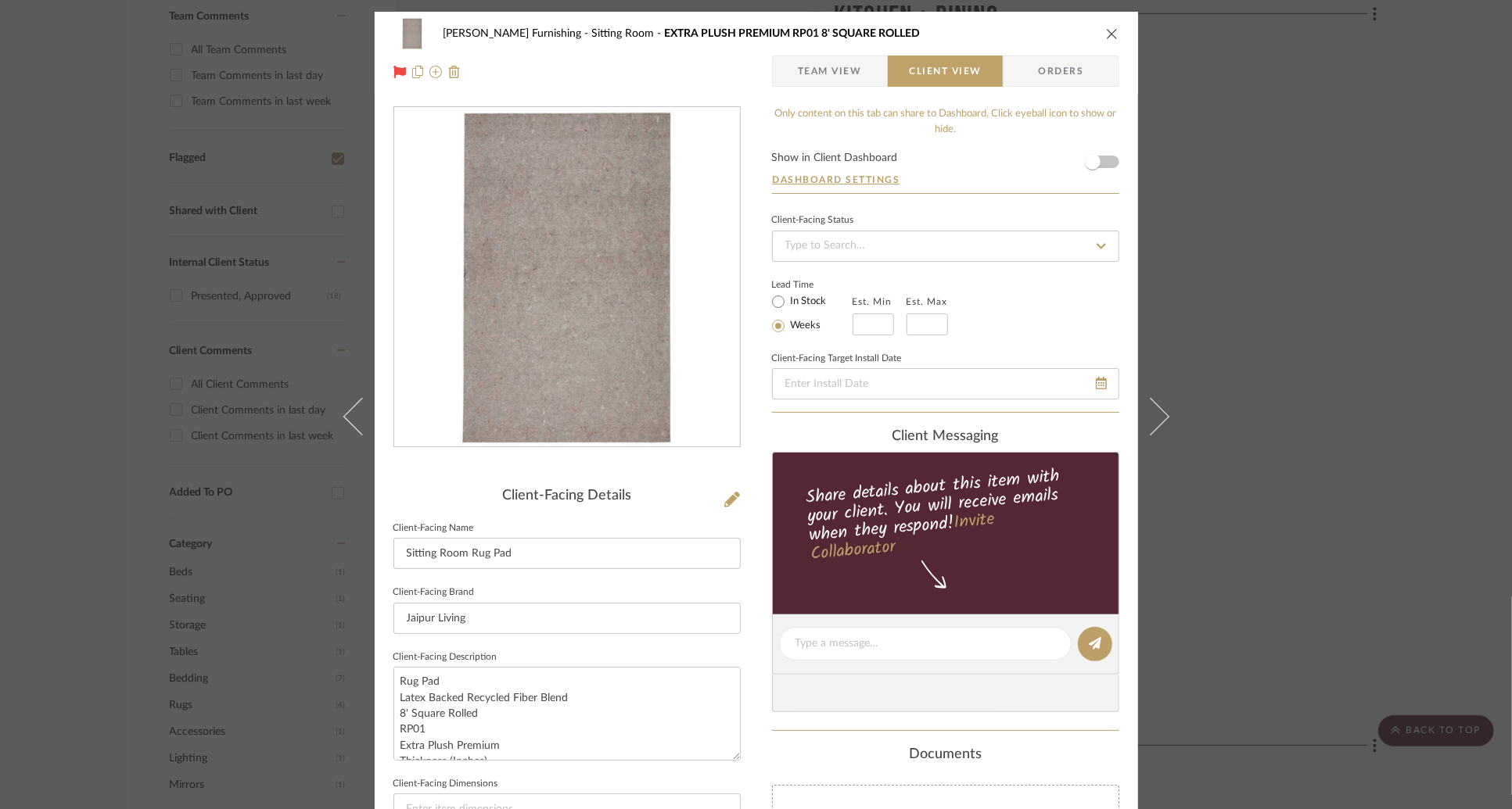
click at [1073, 314] on div "Lead Time In Stock Weeks Est. Min Est. Max" at bounding box center [946, 305] width 348 height 61
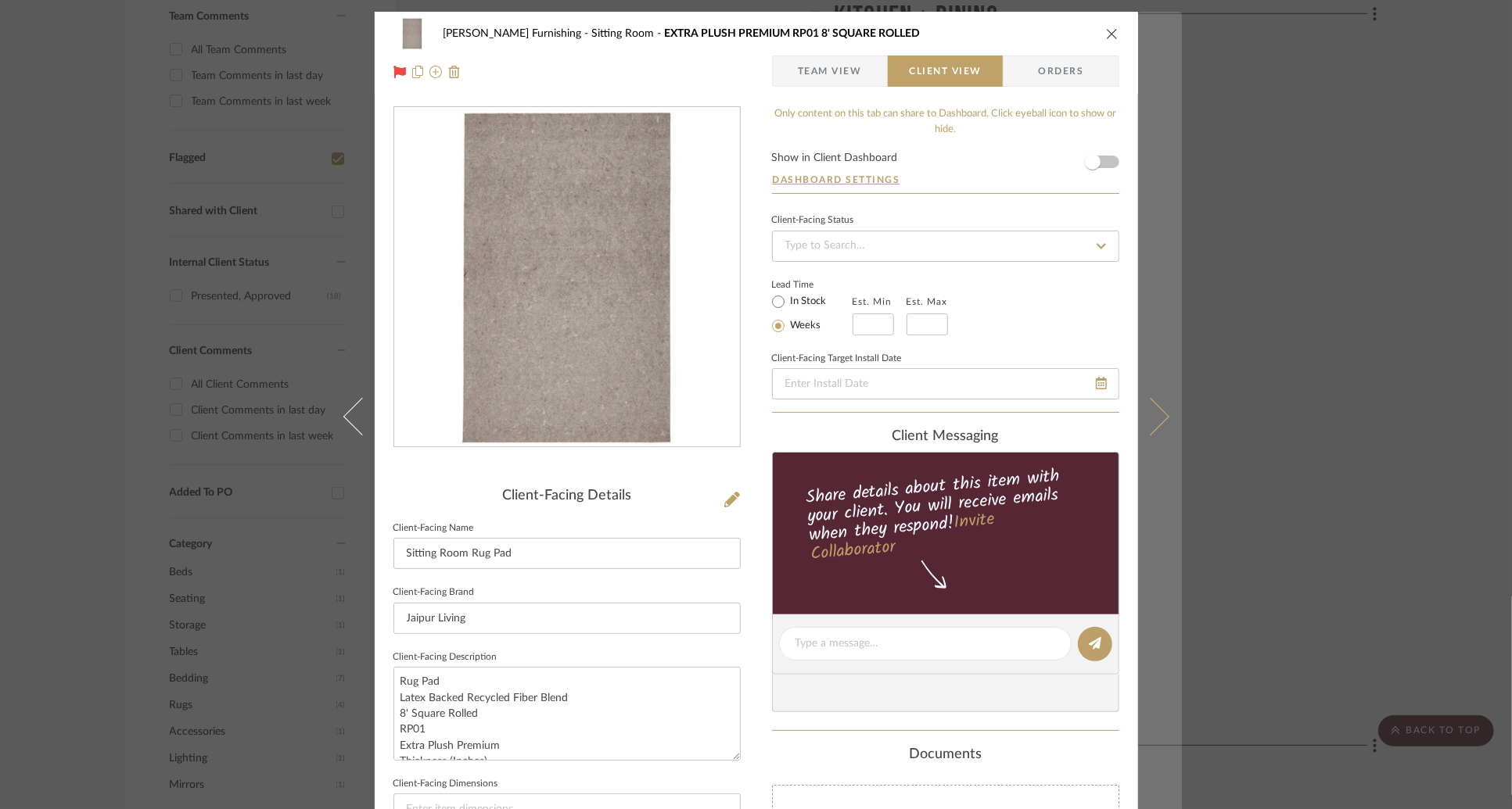
click at [1167, 409] on button at bounding box center [1160, 416] width 43 height 809
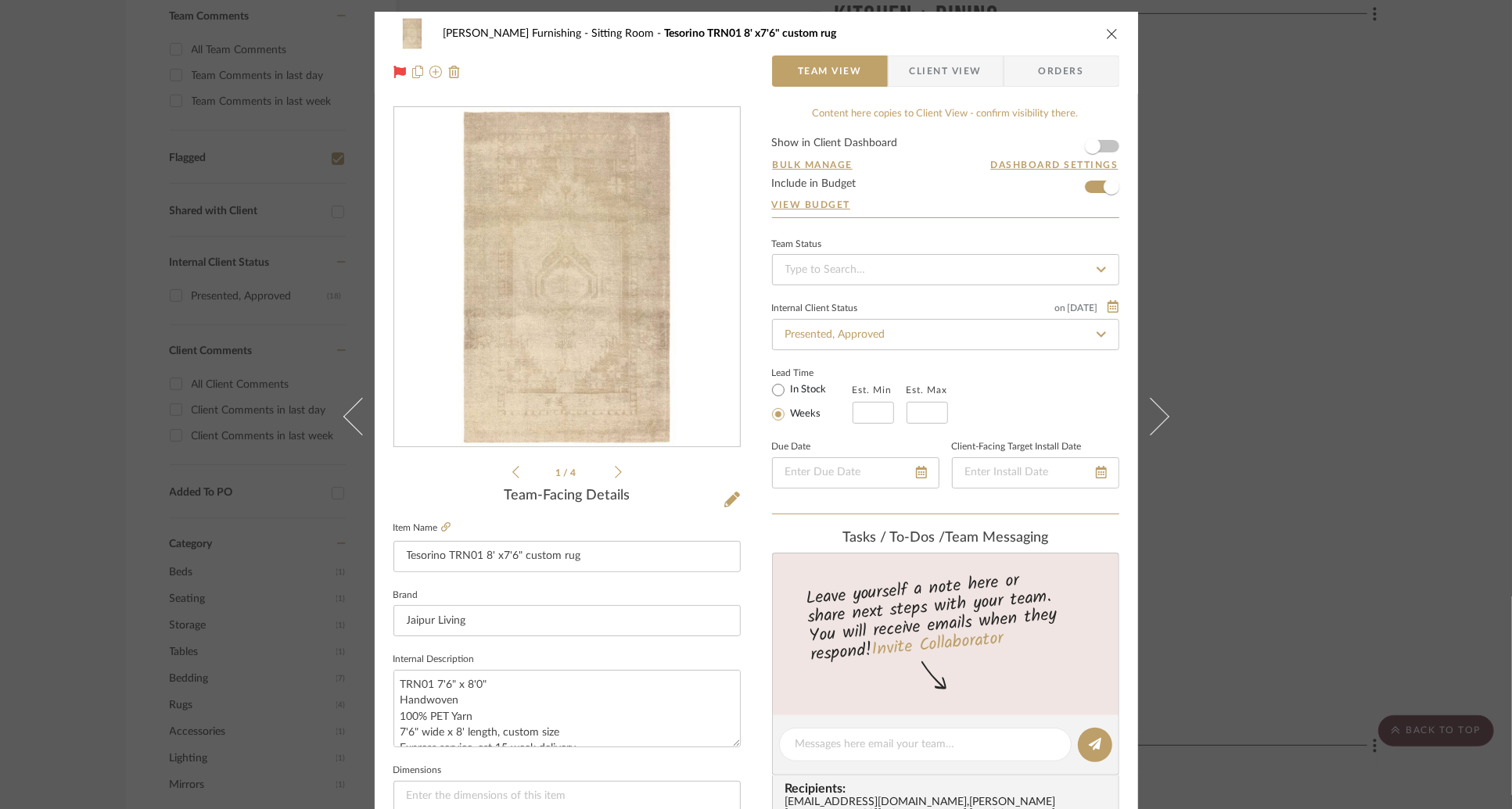
click at [948, 71] on span "Client View" at bounding box center [946, 71] width 72 height 32
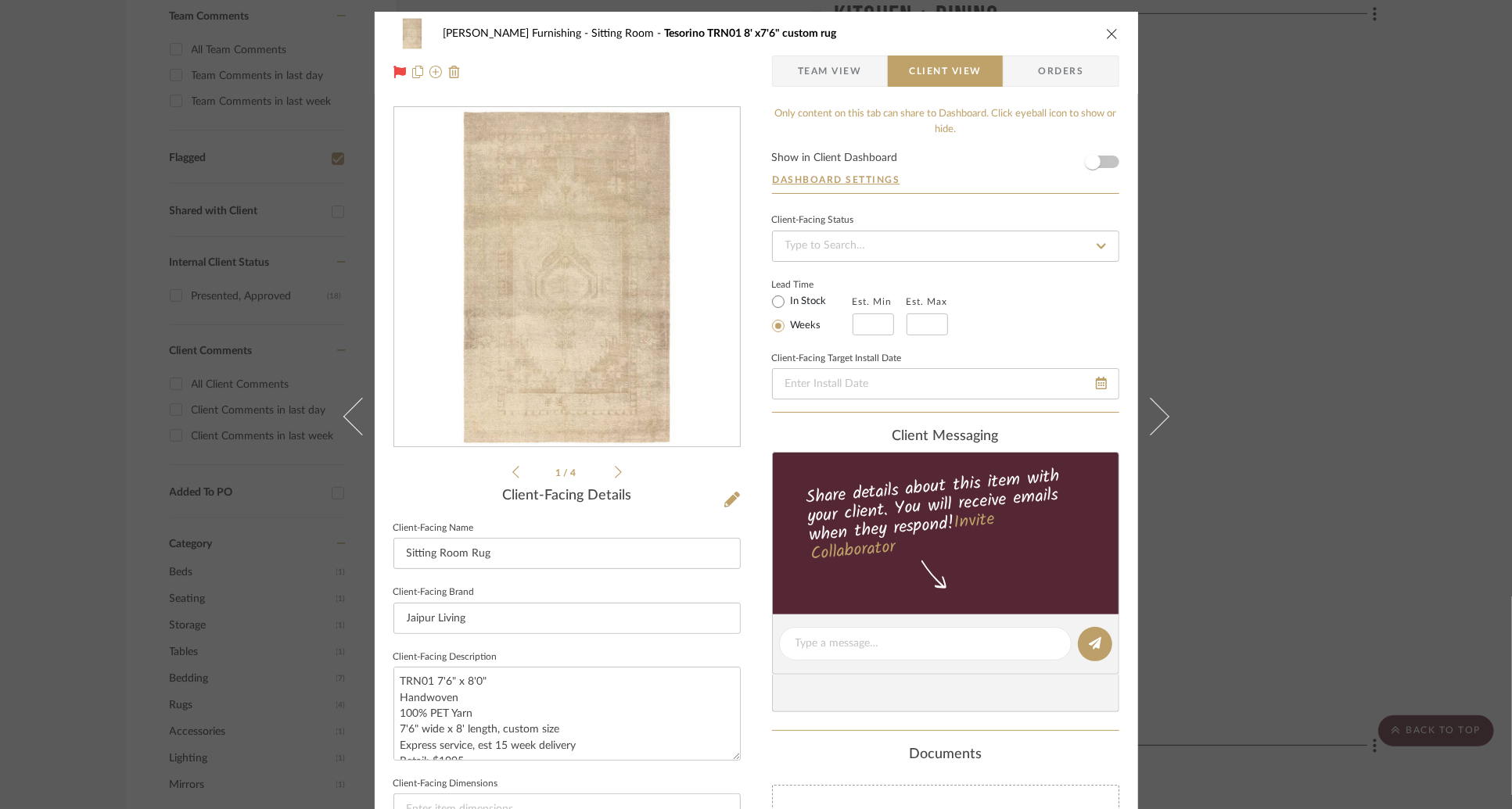
click at [988, 301] on div "Lead Time In Stock Weeks Est. Min Est. Max" at bounding box center [946, 305] width 348 height 61
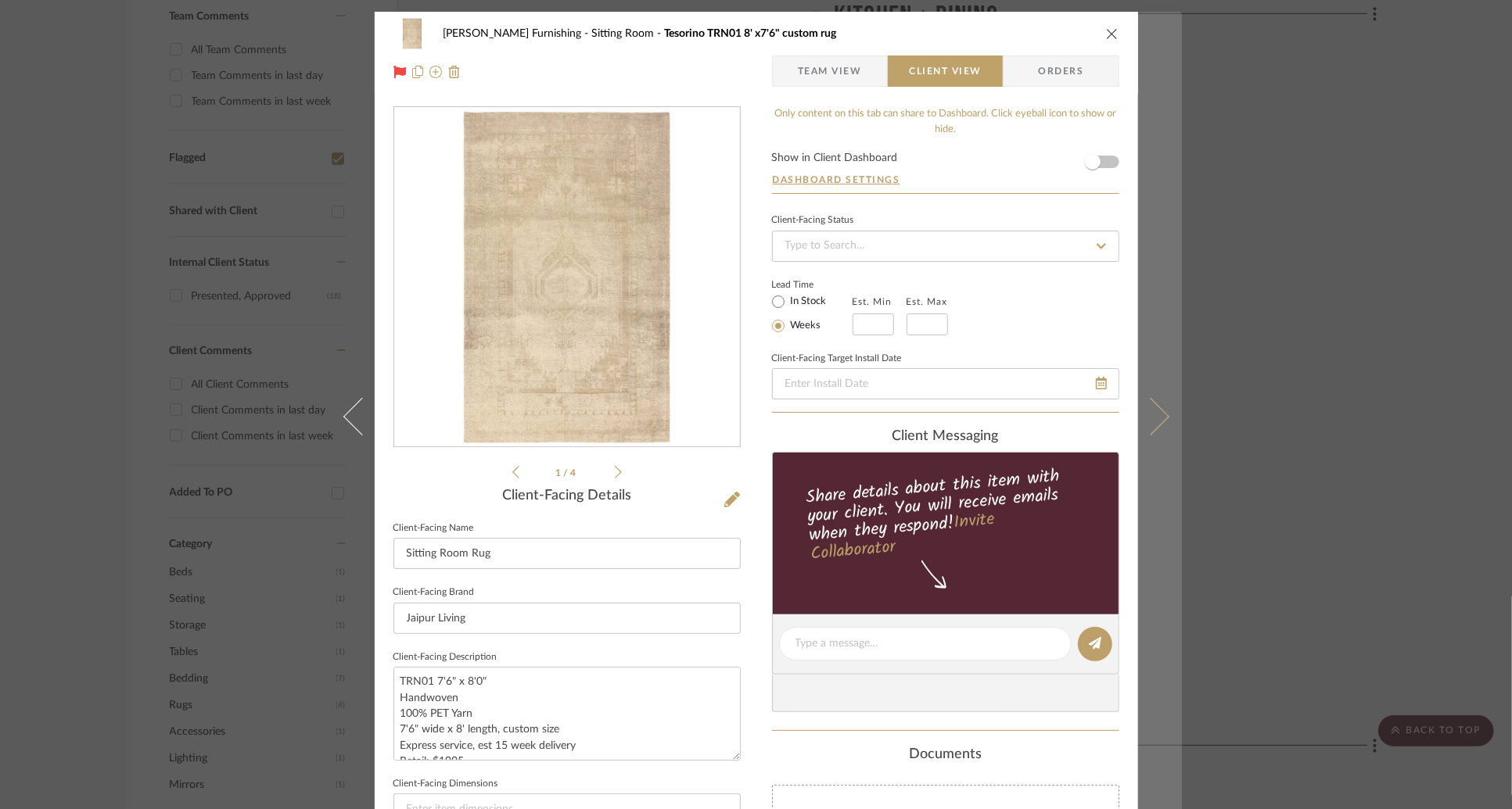
click at [1161, 422] on button at bounding box center [1160, 416] width 43 height 809
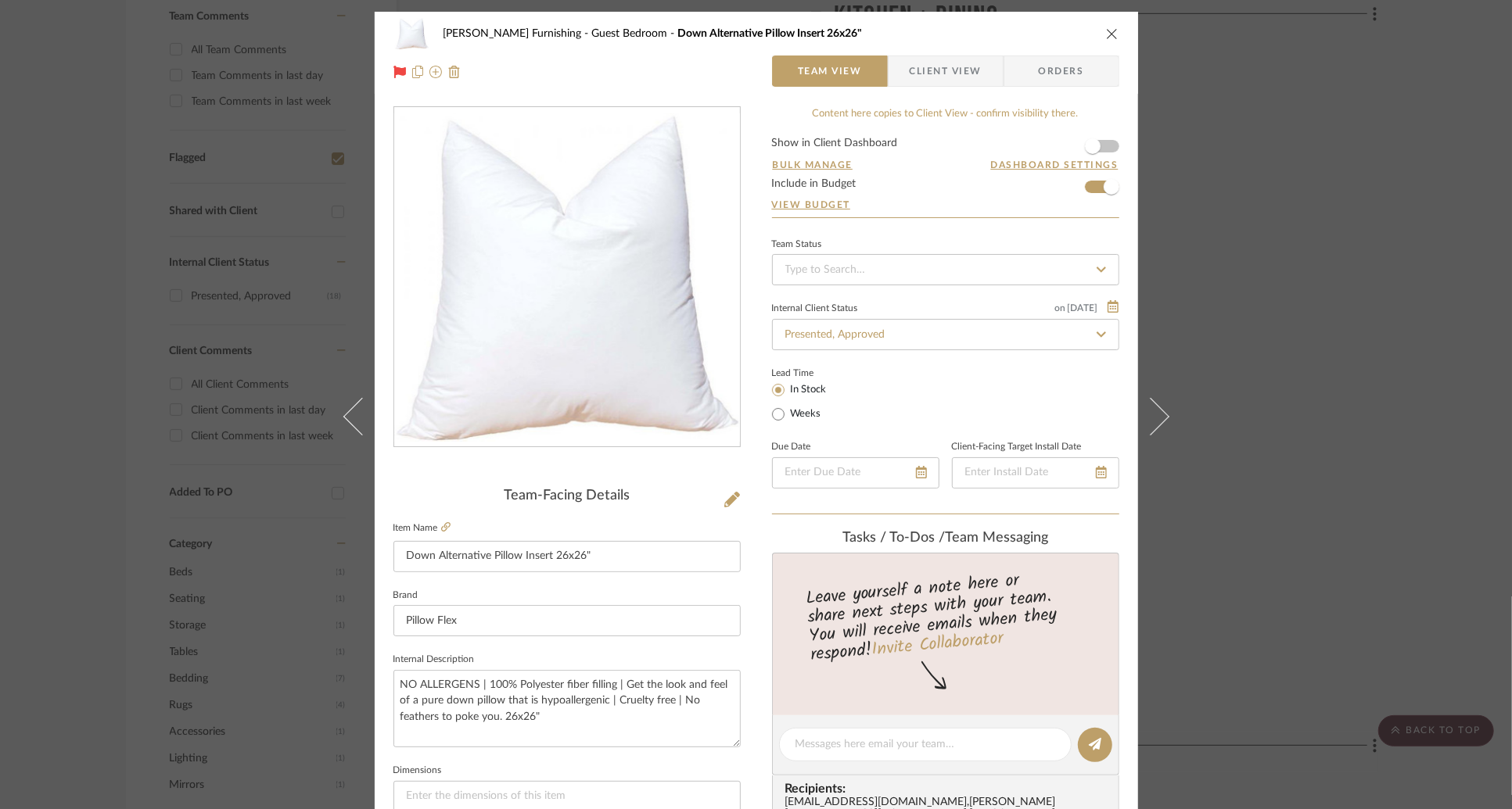
click at [926, 77] on span "Client View" at bounding box center [946, 71] width 72 height 32
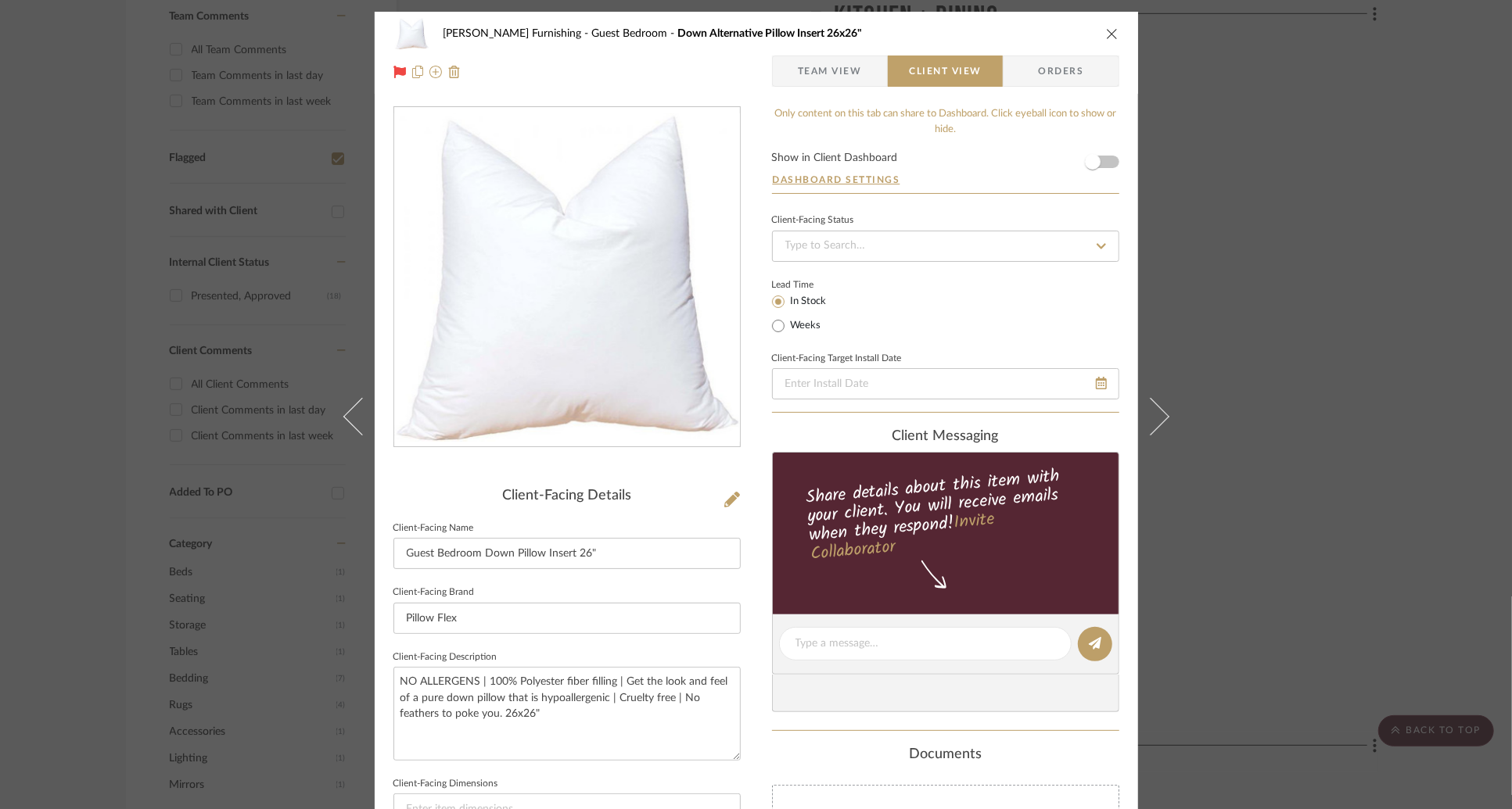
click at [1003, 321] on div "Lead Time In Stock Weeks" at bounding box center [946, 305] width 348 height 61
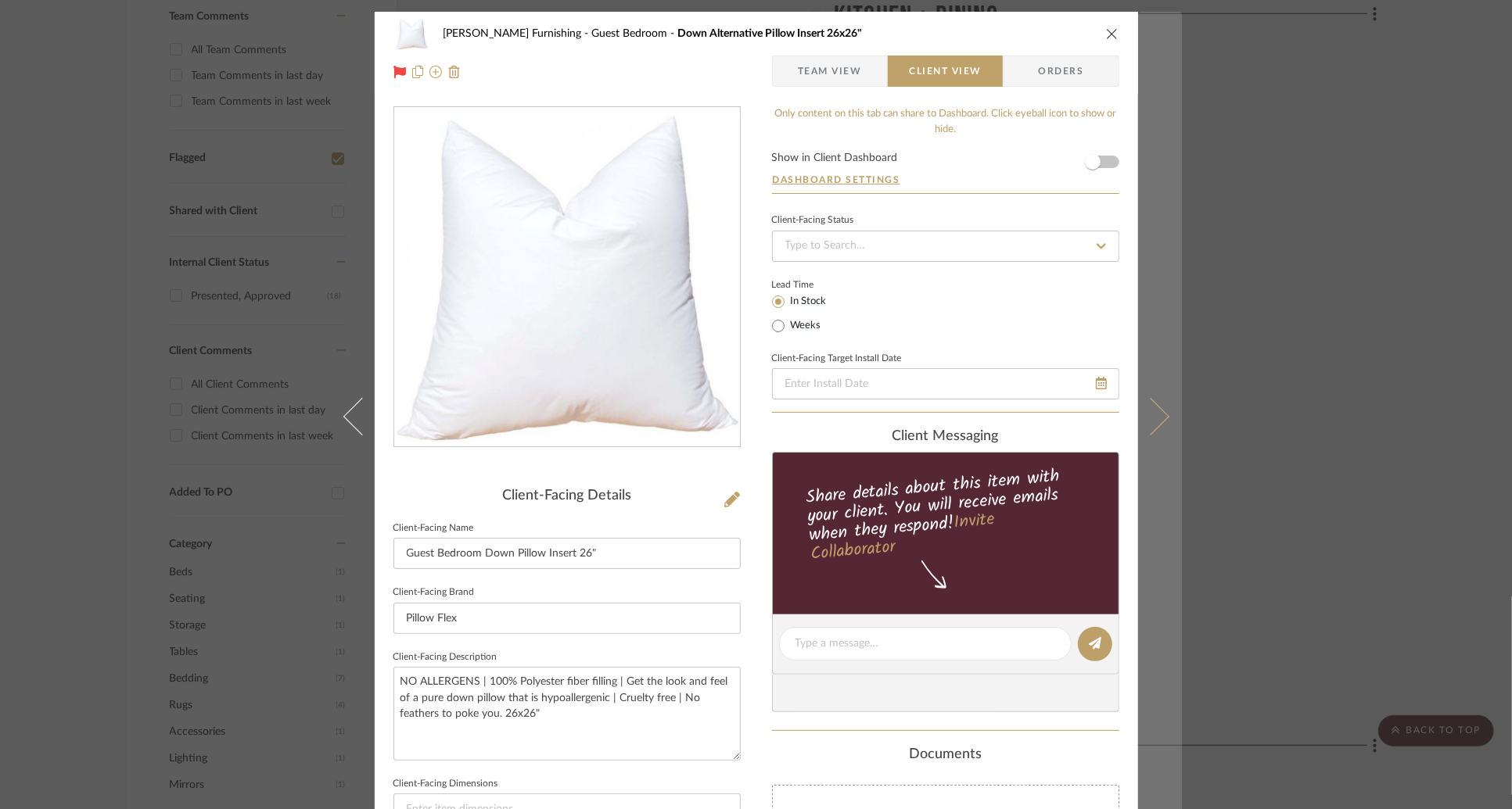
click at [1154, 402] on button at bounding box center [1160, 416] width 43 height 809
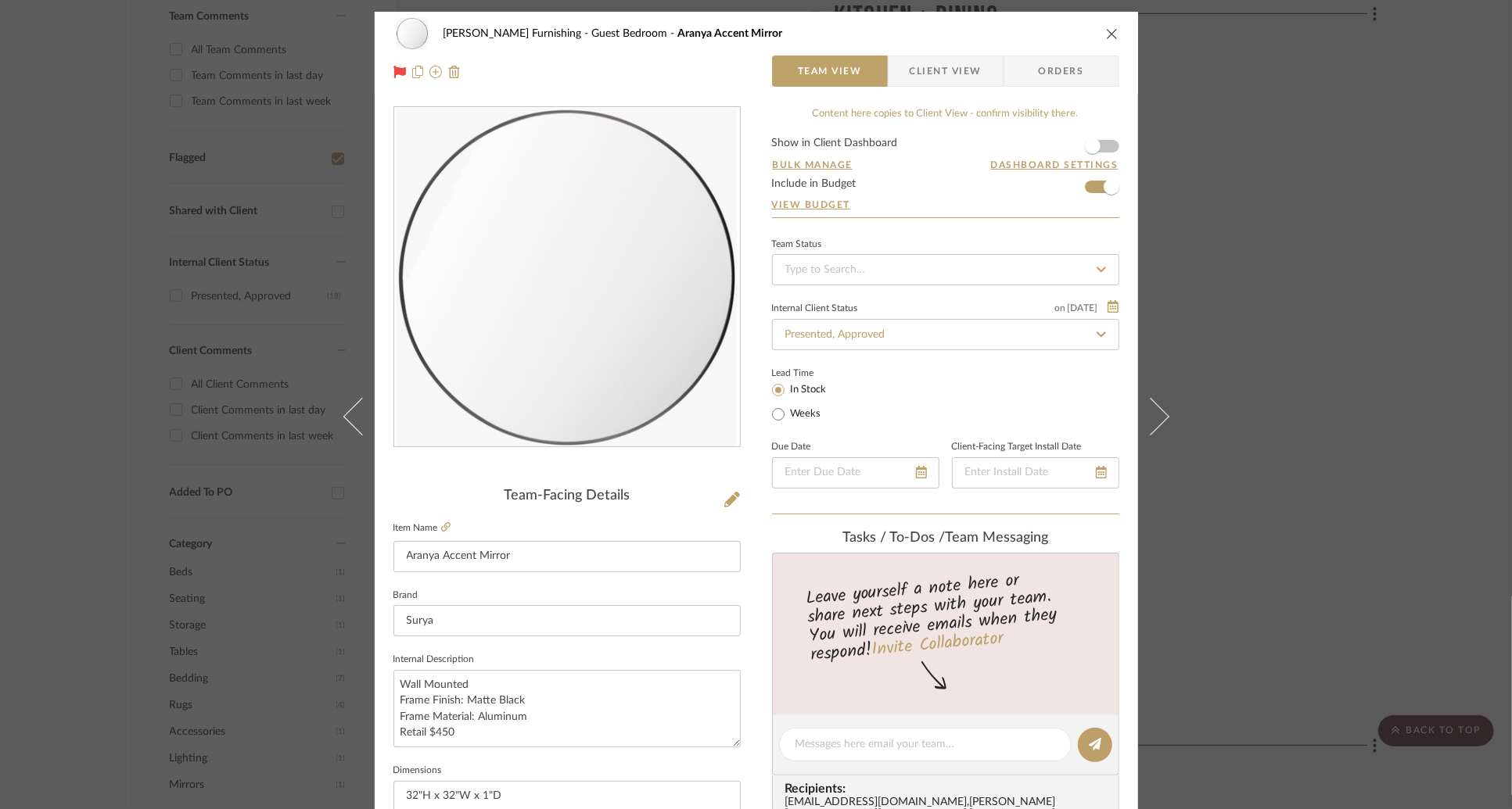
click at [939, 69] on span "Client View" at bounding box center [946, 71] width 72 height 32
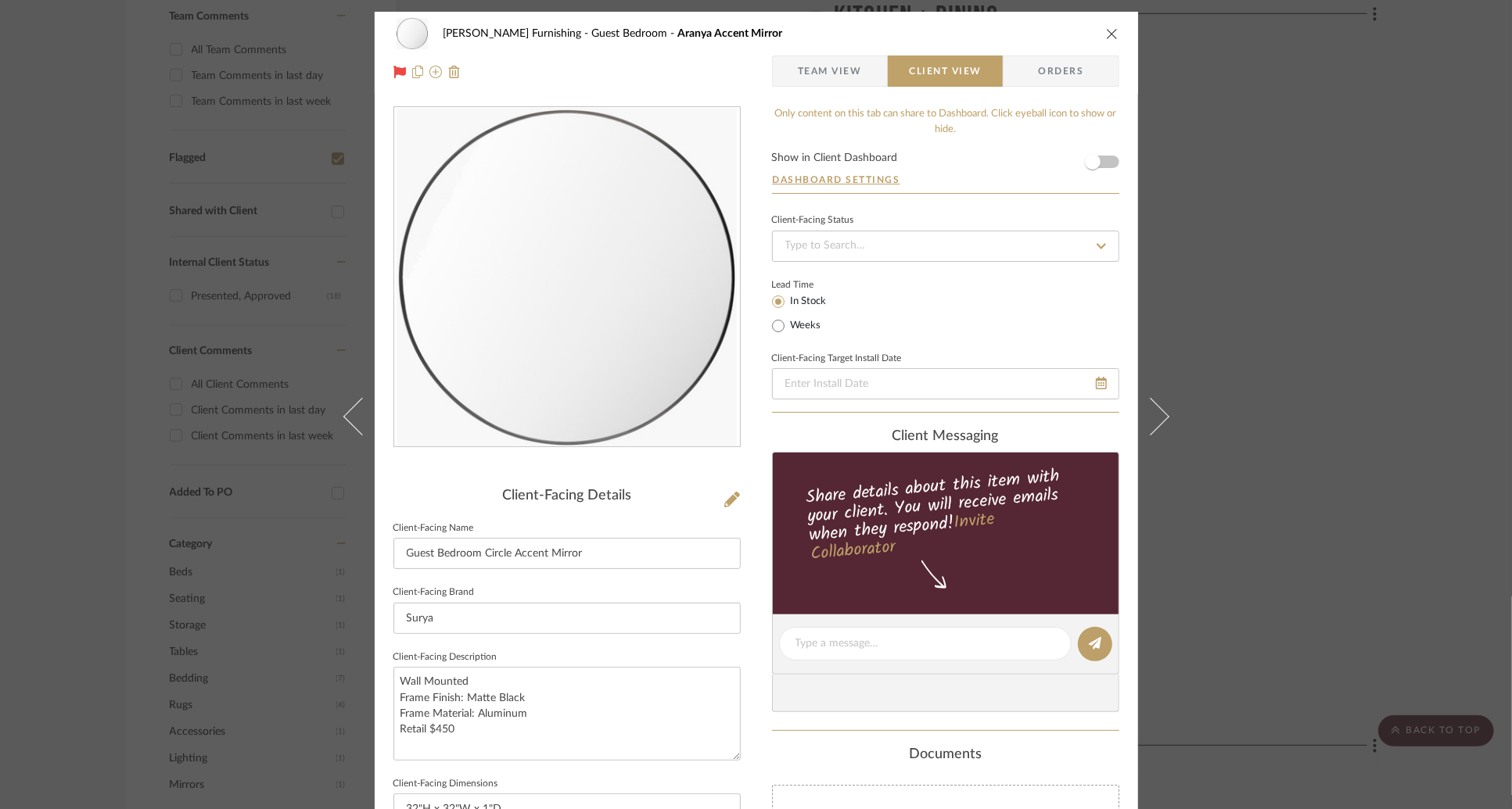
click at [971, 314] on div "Lead Time In Stock Weeks" at bounding box center [946, 305] width 348 height 61
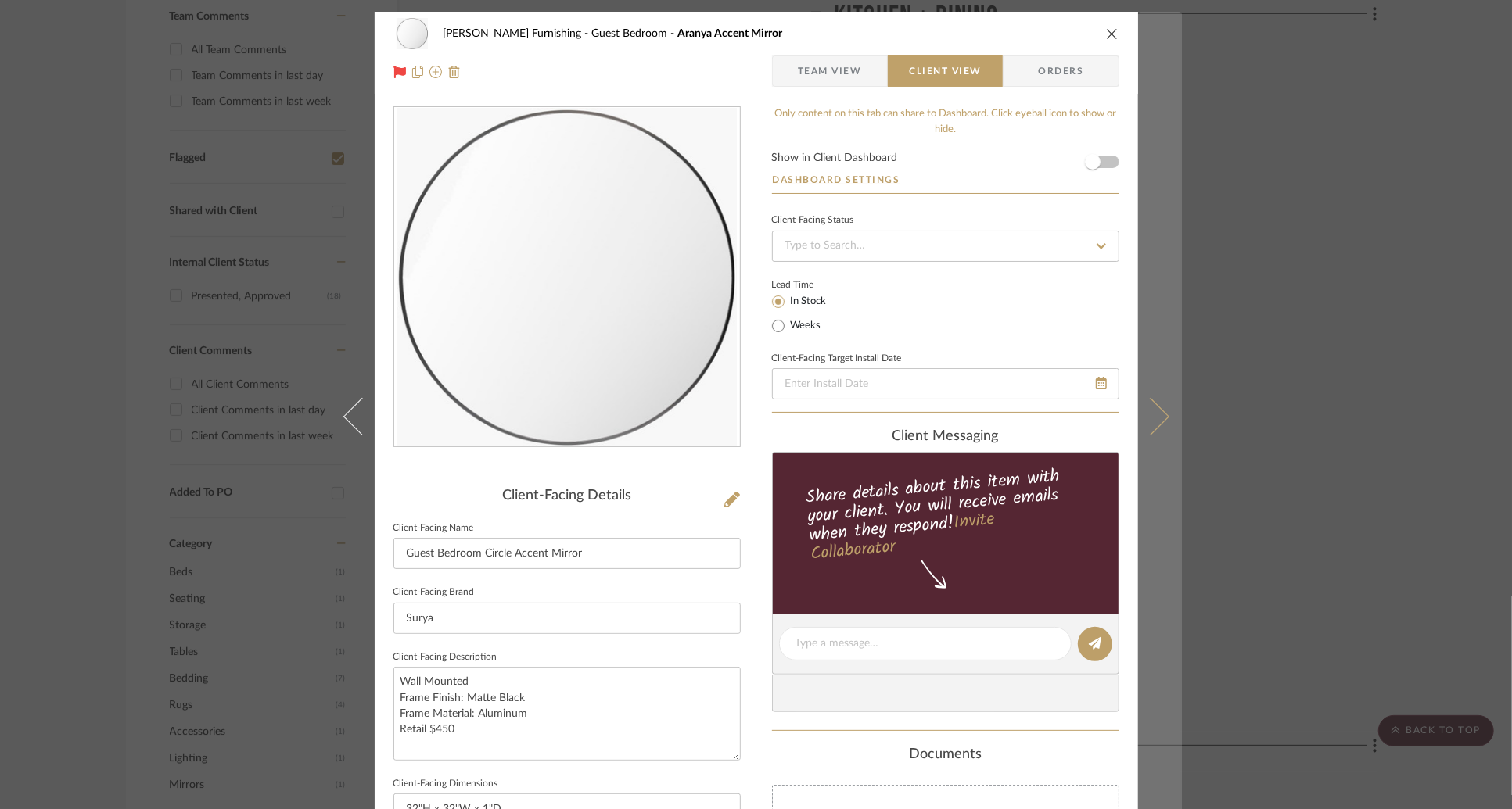
click at [1149, 417] on icon at bounding box center [1150, 416] width 38 height 38
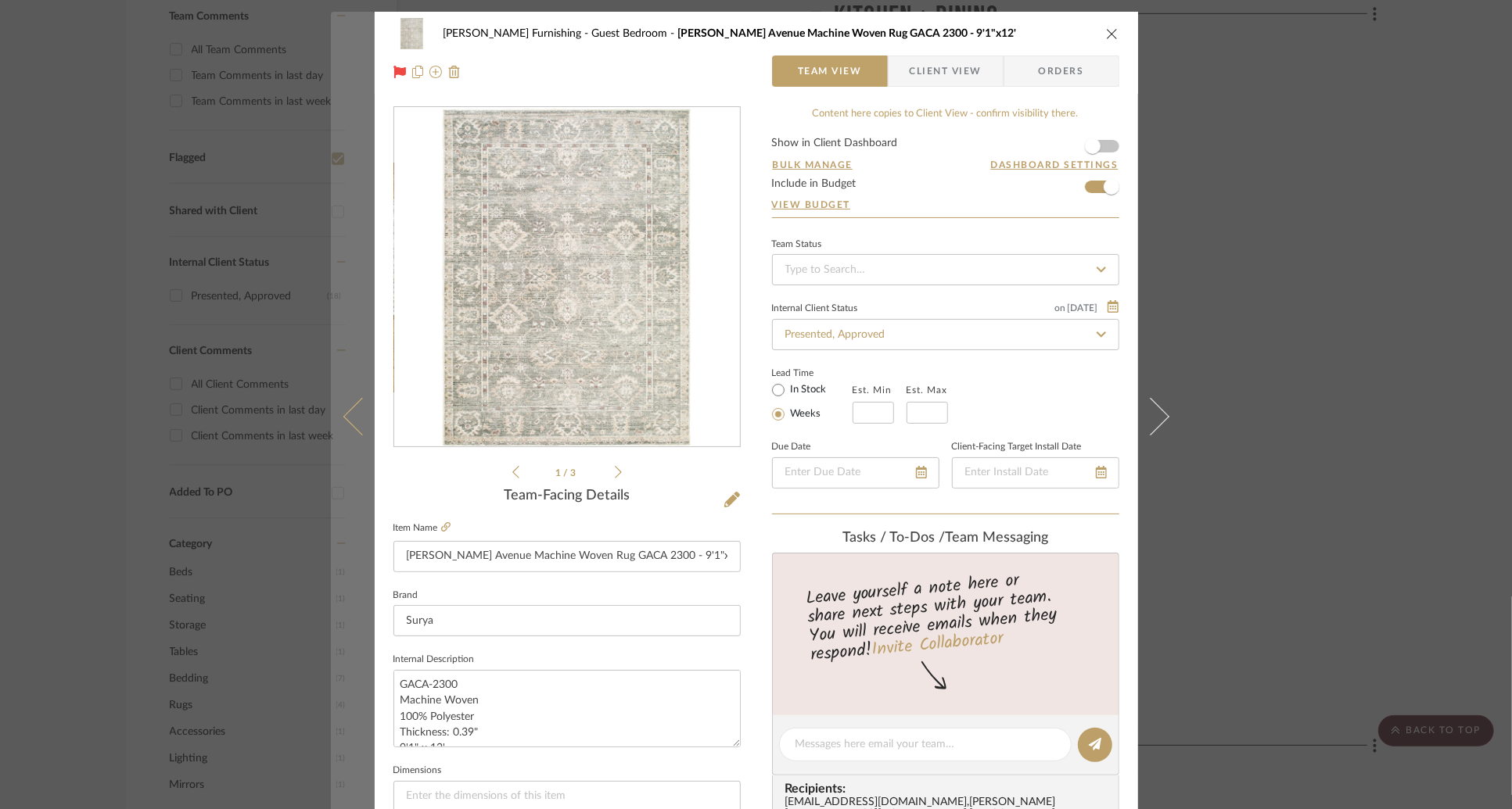
click at [348, 427] on button at bounding box center [353, 416] width 43 height 809
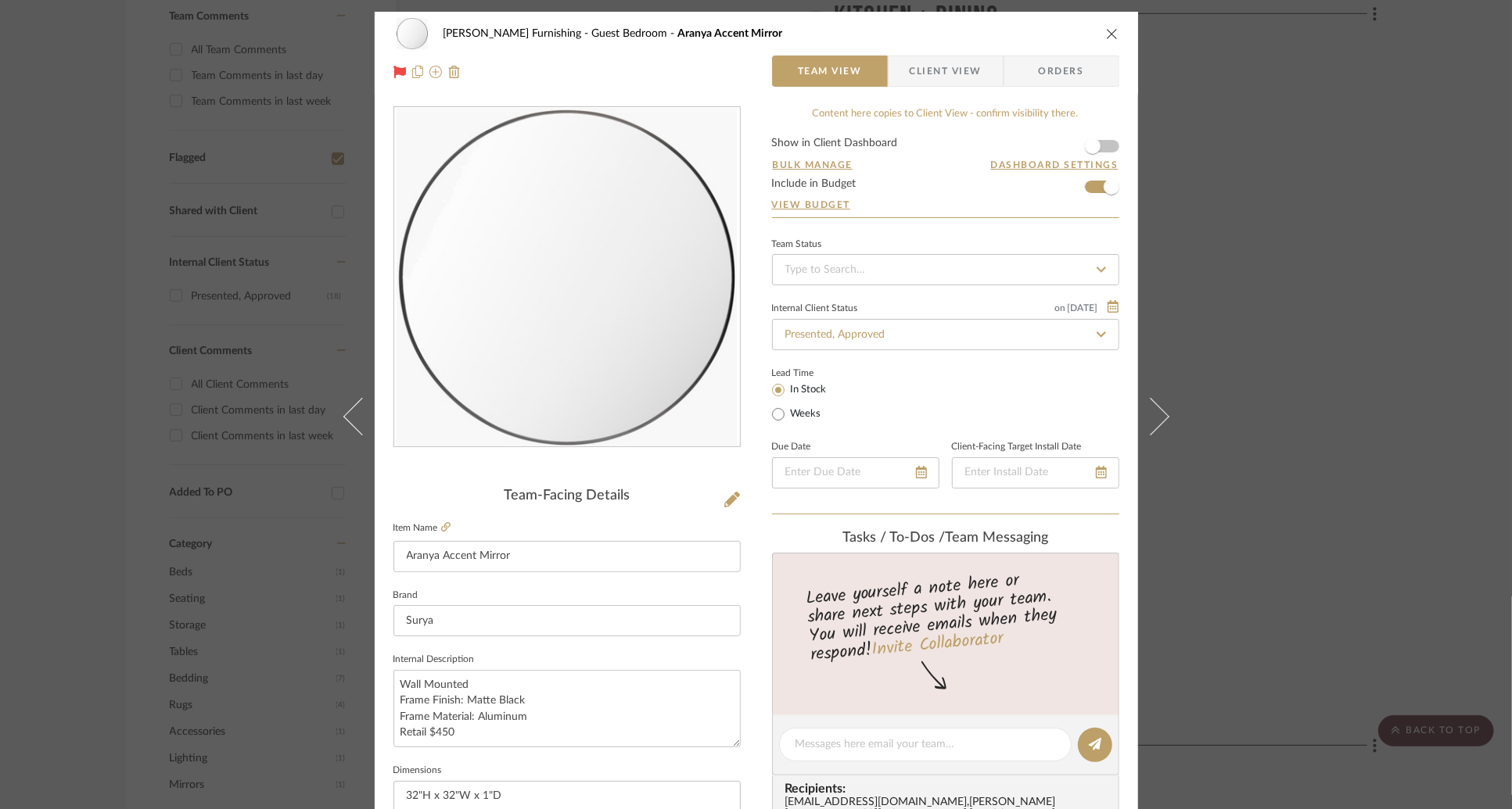
click at [910, 85] on span "Client View" at bounding box center [946, 71] width 72 height 32
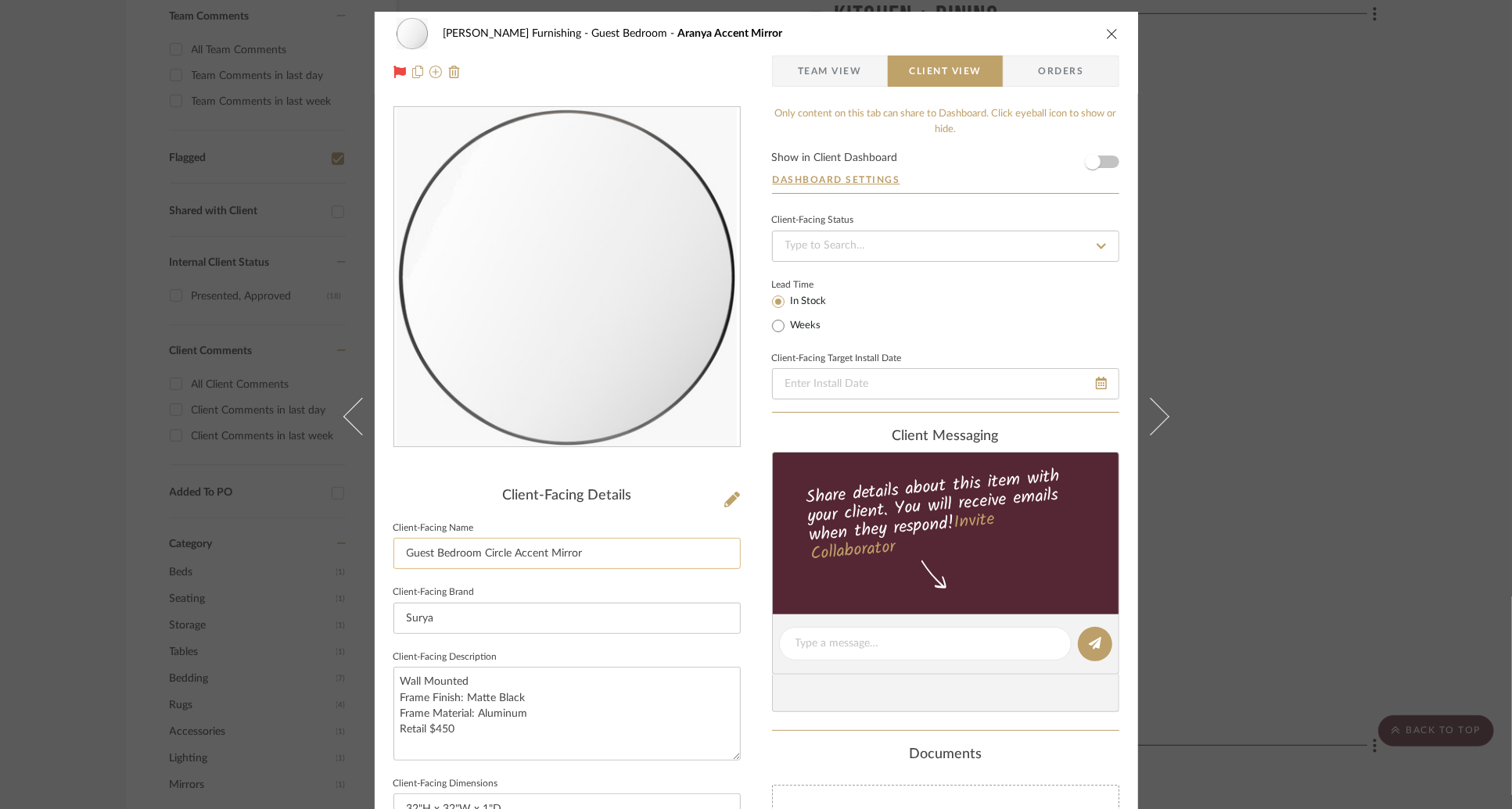
drag, startPoint x: 507, startPoint y: 554, endPoint x: 486, endPoint y: 554, distance: 21.0
click at [486, 554] on input "Guest Bedroom Circle Accent Mirror" at bounding box center [567, 554] width 348 height 32
type input "Guest Bedroom Round Accent Mirror"
click at [997, 316] on div "Lead Time In Stock Weeks" at bounding box center [946, 305] width 348 height 61
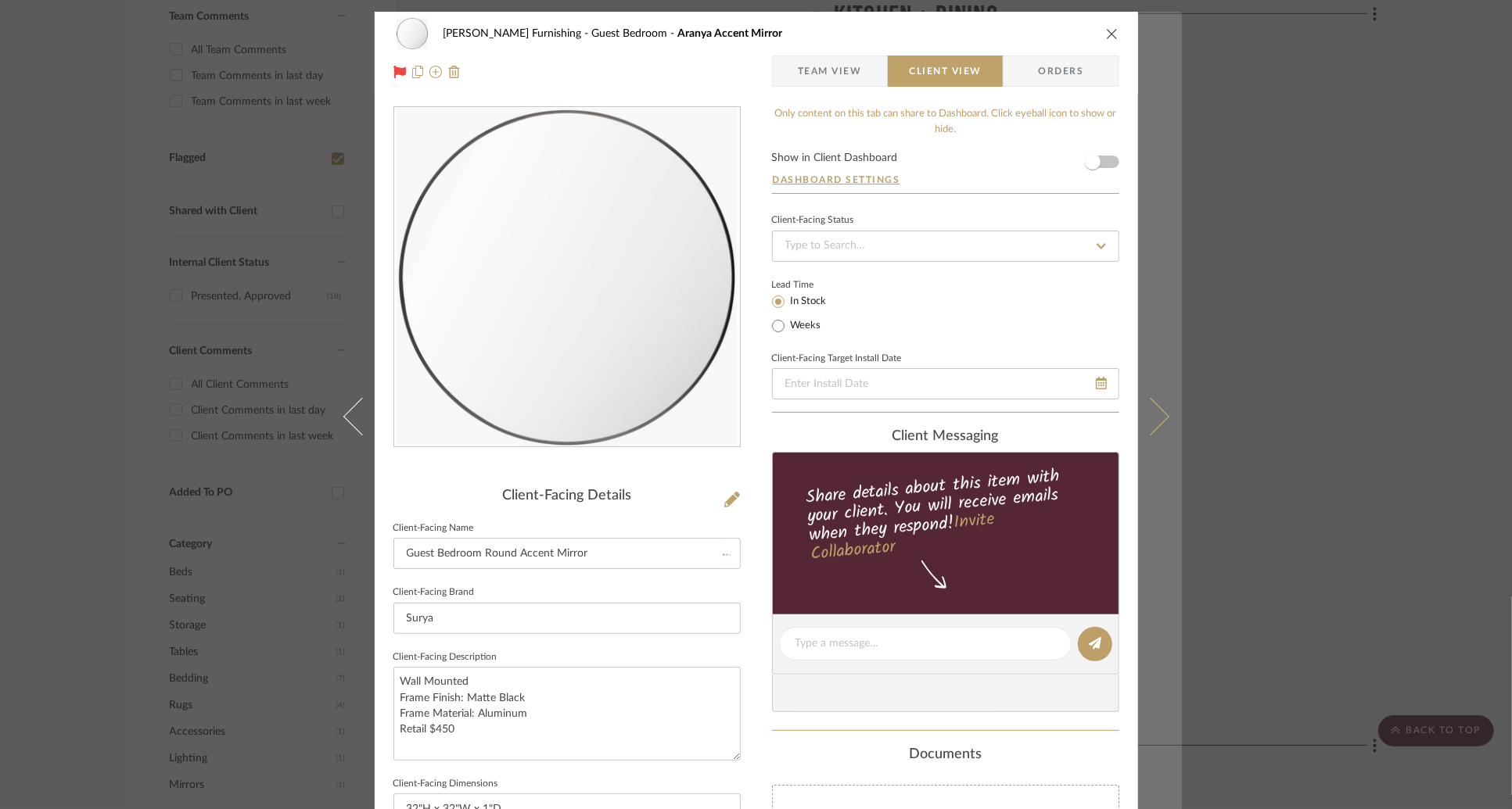
click at [1157, 407] on button at bounding box center [1160, 416] width 43 height 809
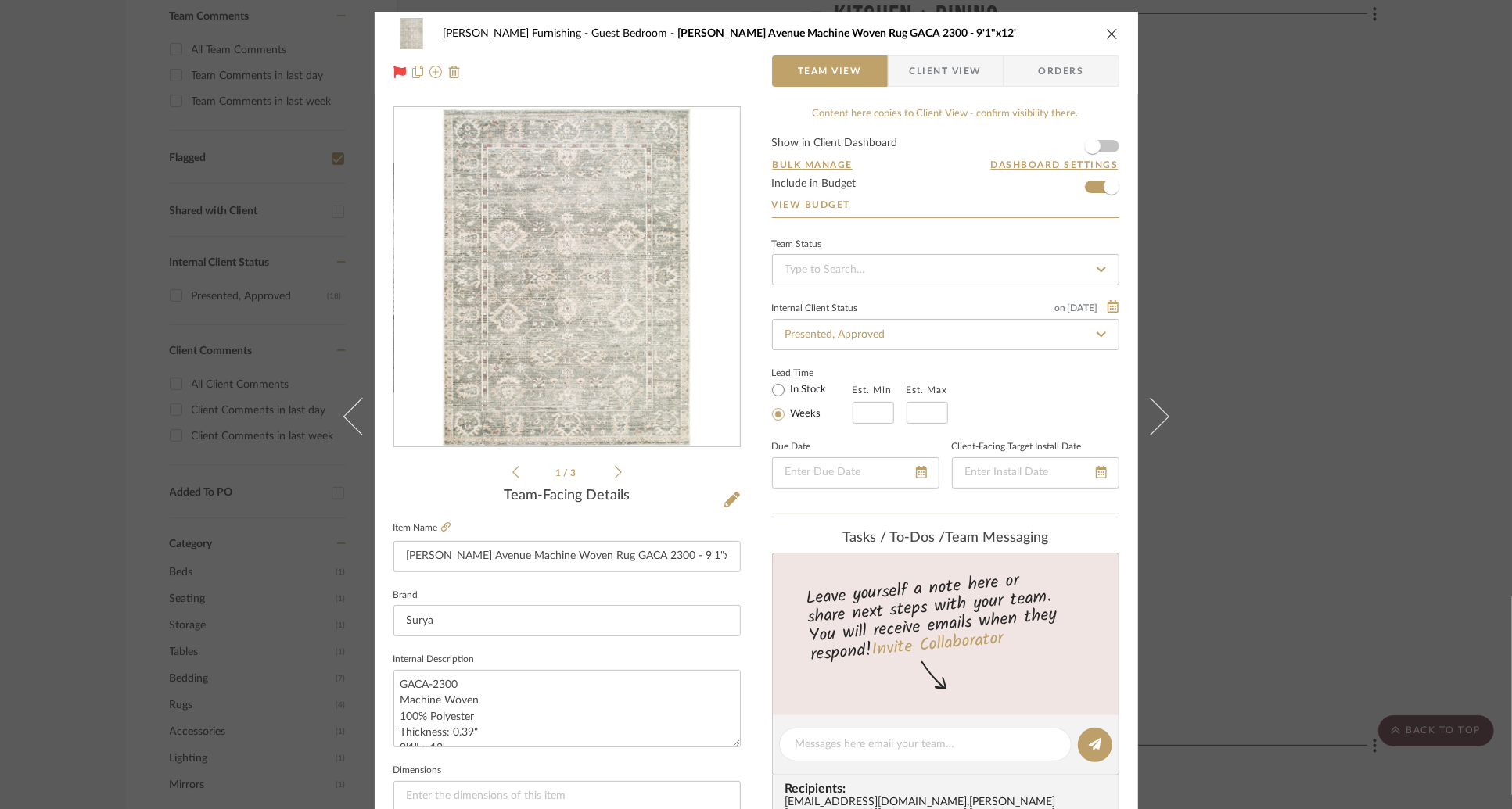
click at [945, 68] on span "Client View" at bounding box center [946, 71] width 72 height 32
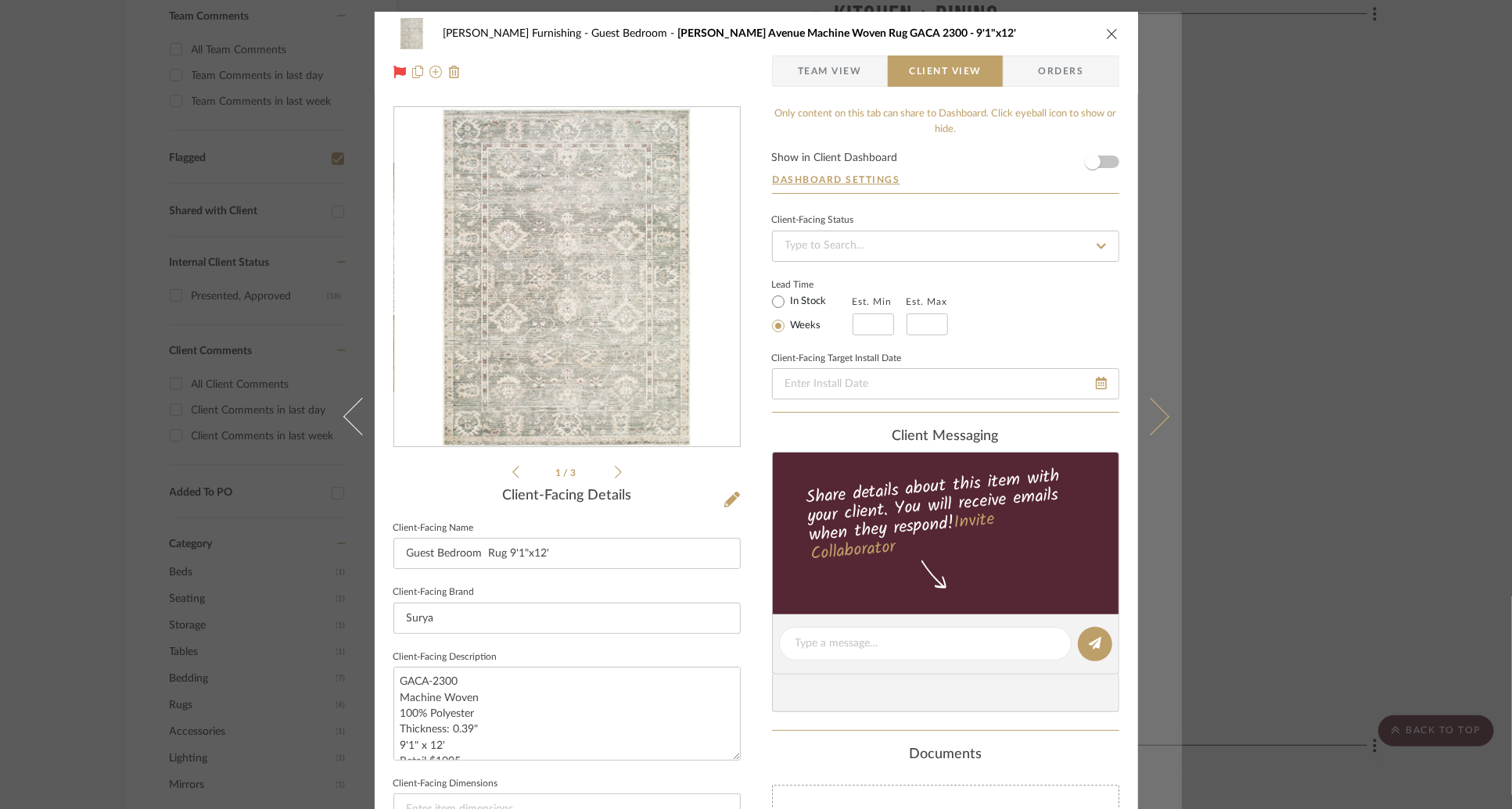
click at [1165, 422] on button at bounding box center [1160, 416] width 43 height 809
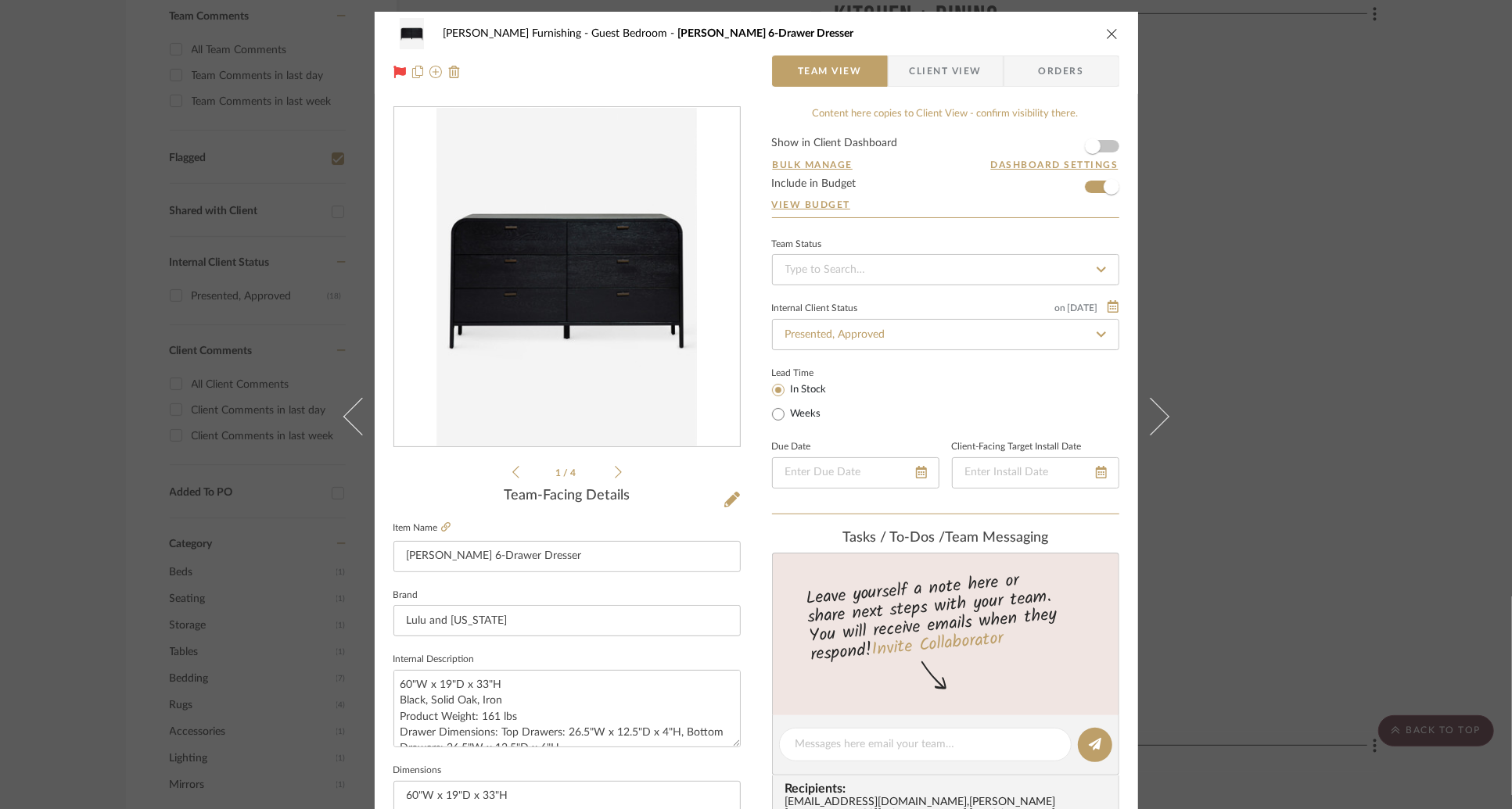
click at [956, 74] on span "Client View" at bounding box center [946, 71] width 72 height 32
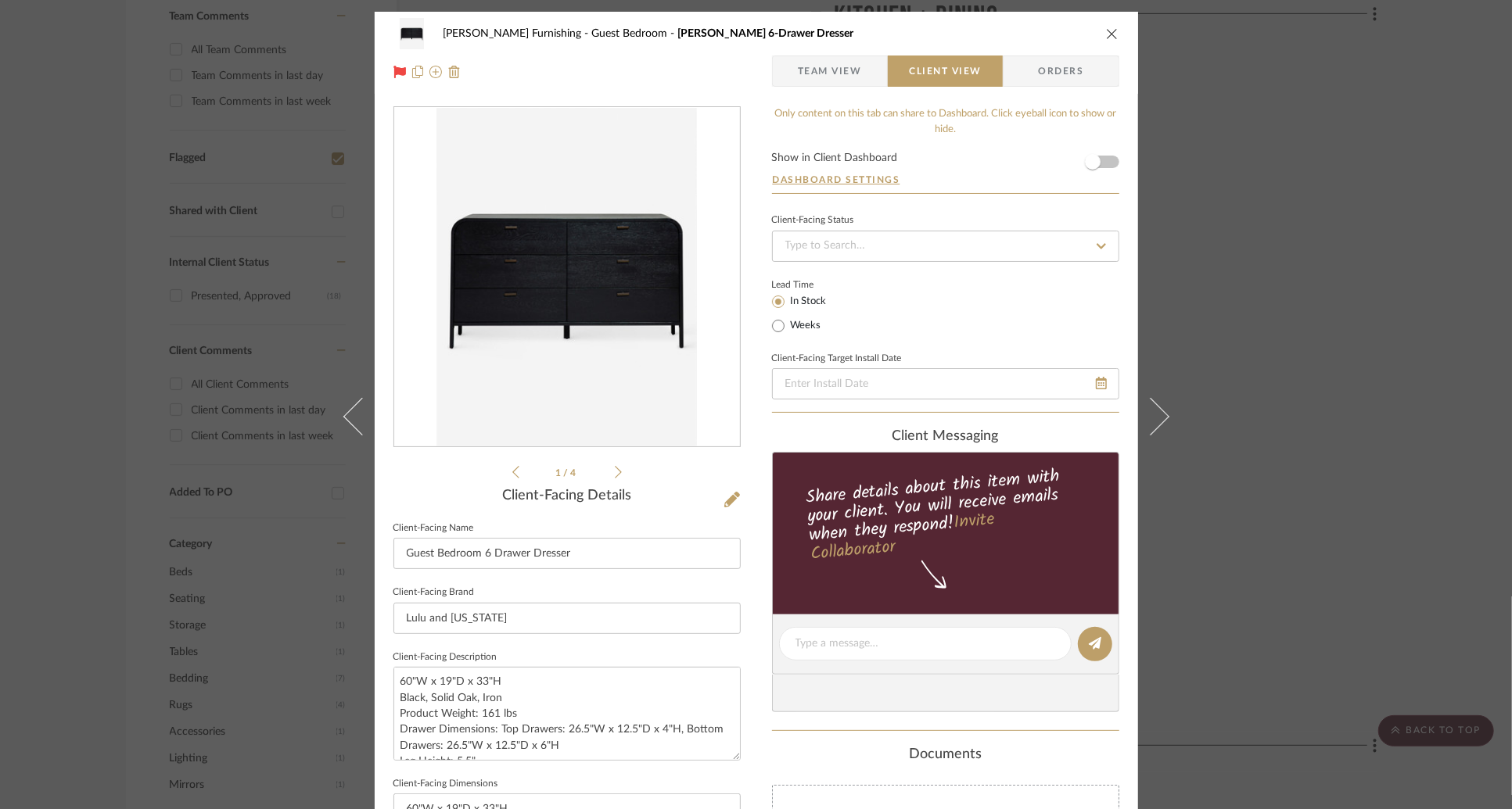
click at [978, 321] on div "Lead Time In Stock Weeks" at bounding box center [946, 305] width 348 height 61
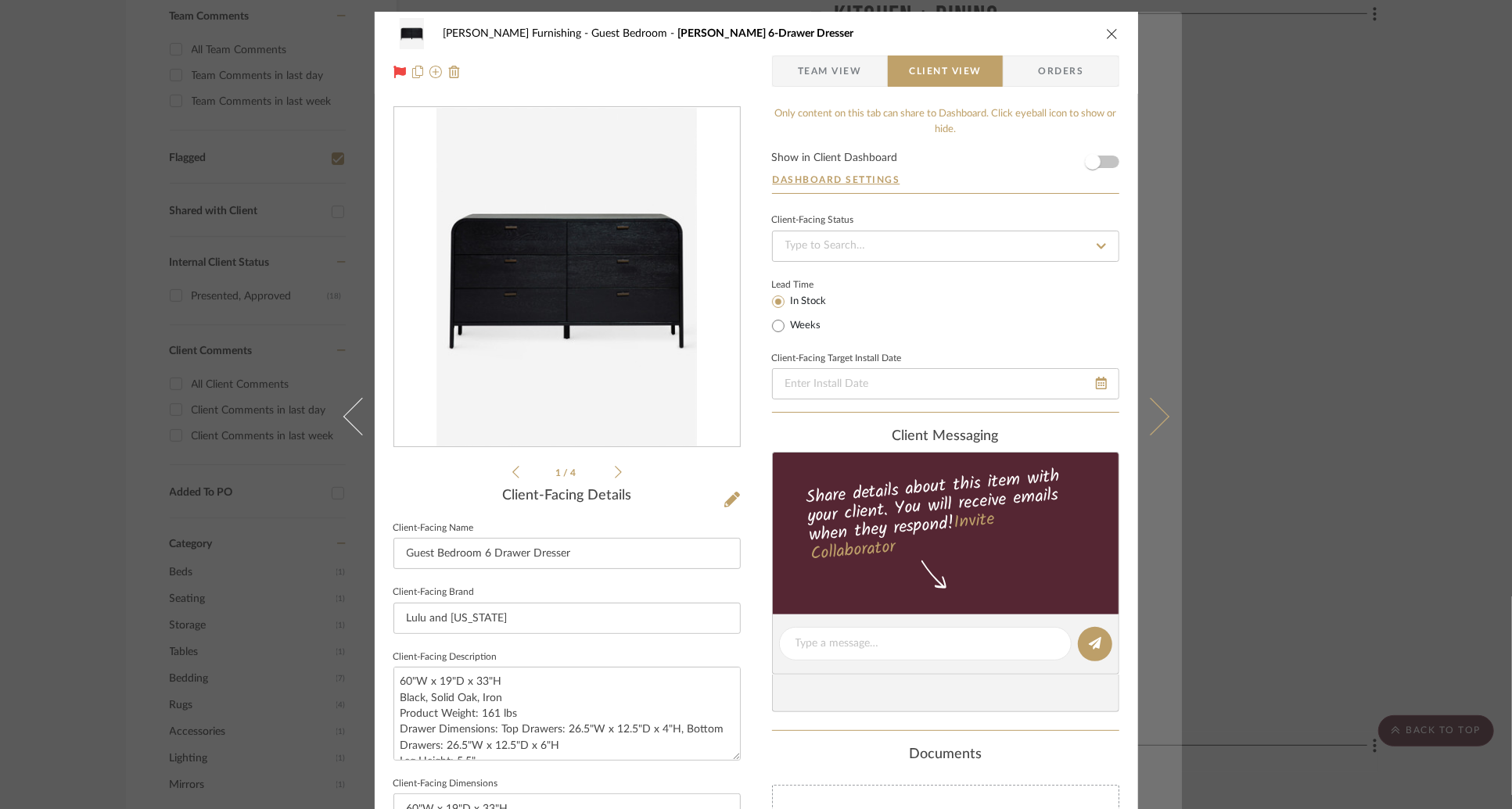
click at [1155, 412] on icon at bounding box center [1150, 416] width 38 height 38
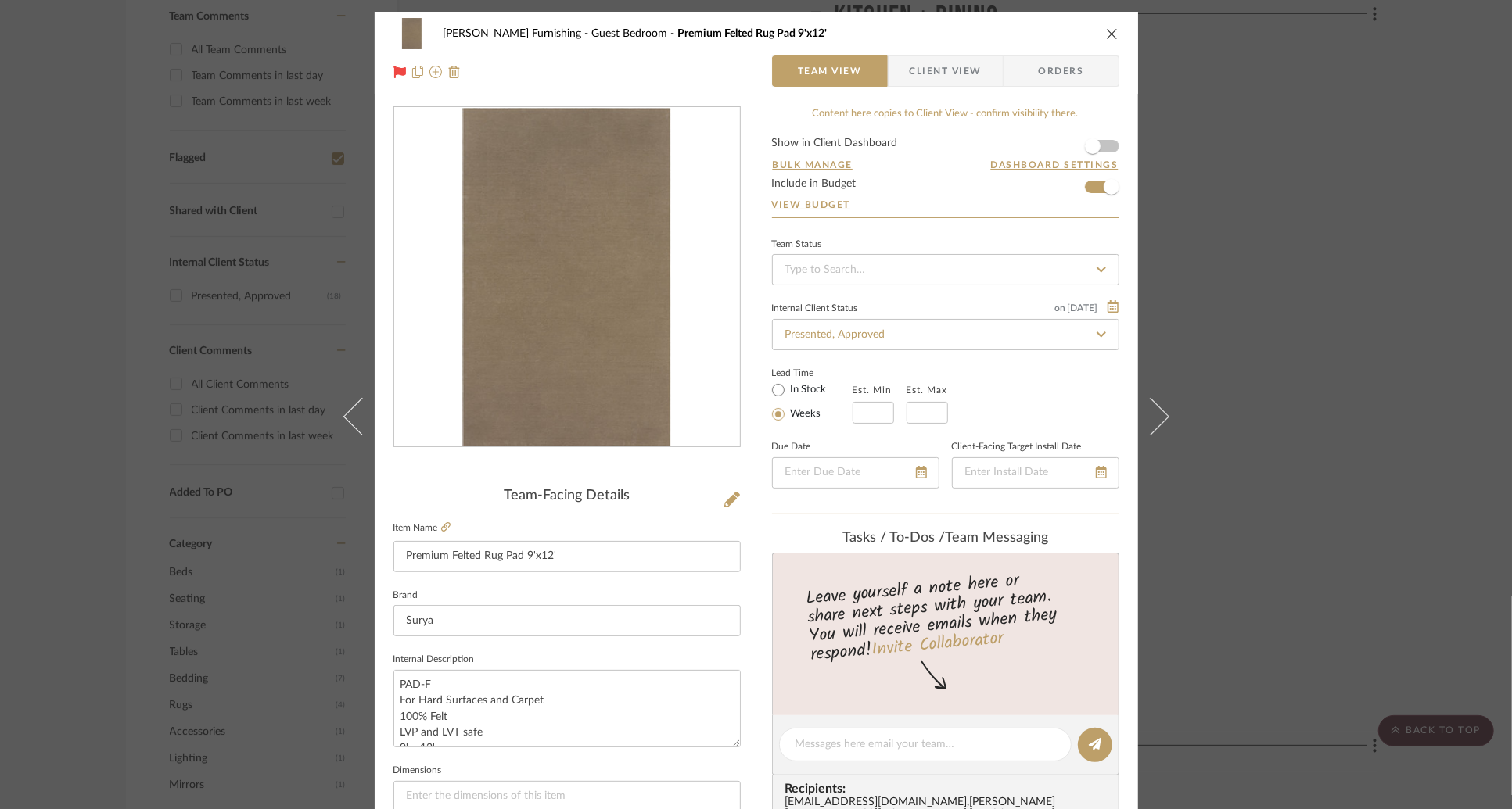
click at [964, 70] on span "Client View" at bounding box center [946, 71] width 72 height 32
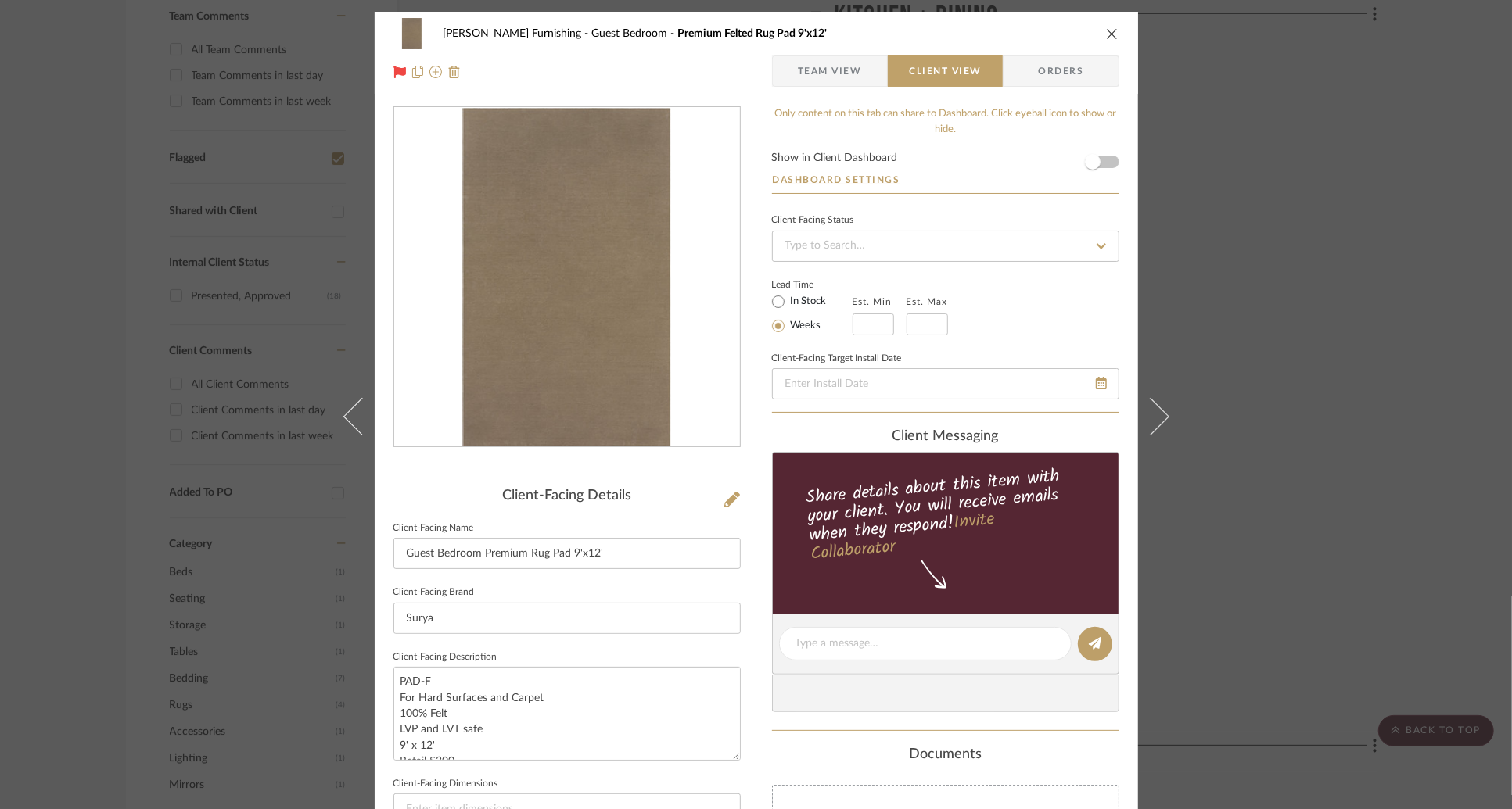
click at [999, 317] on div "Lead Time In Stock Weeks Est. Min Est. Max" at bounding box center [946, 305] width 348 height 61
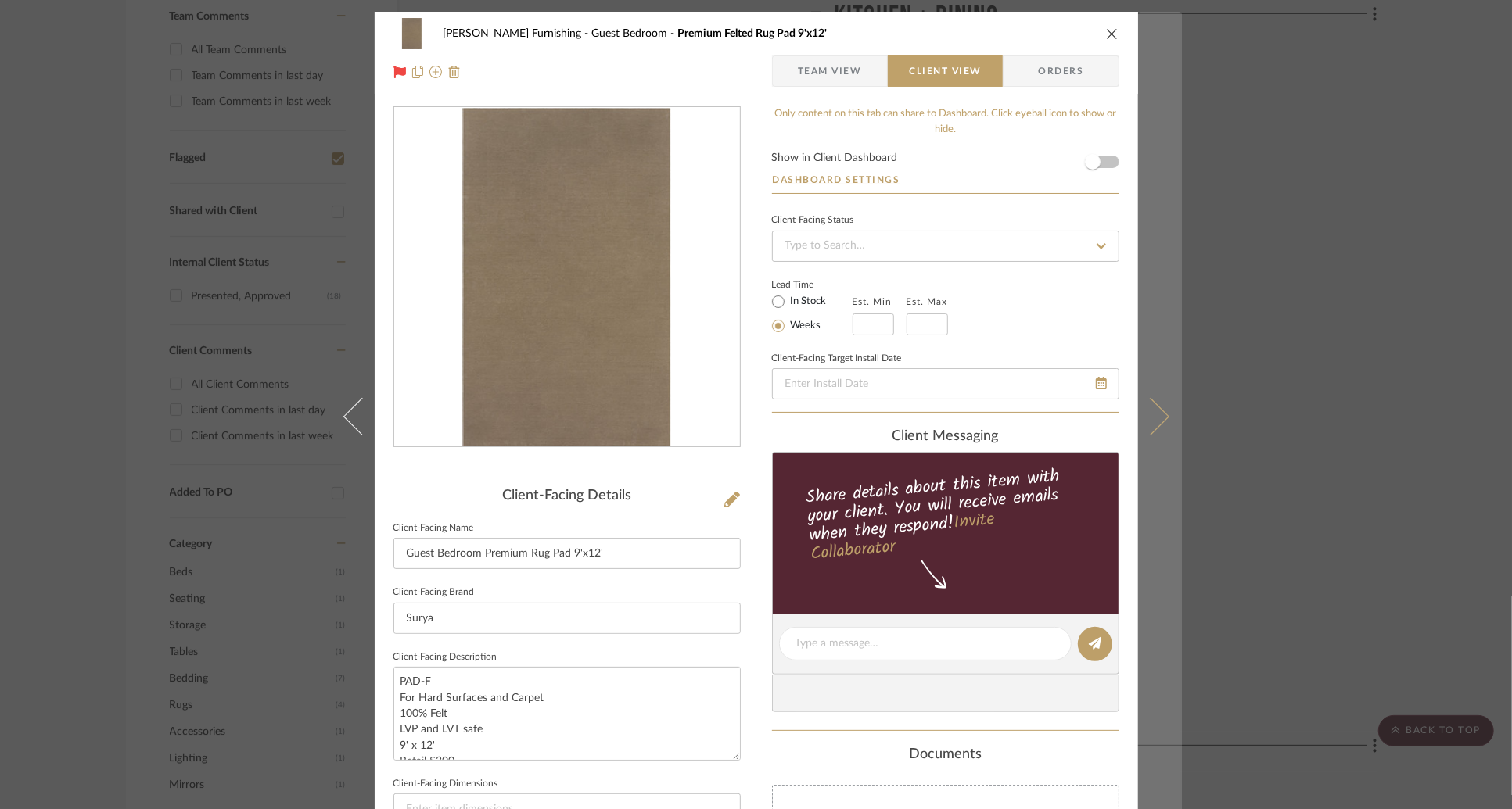
click at [1152, 422] on icon at bounding box center [1150, 416] width 38 height 38
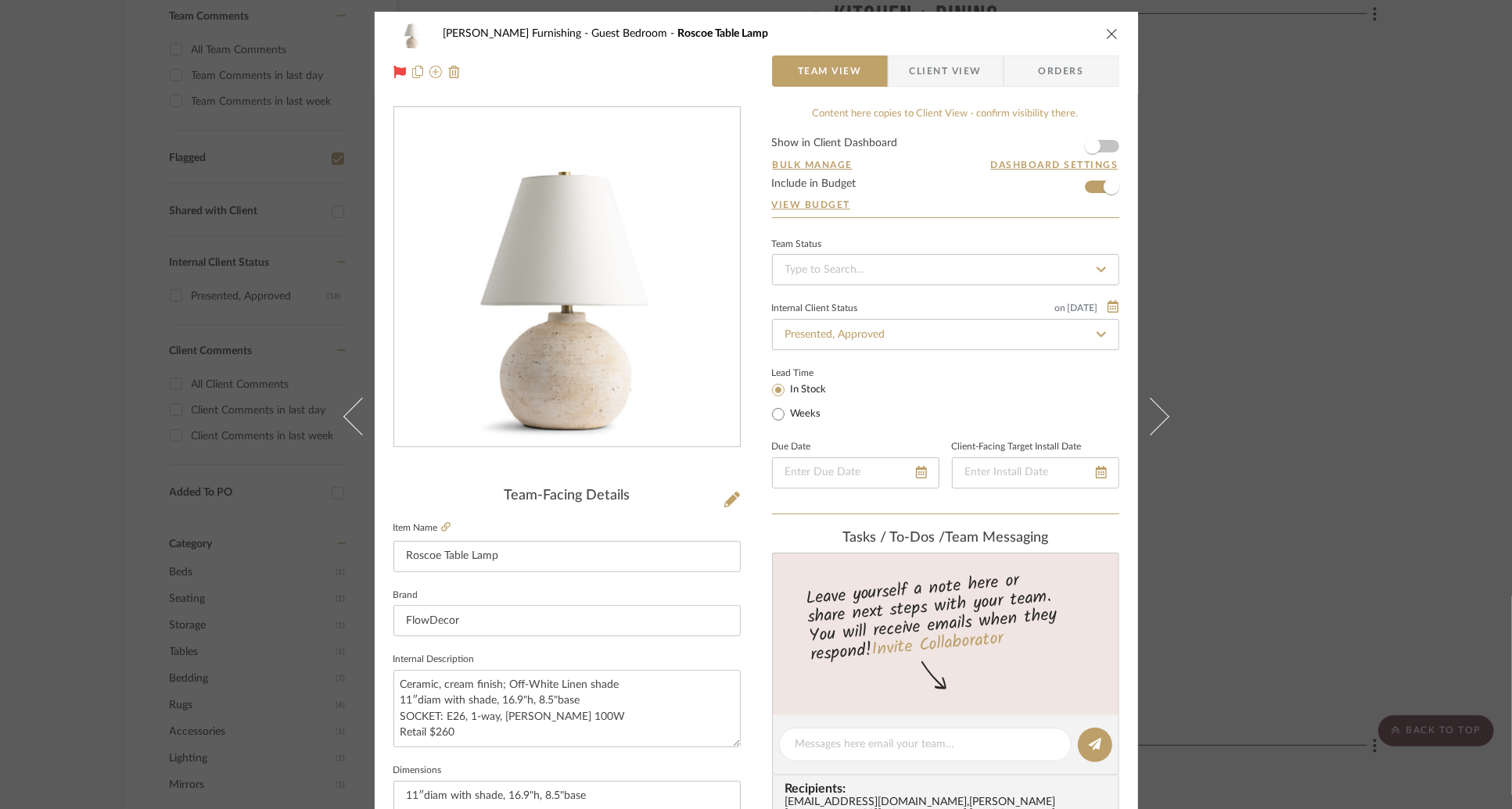
click at [951, 66] on span "Client View" at bounding box center [946, 71] width 72 height 32
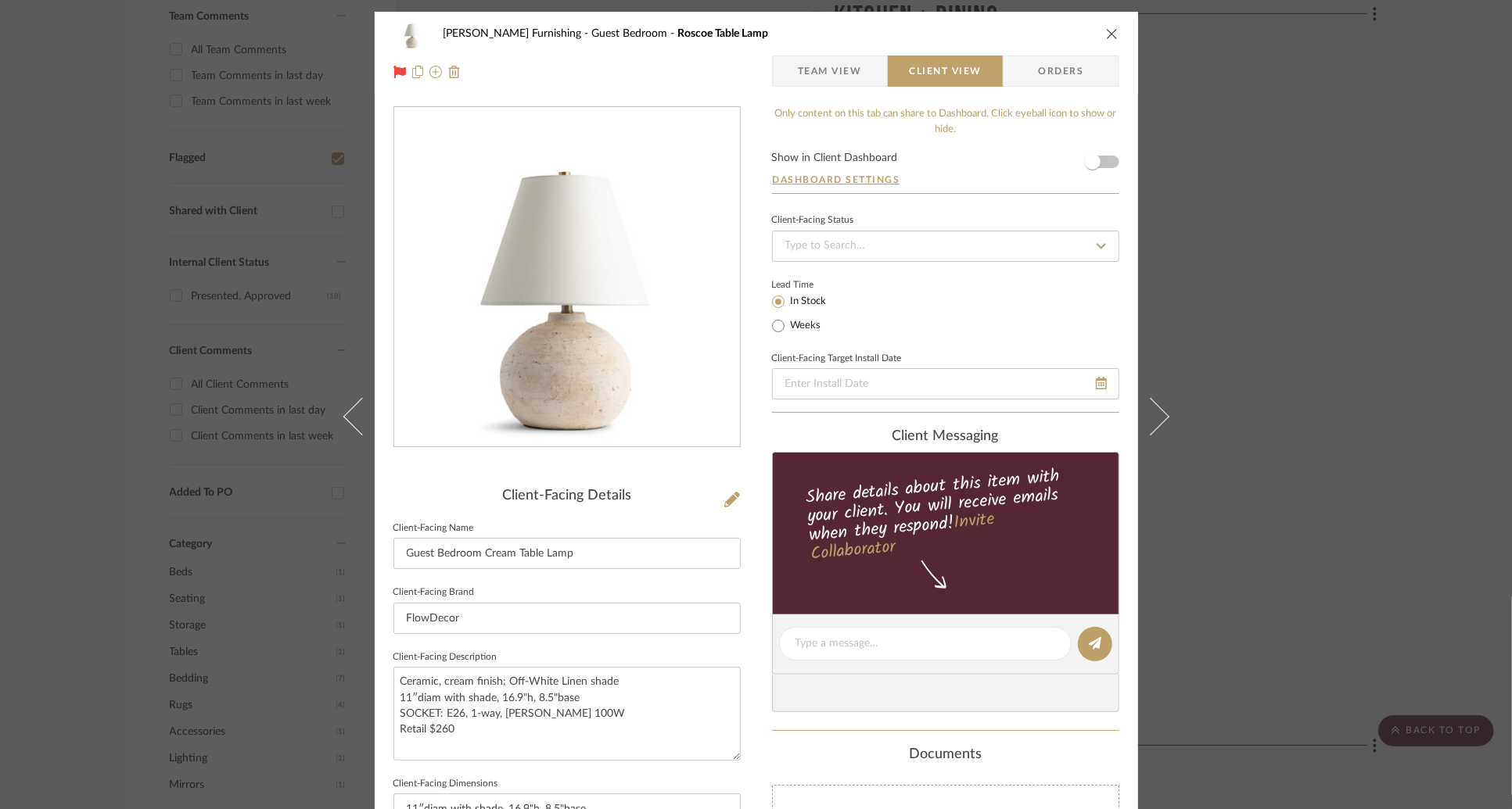
click at [982, 309] on div "Lead Time In Stock Weeks" at bounding box center [946, 305] width 348 height 61
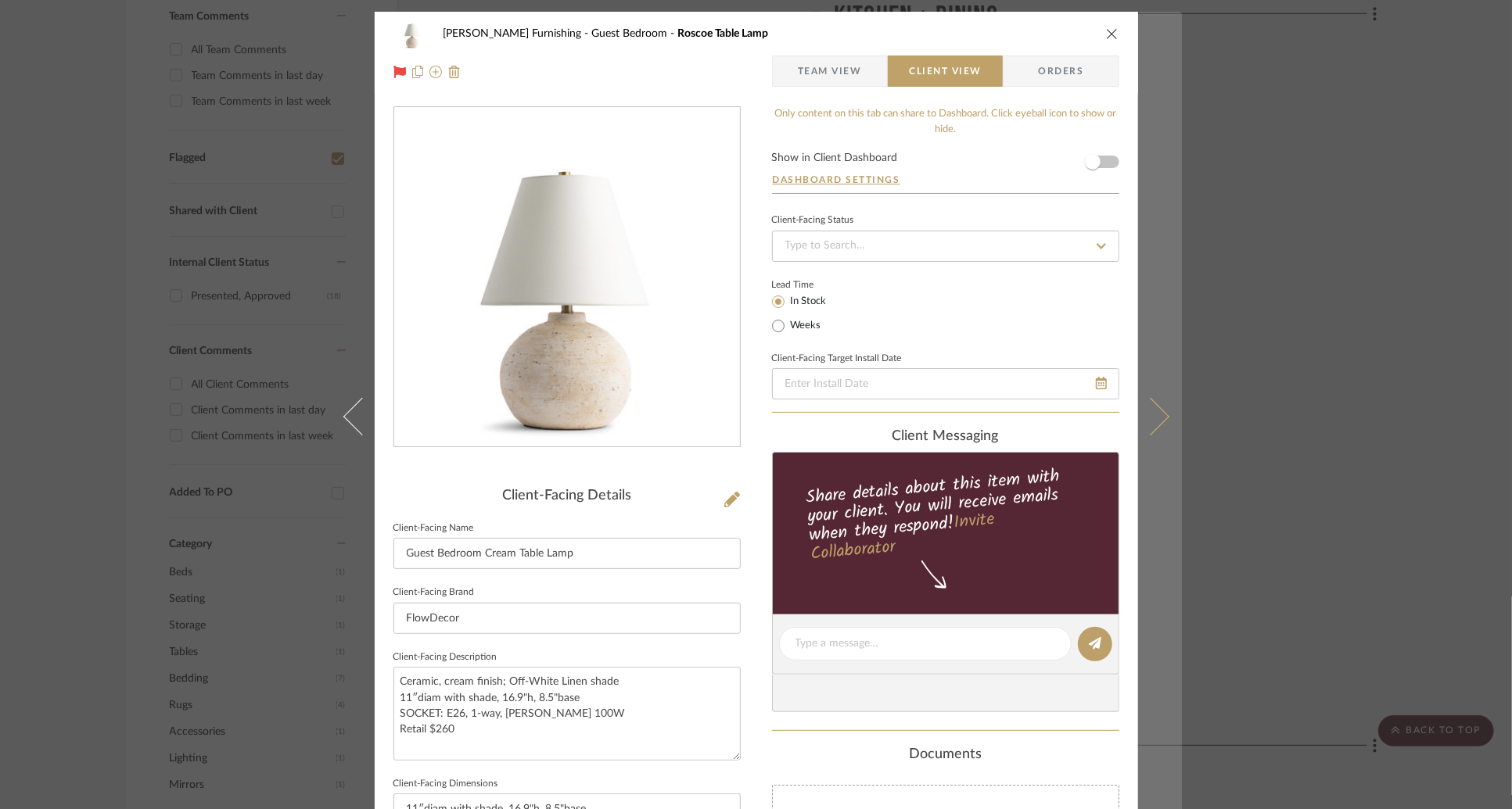
click at [1157, 423] on button at bounding box center [1160, 416] width 43 height 809
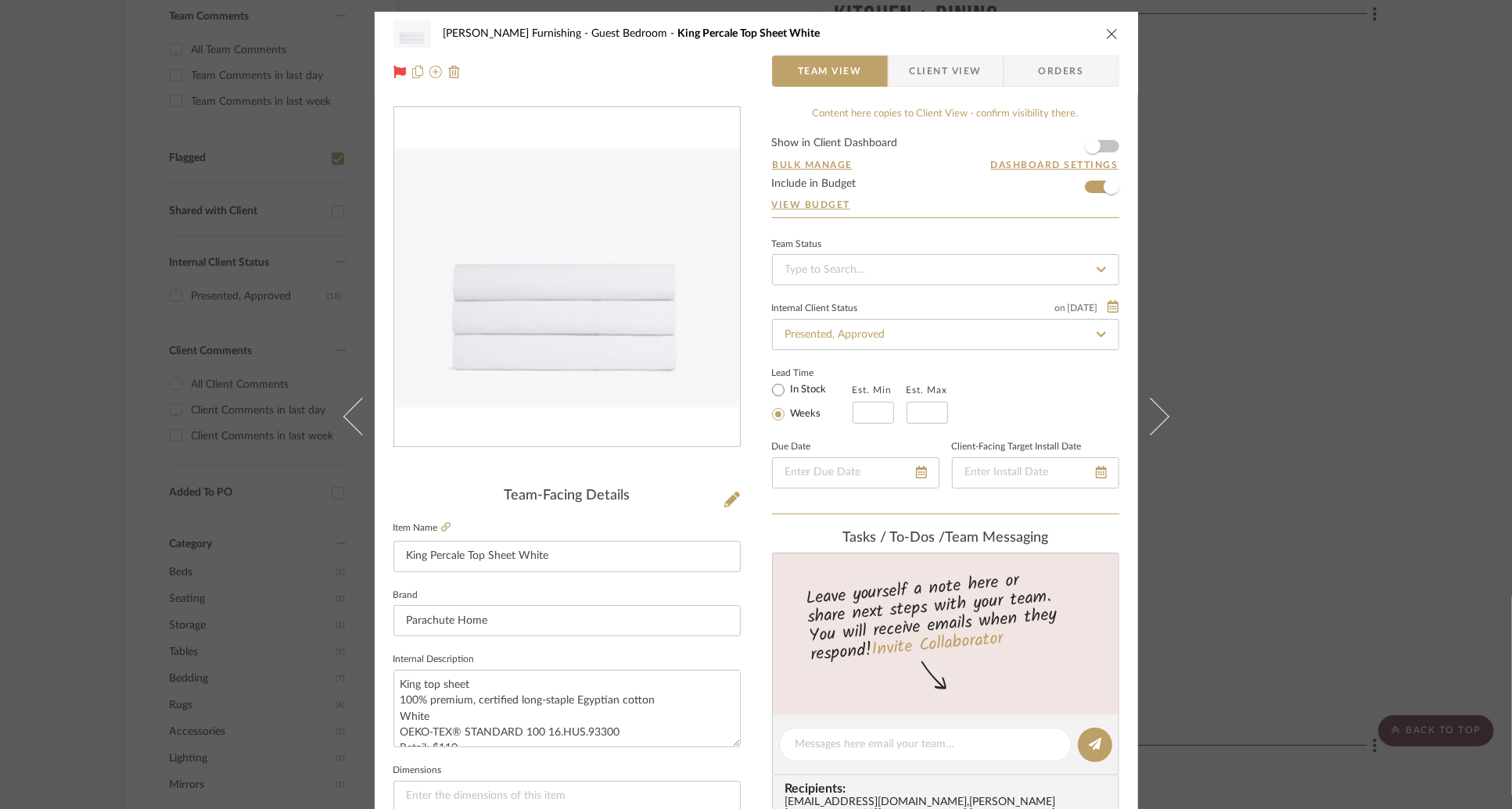
click at [940, 53] on div "[PERSON_NAME] Furnishing Guest Bedroom King Percale Top Sheet White Team View C…" at bounding box center [756, 52] width 764 height 82
click at [940, 66] on span "Client View" at bounding box center [946, 71] width 72 height 32
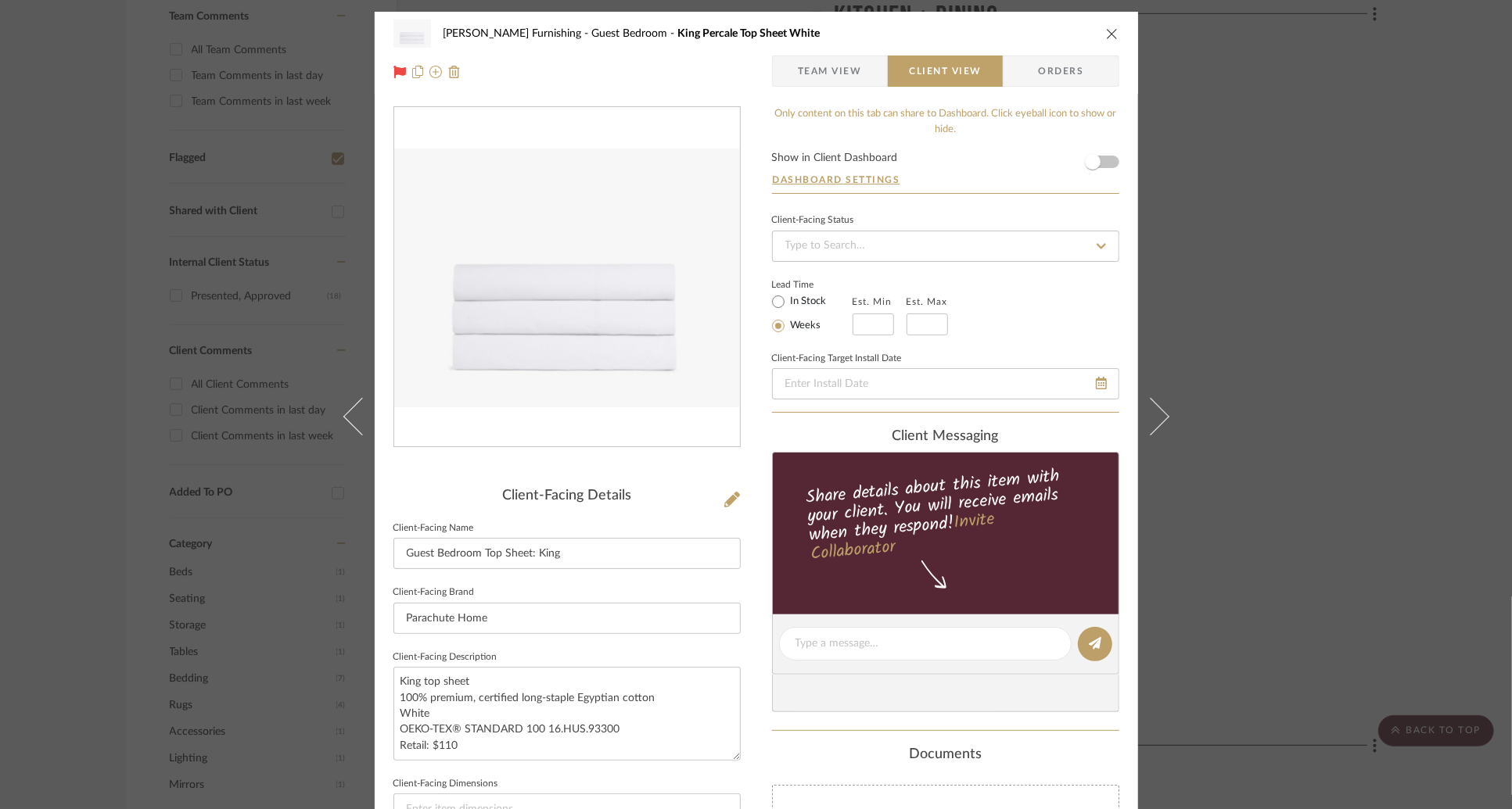
click at [1024, 308] on div "Lead Time In Stock Weeks Est. Min Est. Max" at bounding box center [946, 305] width 348 height 61
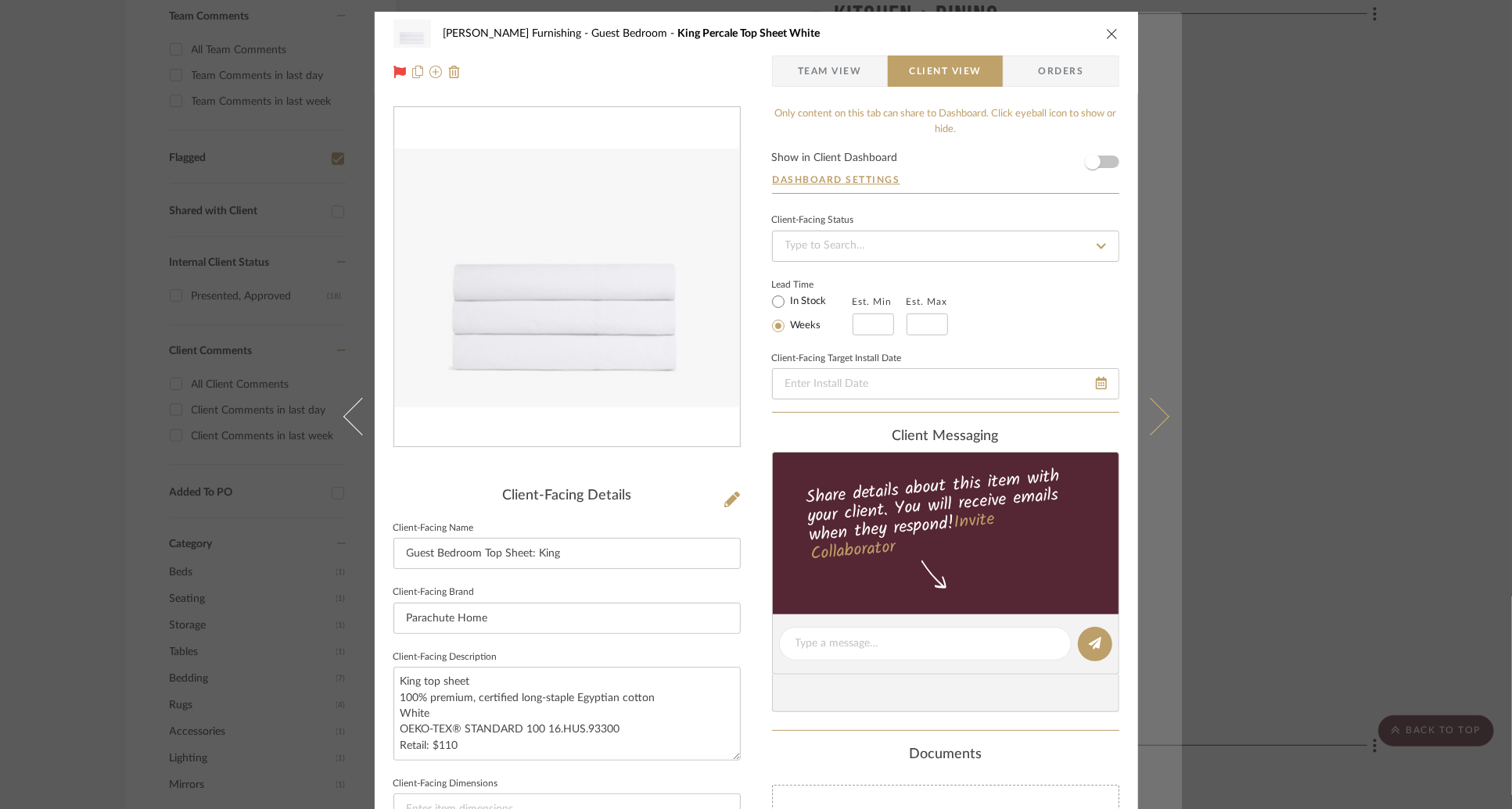
click at [1165, 427] on button at bounding box center [1160, 416] width 43 height 809
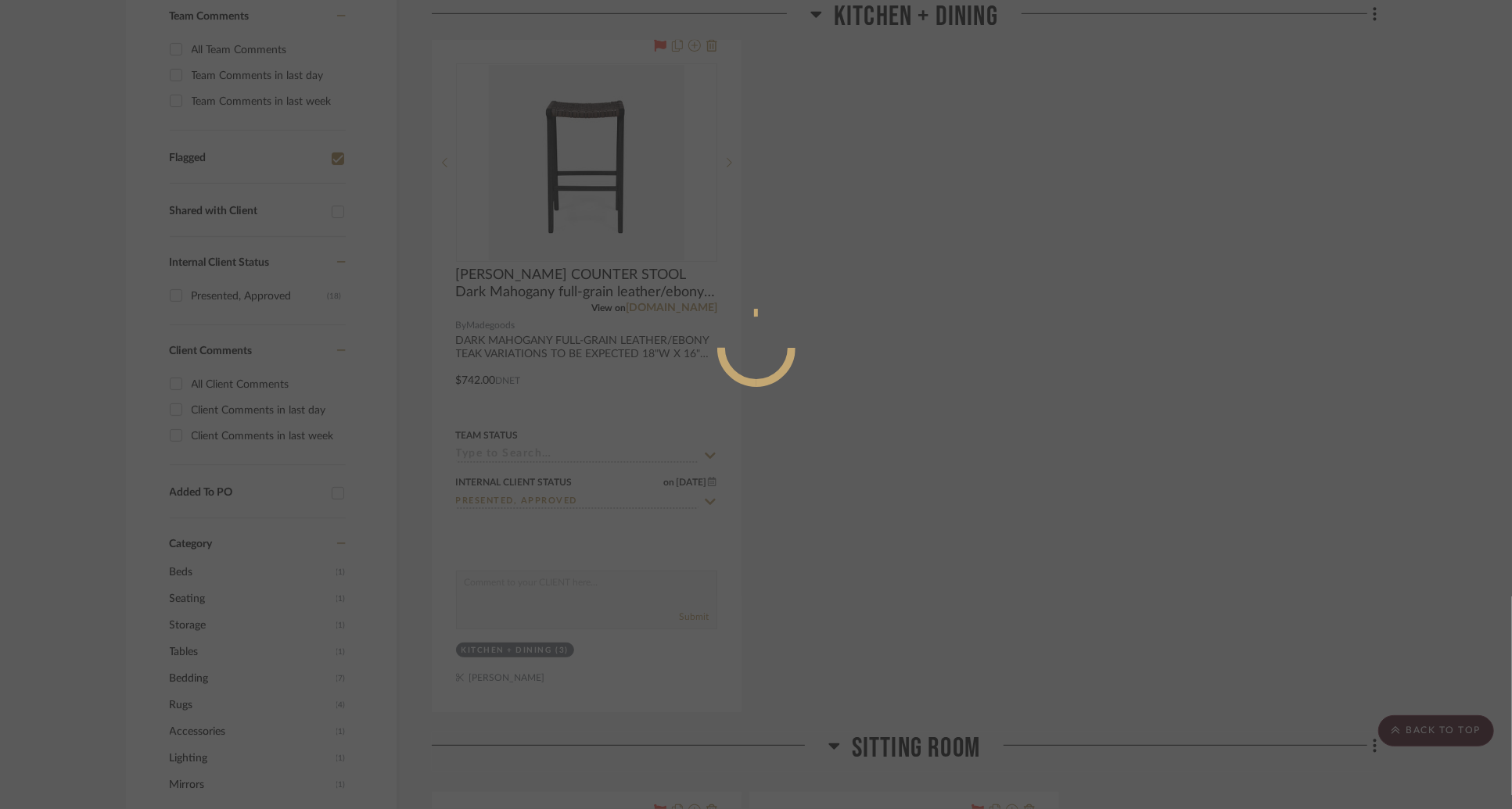
click at [1275, 404] on div at bounding box center [756, 404] width 1512 height 809
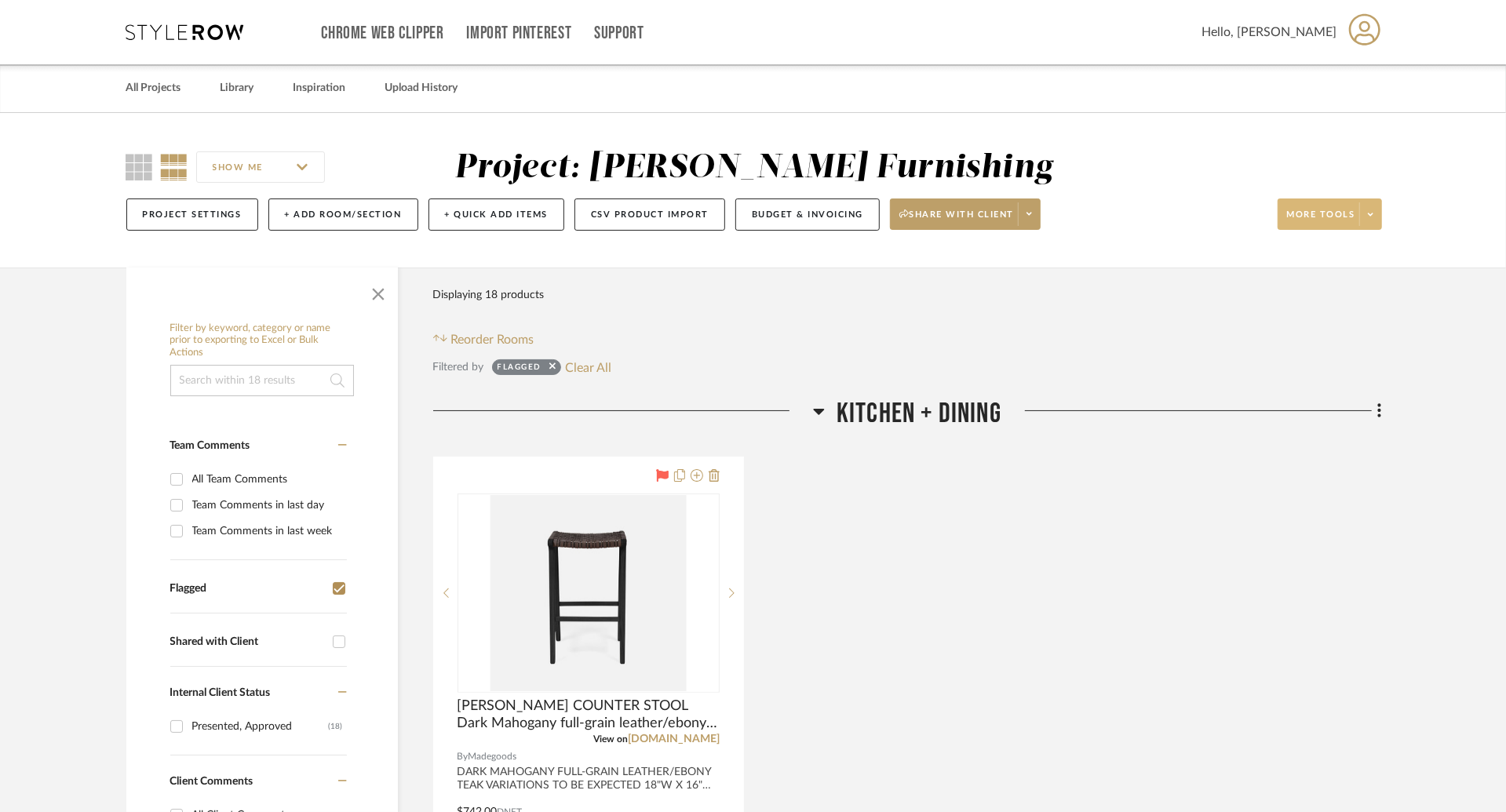
click at [1377, 227] on button "More tools" at bounding box center [1330, 214] width 104 height 32
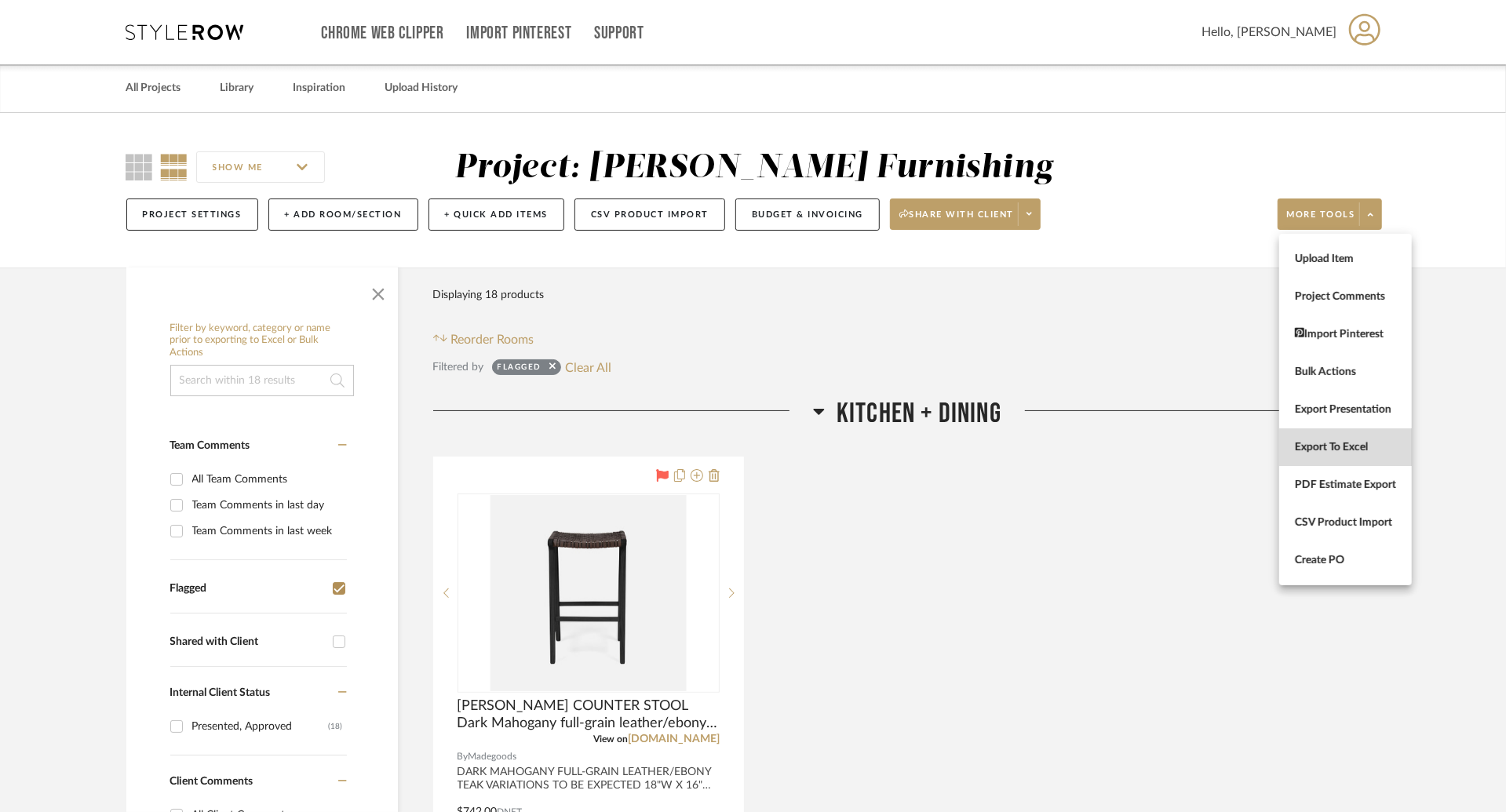
click at [1343, 451] on span "Export To Excel" at bounding box center [1345, 447] width 101 height 13
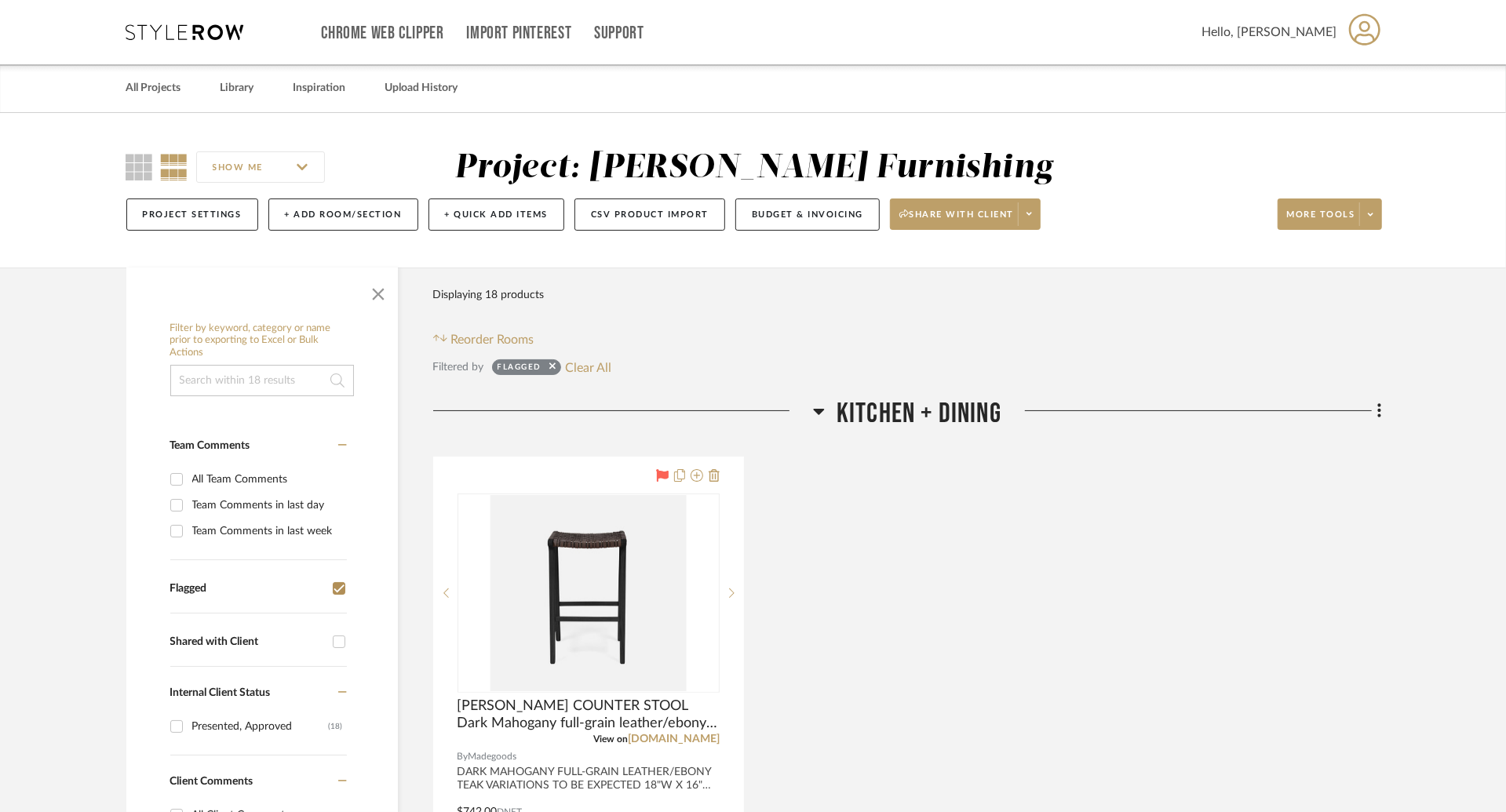
click at [1167, 6] on div "Chrome Web Clipper Import Pinterest Support" at bounding box center [762, 32] width 880 height 64
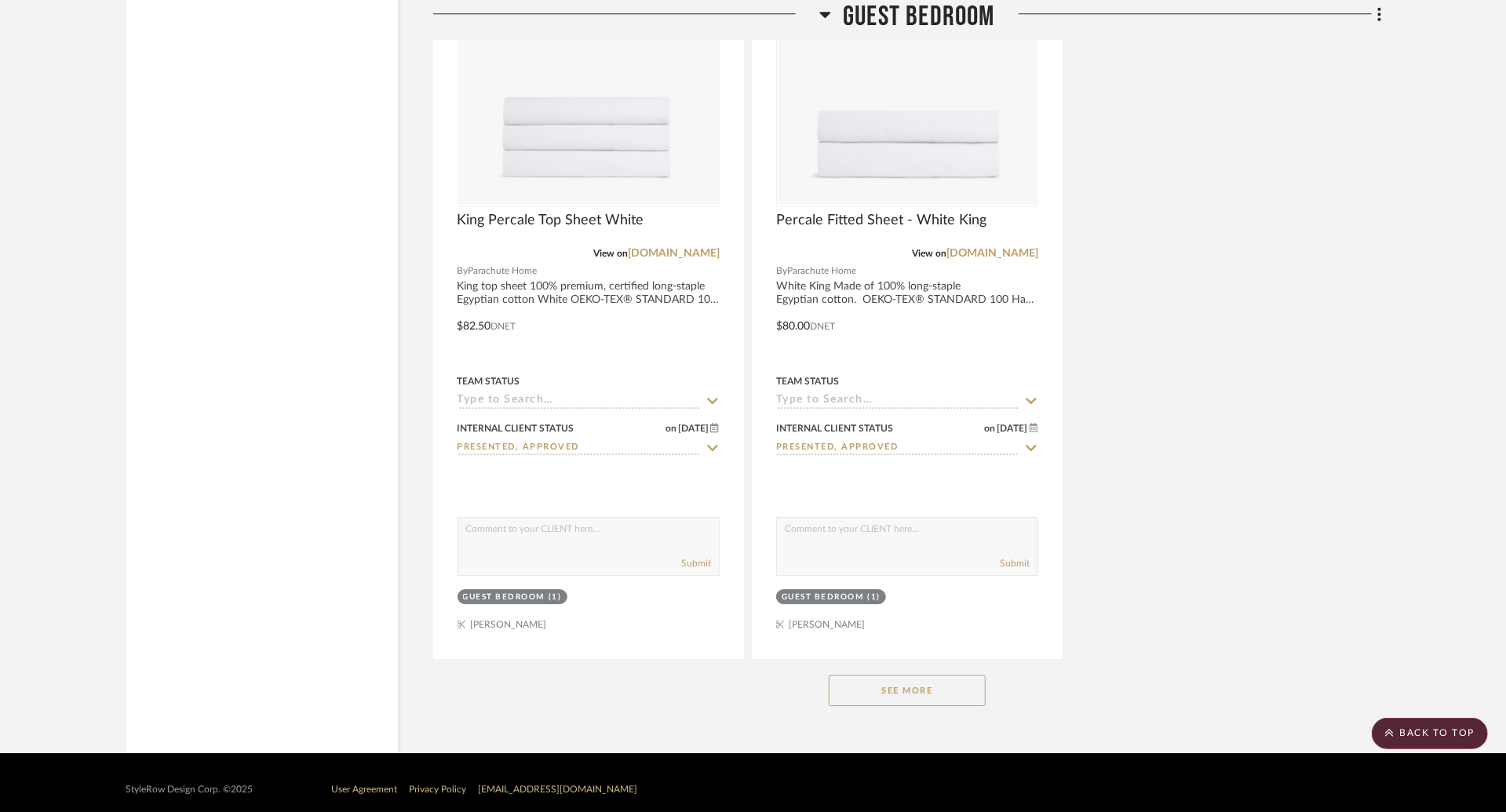
scroll to position [3420, 0]
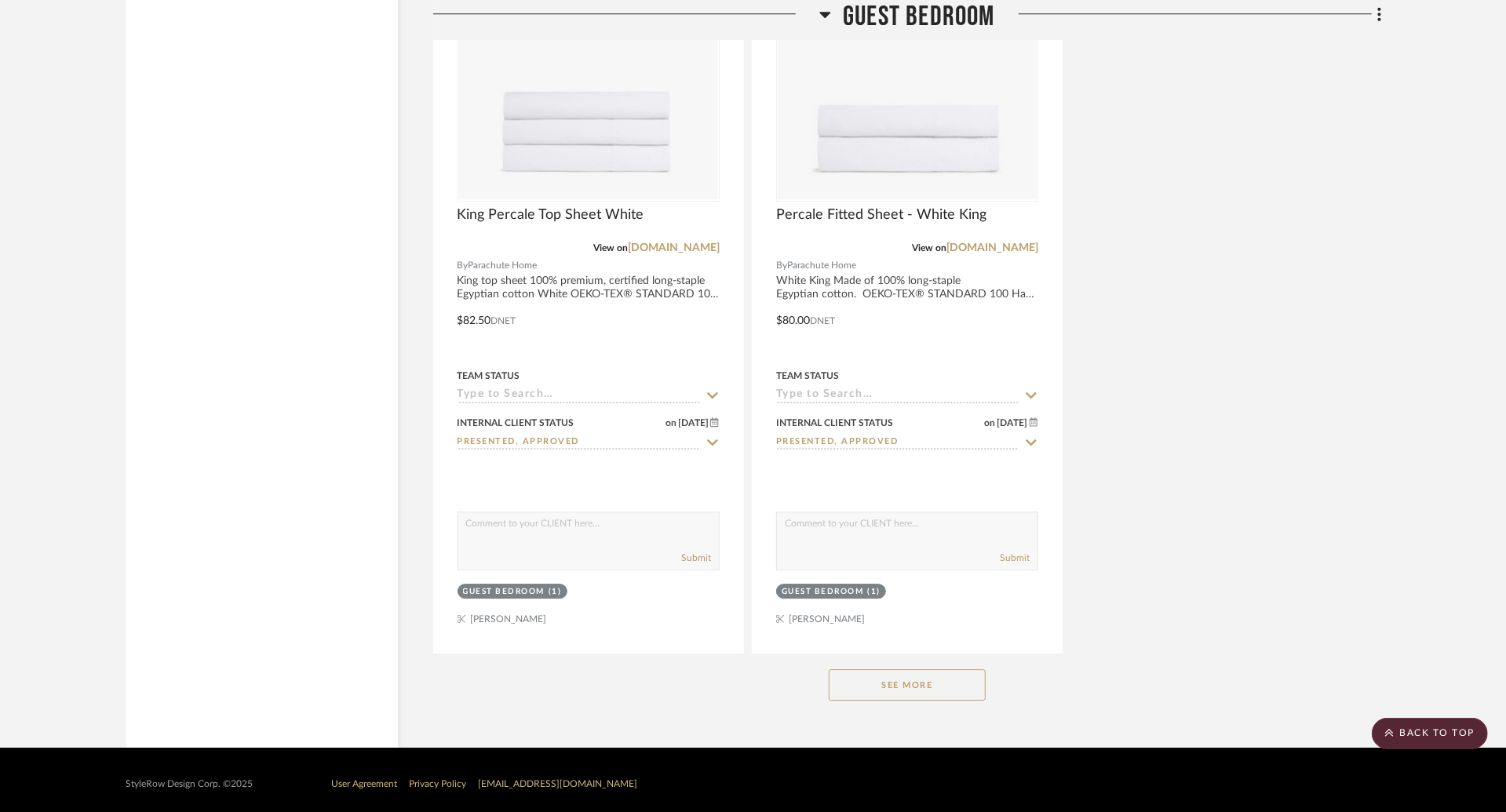
click at [889, 683] on button "See More" at bounding box center [907, 685] width 157 height 32
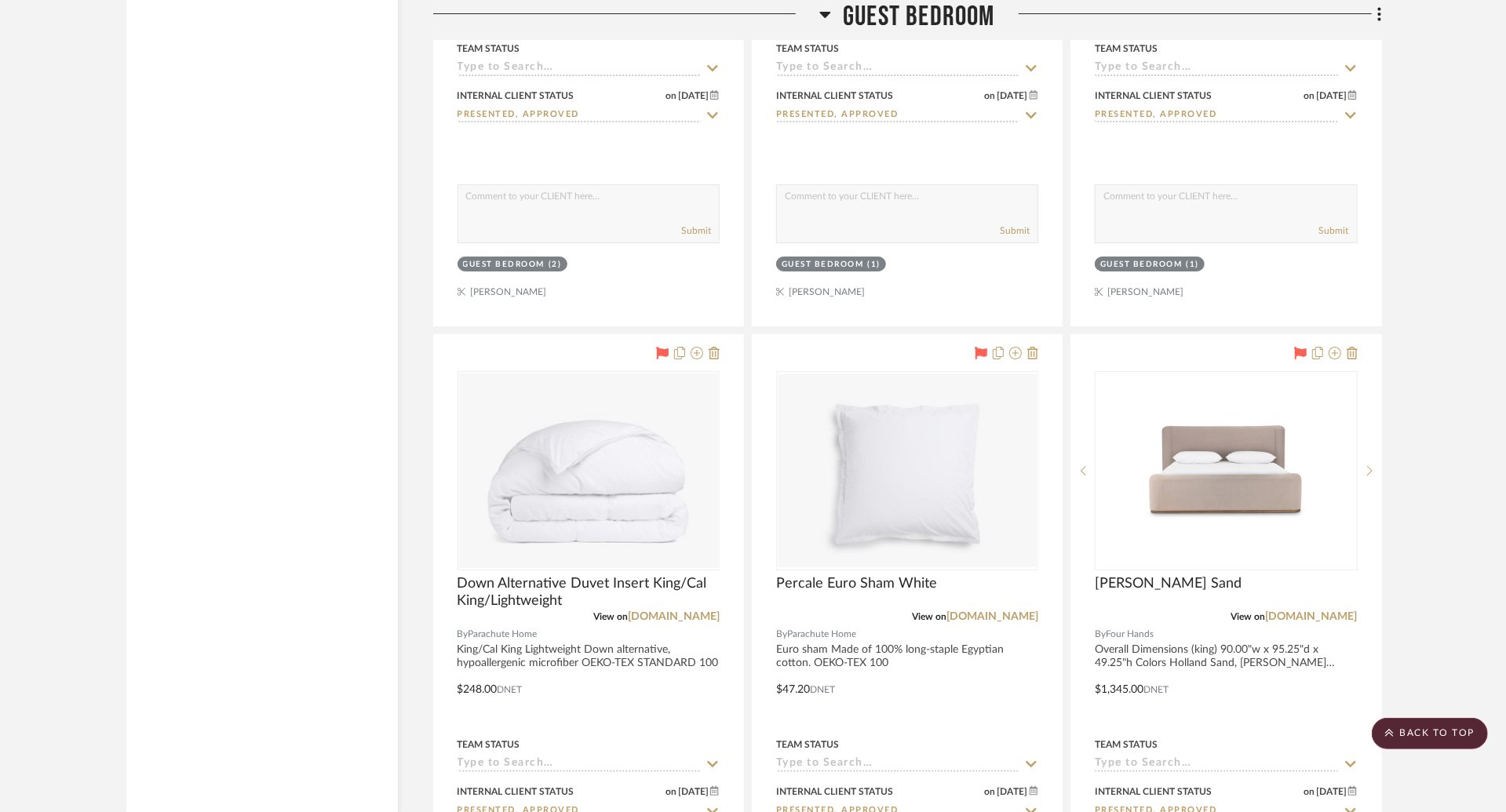
scroll to position [4463, 0]
